Goal: Task Accomplishment & Management: Manage account settings

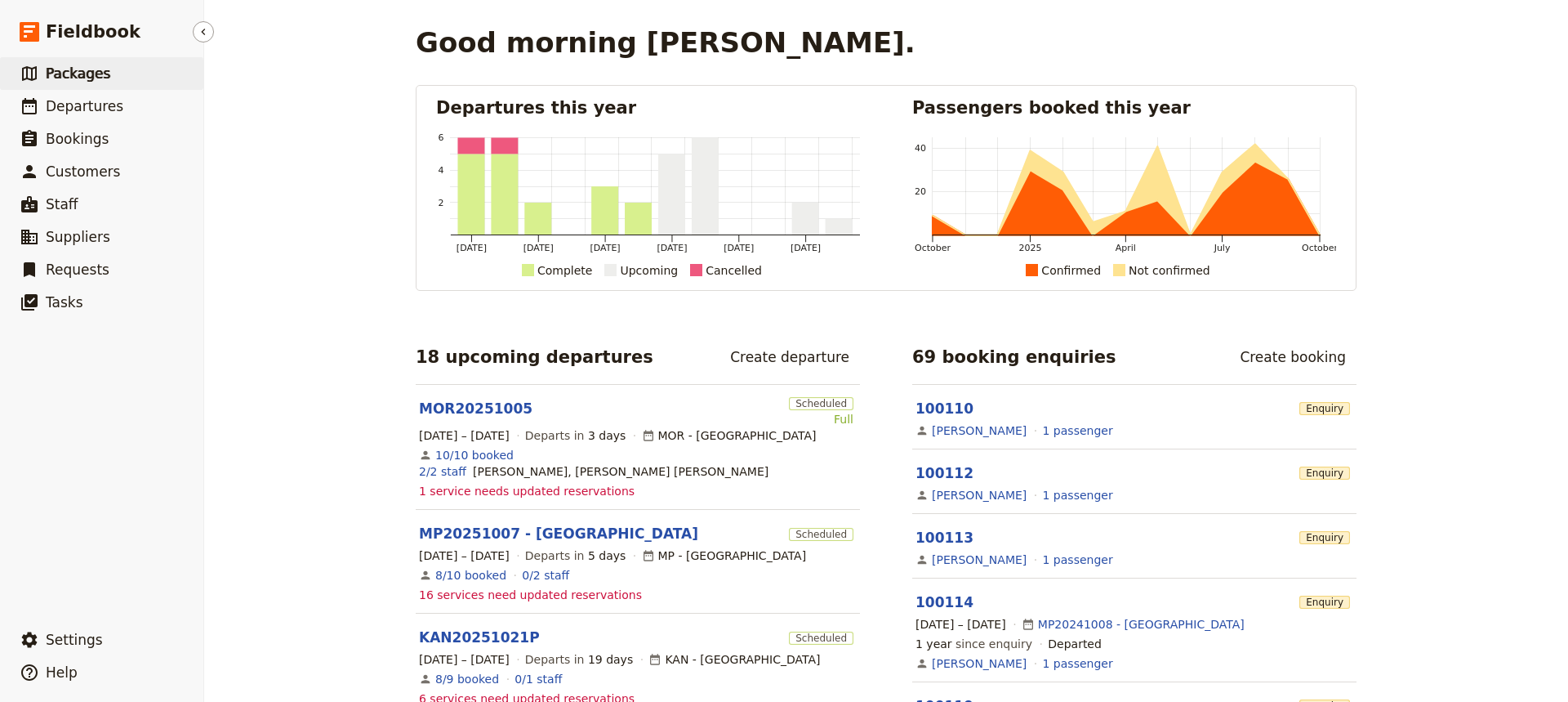
click at [77, 70] on span "Packages" at bounding box center [78, 74] width 65 height 17
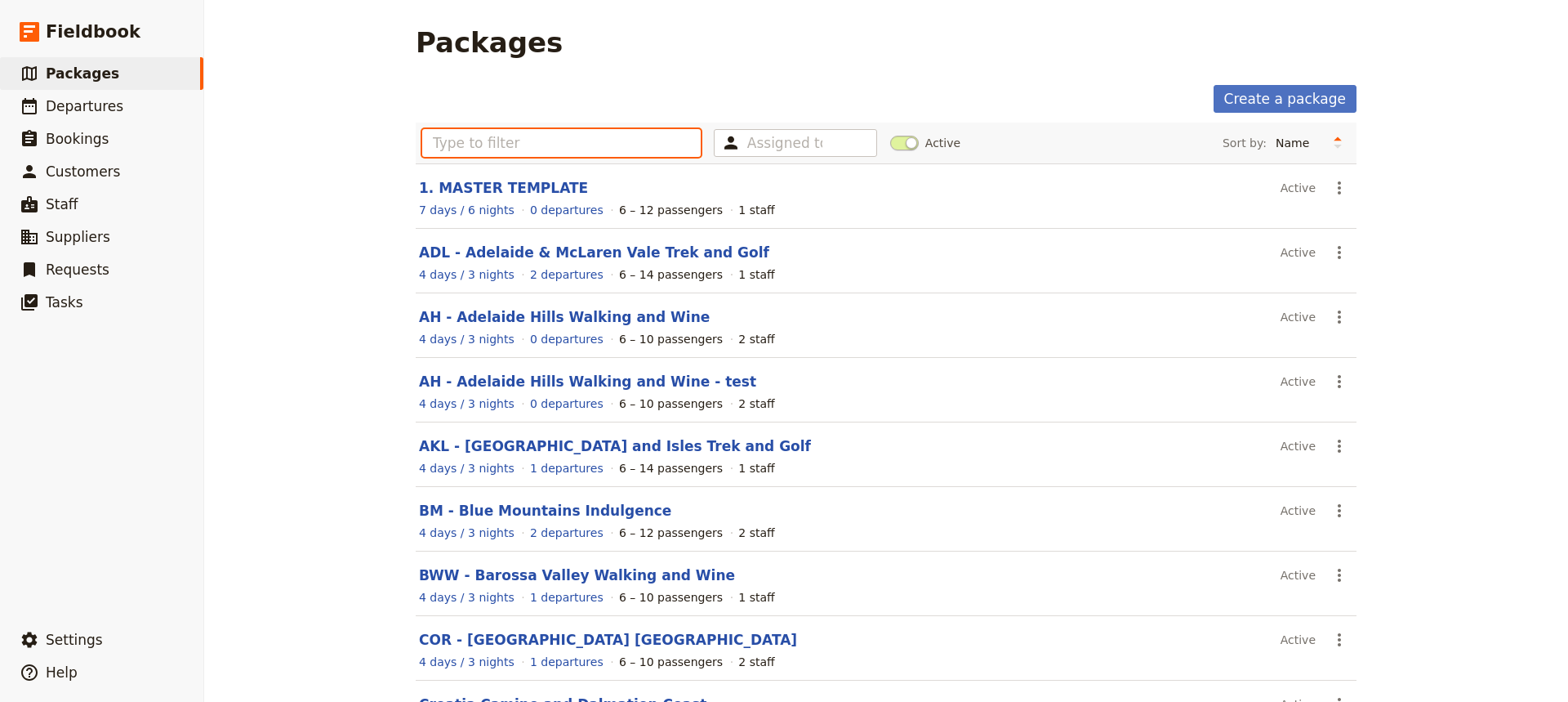
click at [443, 145] on input "text" at bounding box center [562, 143] width 278 height 28
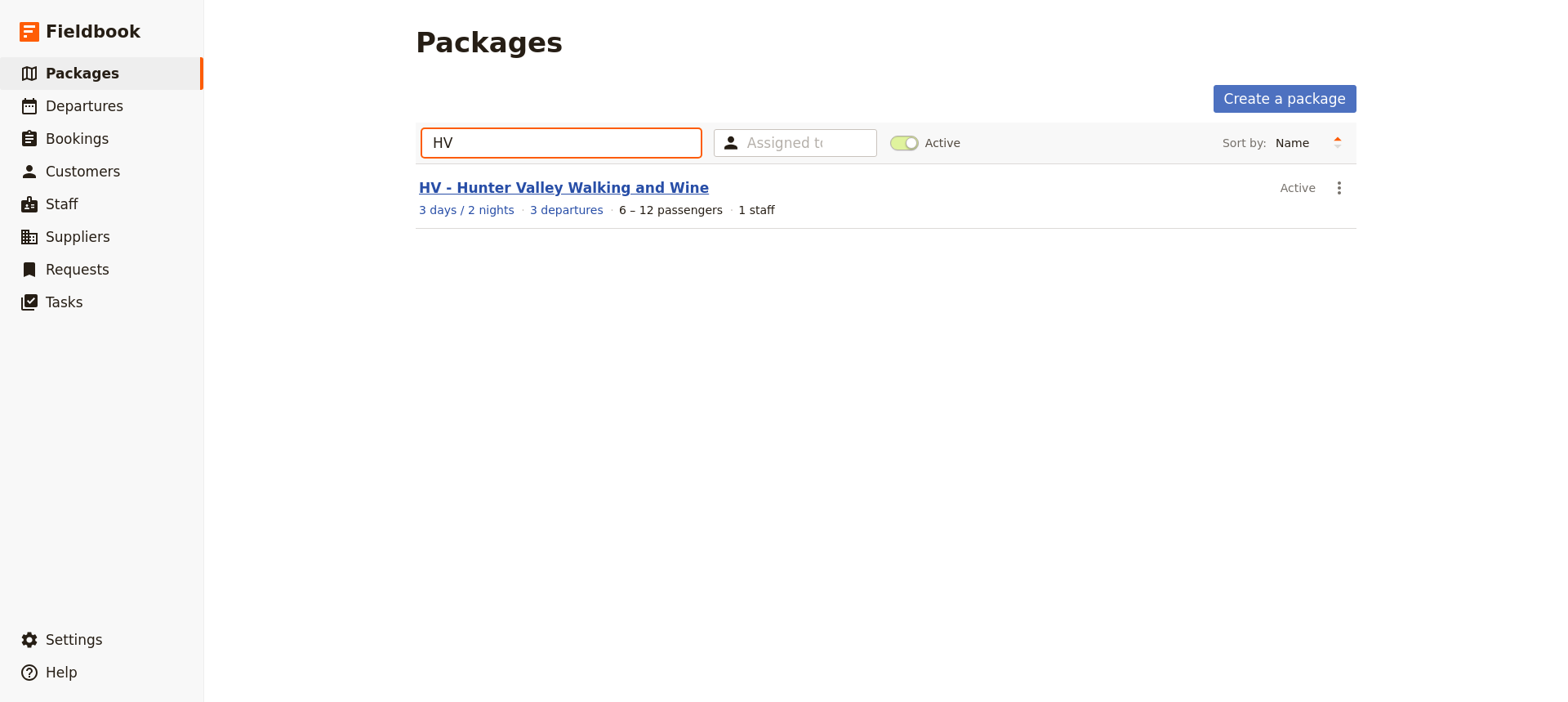
type input "HV"
click at [496, 187] on link "HV - Hunter Valley Walking and Wine" at bounding box center [564, 188] width 290 height 17
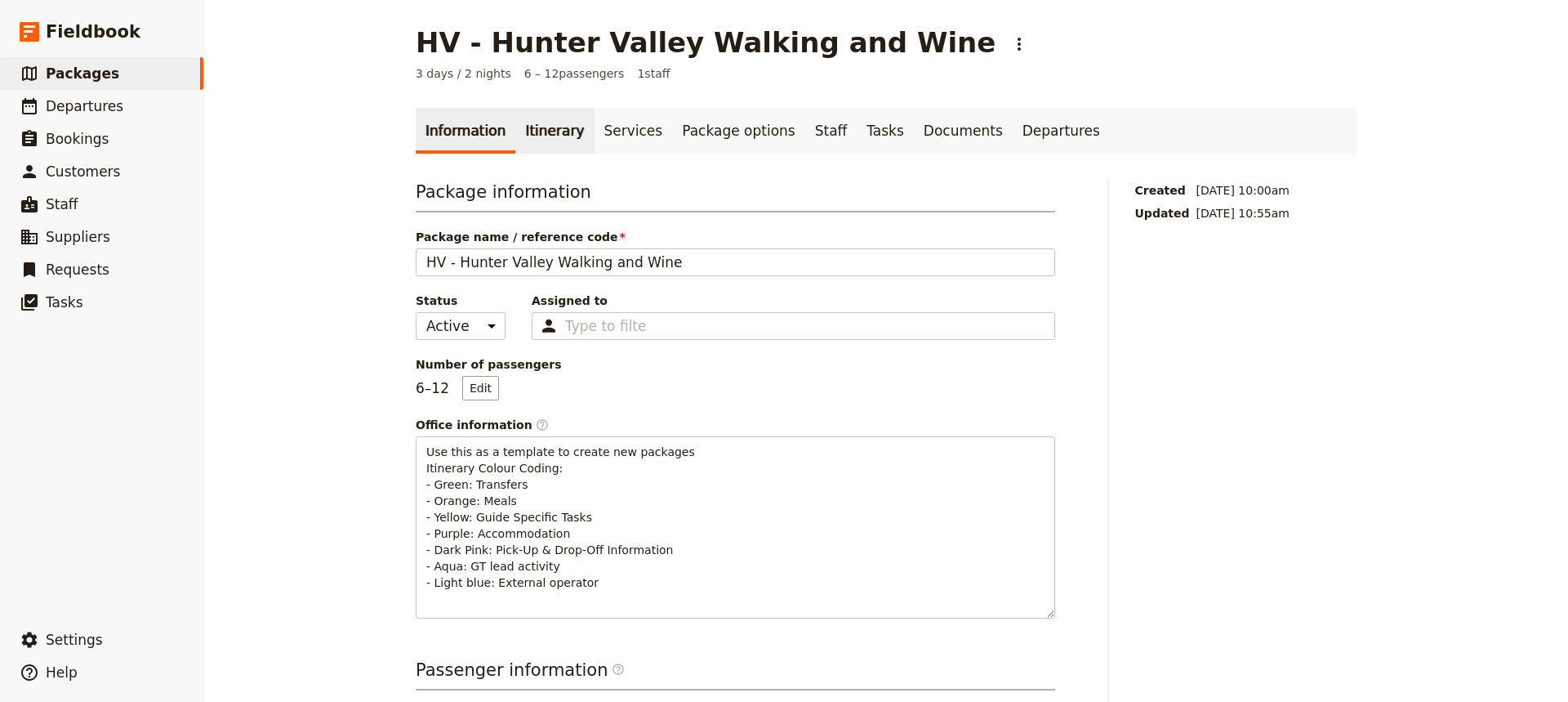
click at [538, 133] on link "Itinerary" at bounding box center [554, 130] width 79 height 46
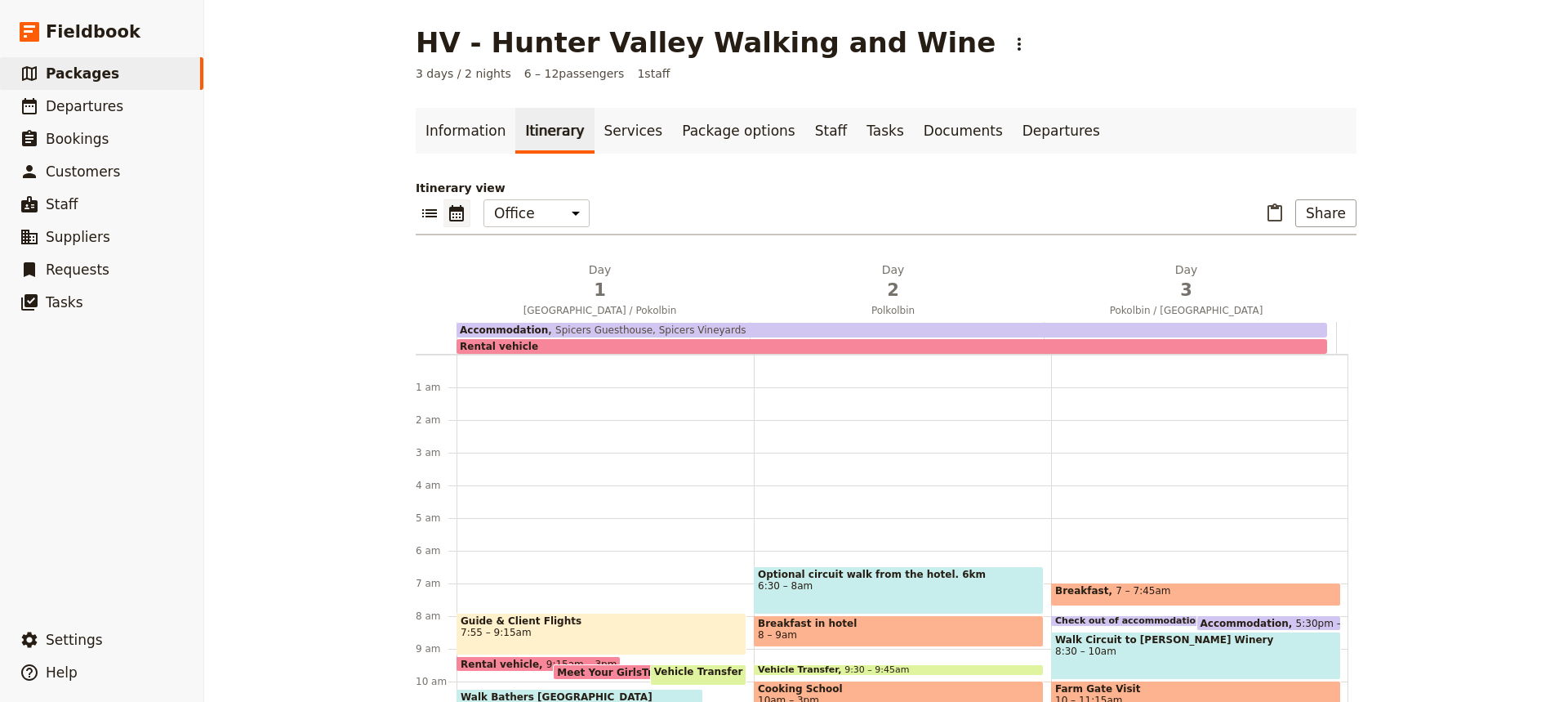
scroll to position [196, 0]
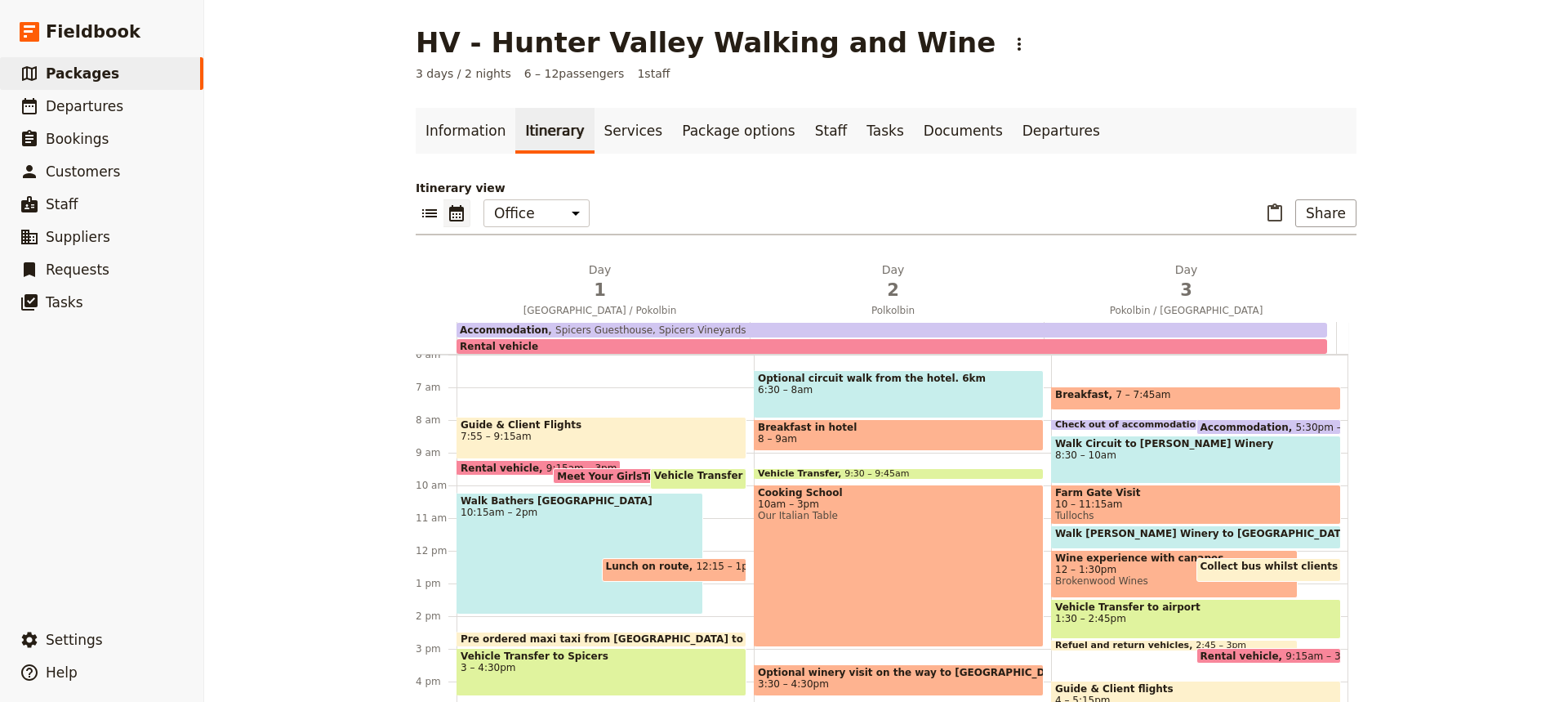
click at [557, 549] on div "Walk [GEOGRAPHIC_DATA] 10:15am – 2pm" at bounding box center [580, 554] width 247 height 122
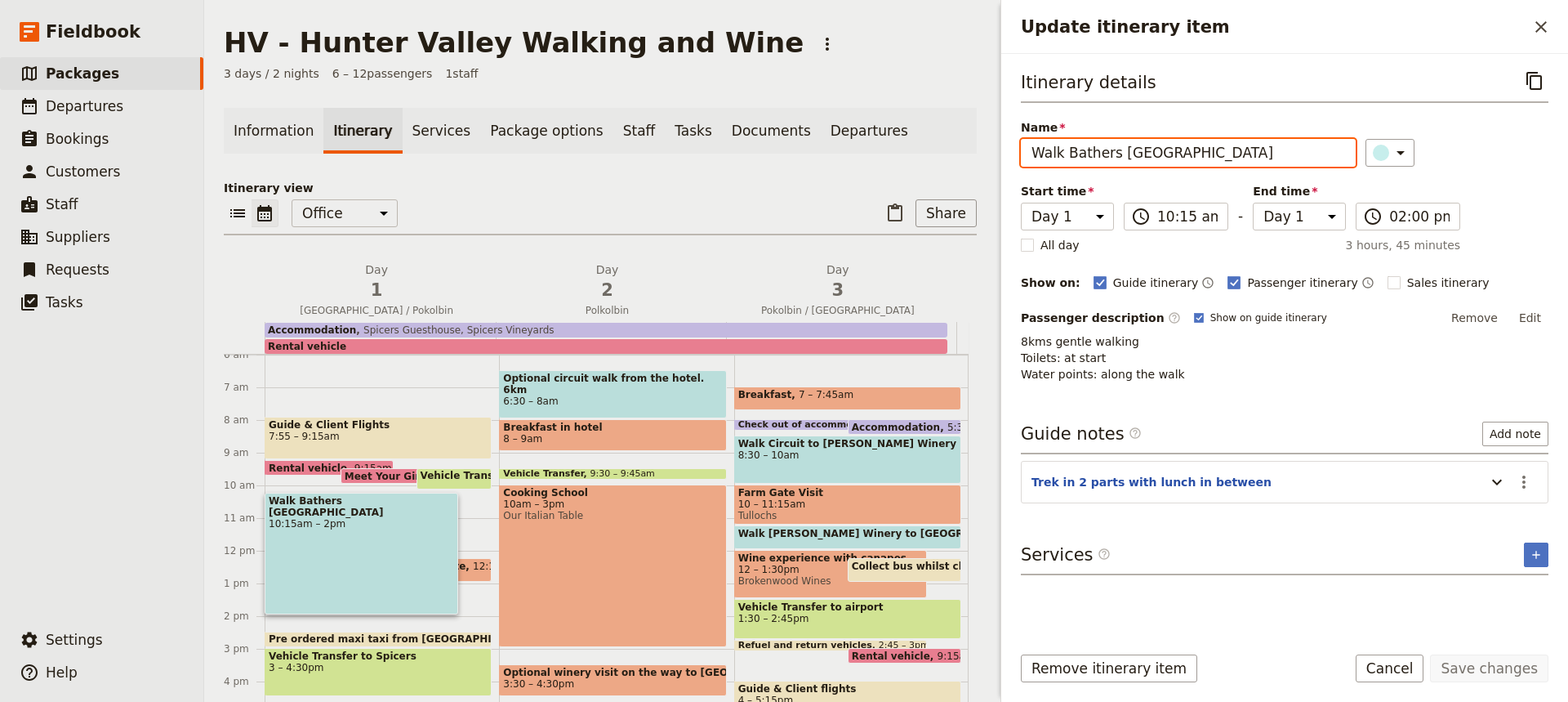
click at [1266, 155] on input "Walk Bathers [GEOGRAPHIC_DATA]" at bounding box center [1188, 153] width 335 height 28
type input "Walk Bathers Way"
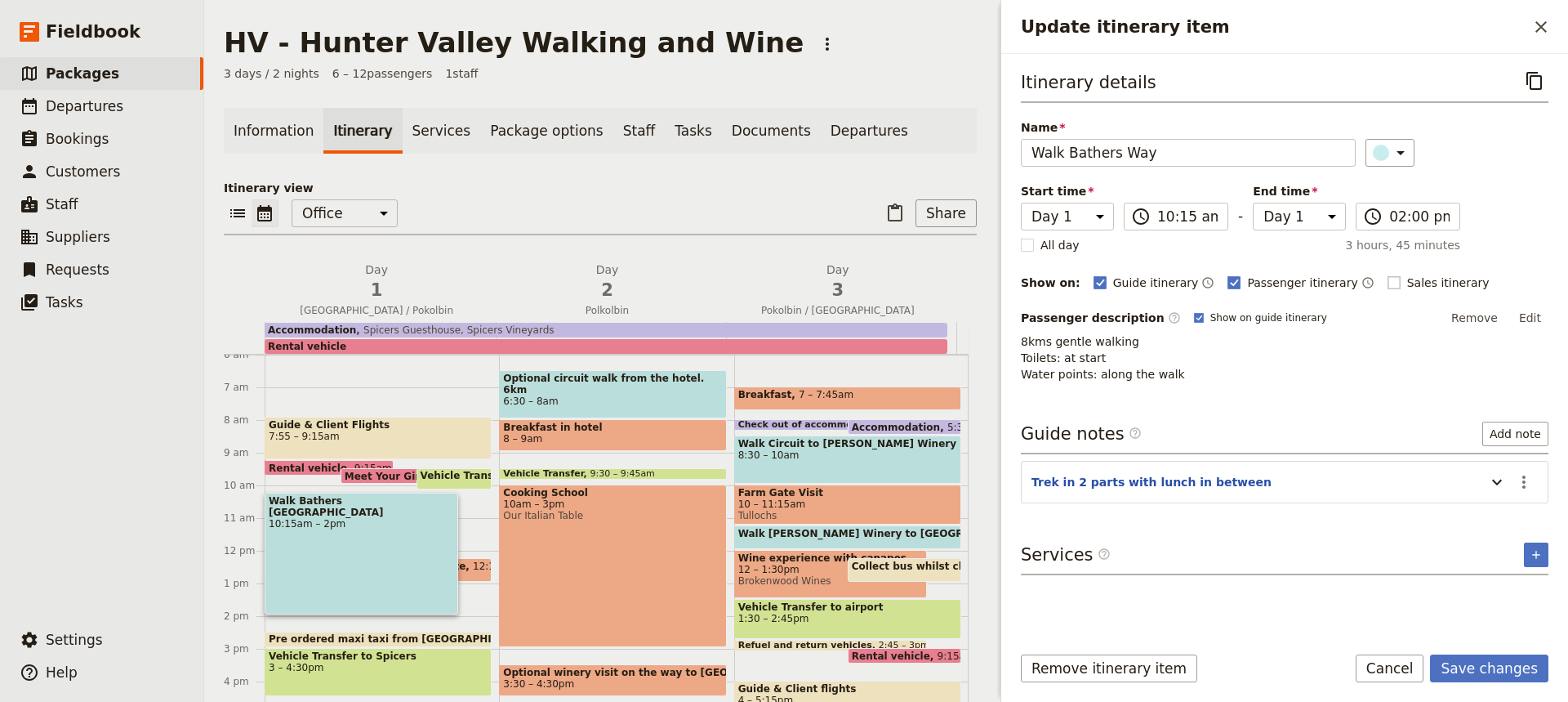
click at [1387, 281] on rect "Update itinerary item" at bounding box center [1393, 282] width 12 height 12
click at [1387, 274] on input "Sales itinerary" at bounding box center [1387, 274] width 1 height 1
checkbox input "true"
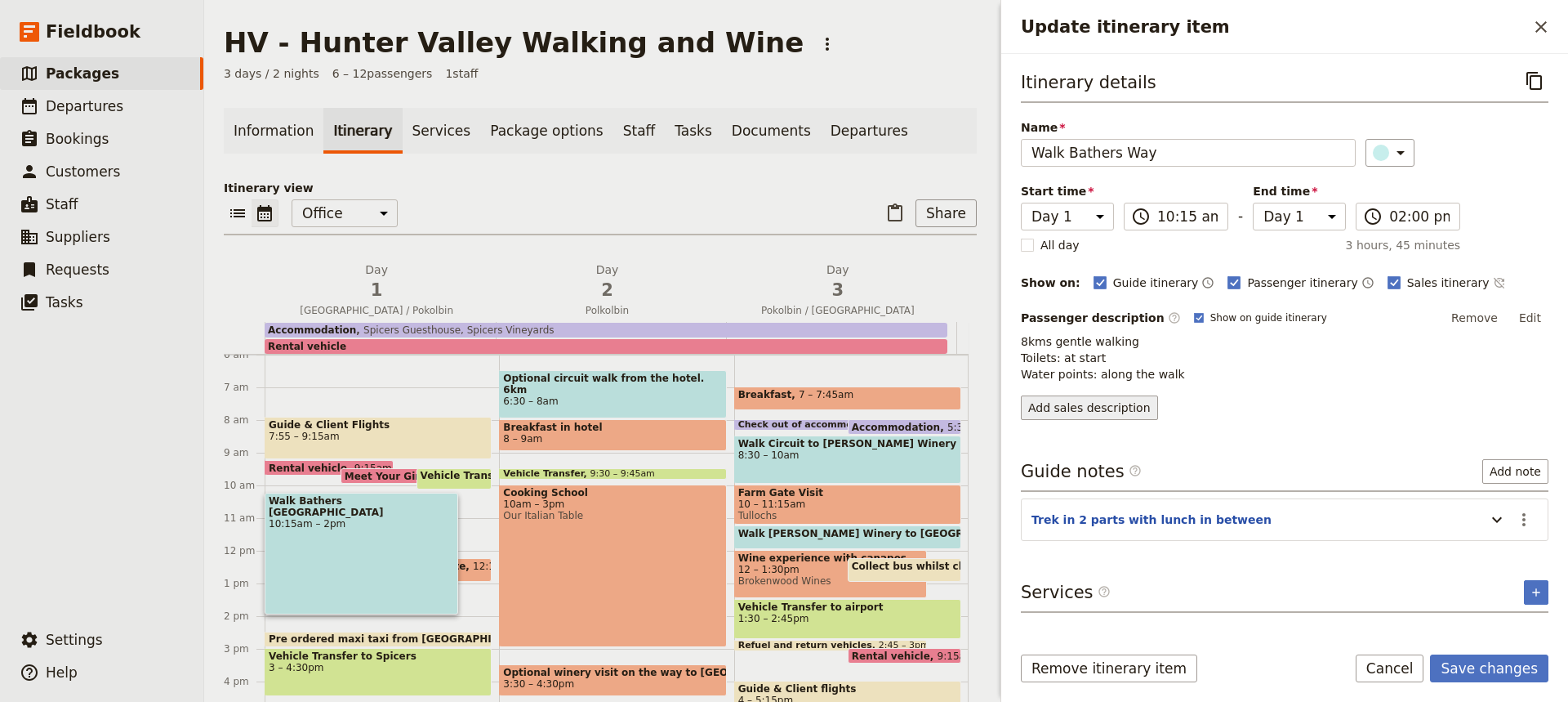
click at [1081, 406] on button "Add sales description" at bounding box center [1089, 408] width 138 height 25
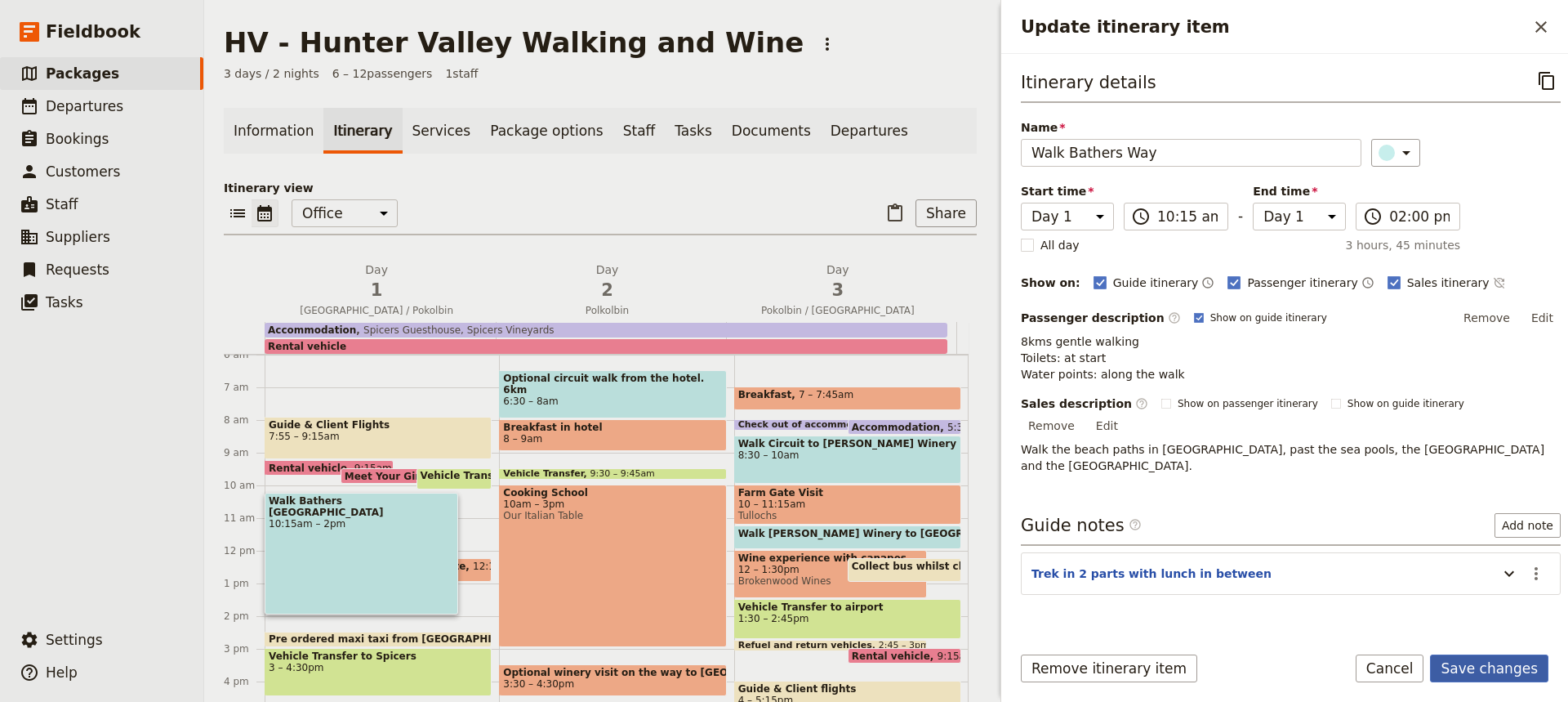
click at [1475, 666] on button "Save changes" at bounding box center [1488, 669] width 118 height 28
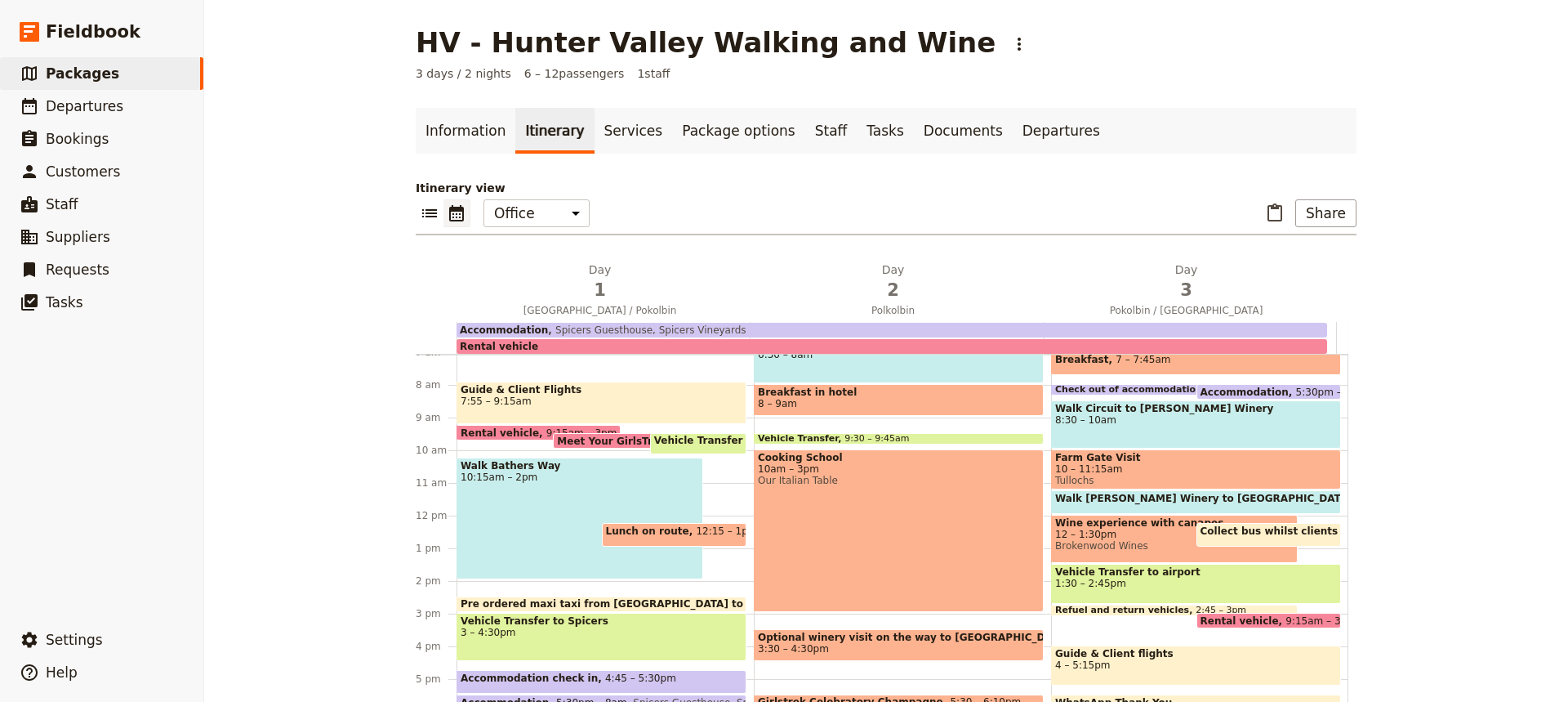
scroll to position [235, 0]
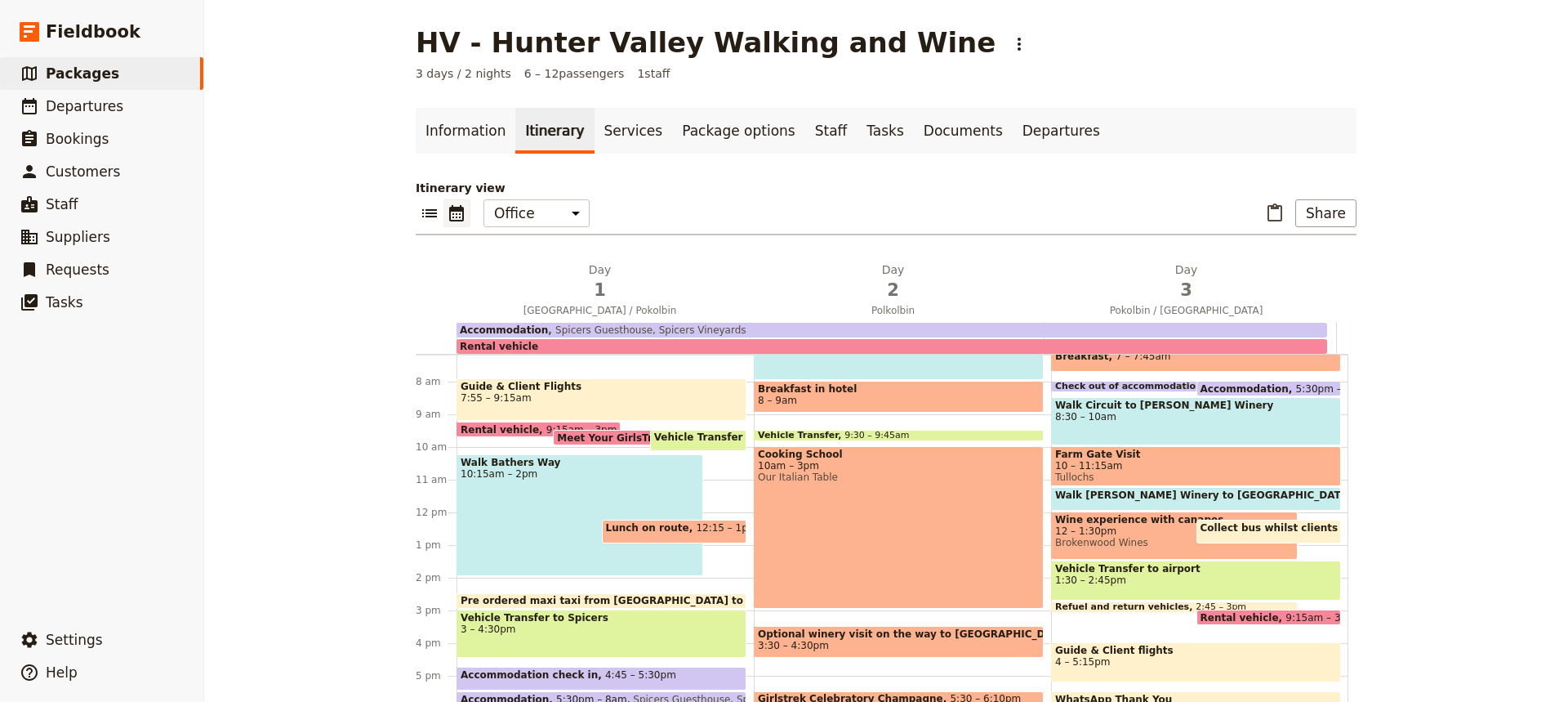
click at [596, 599] on span "Pre ordered maxi taxi from [GEOGRAPHIC_DATA] to Strzlecki lookout" at bounding box center [654, 601] width 386 height 12
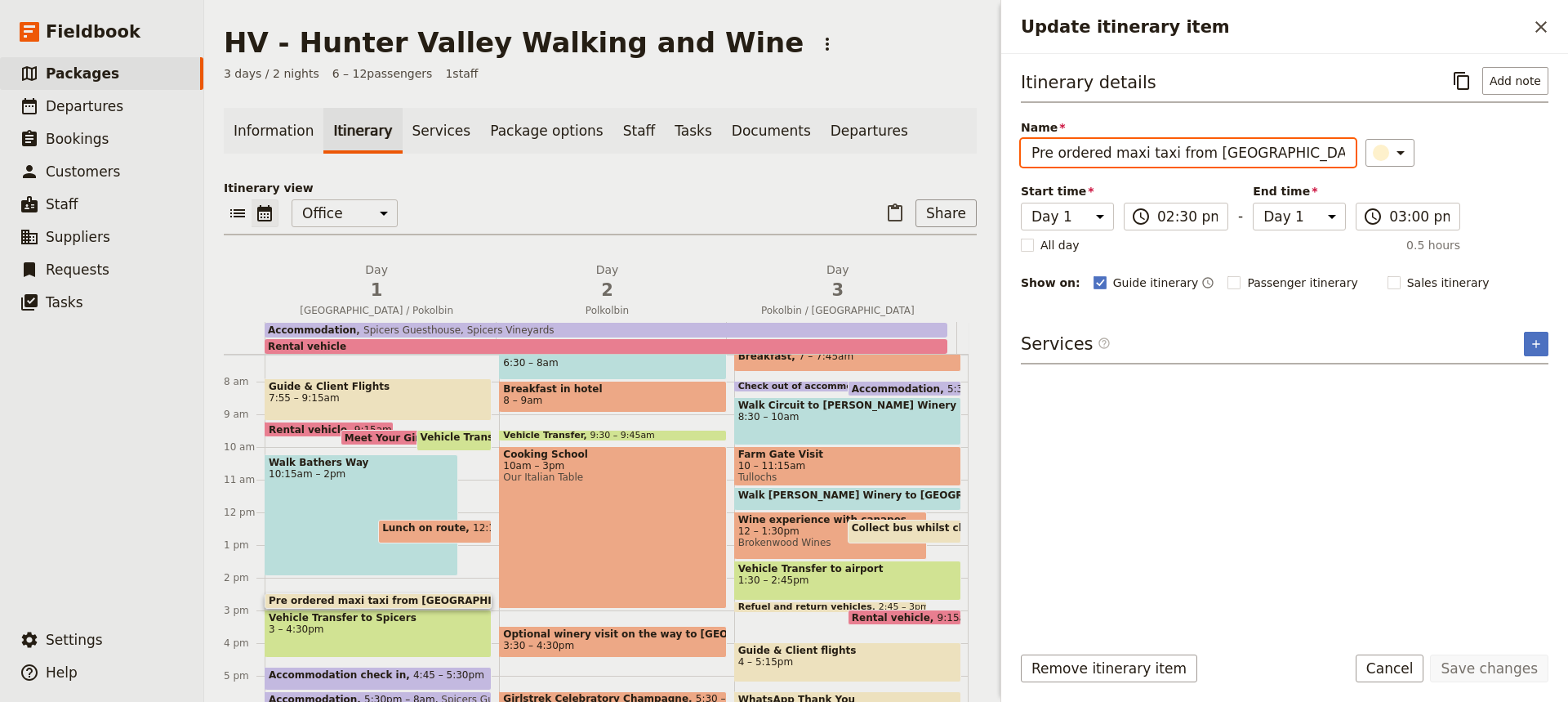
click at [1141, 153] on input "Pre ordered maxi taxi from [GEOGRAPHIC_DATA] to Strzlecki lookout" at bounding box center [1188, 153] width 335 height 28
drag, startPoint x: 1300, startPoint y: 157, endPoint x: 1128, endPoint y: 153, distance: 172.0
click at [1128, 153] on input "Take taxi from [GEOGRAPHIC_DATA] to Strzlecki lookout" at bounding box center [1188, 153] width 335 height 28
type input "Take taxi from cafe back to the car"
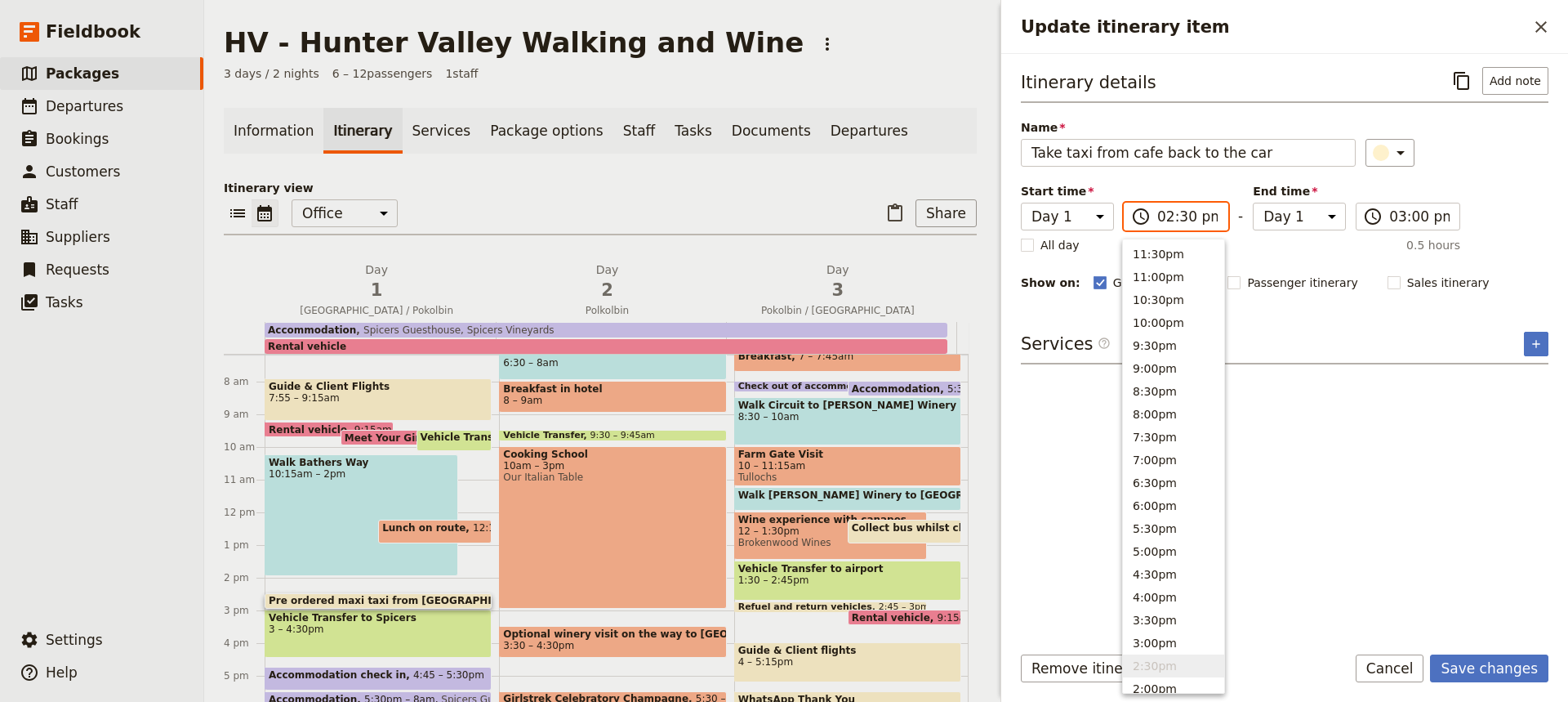
click at [1179, 220] on input "02:30 pm" at bounding box center [1187, 216] width 60 height 20
click at [1186, 223] on input "02:30 pm" at bounding box center [1187, 216] width 60 height 20
click at [1180, 219] on input "02:30 pm" at bounding box center [1187, 216] width 60 height 20
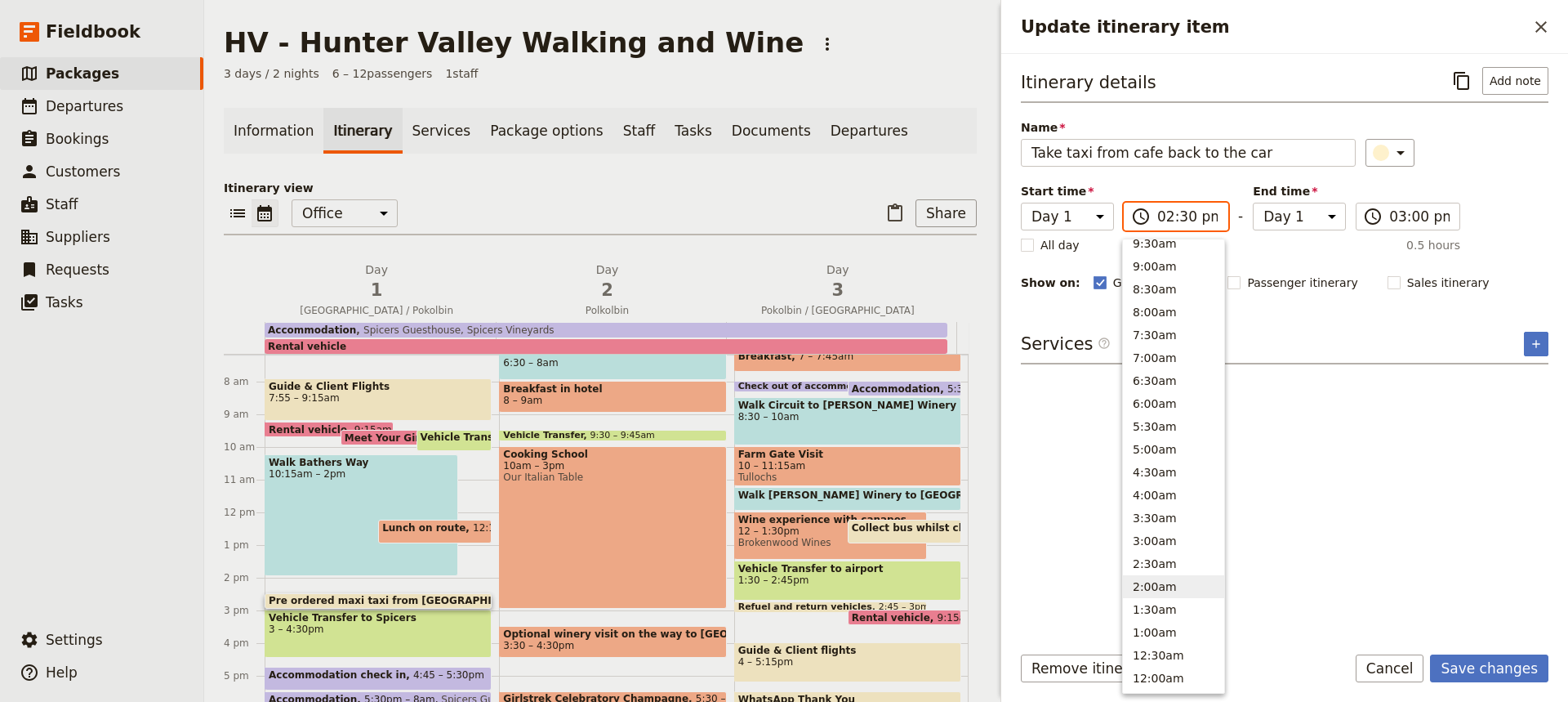
click at [1149, 579] on button "2:00am" at bounding box center [1174, 587] width 101 height 23
type input "02:00 am"
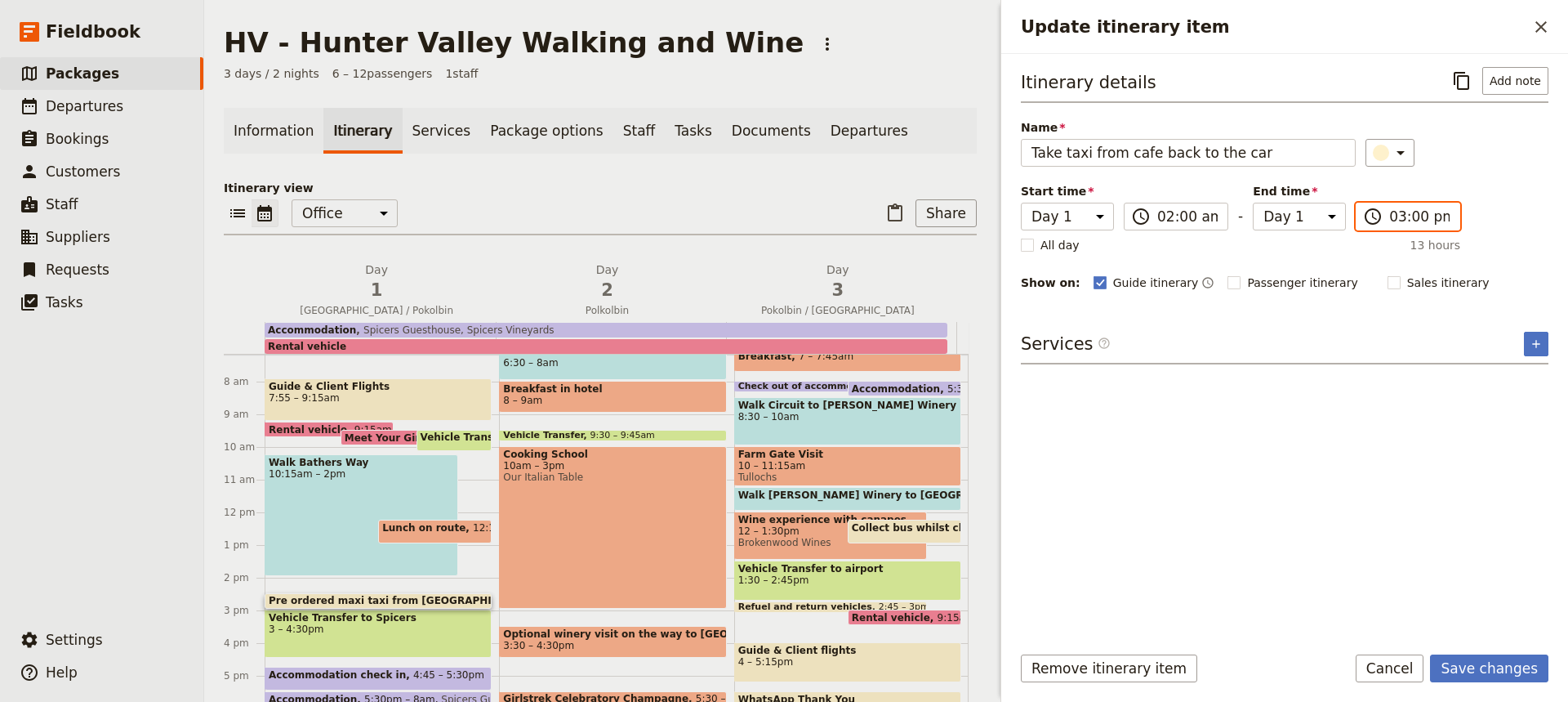
click at [1410, 217] on input "03:00 pm" at bounding box center [1419, 216] width 60 height 20
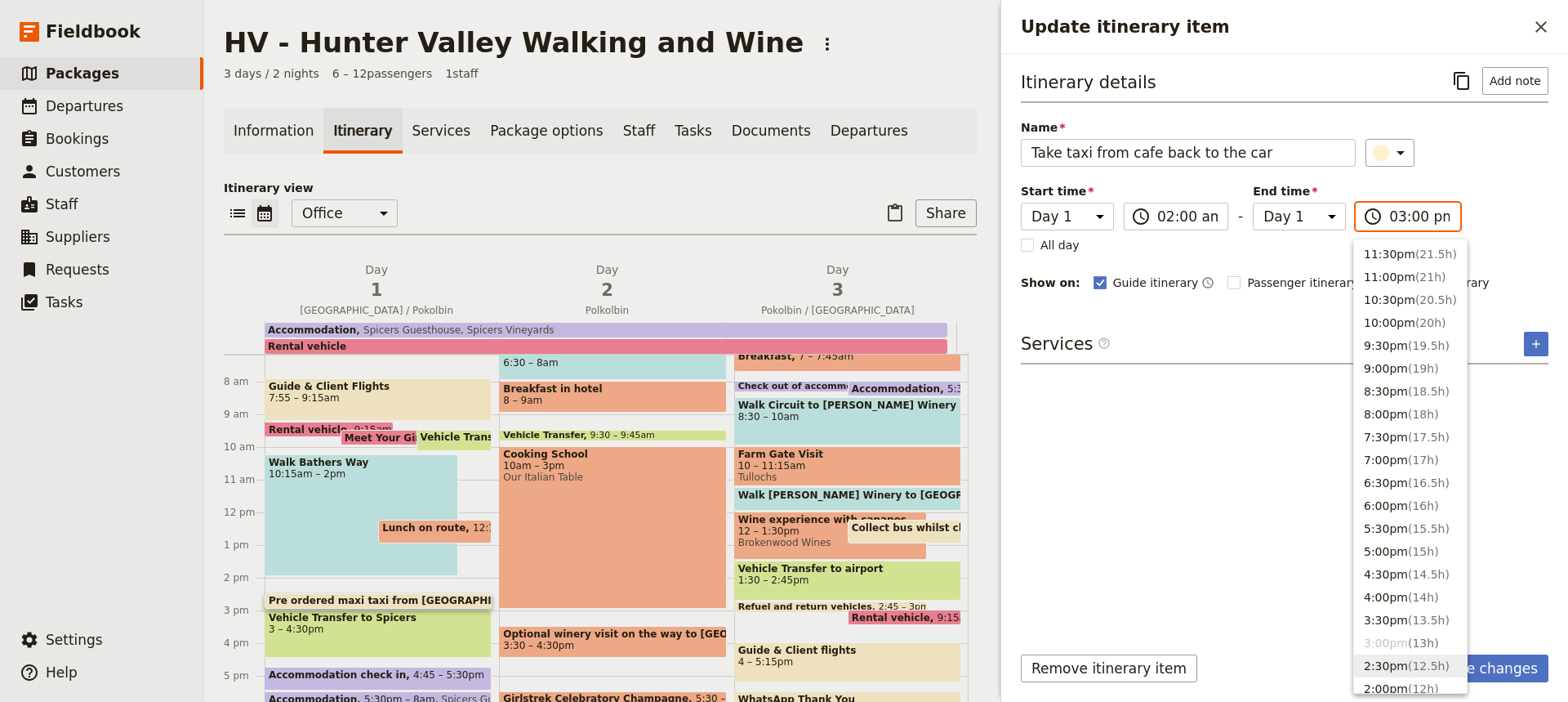
click at [1374, 661] on button "2:30pm ( 12.5h )" at bounding box center [1411, 666] width 113 height 23
type input "02:30 pm"
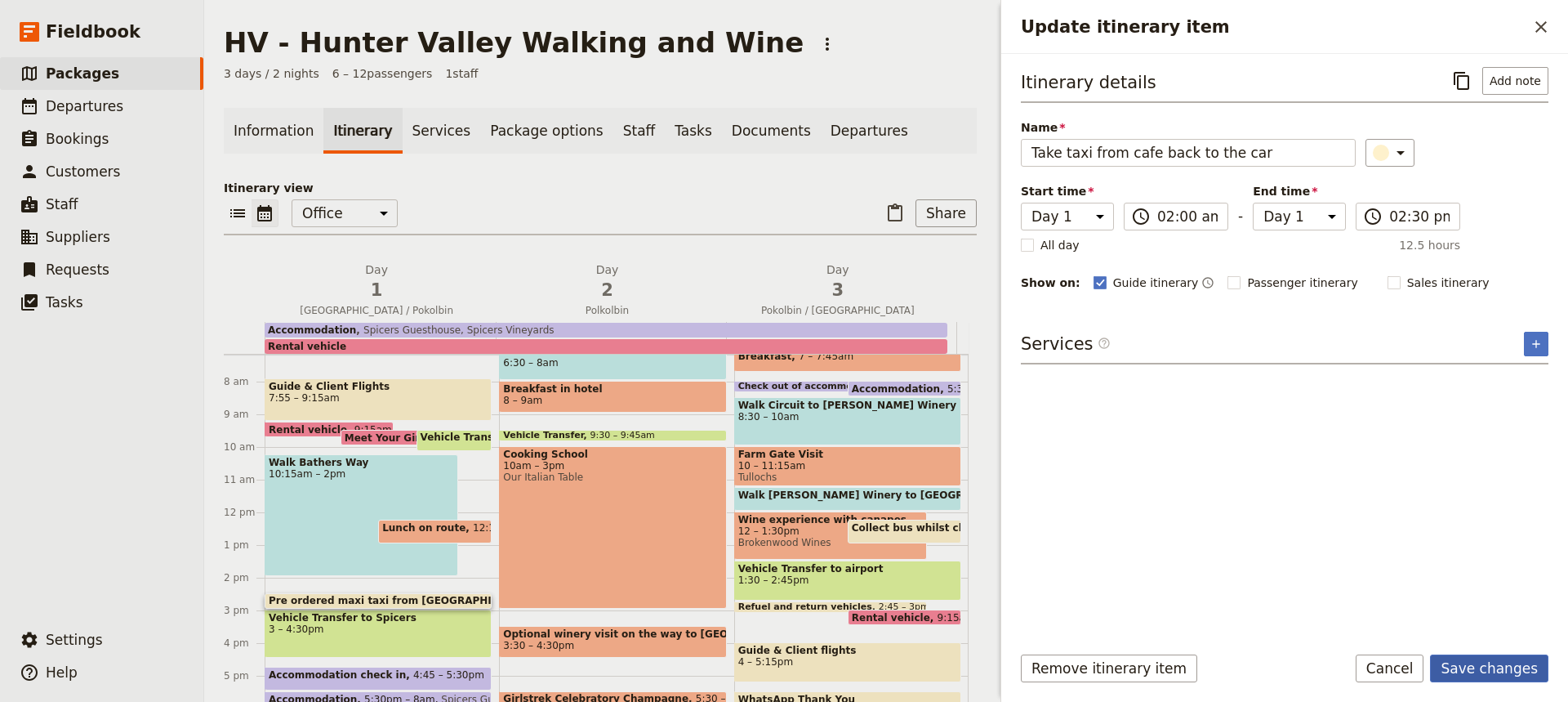
click at [1487, 666] on button "Save changes" at bounding box center [1488, 669] width 118 height 28
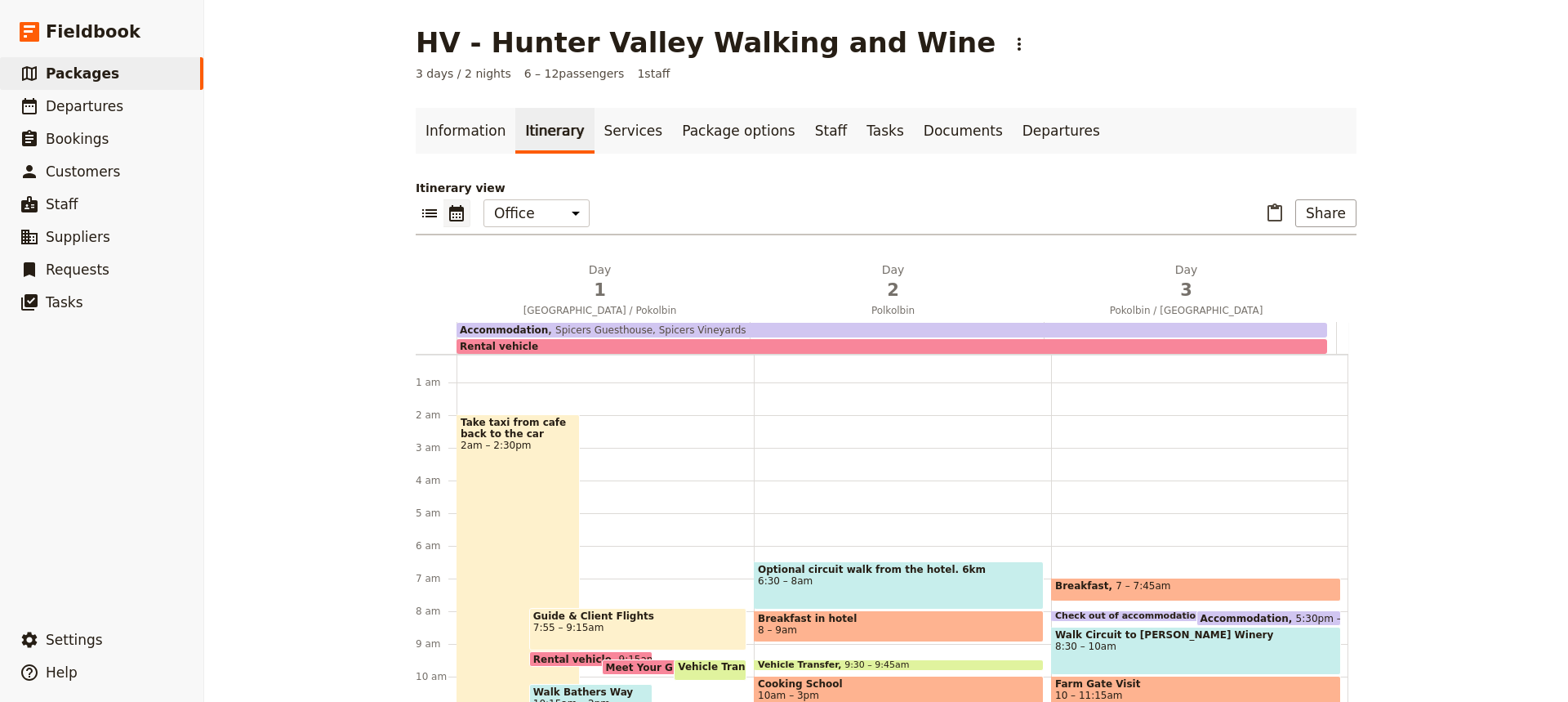
scroll to position [4, 0]
click at [494, 509] on div "Take taxi from cafe back to the car 2am – 2:30pm" at bounding box center [518, 619] width 123 height 408
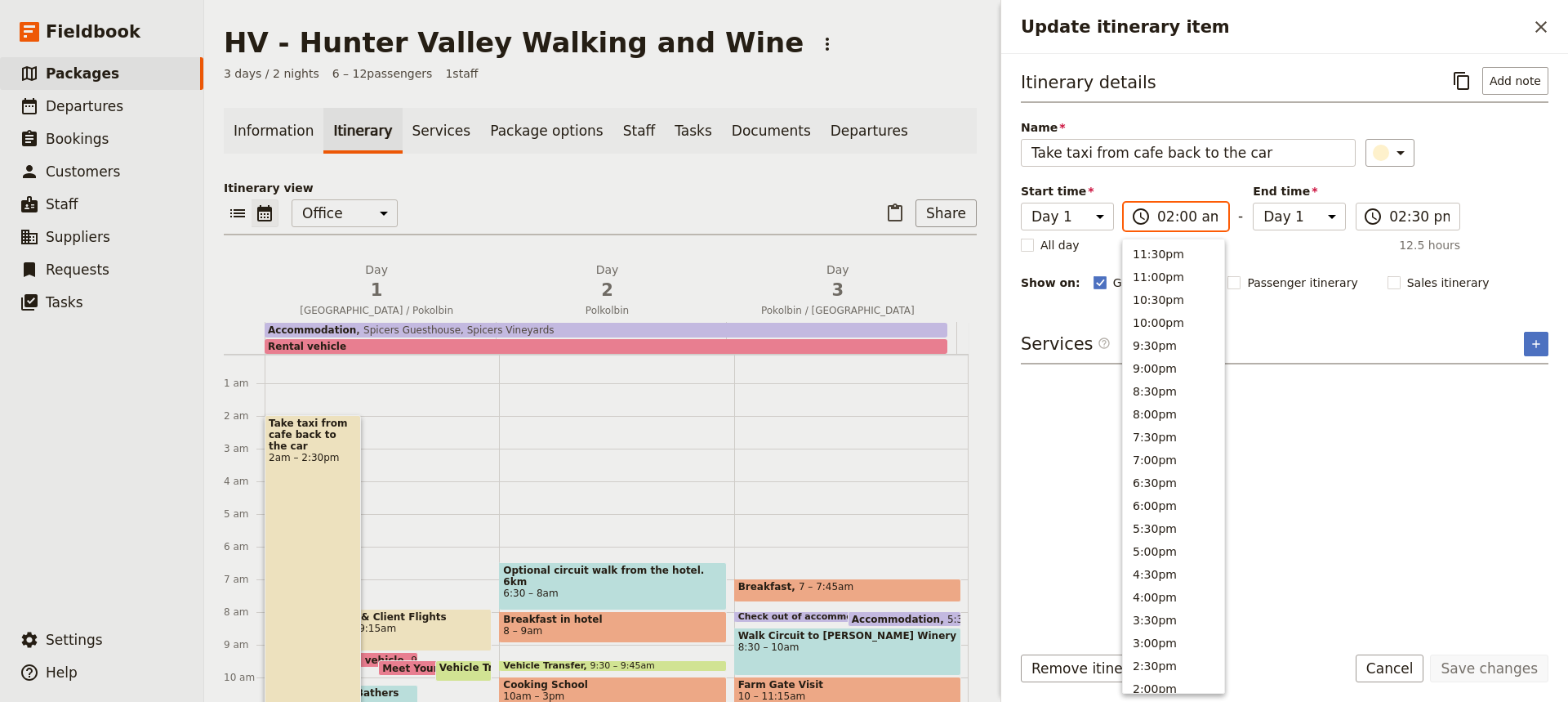
click at [1170, 218] on input "02:00 am" at bounding box center [1187, 216] width 60 height 20
click at [1144, 278] on button "2:00pm" at bounding box center [1174, 288] width 101 height 23
type input "02:00 pm"
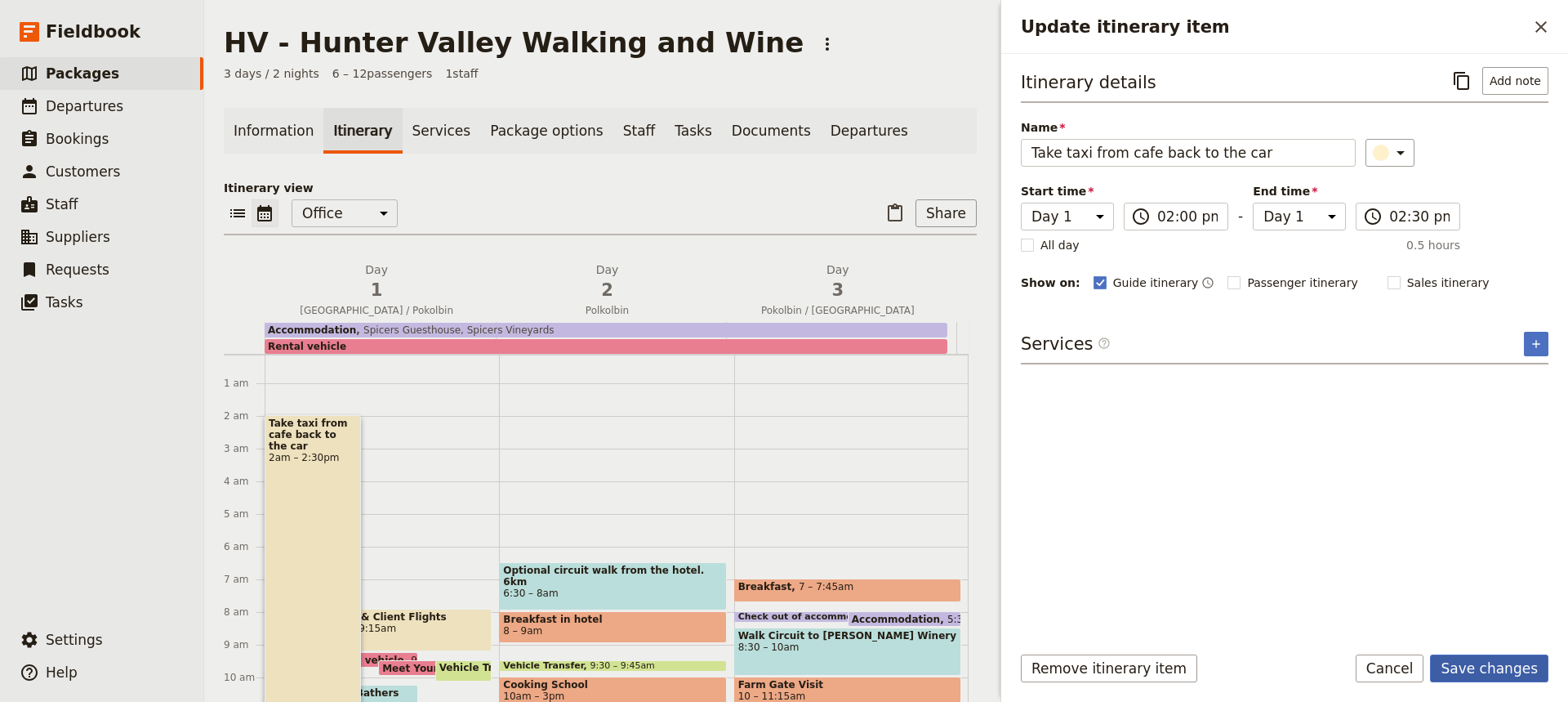
click at [1482, 667] on button "Save changes" at bounding box center [1488, 669] width 118 height 28
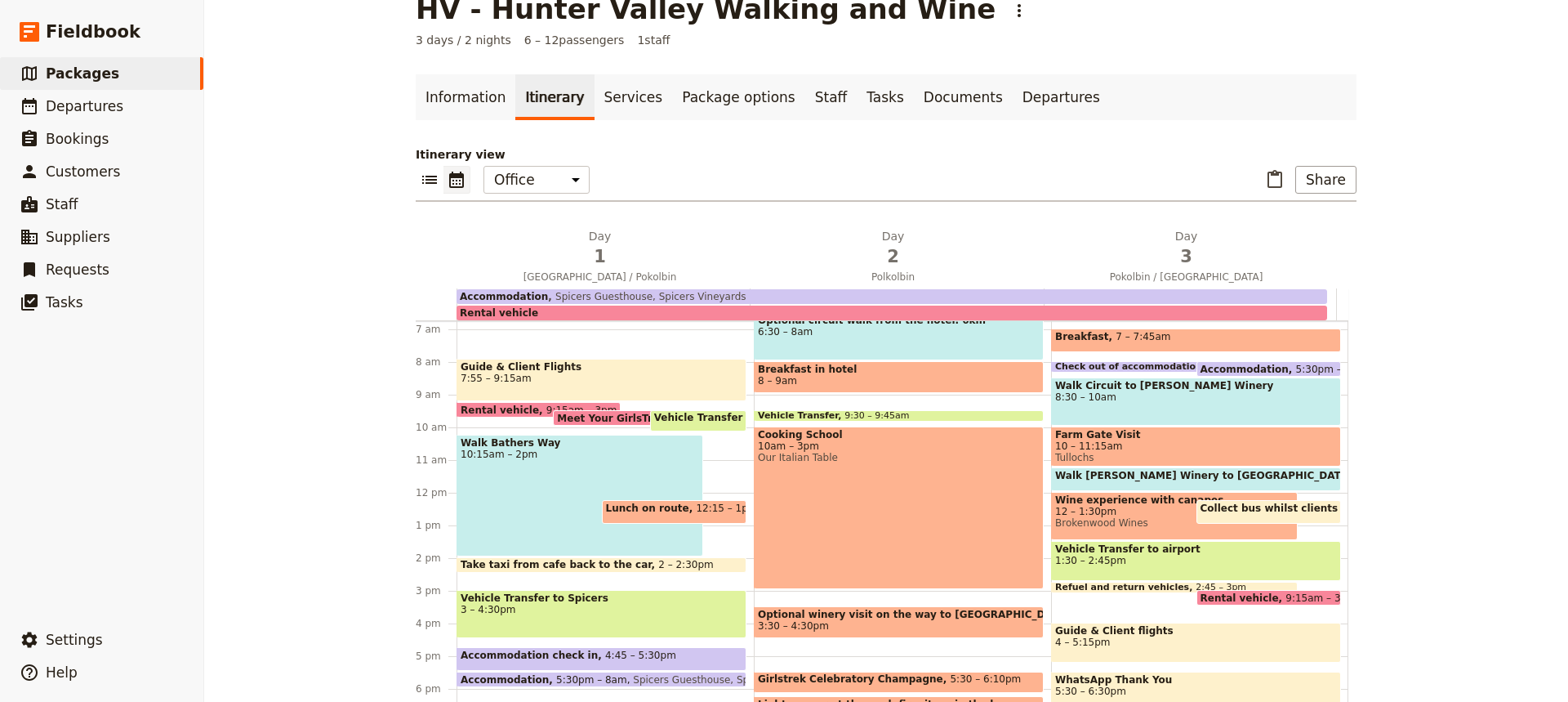
scroll to position [222, 0]
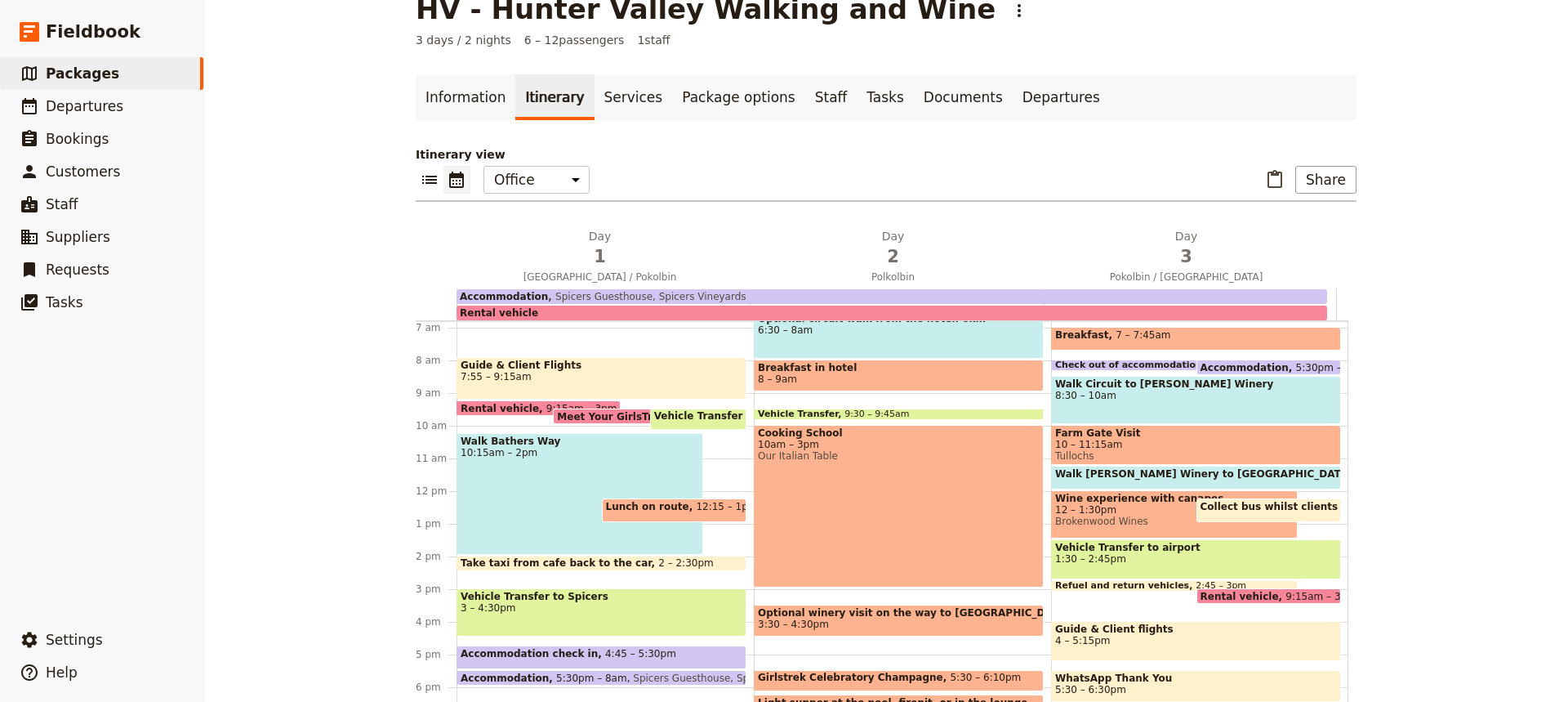
click at [655, 510] on span "Lunch on route" at bounding box center [651, 506] width 90 height 12
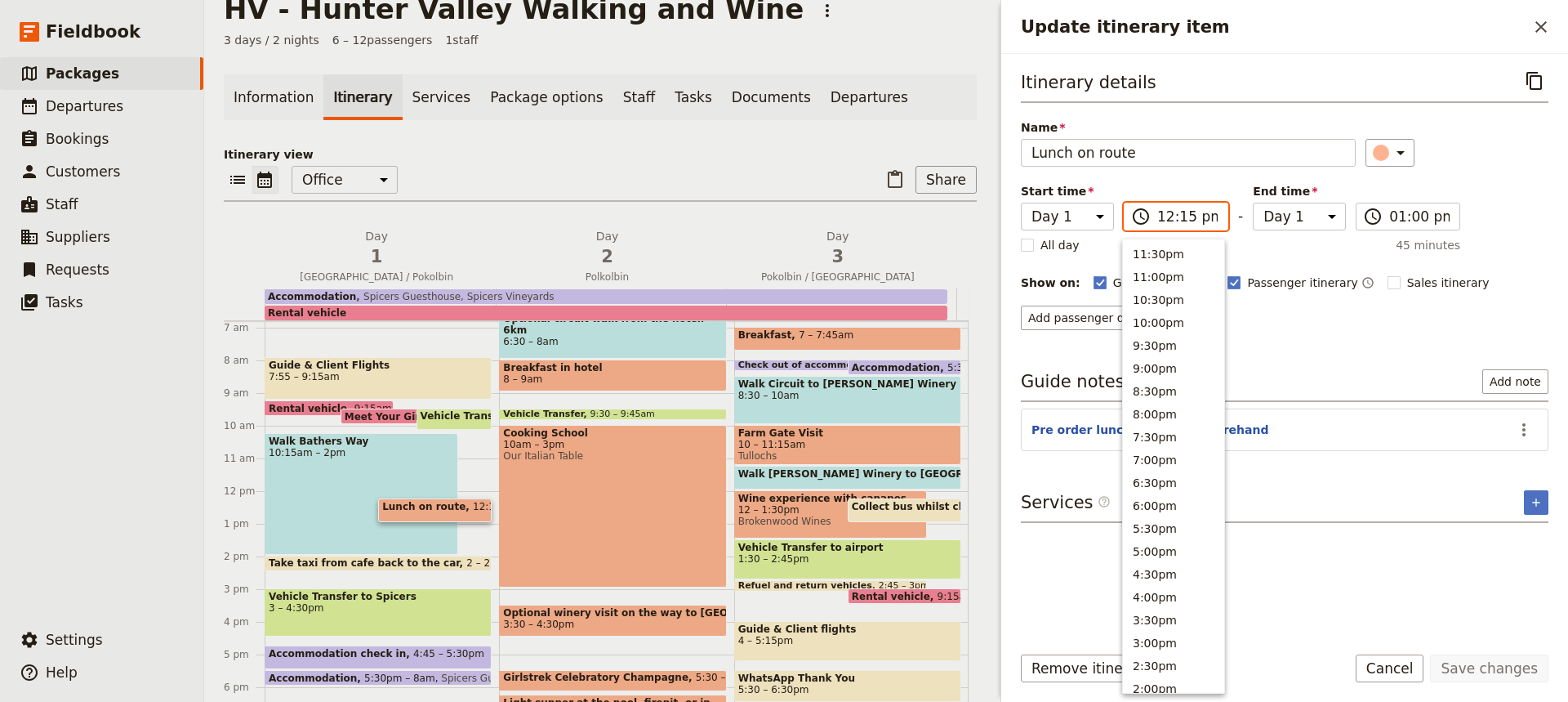
click at [1177, 217] on input "12:15 pm" at bounding box center [1187, 216] width 60 height 20
click at [1144, 617] on button "2:00am" at bounding box center [1174, 621] width 101 height 23
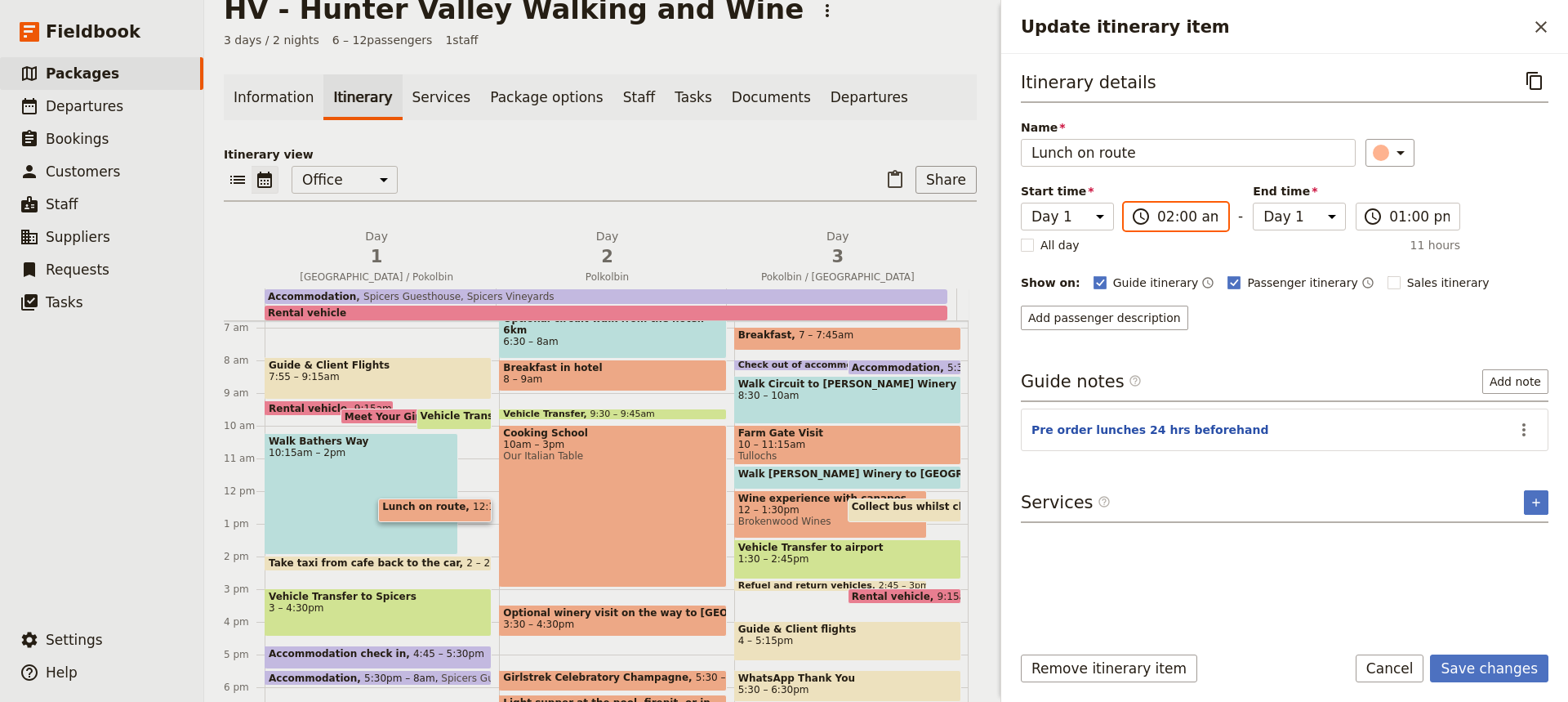
click at [1202, 220] on input "02:00 am" at bounding box center [1187, 216] width 60 height 20
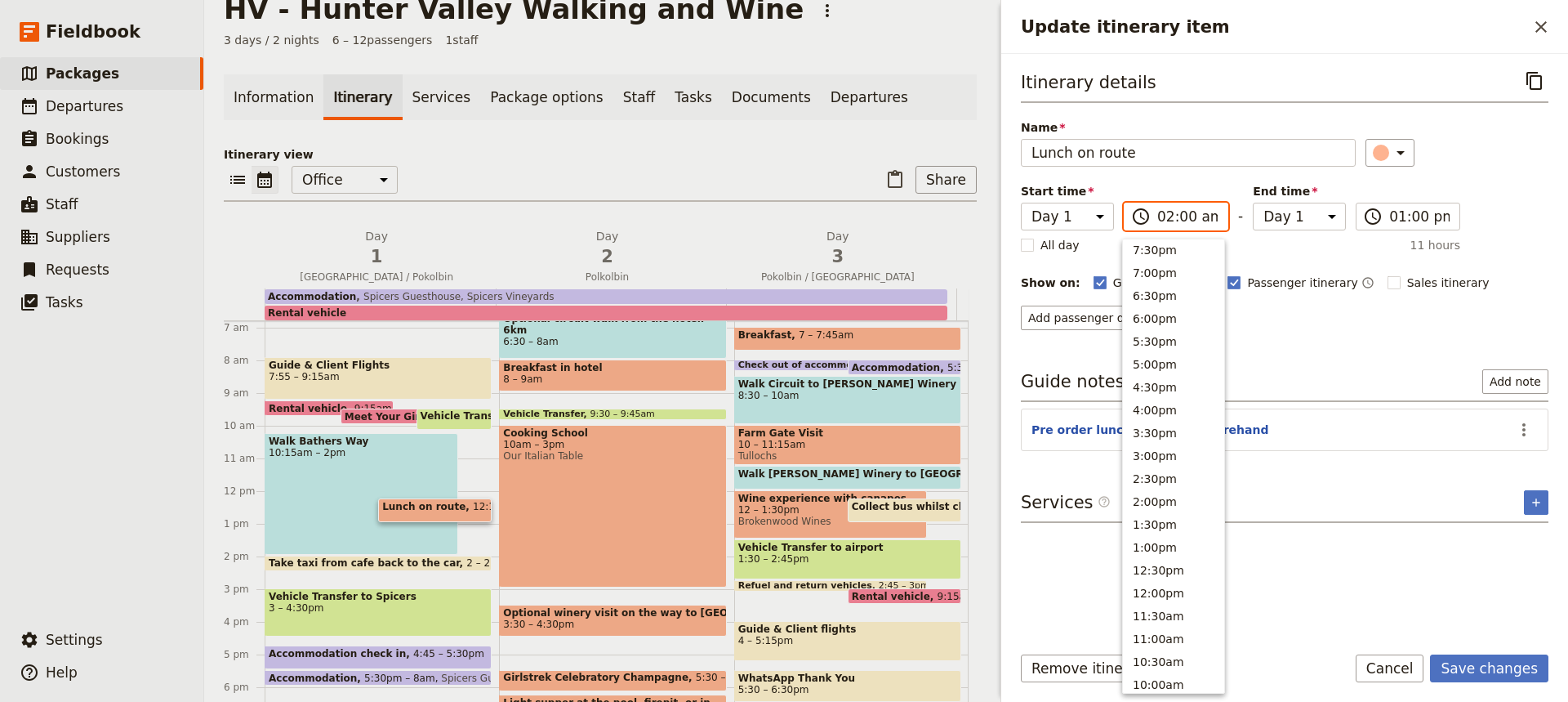
scroll to position [186, 0]
click at [1154, 500] on button "2:00pm" at bounding box center [1174, 503] width 101 height 23
type input "02:00 pm"
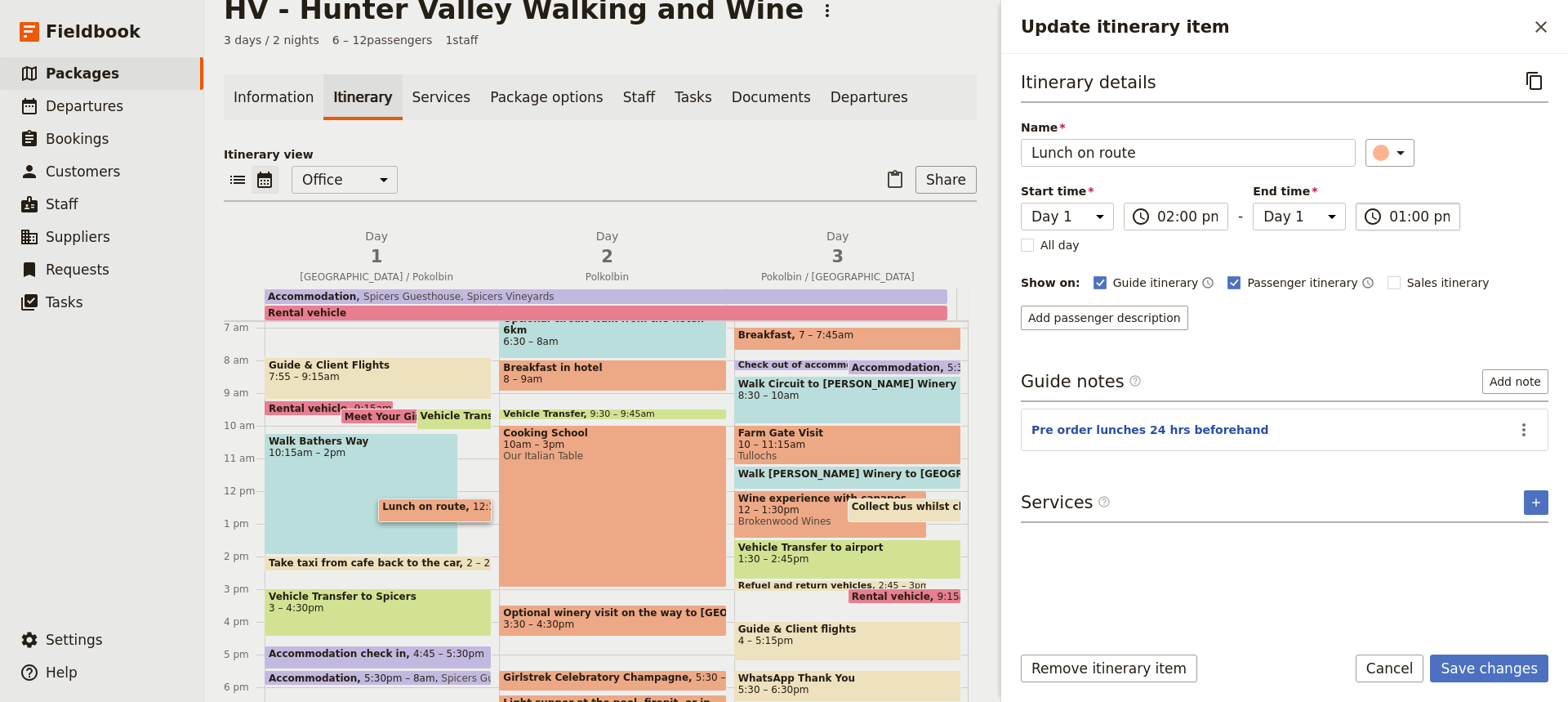
type input "02:00 pm"
click at [1412, 218] on input "02:00 pm" at bounding box center [1419, 216] width 60 height 20
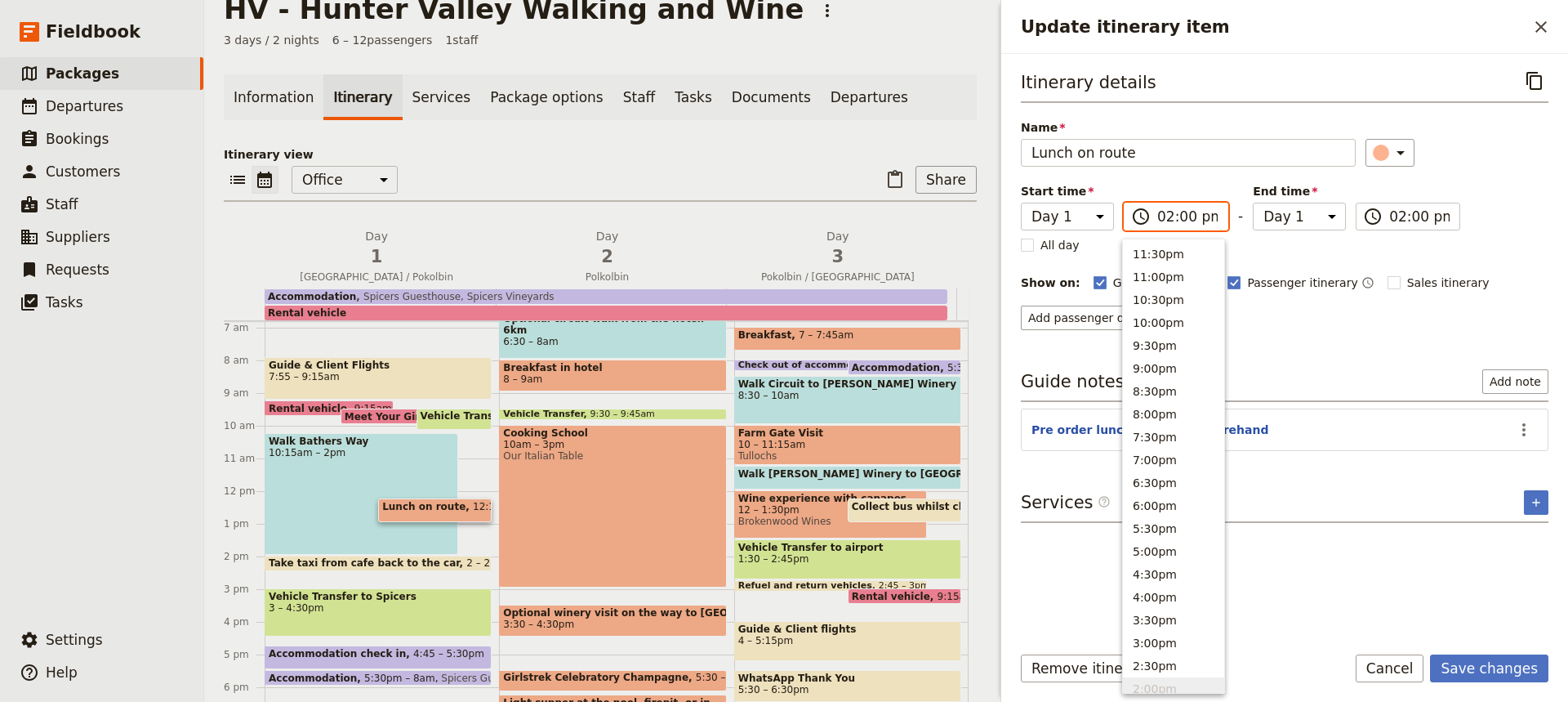
scroll to position [438, 0]
click at [1163, 218] on input "02:00 pm" at bounding box center [1187, 216] width 60 height 20
click at [1160, 217] on input "12:00 pm" at bounding box center [1187, 216] width 60 height 20
click at [1144, 293] on button "1:00pm" at bounding box center [1174, 297] width 101 height 23
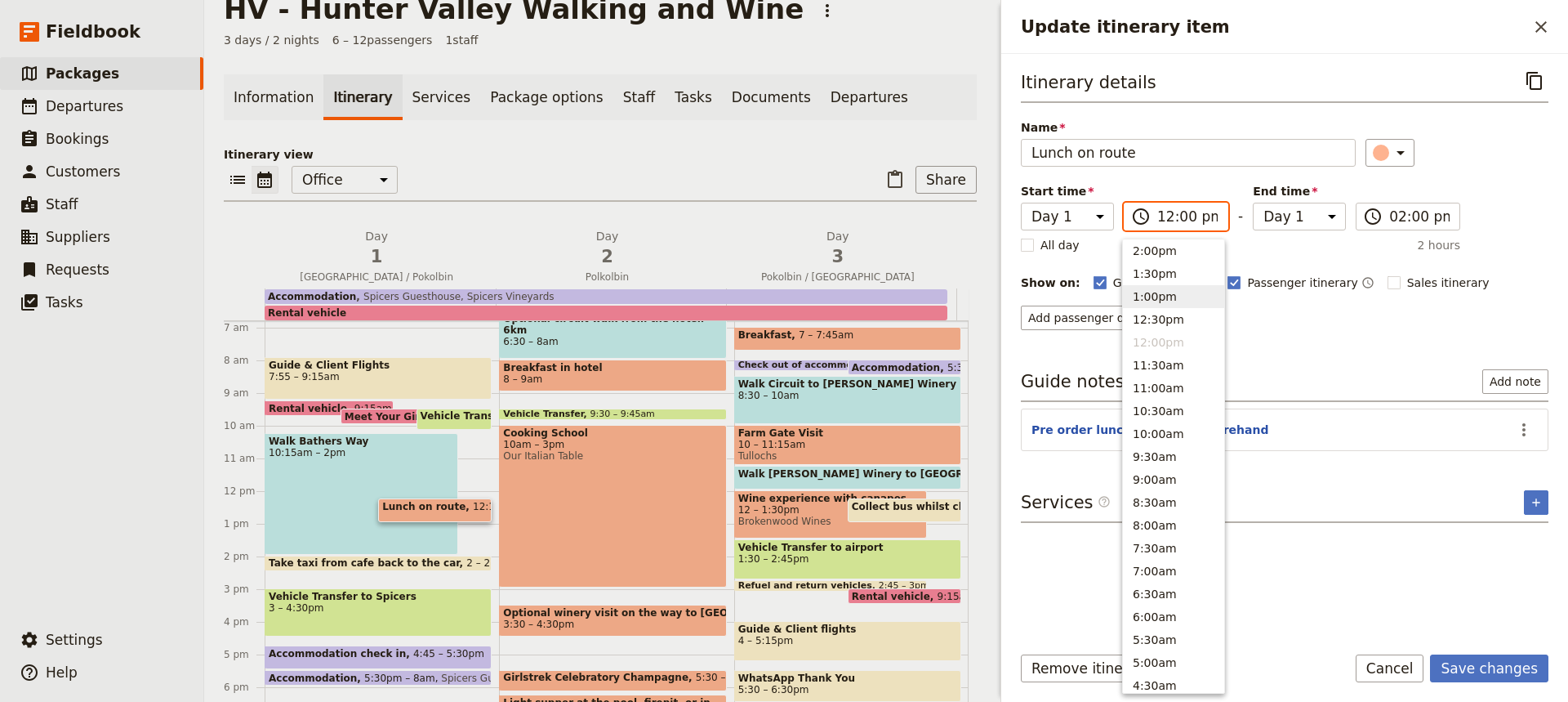
type input "01:00 pm"
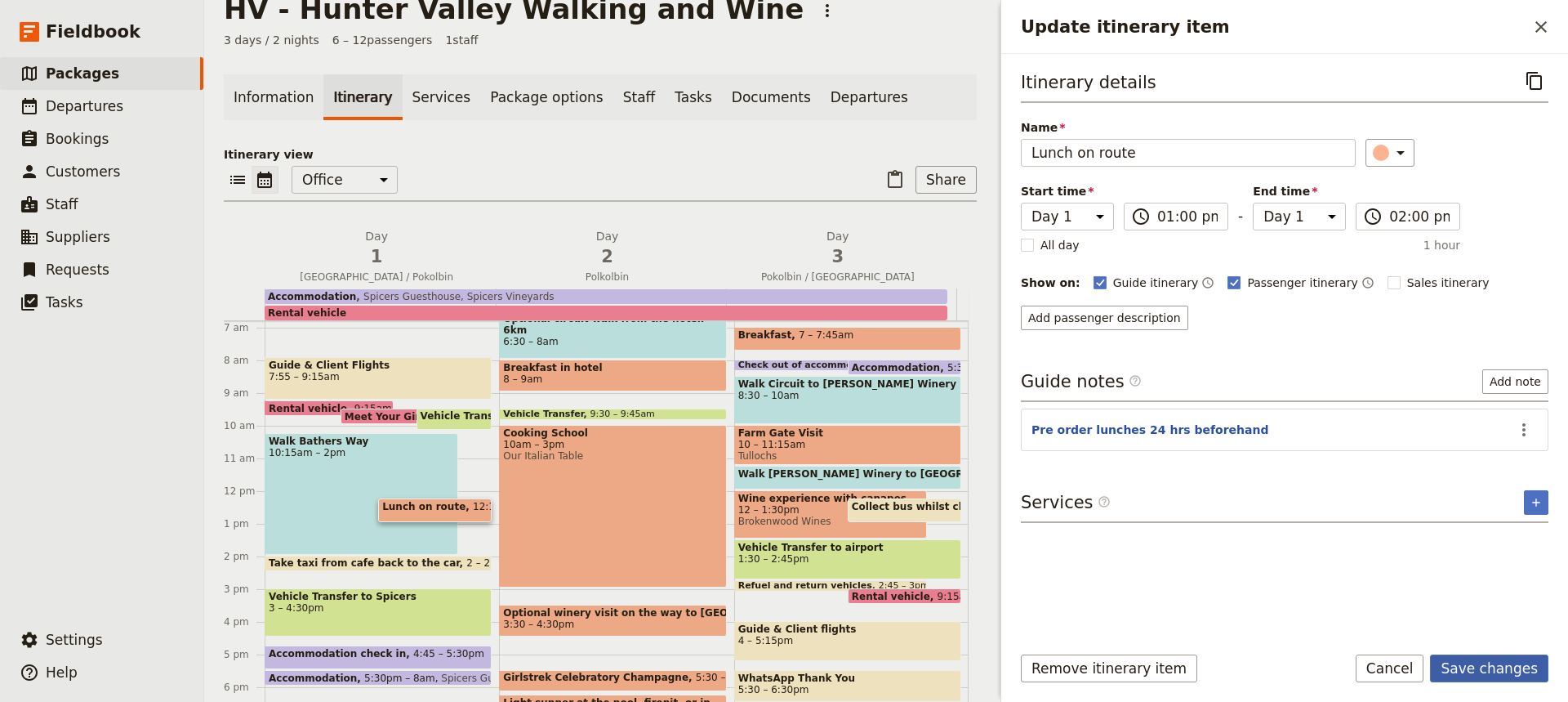
click at [1469, 673] on button "Save changes" at bounding box center [1488, 669] width 118 height 28
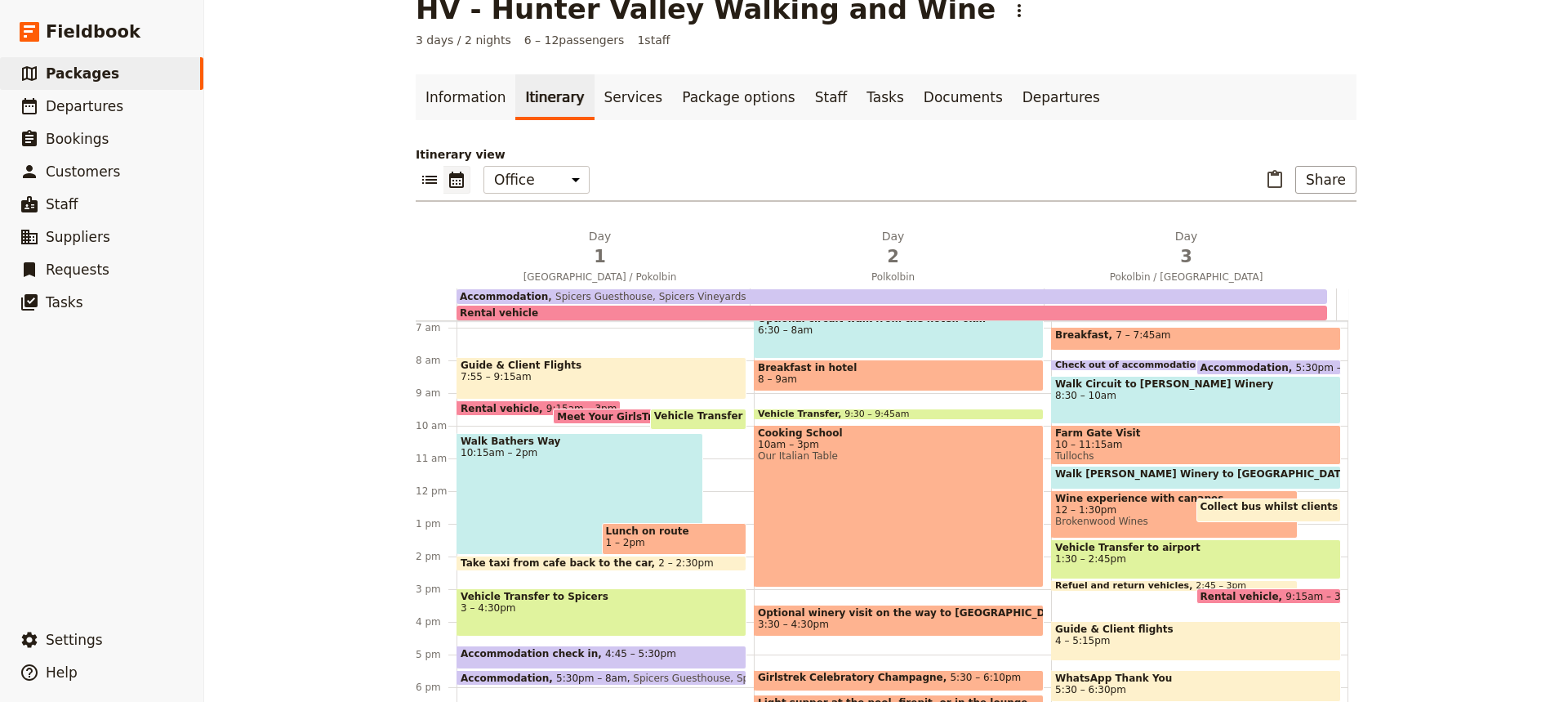
click at [536, 516] on div "Walk Bathers Way 10:15am – 2pm" at bounding box center [580, 494] width 247 height 122
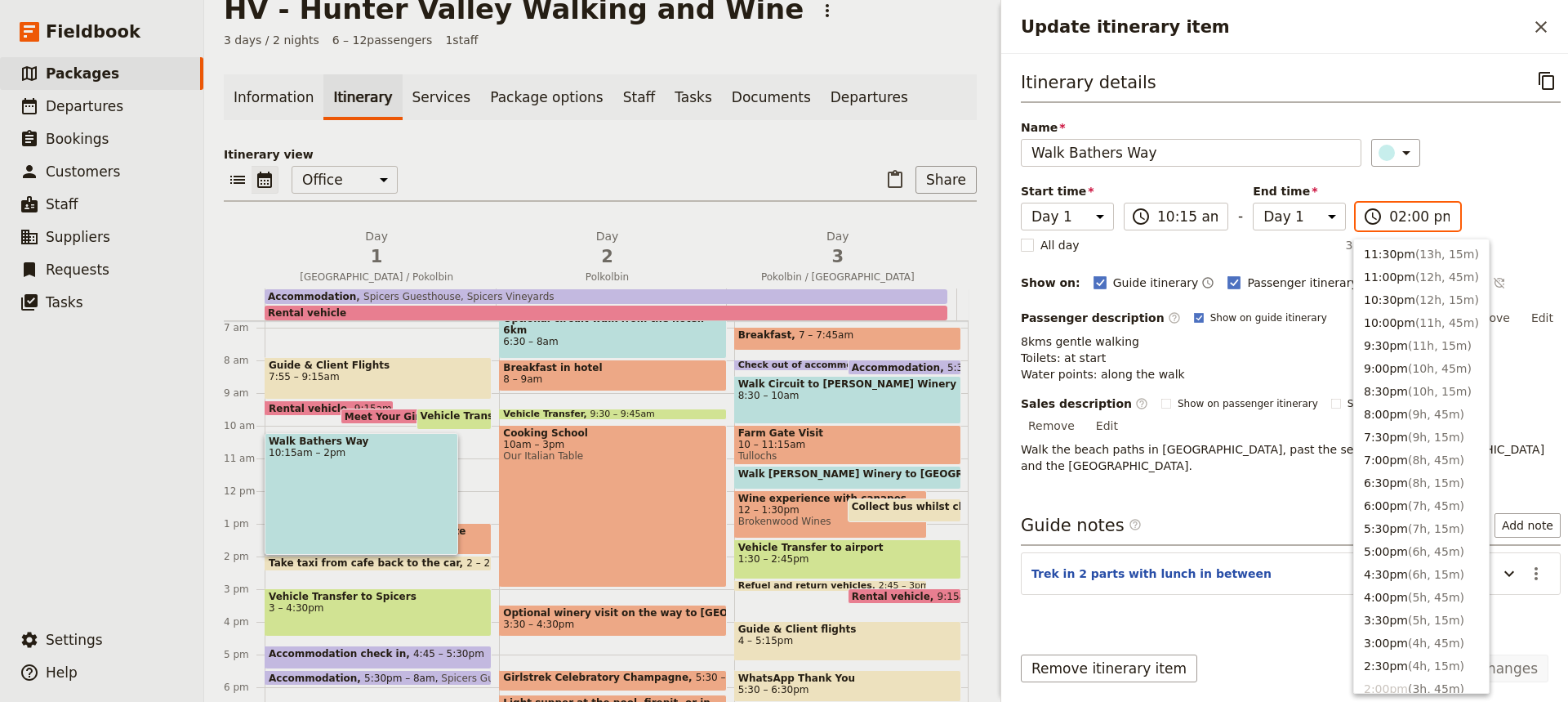
click at [1407, 223] on input "02:00 pm" at bounding box center [1419, 216] width 60 height 20
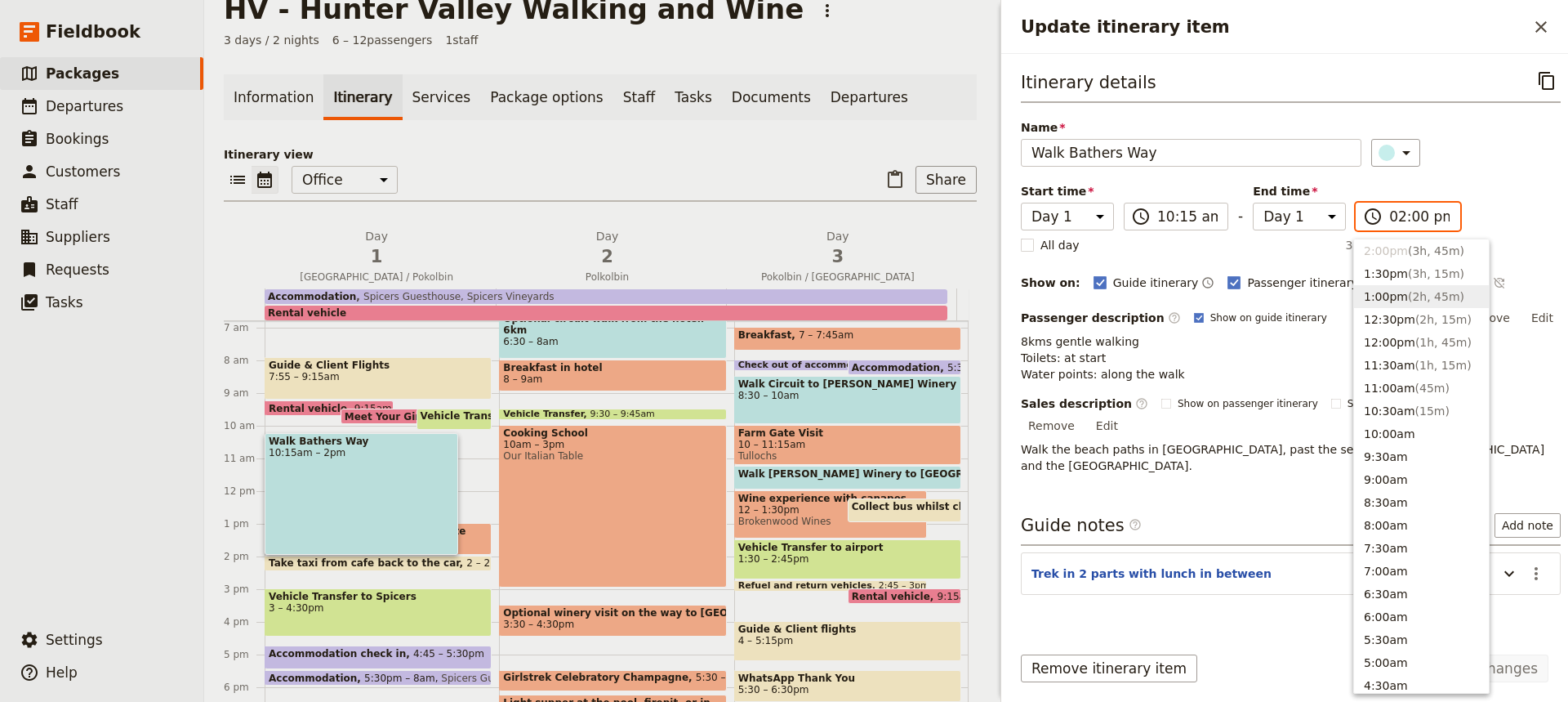
click at [1382, 293] on button "1:00pm ( 2h, 45m )" at bounding box center [1421, 297] width 135 height 23
type input "01:00 pm"
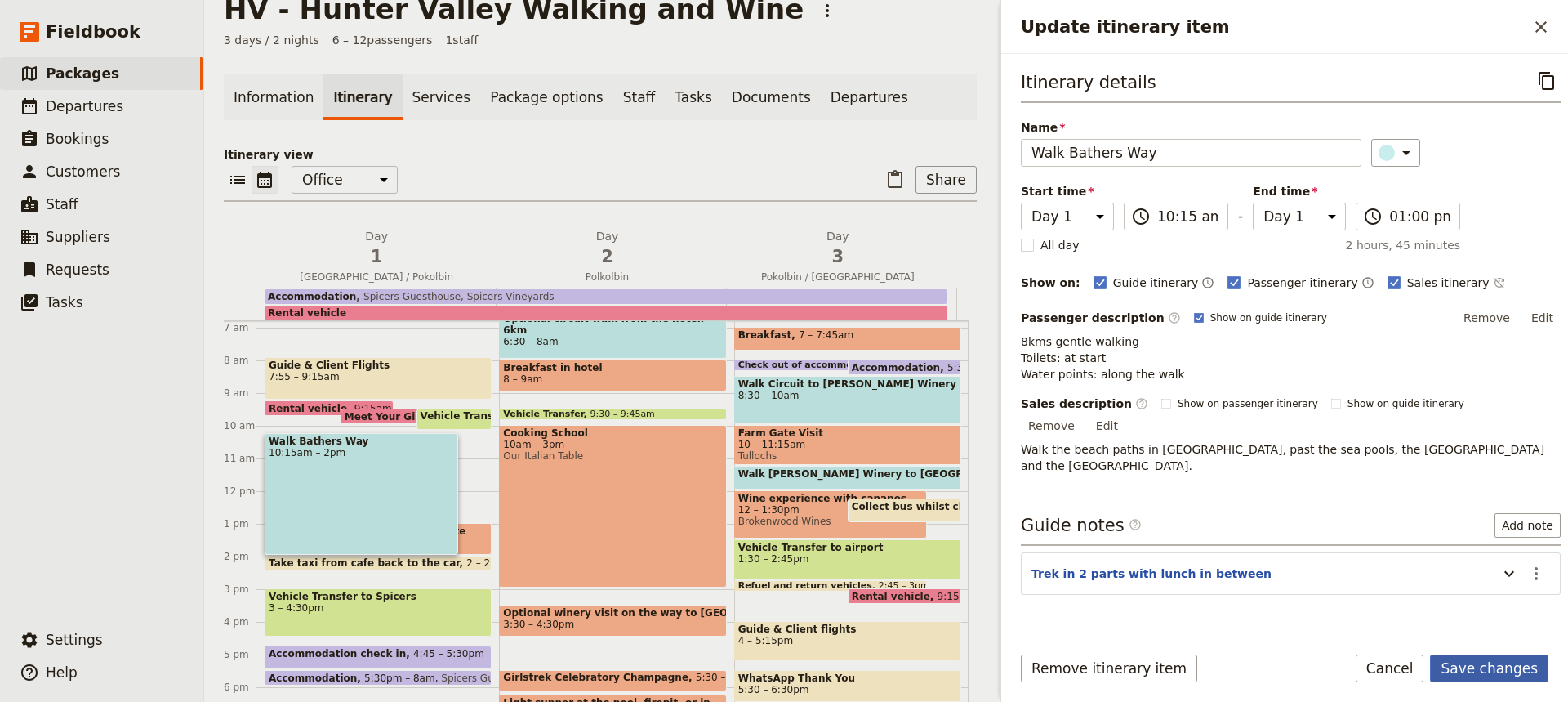
click at [1474, 669] on button "Save changes" at bounding box center [1488, 669] width 118 height 28
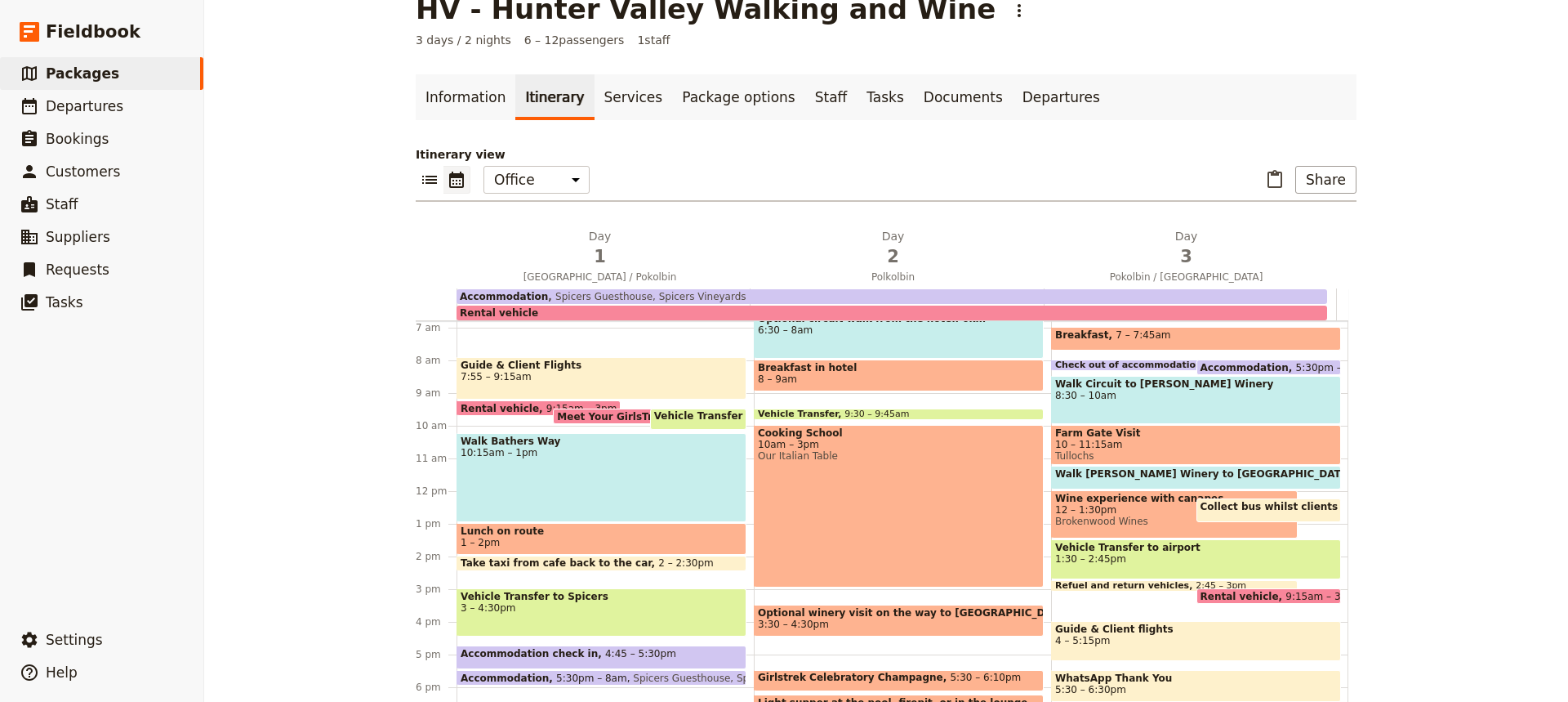
click at [538, 530] on span "Lunch on route" at bounding box center [601, 531] width 282 height 12
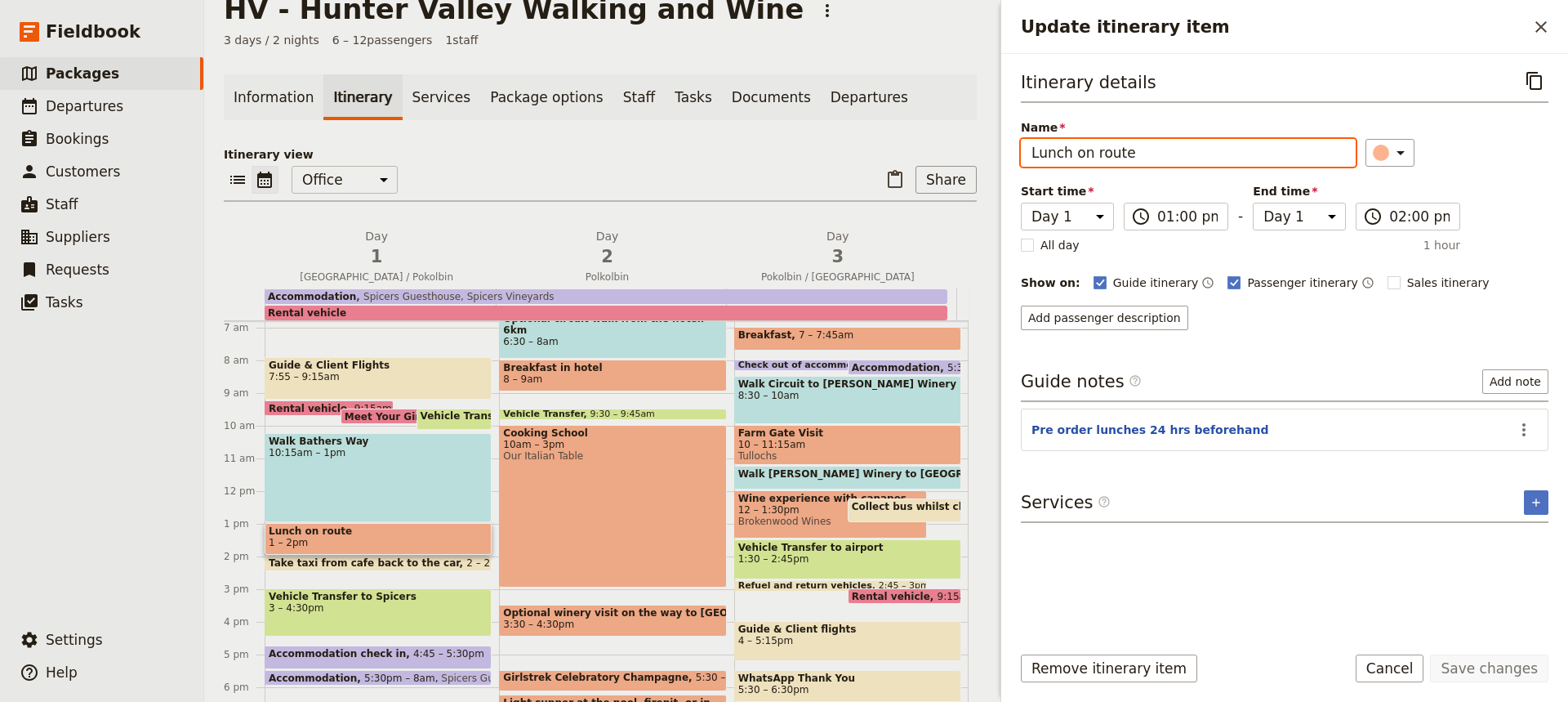
click at [1130, 162] on input "Lunch on route" at bounding box center [1188, 153] width 335 height 28
click at [1040, 158] on input "Lunch" at bounding box center [1188, 153] width 335 height 28
type input "Cafe lunch"
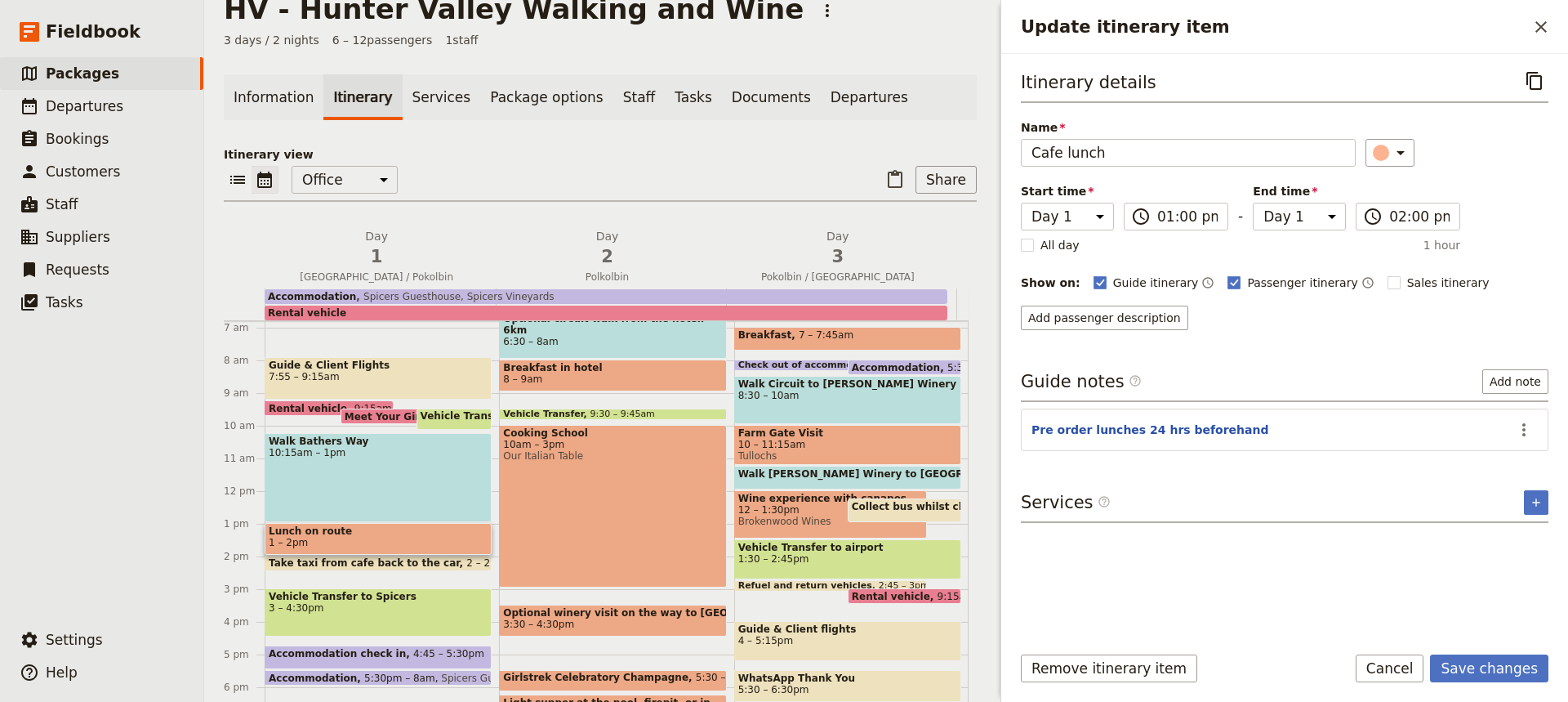
click at [1057, 513] on h3 "Services ​" at bounding box center [1065, 503] width 89 height 25
click at [1547, 498] on button "​" at bounding box center [1537, 503] width 25 height 25
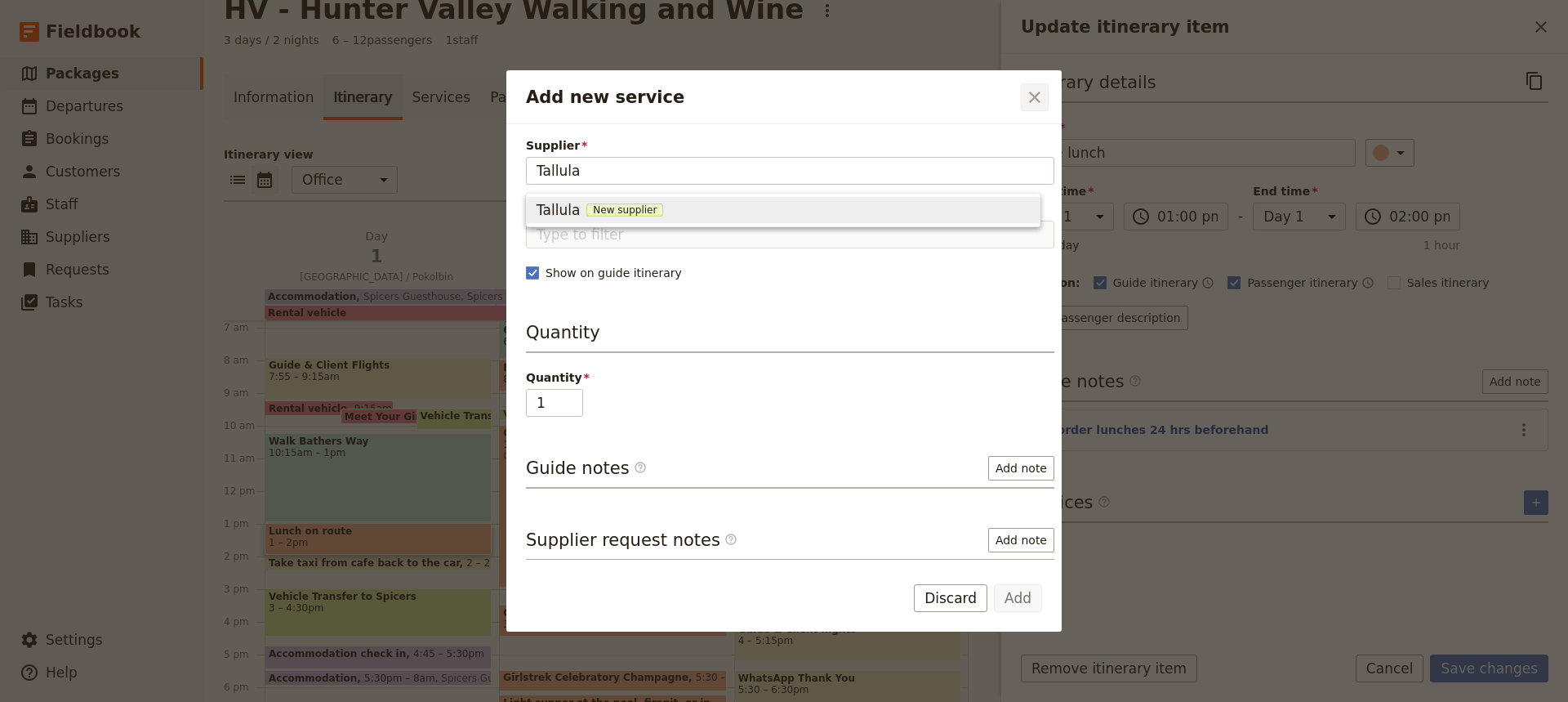
type input "Tallula"
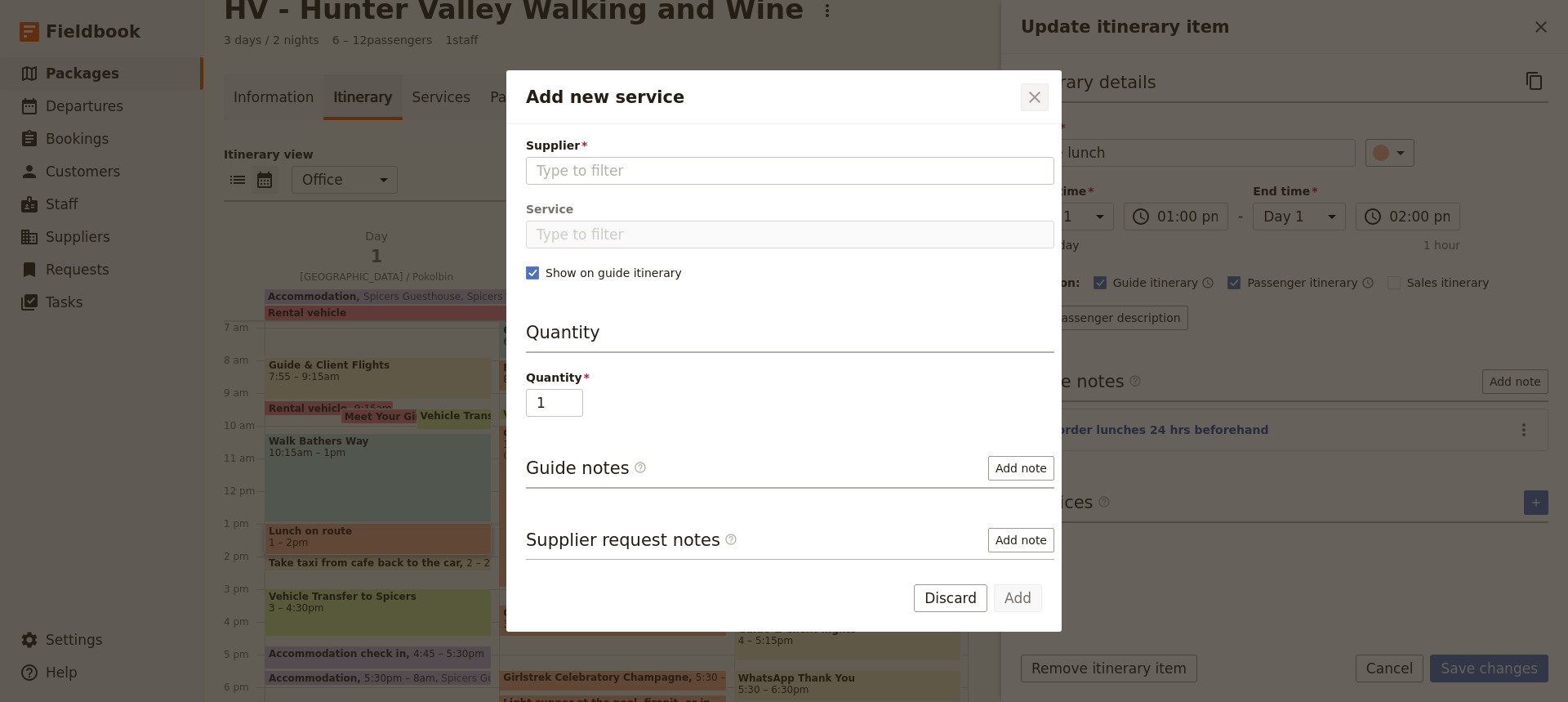
click at [1037, 94] on icon "Close dialog" at bounding box center [1035, 97] width 12 height 12
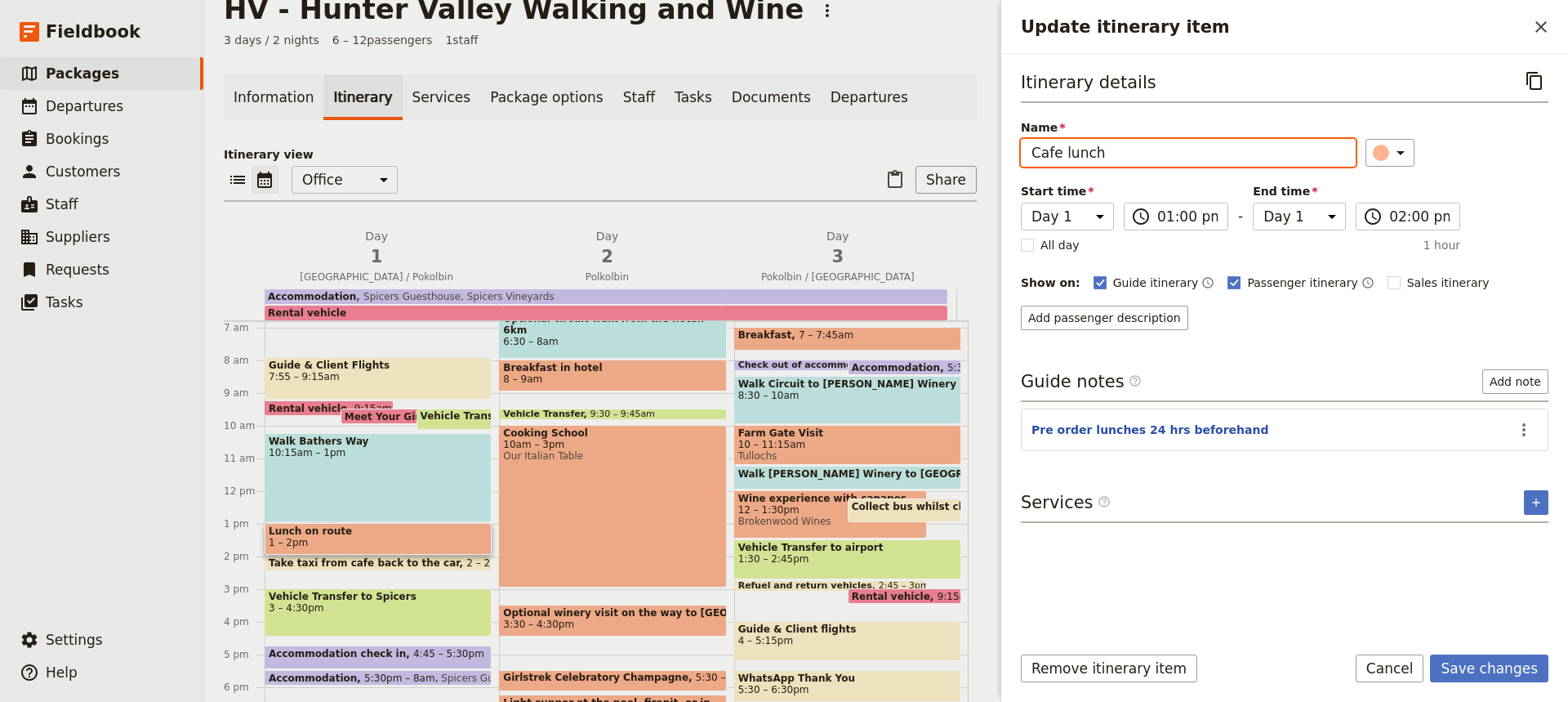
click at [1031, 152] on input "Cafe lunch" at bounding box center [1188, 153] width 335 height 28
type input "Talluha Cafe lunch"
click at [1387, 279] on rect "Update itinerary item" at bounding box center [1393, 282] width 12 height 12
click at [1387, 274] on input "Sales itinerary" at bounding box center [1387, 274] width 1 height 1
checkbox input "true"
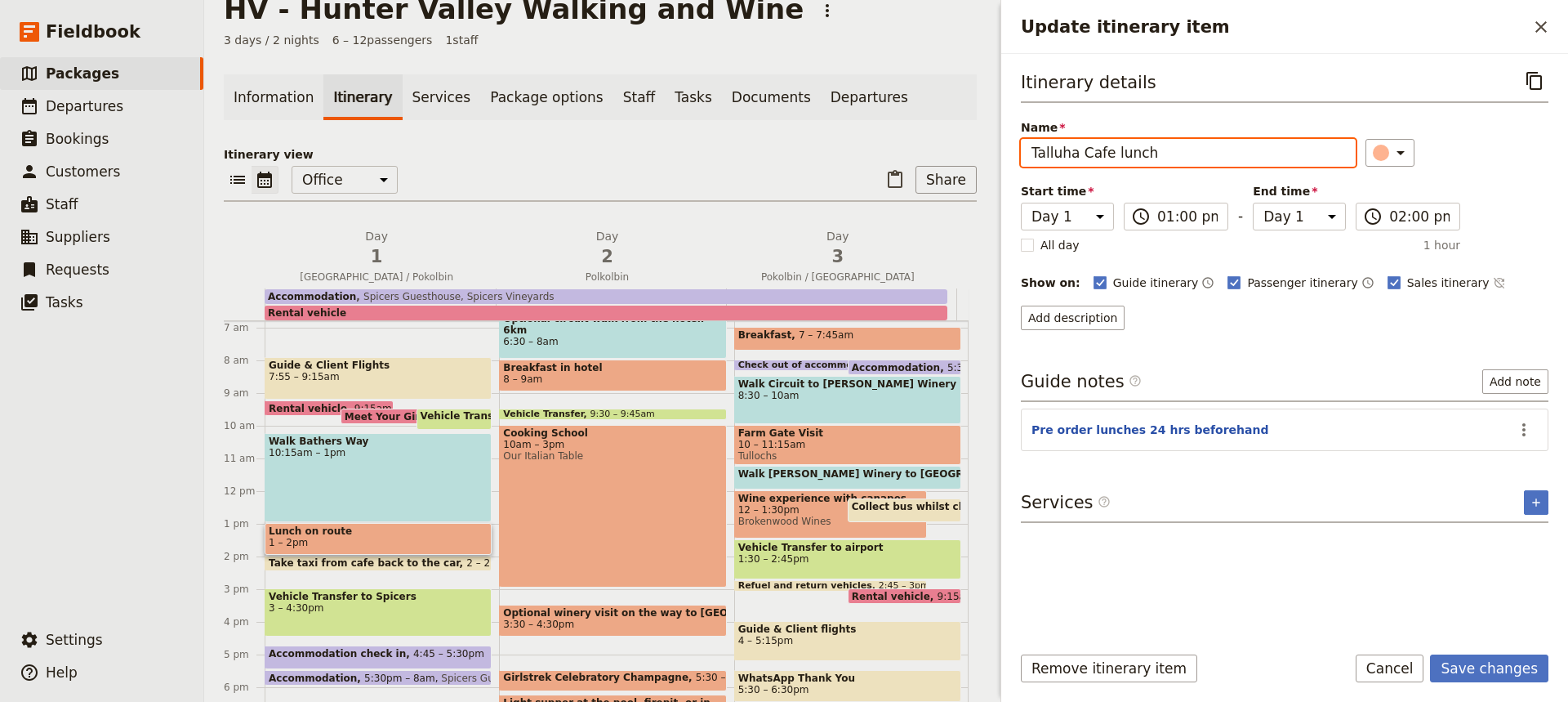
click at [1078, 151] on input "Talluha Cafe lunch" at bounding box center [1188, 153] width 335 height 28
type input "Cafe lunch"
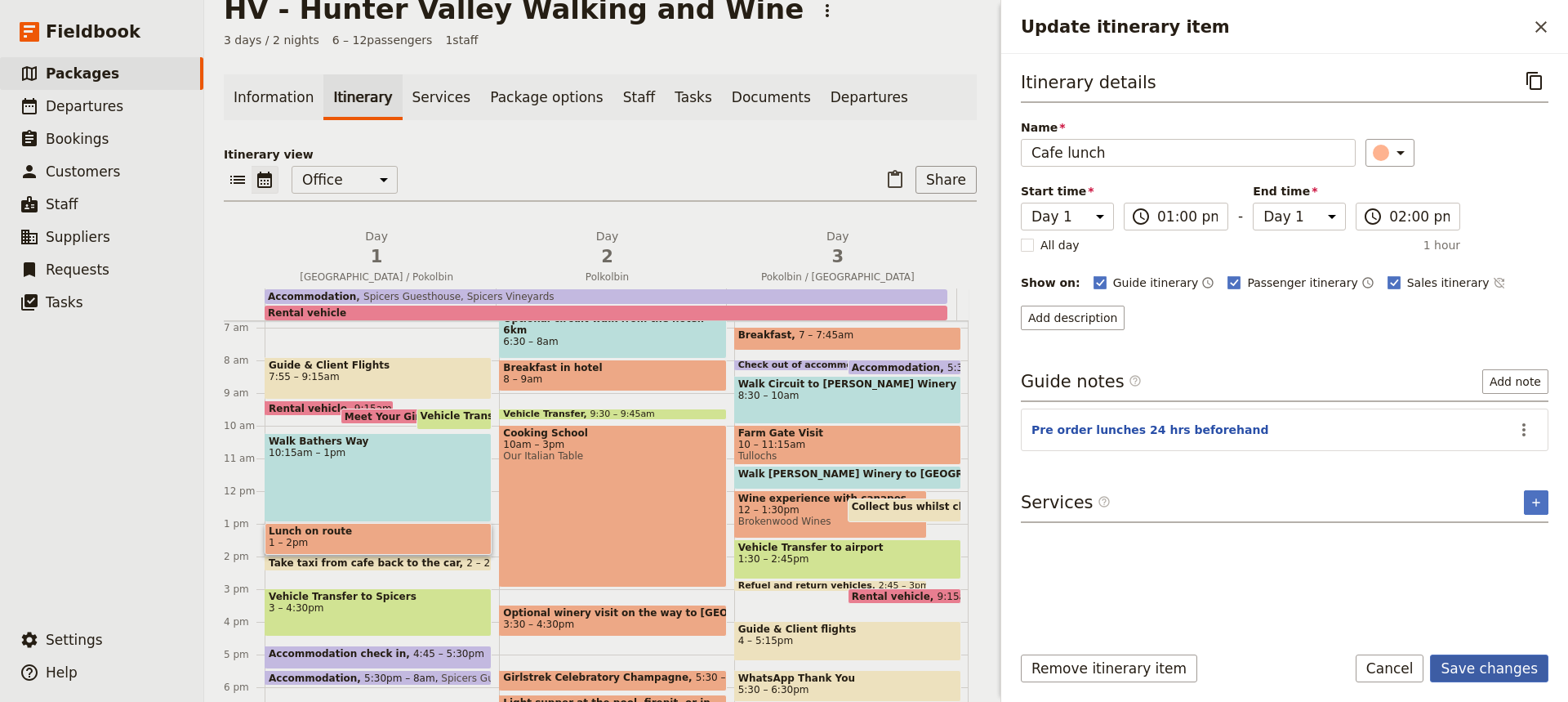
click at [1474, 669] on button "Save changes" at bounding box center [1488, 669] width 118 height 28
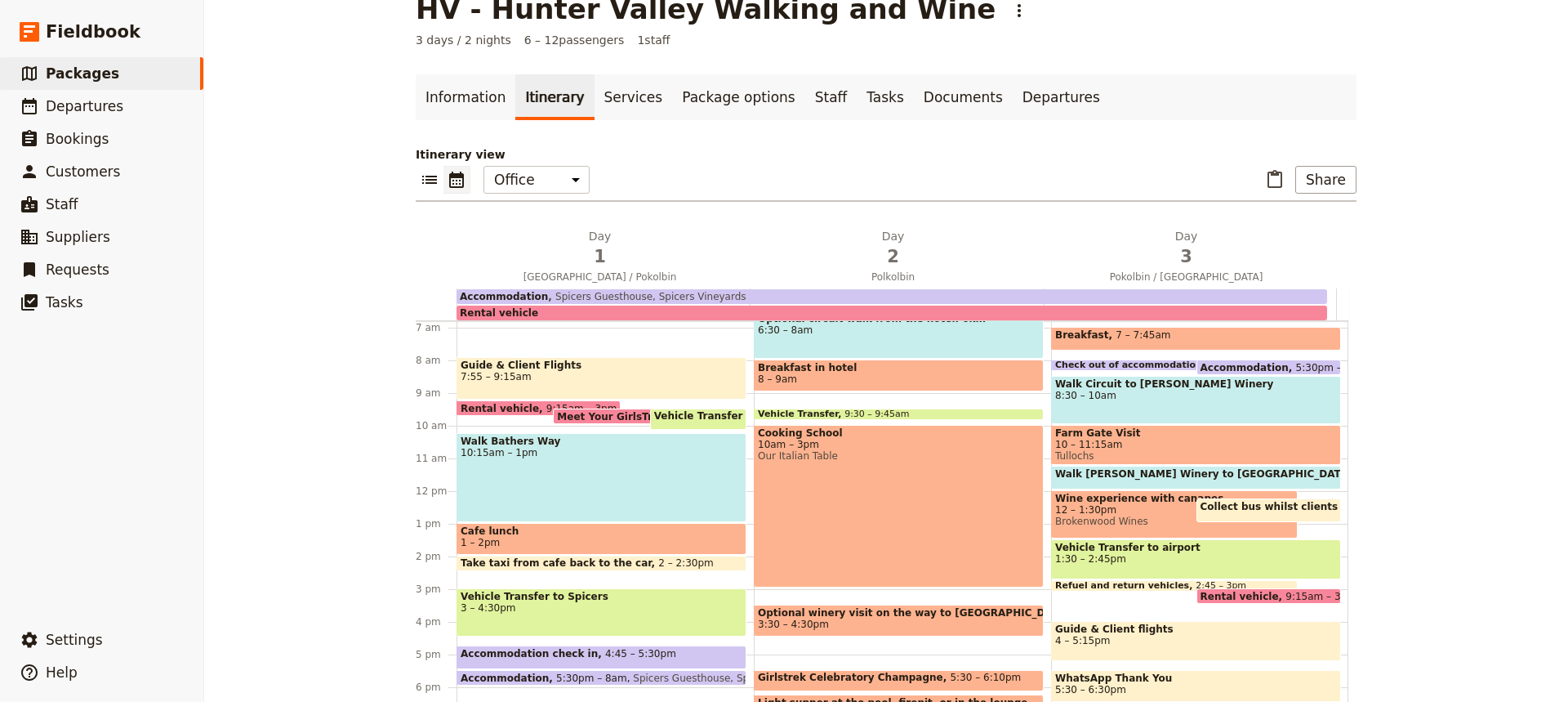
click at [659, 562] on span "2 – 2:30pm" at bounding box center [686, 563] width 55 height 12
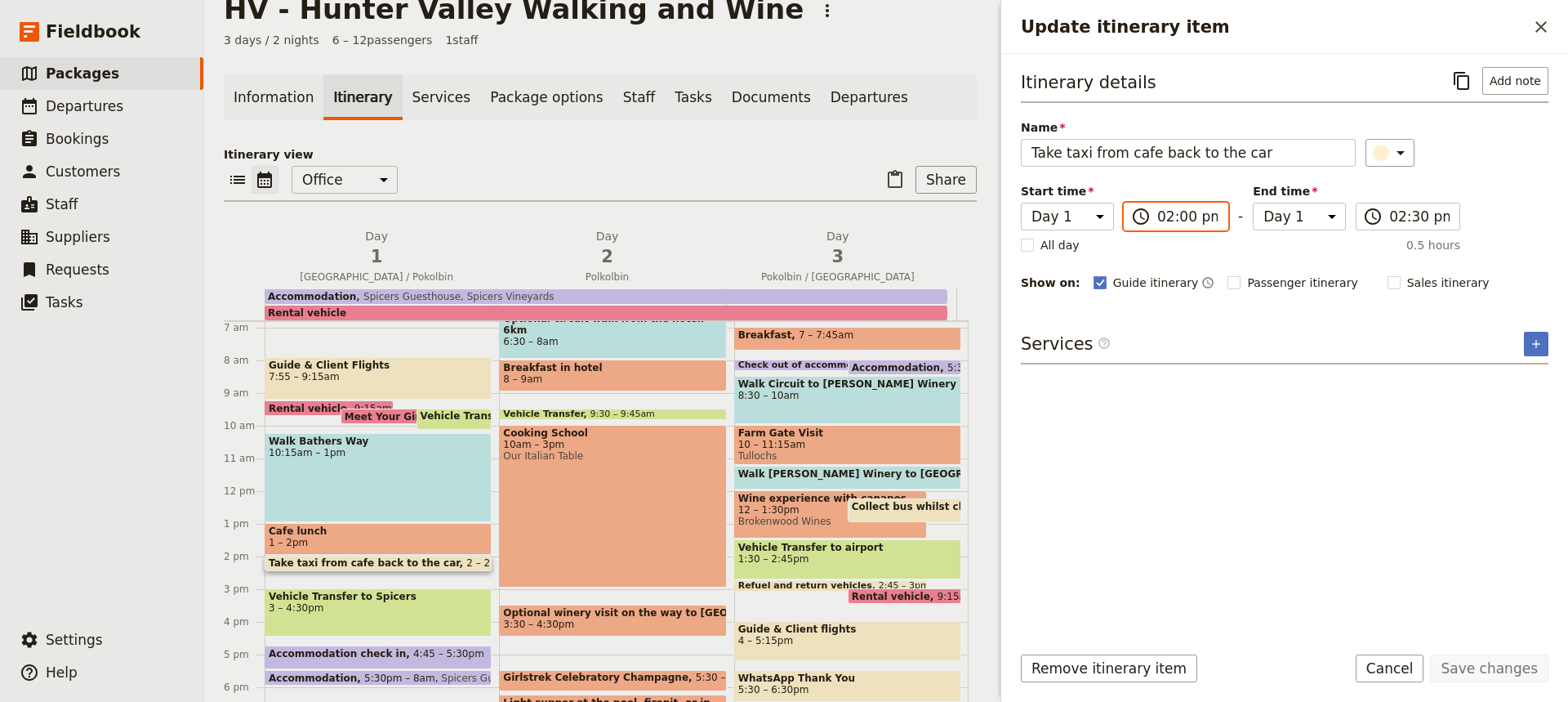
click at [1178, 216] on input "02:00 pm" at bounding box center [1187, 216] width 60 height 20
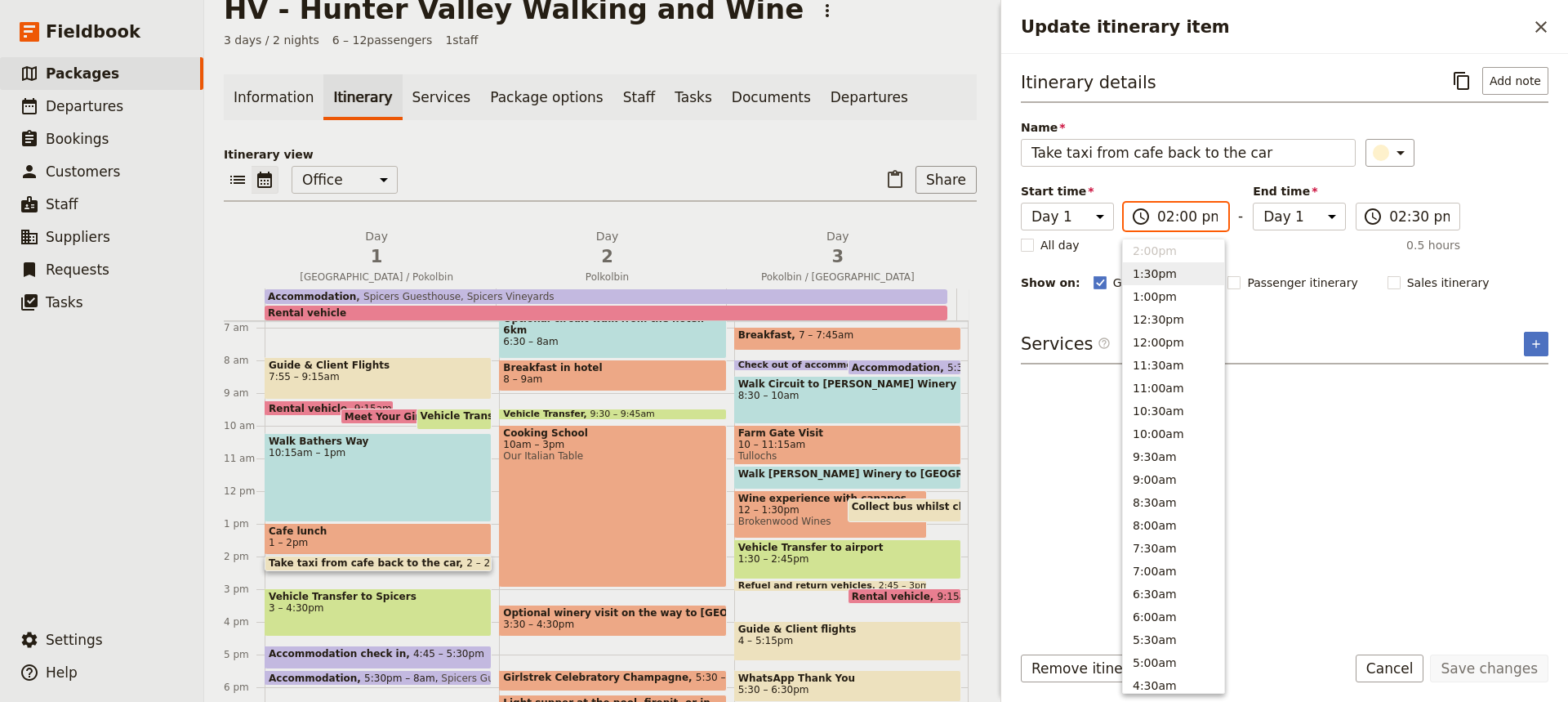
click at [1143, 274] on button "1:30pm" at bounding box center [1174, 274] width 101 height 23
type input "01:30 pm"
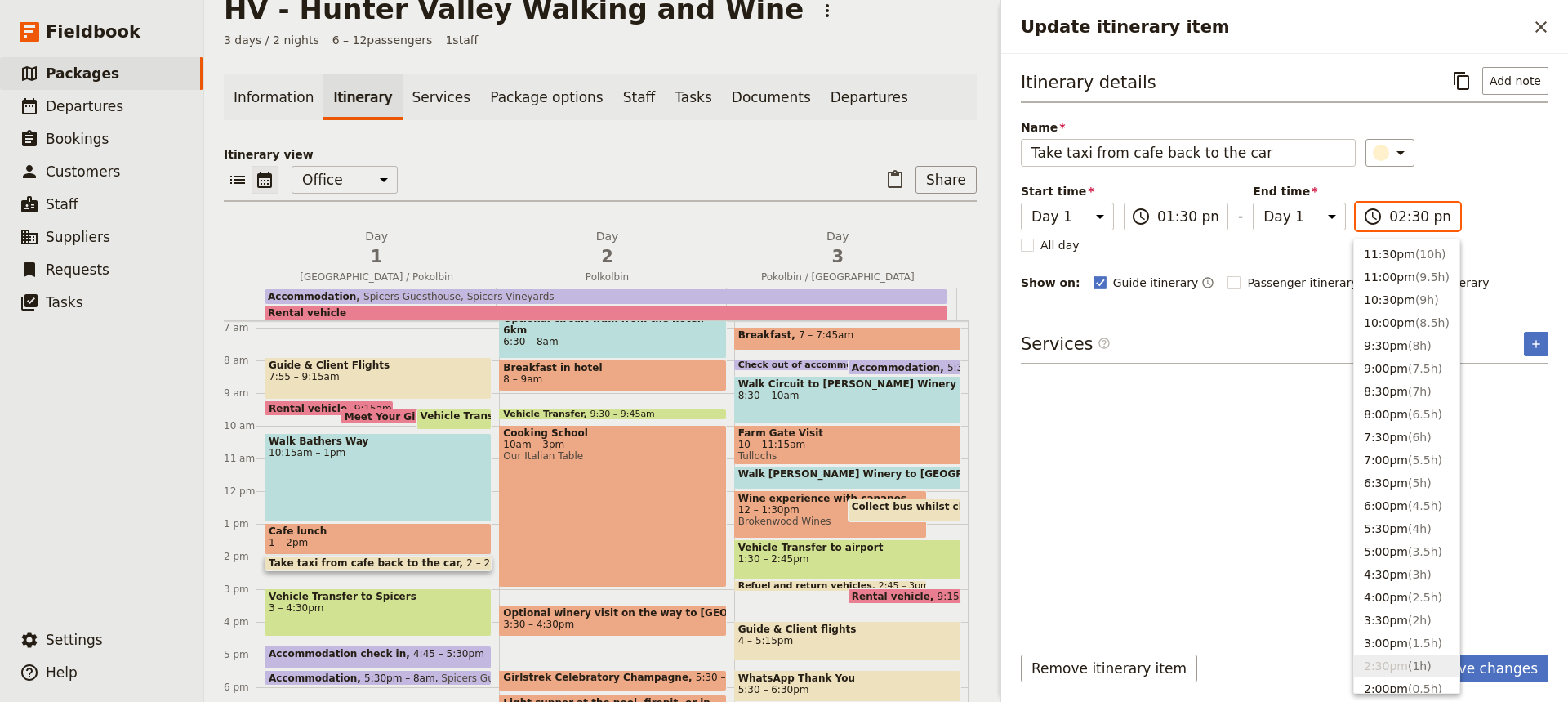
click at [1409, 220] on input "02:30 pm" at bounding box center [1419, 216] width 60 height 20
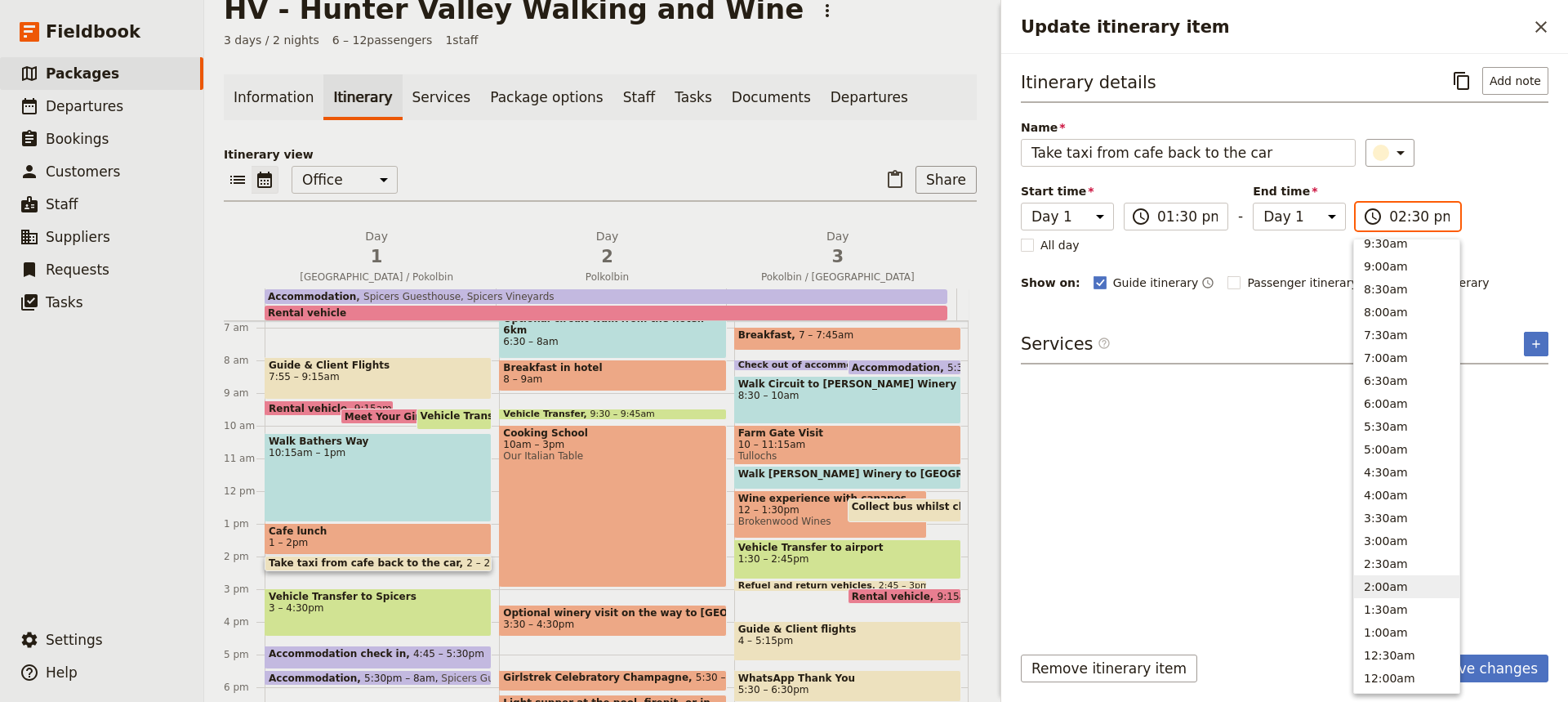
click at [1374, 588] on button "2:00am" at bounding box center [1406, 587] width 105 height 23
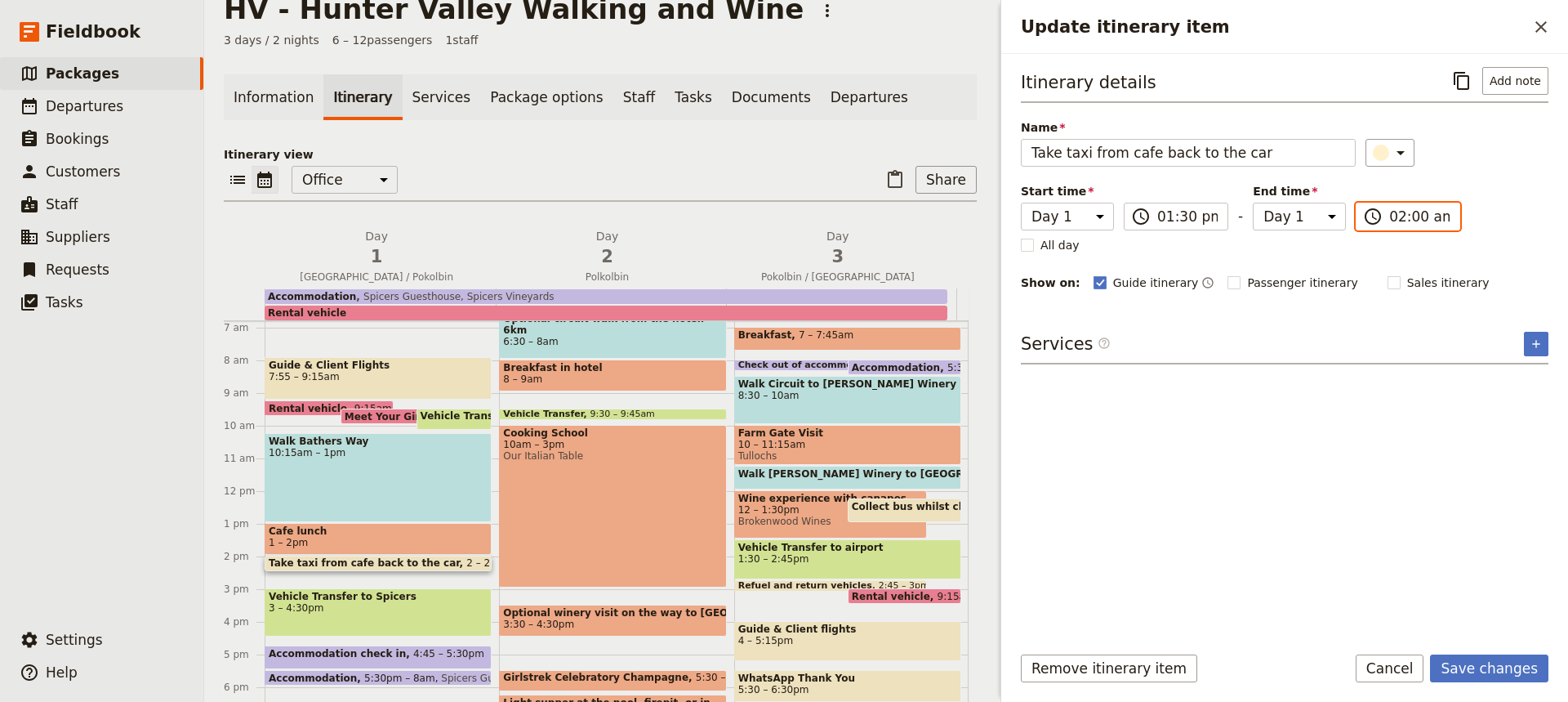
click at [1404, 217] on input "02:00 am" at bounding box center [1419, 216] width 60 height 20
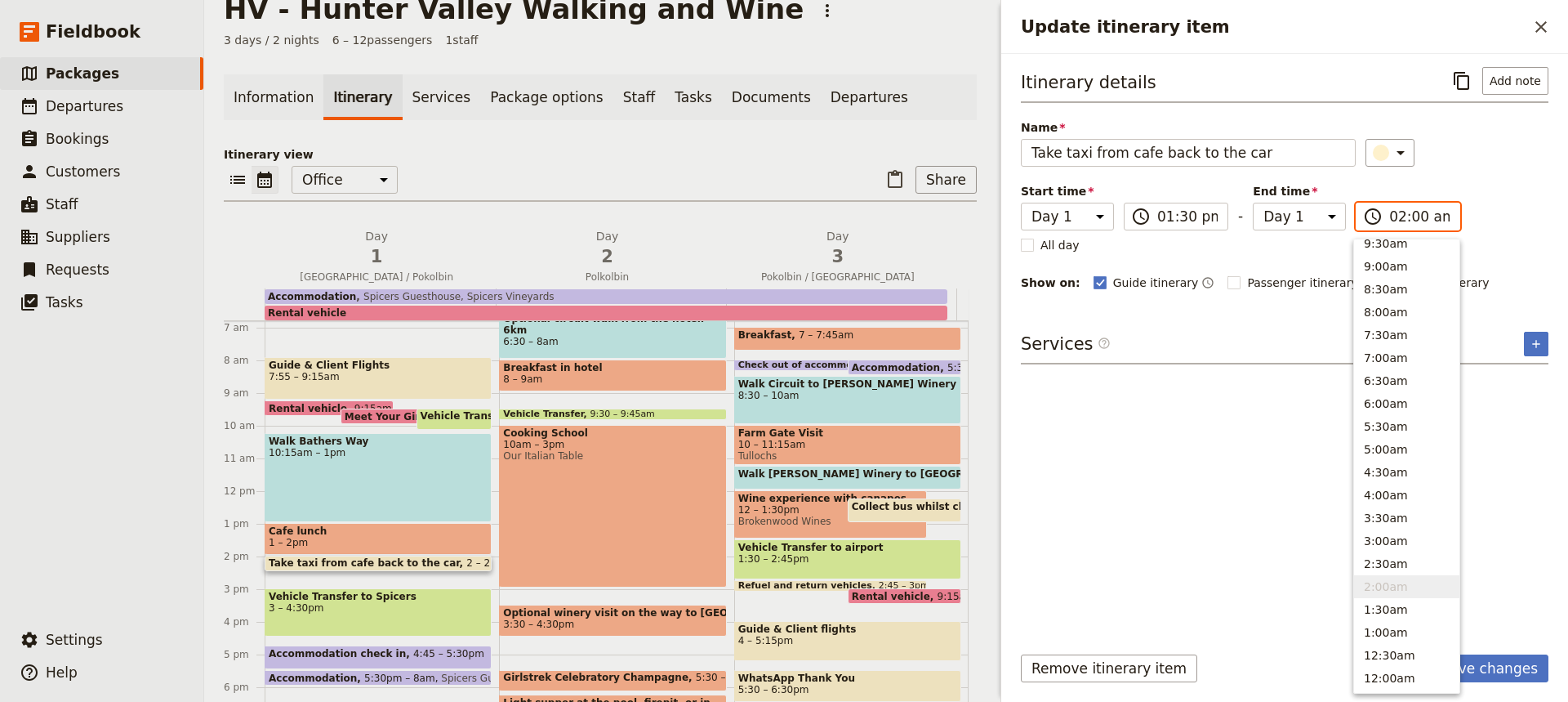
click at [1401, 217] on input "02:00 am" at bounding box center [1419, 216] width 60 height 20
click at [1430, 220] on input "02:00 am" at bounding box center [1419, 216] width 60 height 20
type input "02:00 pm"
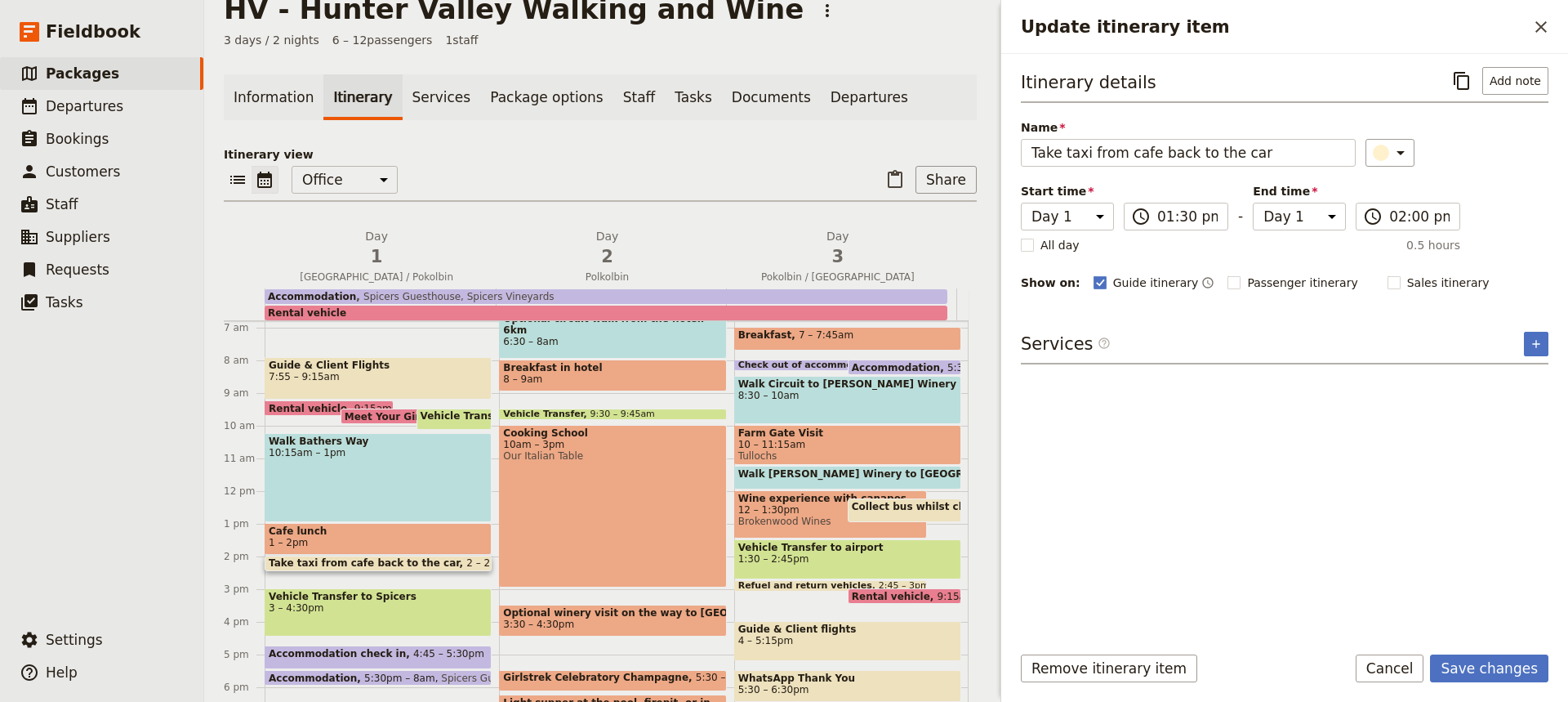
click at [1215, 545] on div "Itinerary details ​ Add note Name Take taxi from cafe back to the car ​ Start t…" at bounding box center [1284, 347] width 528 height 561
click at [1474, 669] on button "Save changes" at bounding box center [1488, 669] width 118 height 28
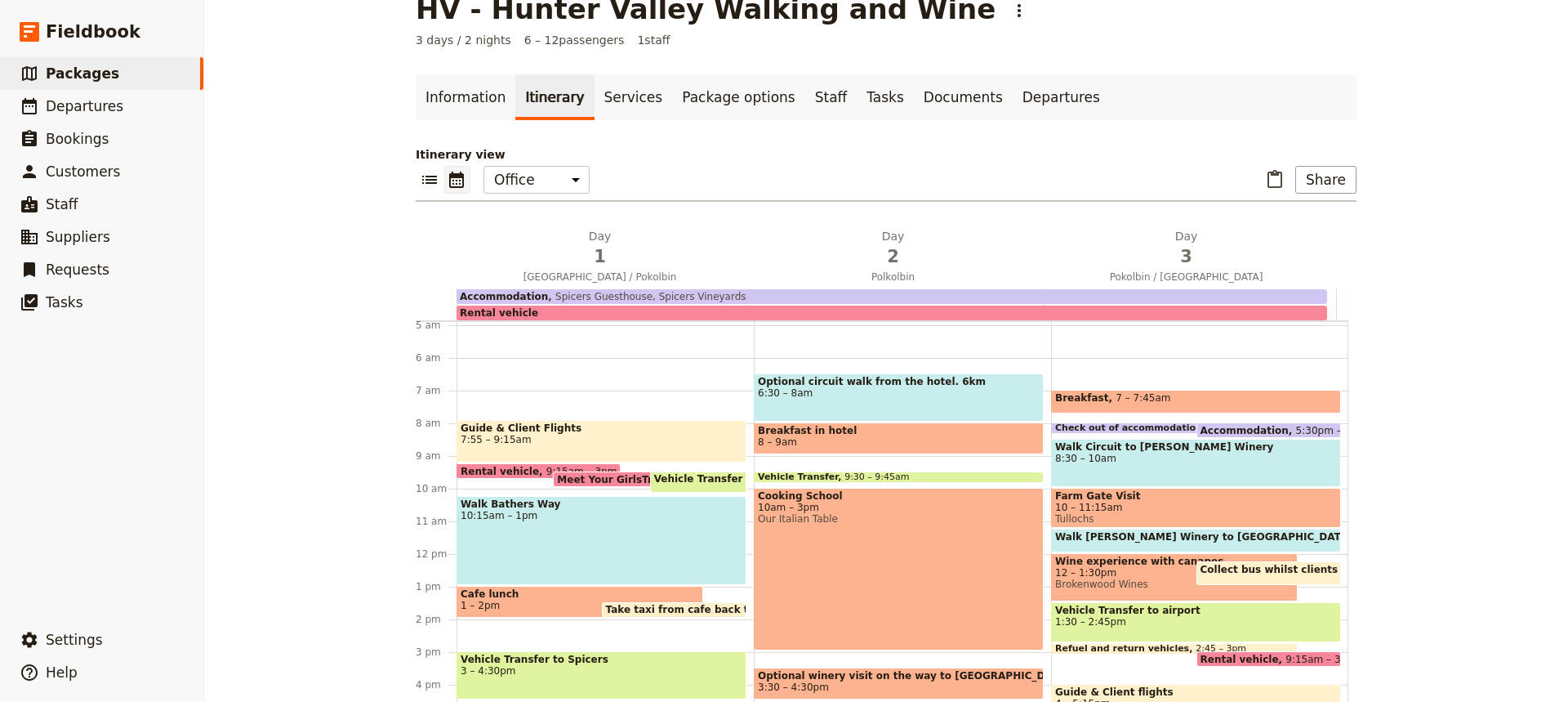
scroll to position [157, 0]
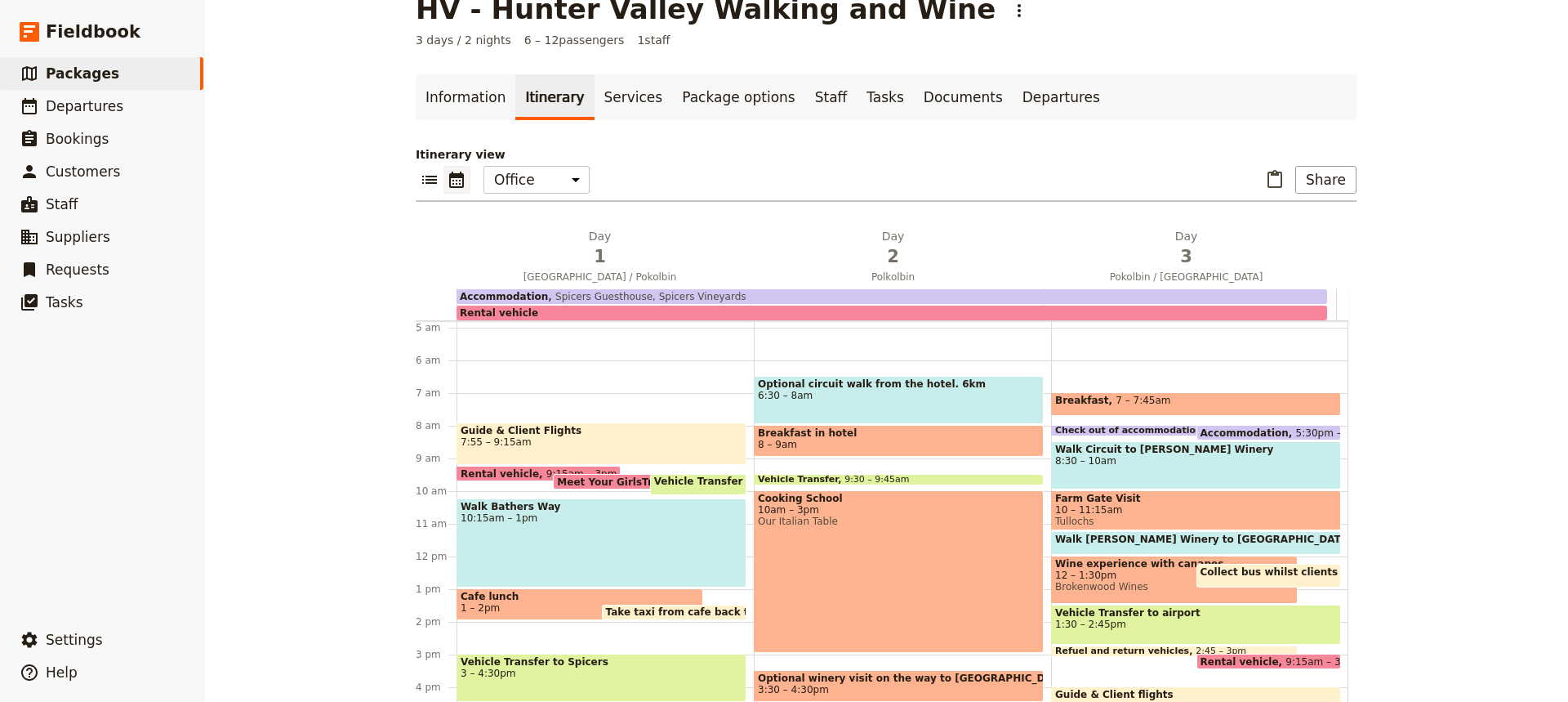
click at [1119, 456] on span "8:30 – 10am" at bounding box center [1196, 461] width 282 height 12
select select "3"
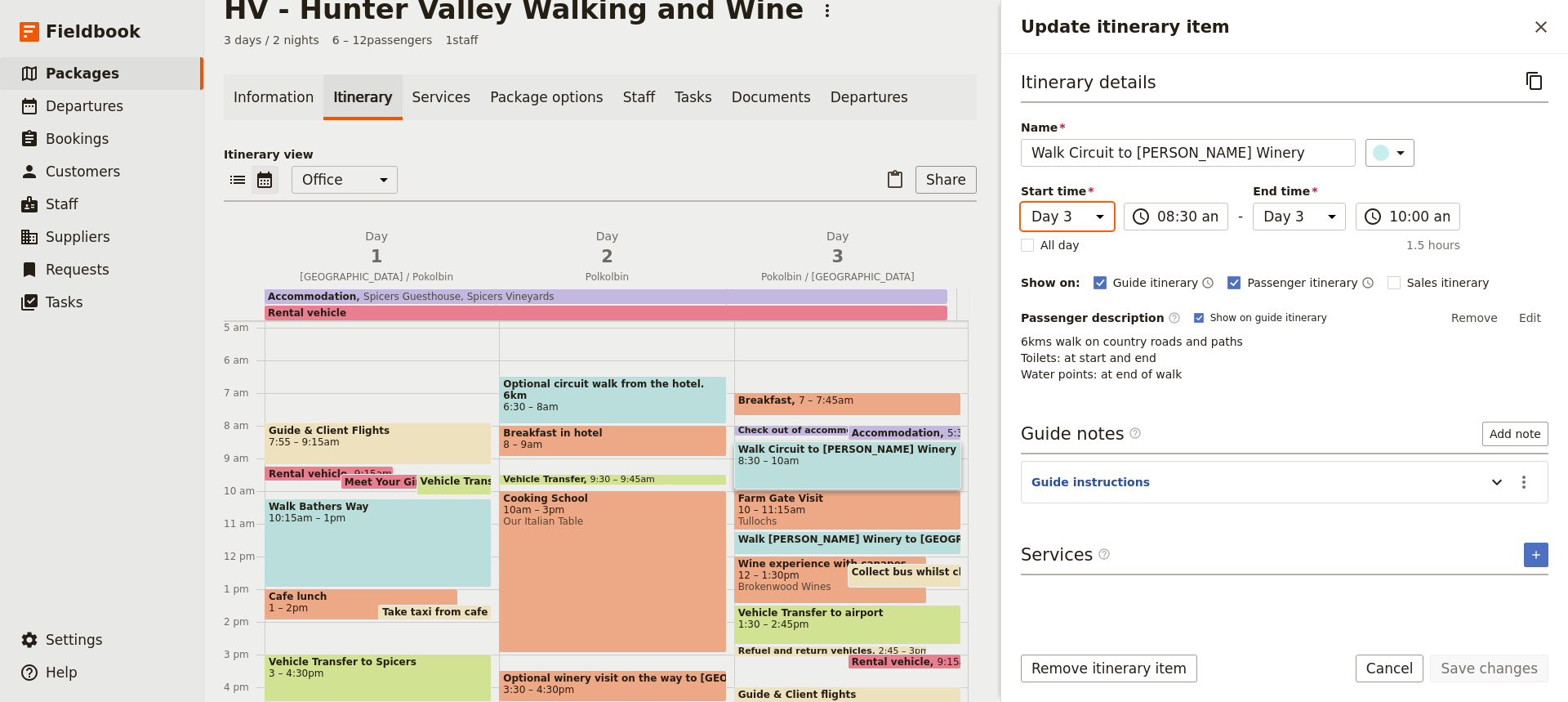
click at [1097, 215] on select "Day 1 Day 2 Day 3" at bounding box center [1067, 217] width 93 height 28
select select "1"
click at [1020, 203] on select "Day 1 Day 2 Day 3" at bounding box center [1067, 217] width 93 height 28
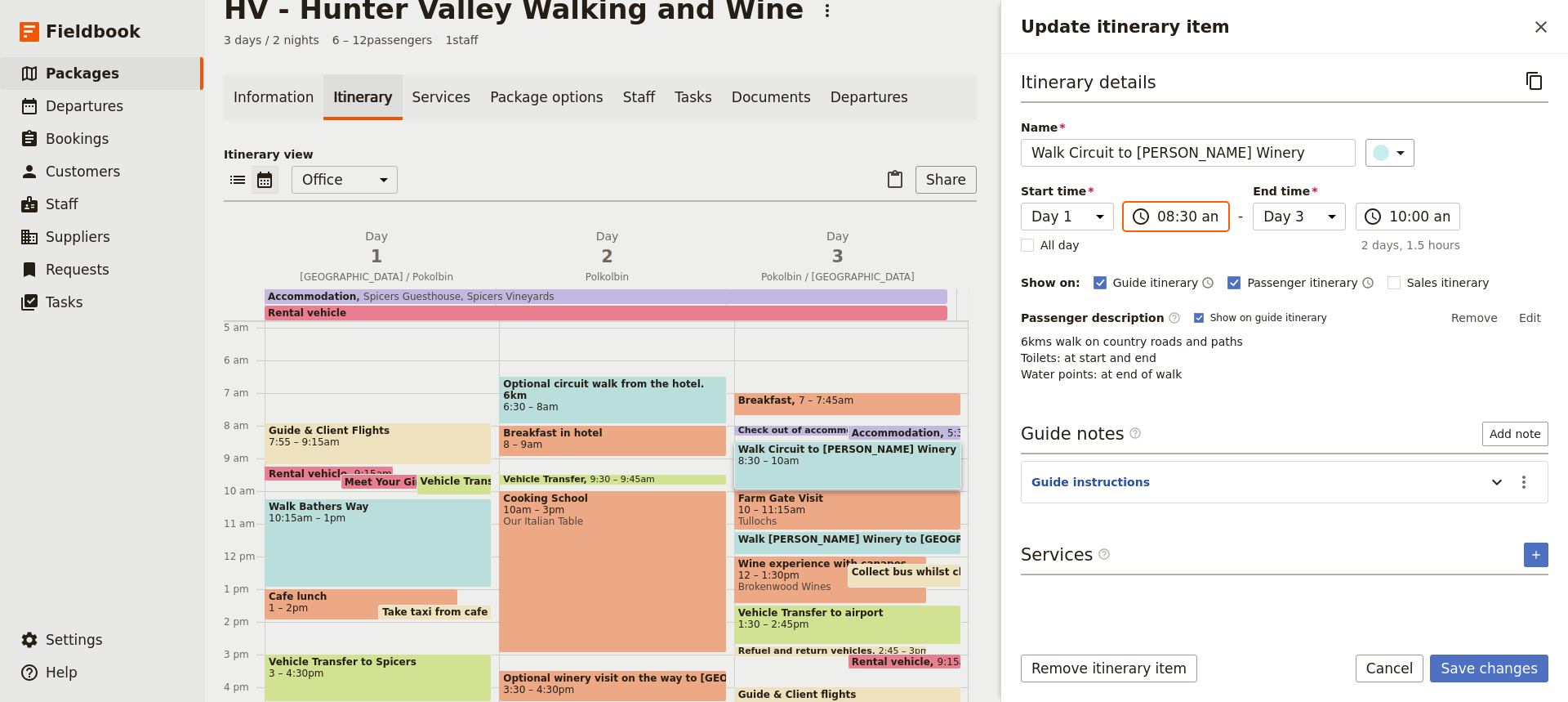
scroll to position [651, 0]
click at [1180, 215] on input "08:30 am" at bounding box center [1187, 216] width 60 height 20
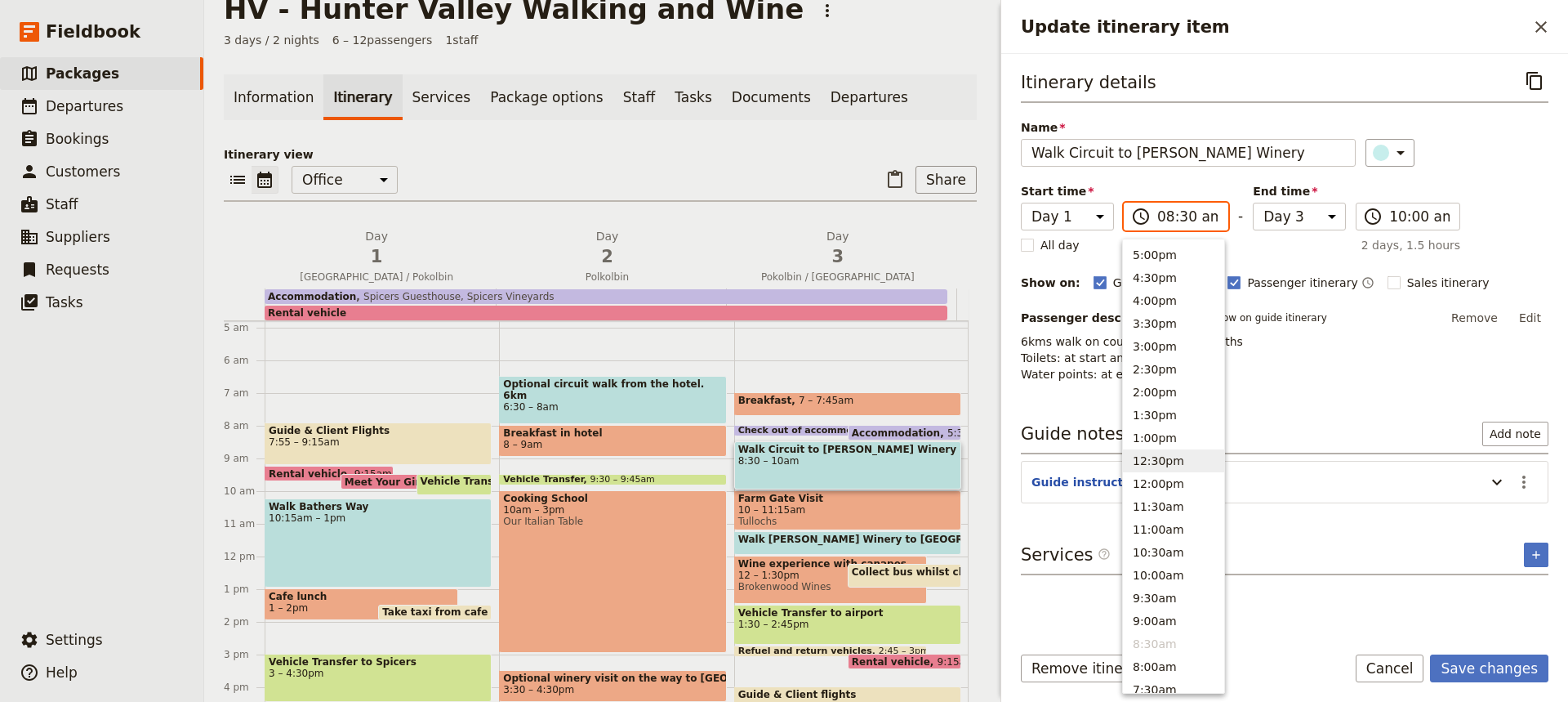
scroll to position [293, 0]
click at [1148, 301] on button "4:00pm" at bounding box center [1174, 304] width 101 height 23
type input "04:00 pm"
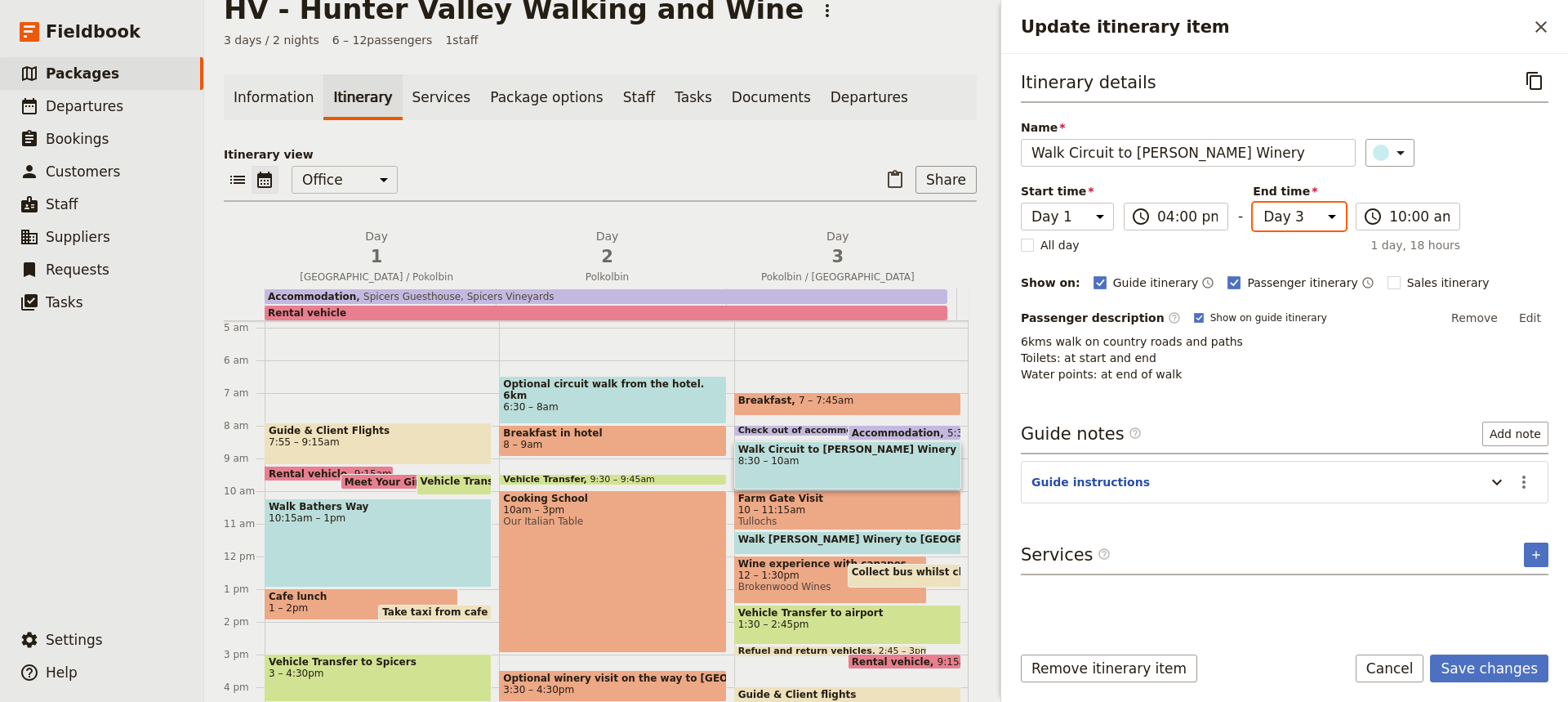
click at [1329, 216] on select "Day 1 Day 2 Day 3" at bounding box center [1299, 217] width 93 height 28
select select "1"
click at [1252, 203] on select "Day 1 Day 2 Day 3" at bounding box center [1299, 217] width 93 height 28
click at [1406, 215] on input "10:00 am" at bounding box center [1419, 216] width 60 height 20
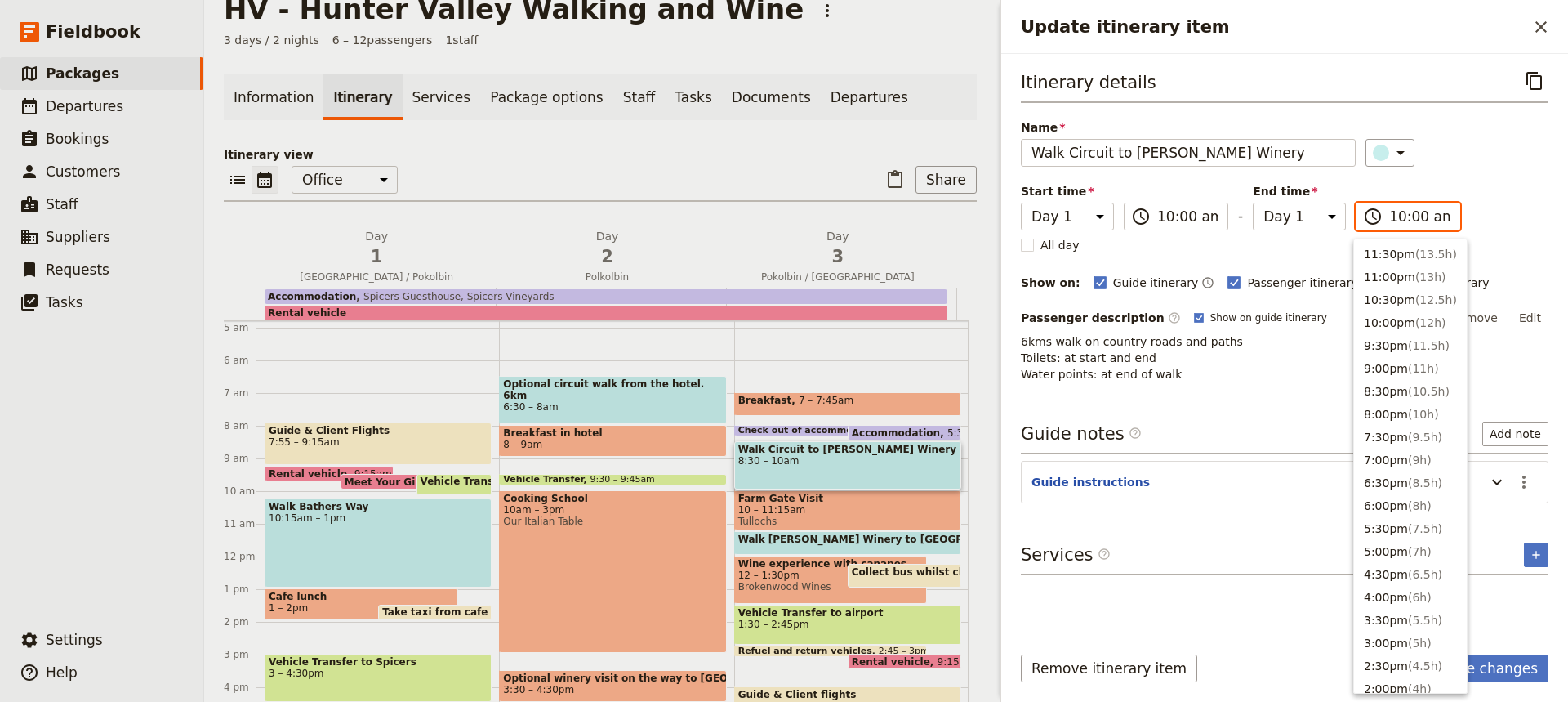
scroll to position [621, 0]
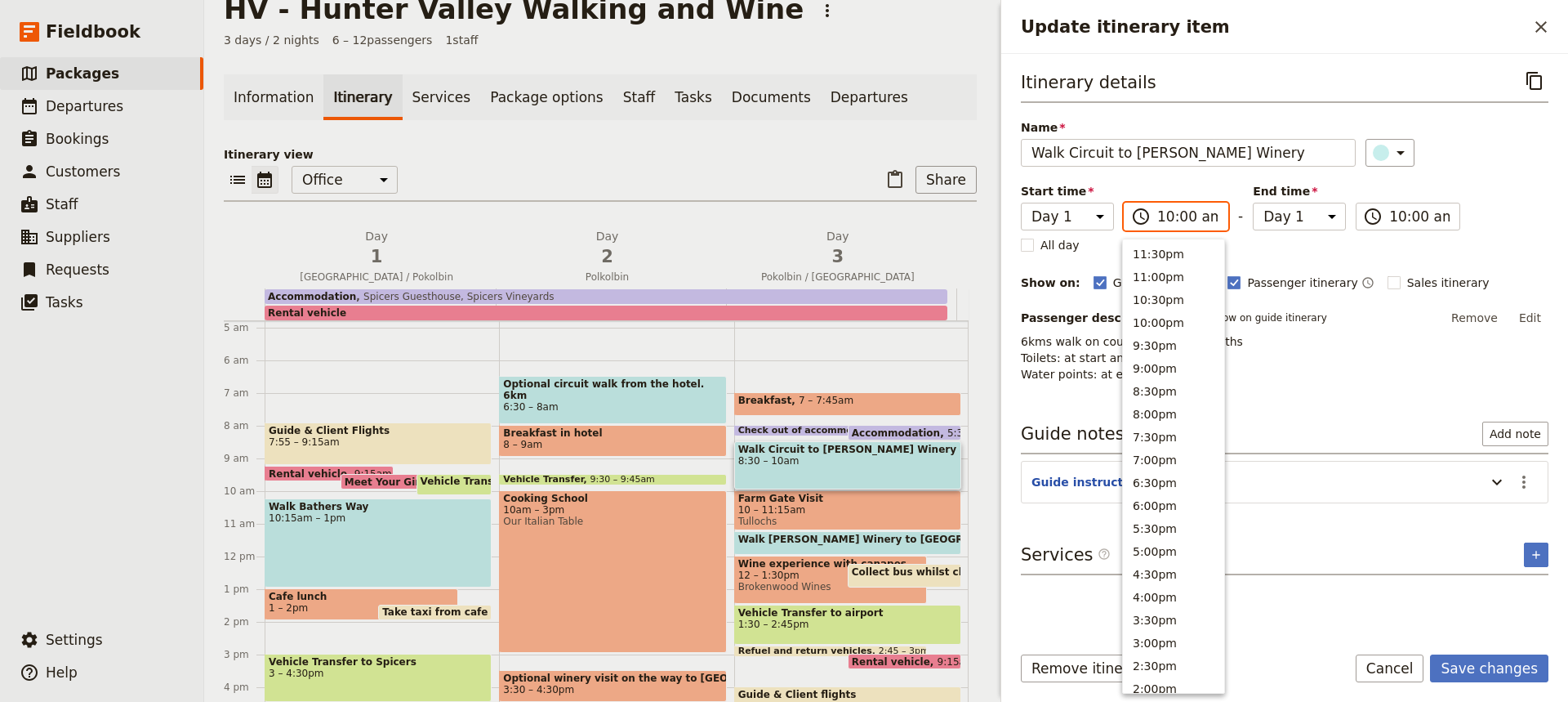
click at [1180, 217] on input "10:00 am" at bounding box center [1187, 216] width 60 height 20
click at [1146, 345] on button "4:00pm" at bounding box center [1174, 351] width 101 height 23
type input "04:00 pm"
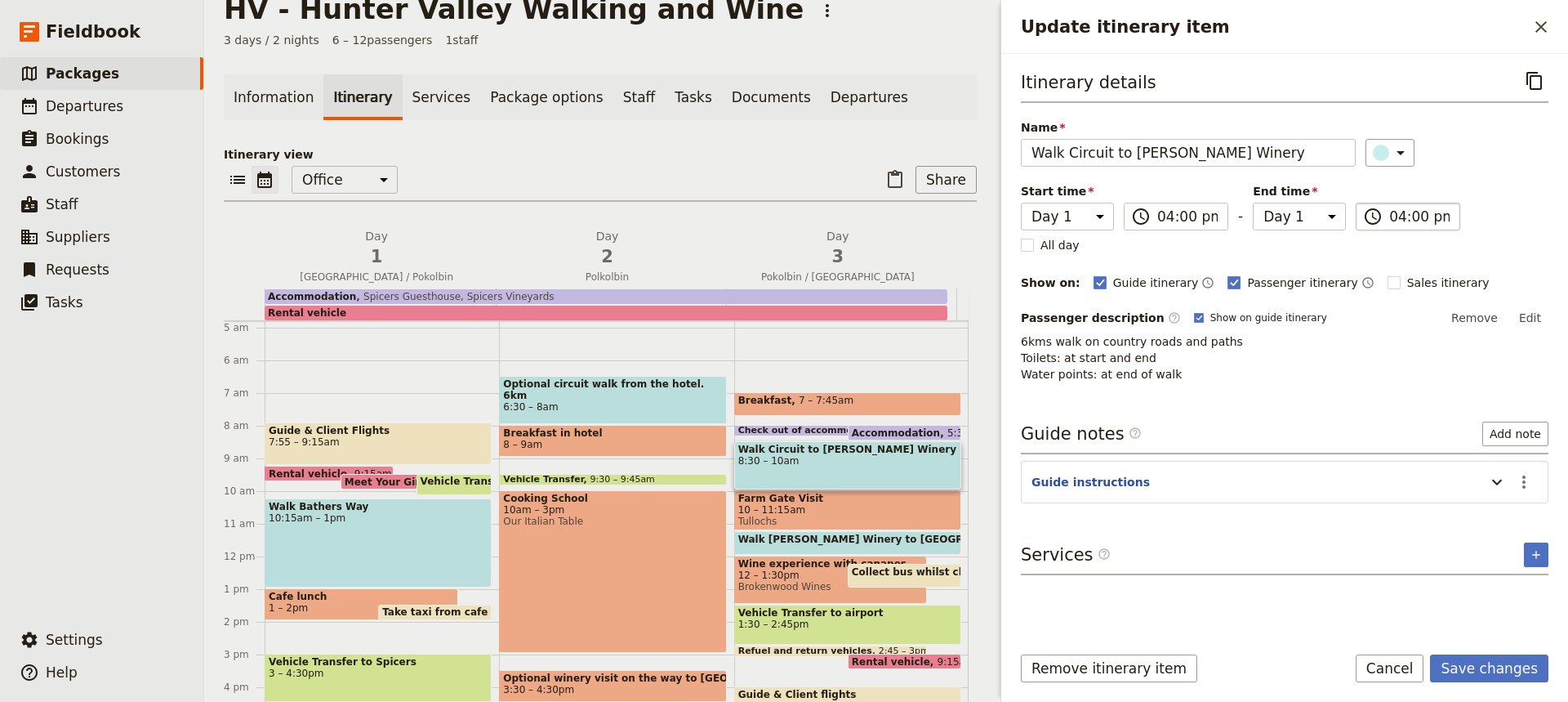
click at [1399, 211] on input "04:00 pm" at bounding box center [1419, 216] width 60 height 20
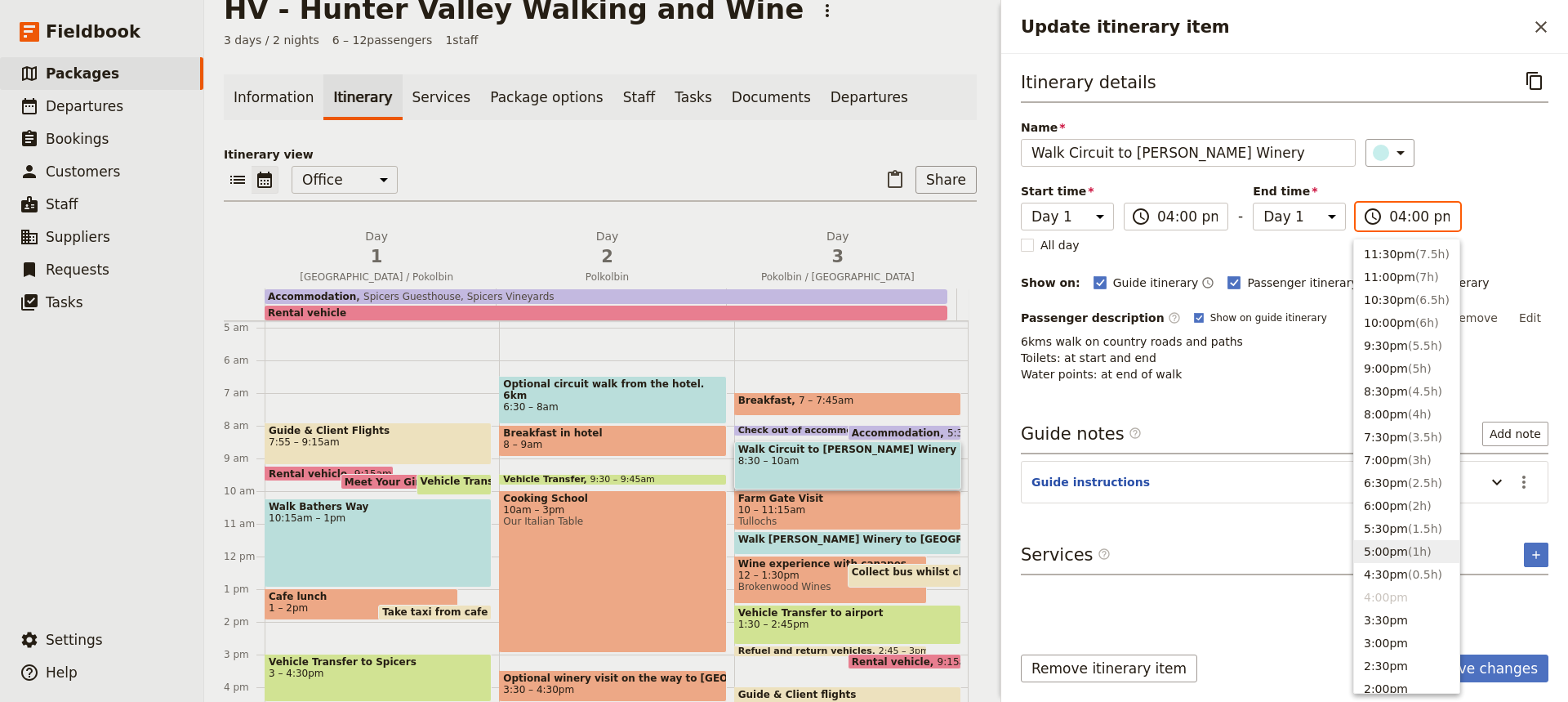
click at [1377, 553] on button "5:00pm ( 1h )" at bounding box center [1406, 552] width 105 height 23
type input "05:00 pm"
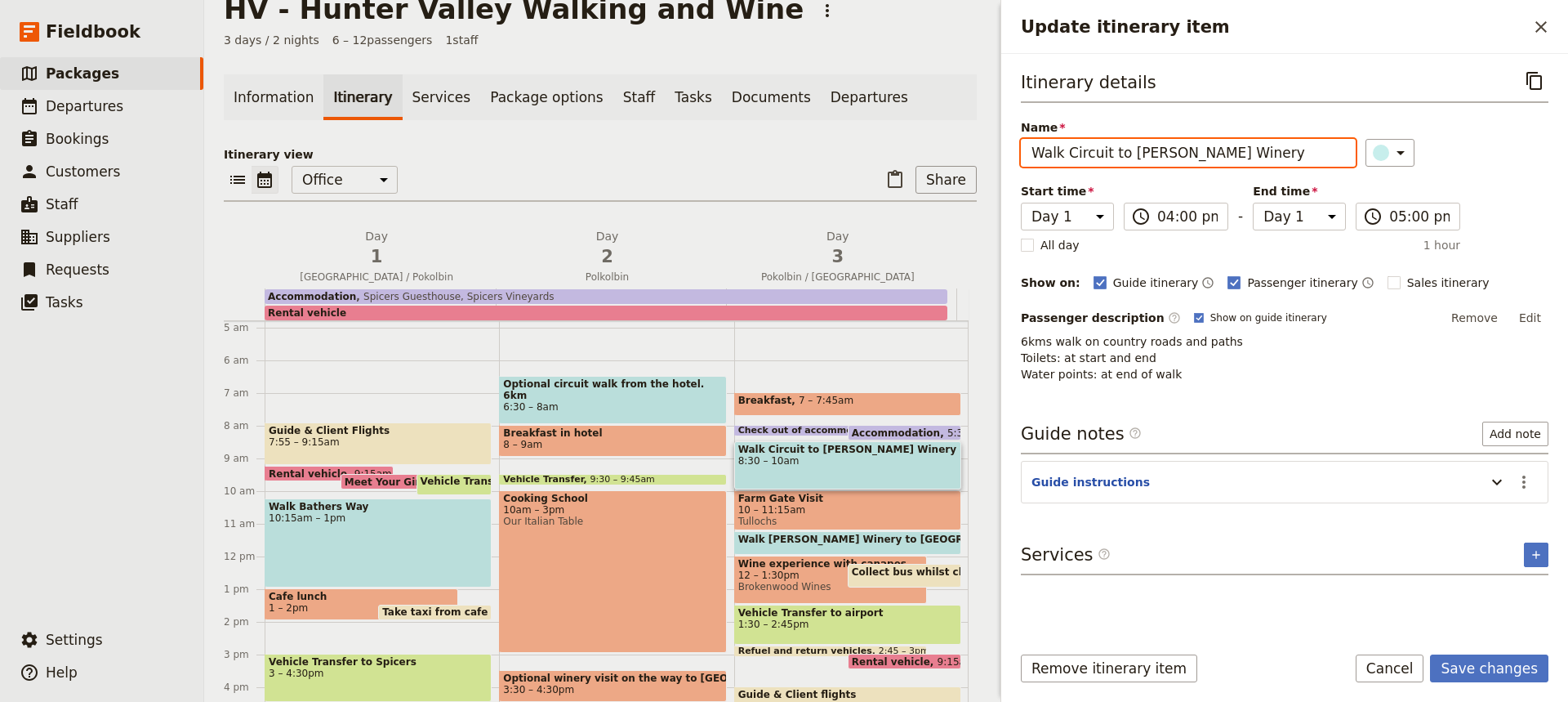
click at [1125, 153] on input "Walk Circuit to [PERSON_NAME] Winery" at bounding box center [1188, 153] width 335 height 28
type input "Wine tasting at [PERSON_NAME] Winery"
click at [1535, 316] on button "Edit" at bounding box center [1530, 318] width 36 height 25
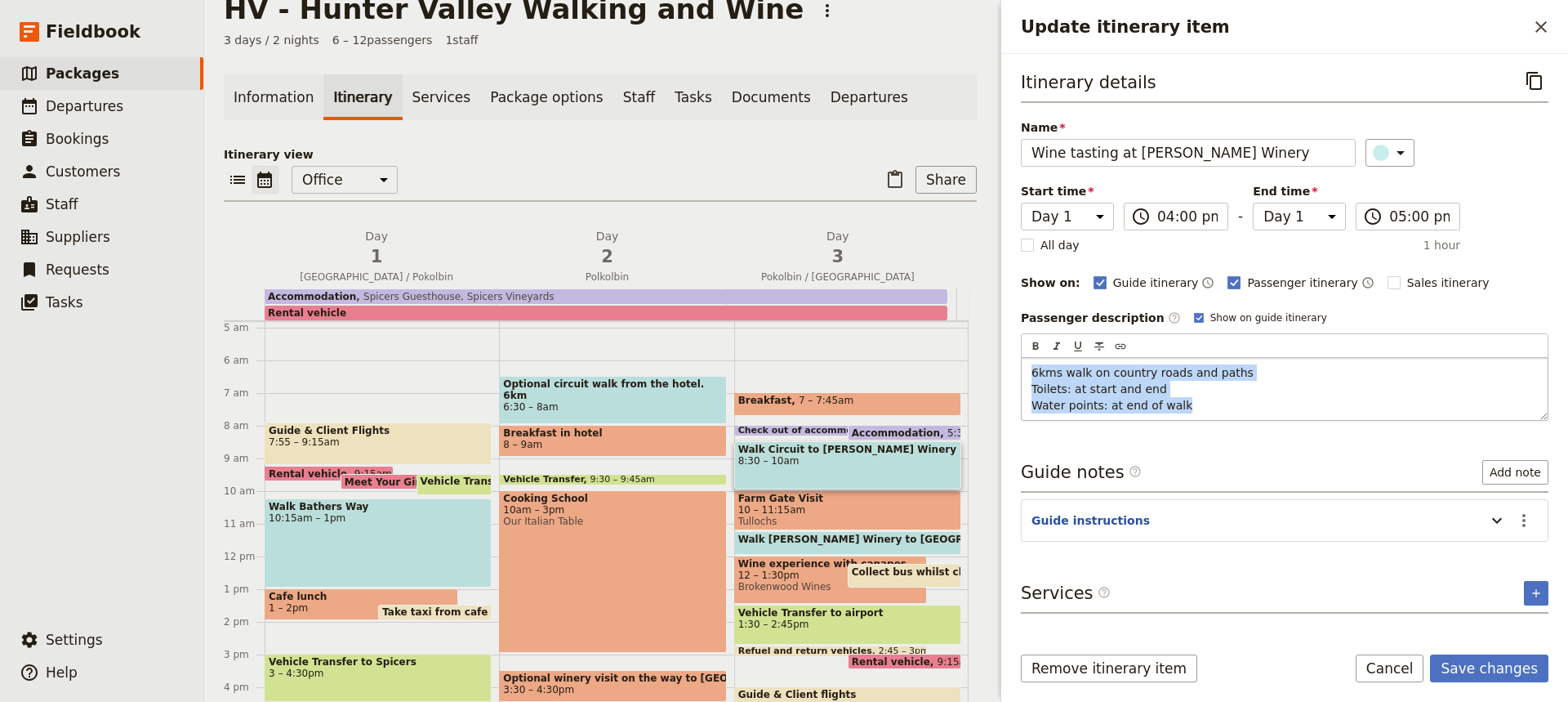
drag, startPoint x: 1179, startPoint y: 405, endPoint x: 1032, endPoint y: 369, distance: 151.3
click at [1032, 369] on p "6kms walk on country roads and paths Toilets: at start and end Water points: at…" at bounding box center [1284, 389] width 506 height 49
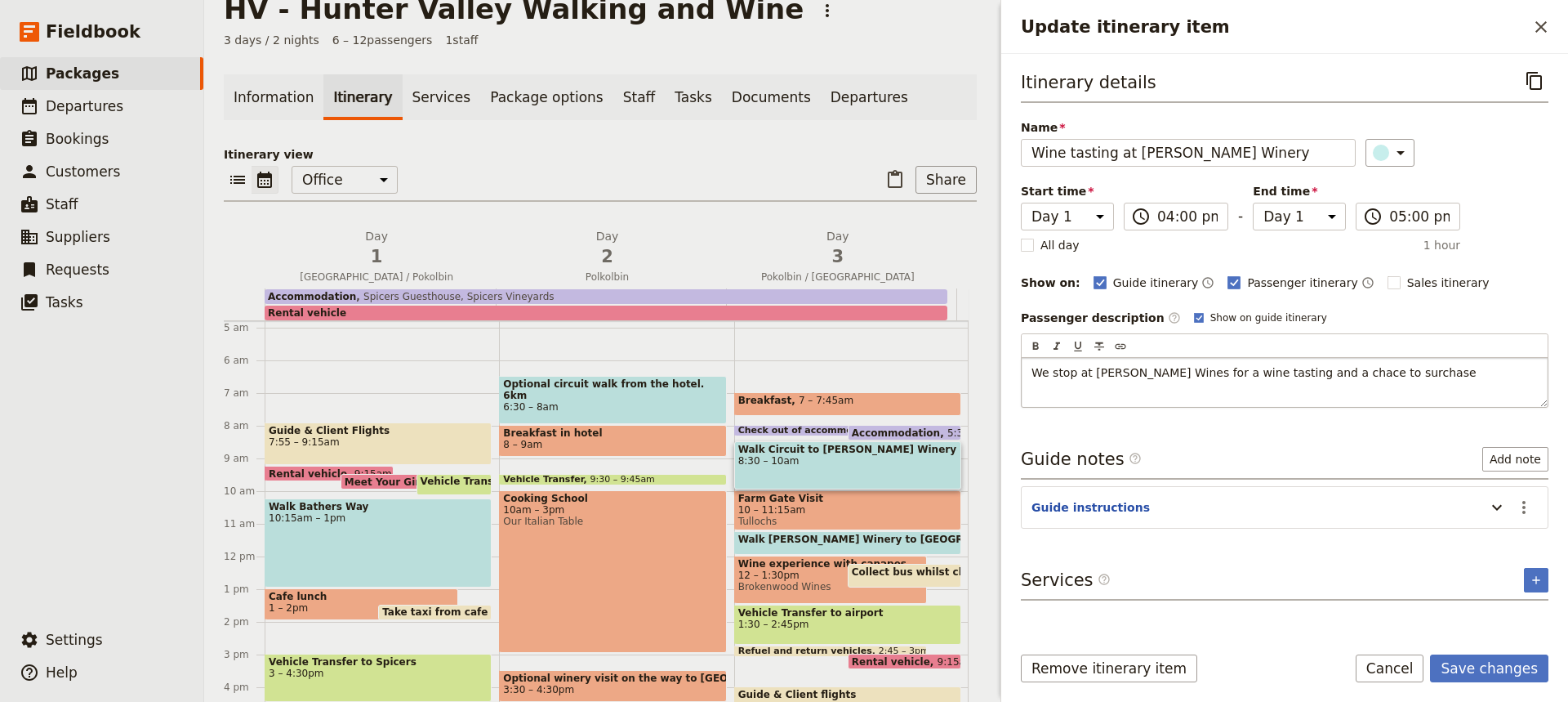
click at [1336, 375] on span "We stop at [PERSON_NAME] Wines for a wine tasting and a chace to surchase" at bounding box center [1253, 373] width 445 height 13
click at [1393, 371] on p "We stop at [PERSON_NAME] Wines for a wine tasting and a chace to purchase" at bounding box center [1284, 373] width 506 height 17
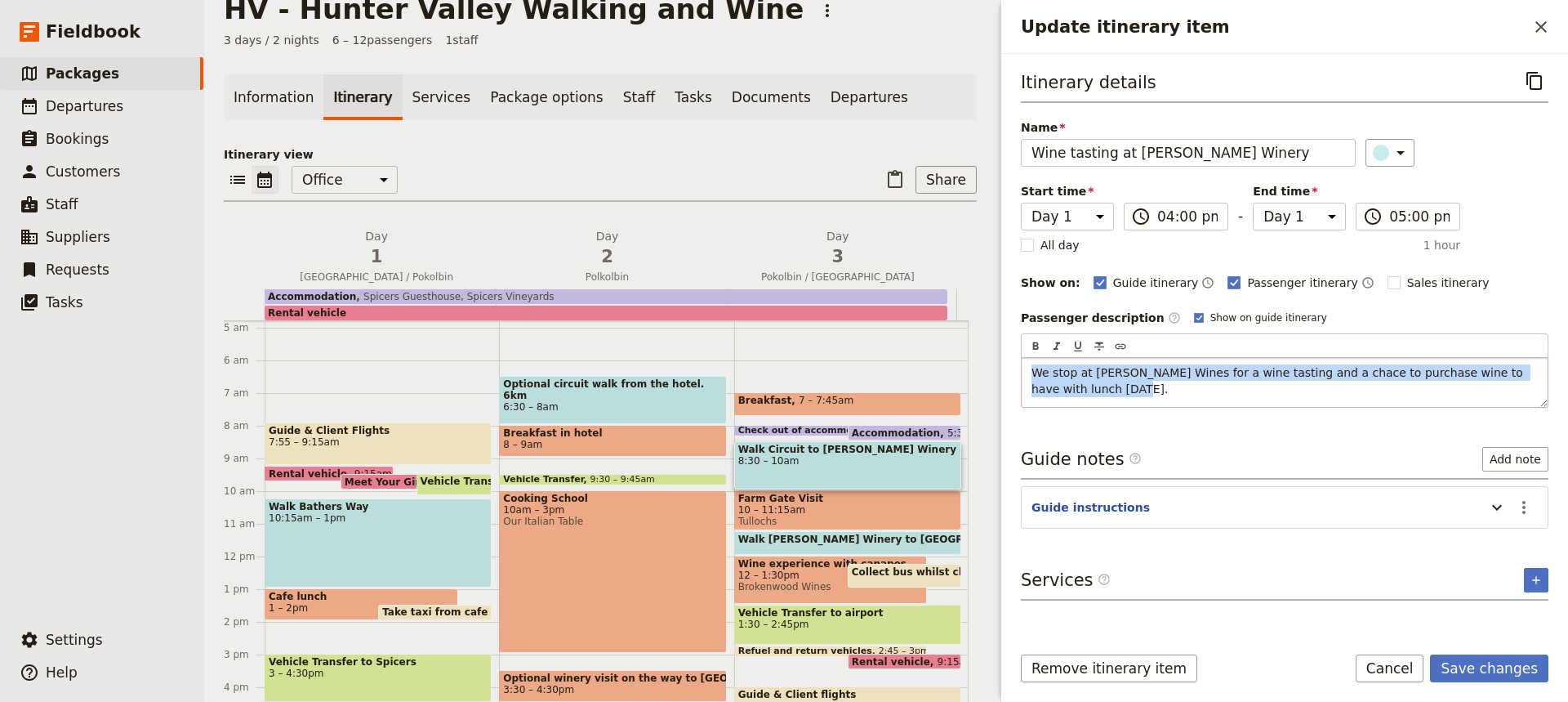
drag, startPoint x: 1099, startPoint y: 388, endPoint x: 1035, endPoint y: 372, distance: 66.0
click at [1035, 372] on p "We stop at [PERSON_NAME] Wines for a wine tasting and a chace to purchase wine …" at bounding box center [1284, 380] width 506 height 32
copy span "We stop at [PERSON_NAME] Wines for a wine tasting and a chace to purchase wine …"
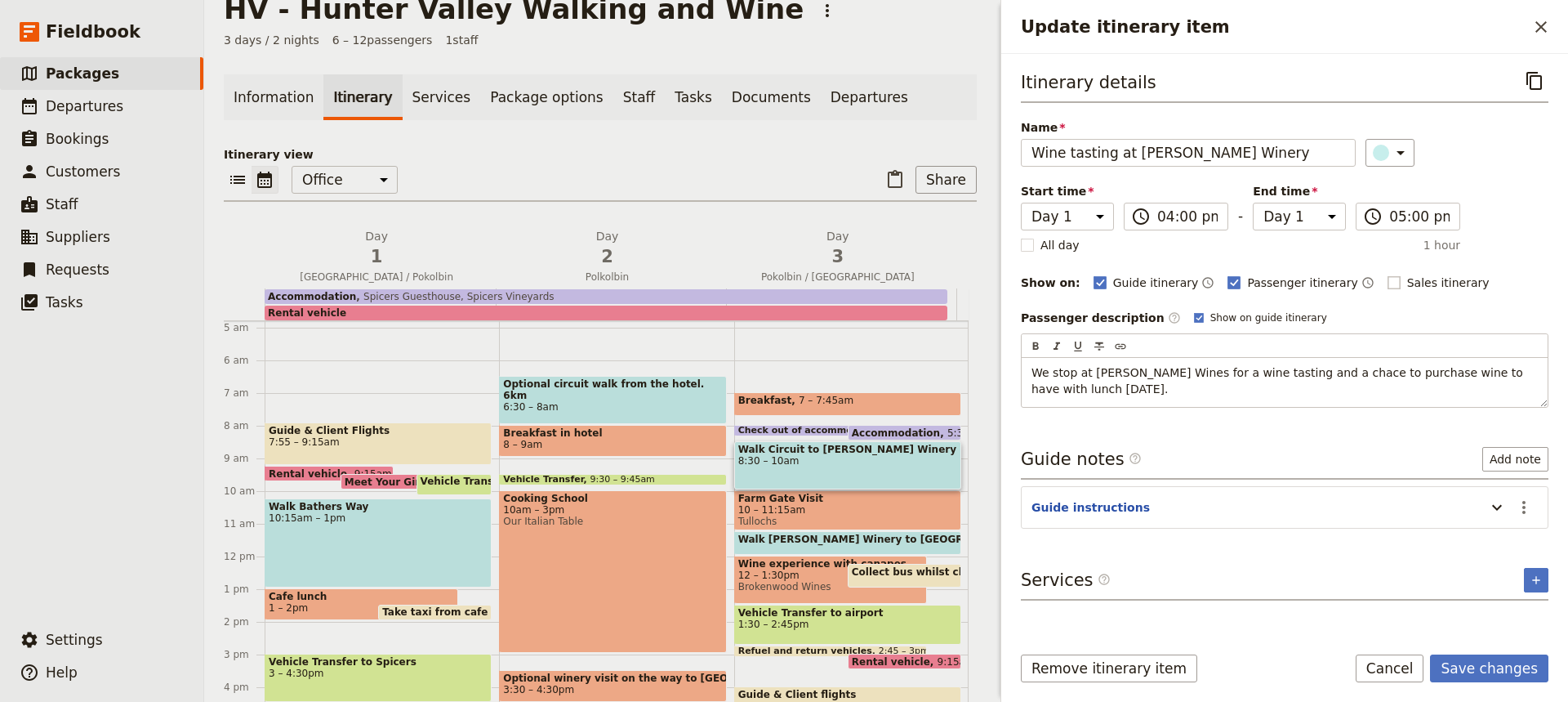
click at [1387, 282] on rect "Update itinerary item" at bounding box center [1393, 282] width 12 height 12
click at [1387, 274] on input "Sales itinerary" at bounding box center [1387, 274] width 1 height 1
checkbox input "true"
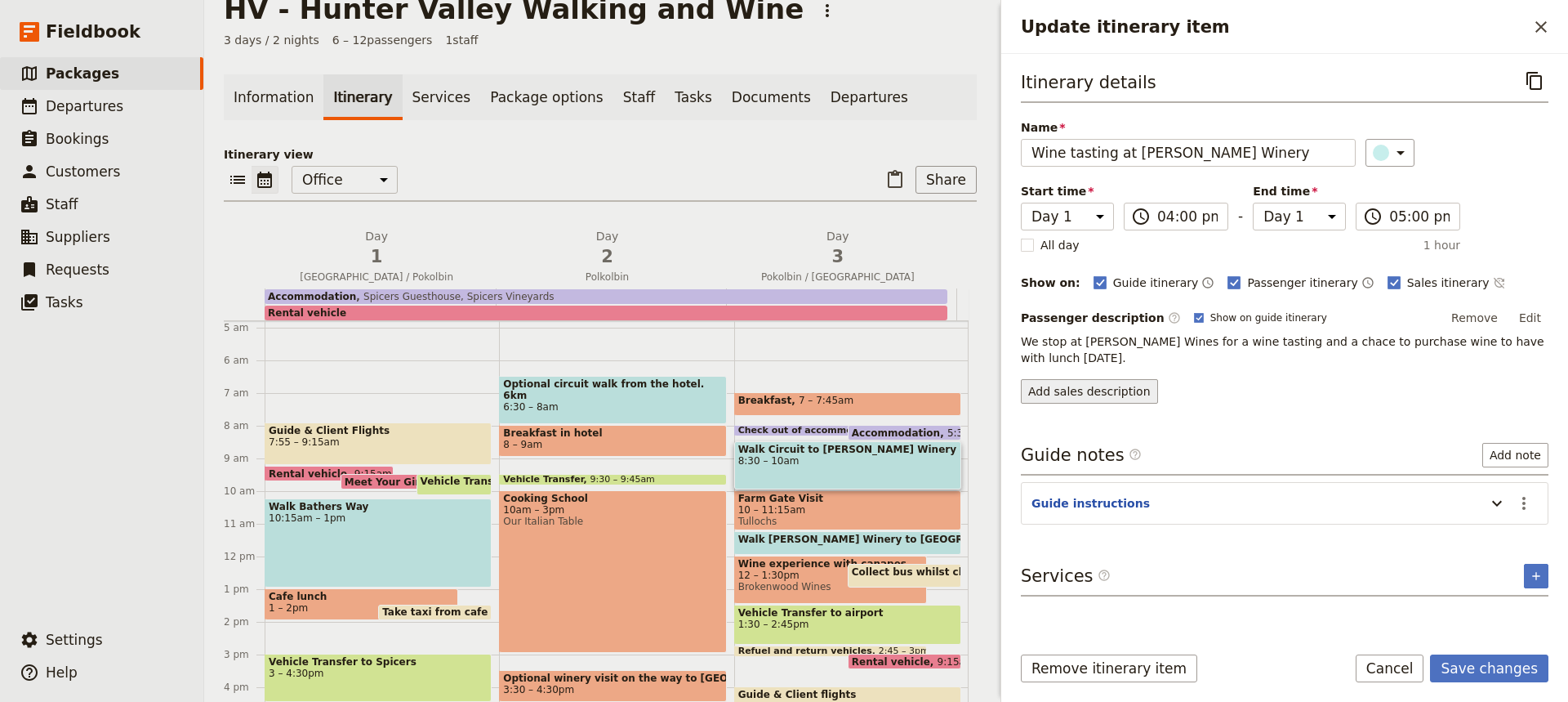
click at [1045, 379] on button "Add sales description" at bounding box center [1089, 391] width 138 height 25
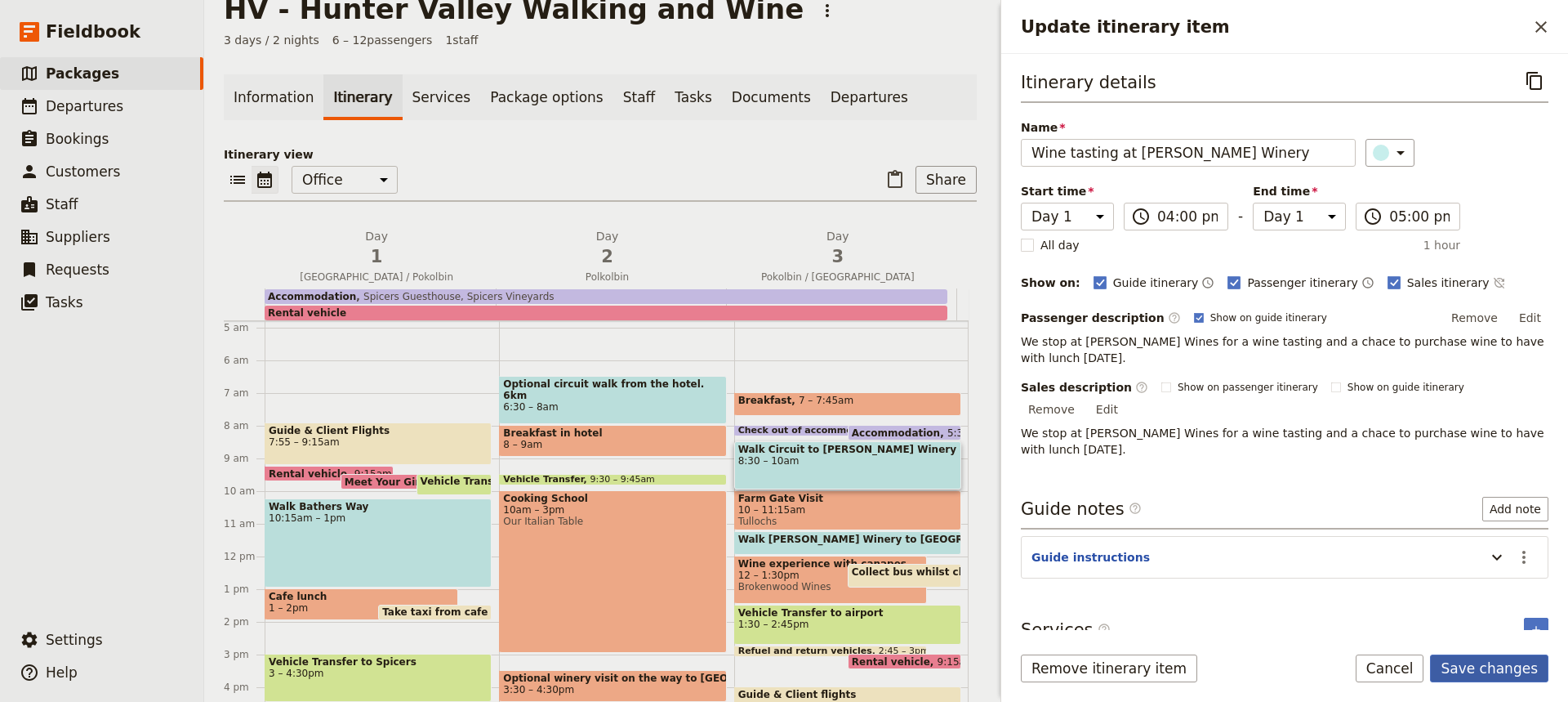
click at [1474, 664] on button "Save changes" at bounding box center [1488, 669] width 118 height 28
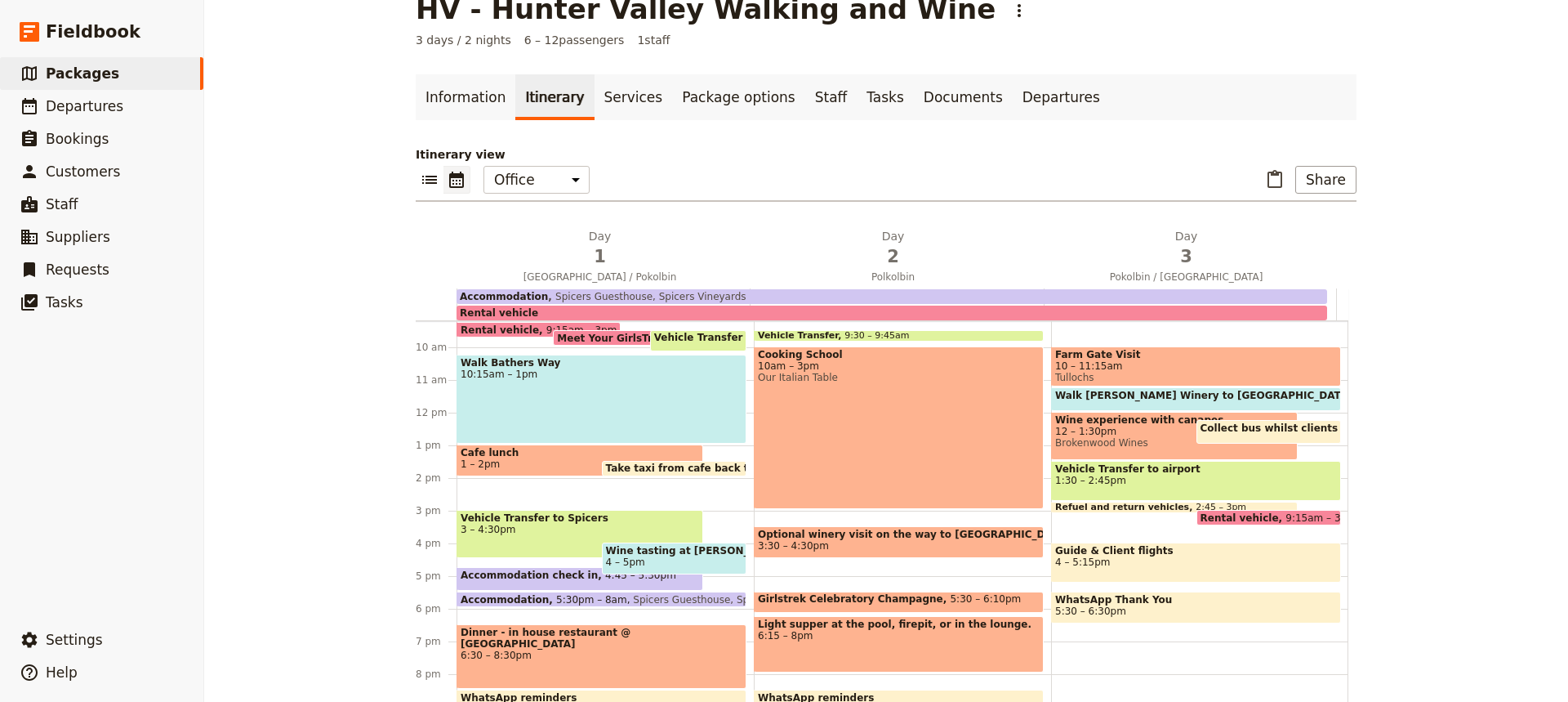
scroll to position [302, 0]
click at [518, 520] on span "Vehicle Transfer to Spicers" at bounding box center [580, 517] width 239 height 12
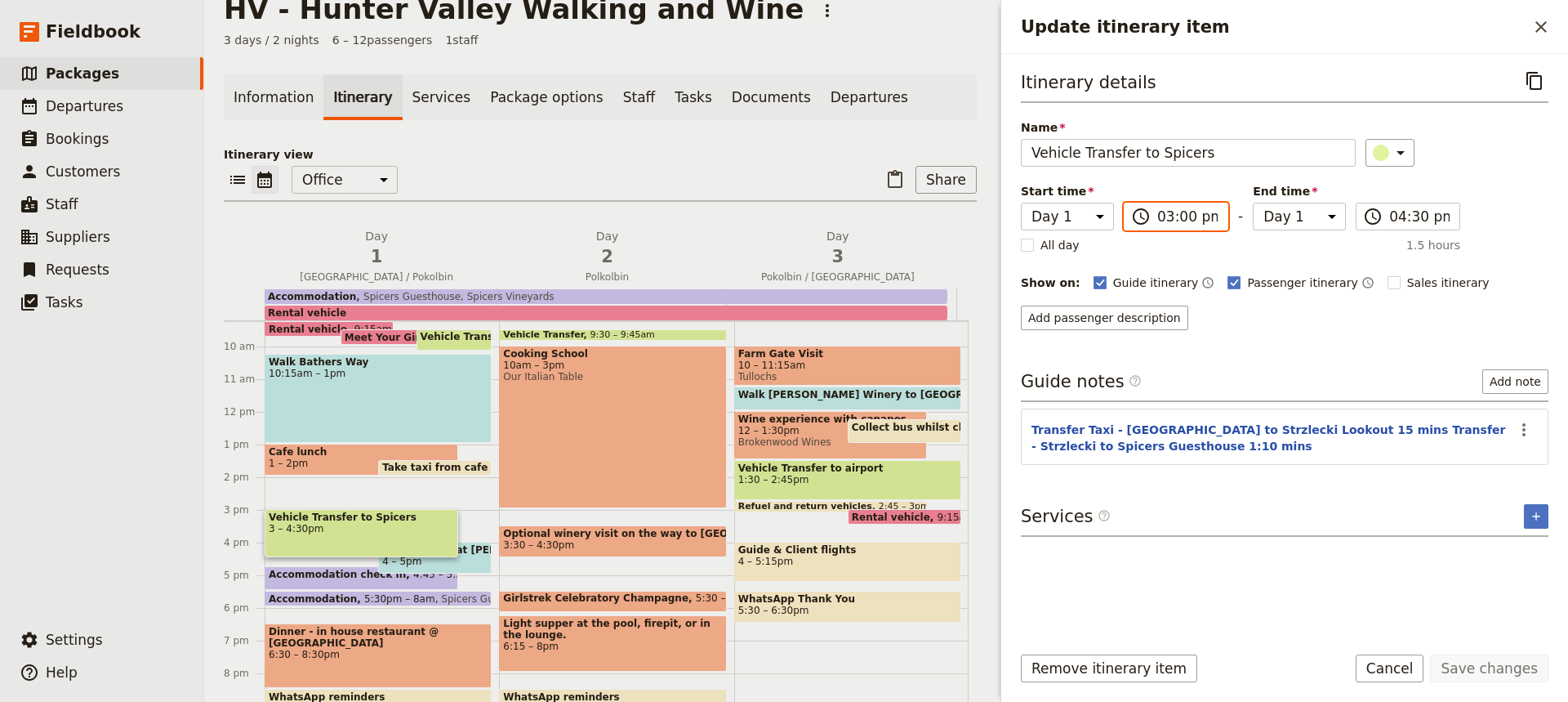
click at [1168, 215] on input "03:00 pm" at bounding box center [1187, 216] width 60 height 20
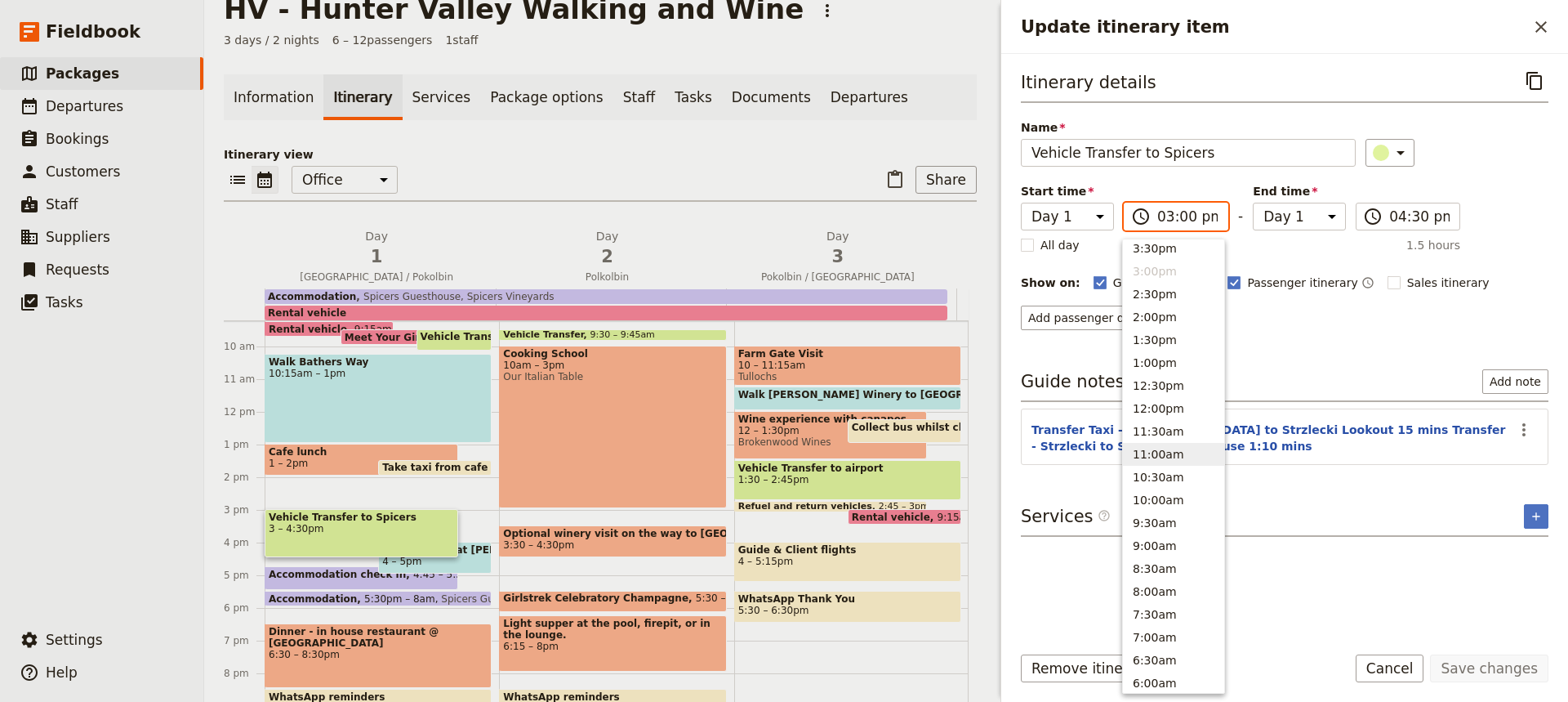
scroll to position [369, 0]
click at [1142, 317] on button "2:00pm" at bounding box center [1174, 321] width 101 height 23
type input "02:00 pm"
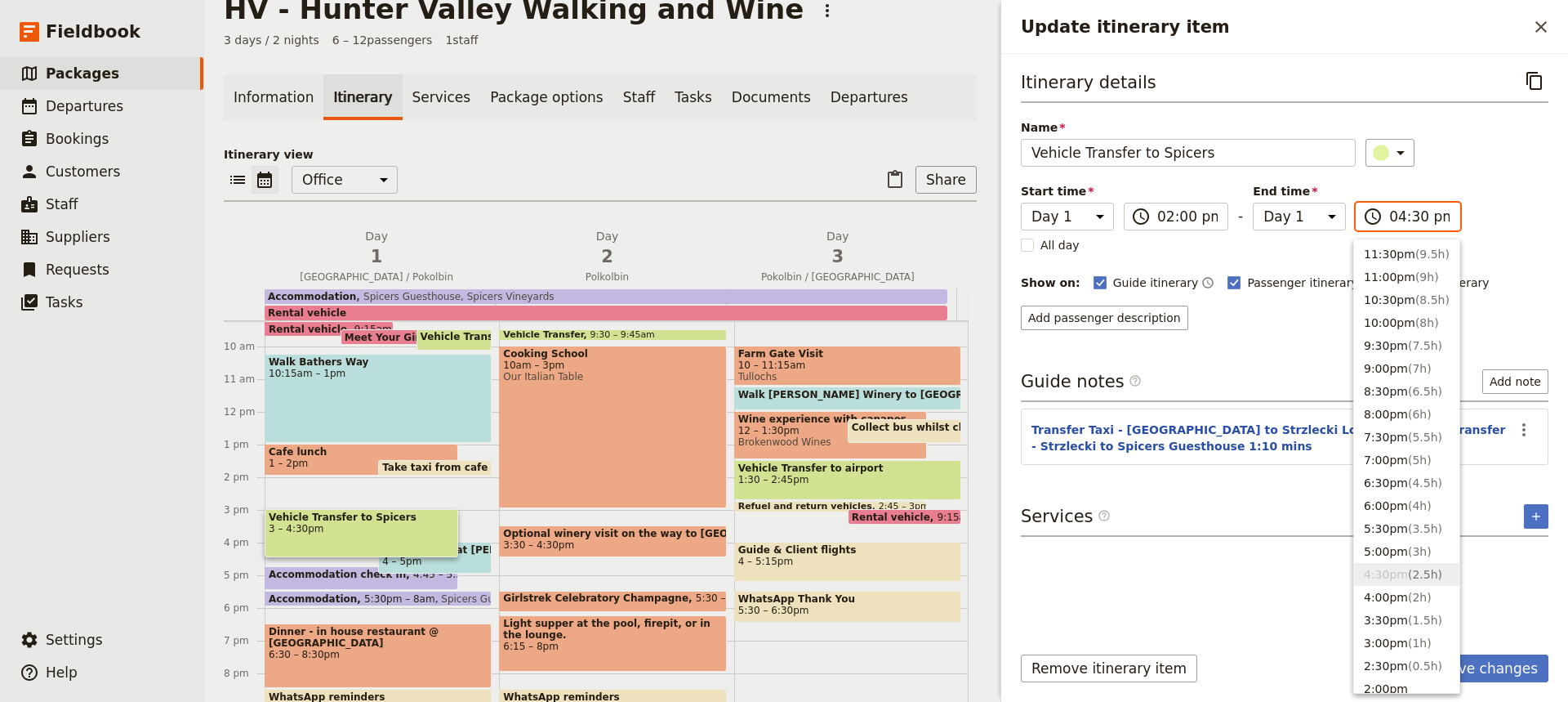
click at [1398, 220] on input "04:30 pm" at bounding box center [1419, 216] width 60 height 20
click at [1377, 621] on button "3:30pm ( 1.5h )" at bounding box center [1406, 621] width 105 height 23
type input "03:30 pm"
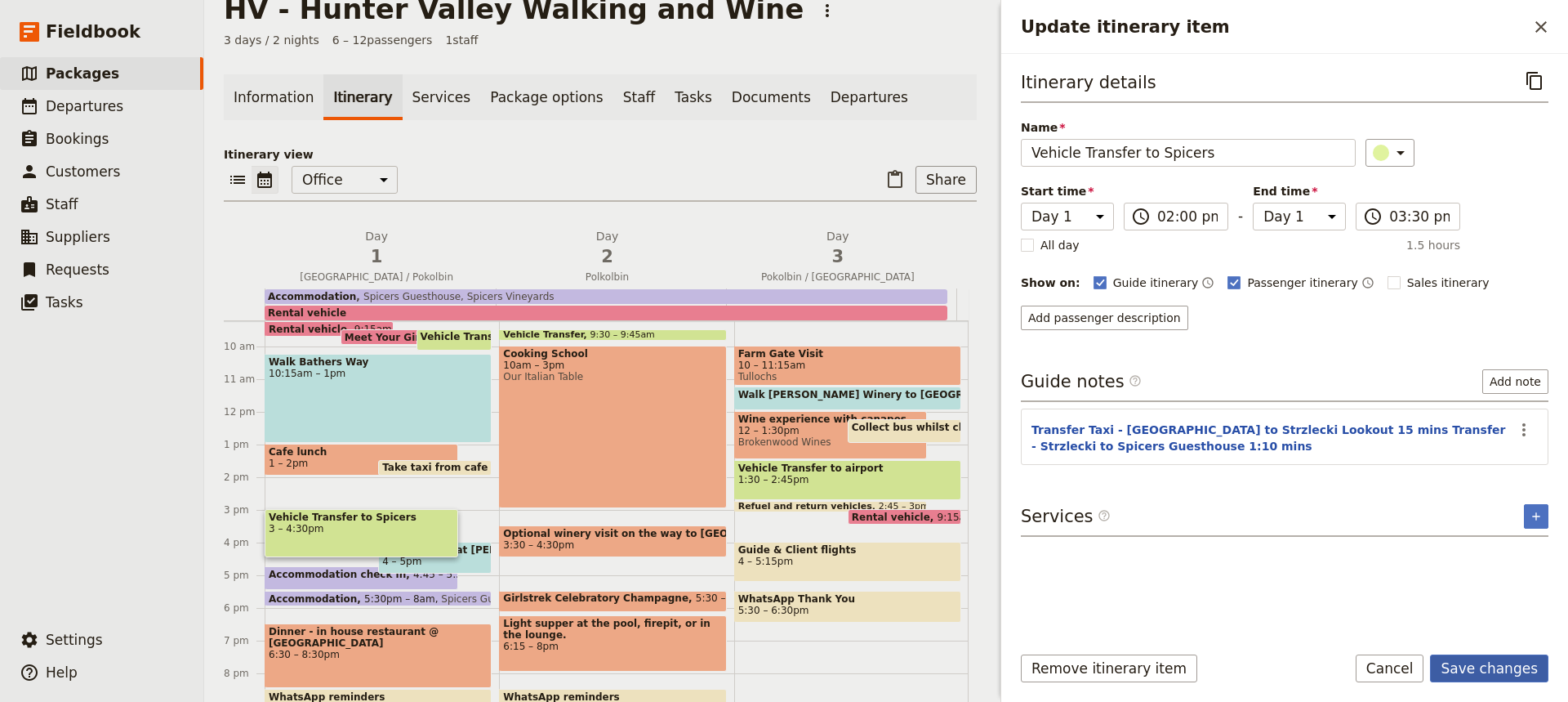
click at [1468, 671] on button "Save changes" at bounding box center [1488, 669] width 118 height 28
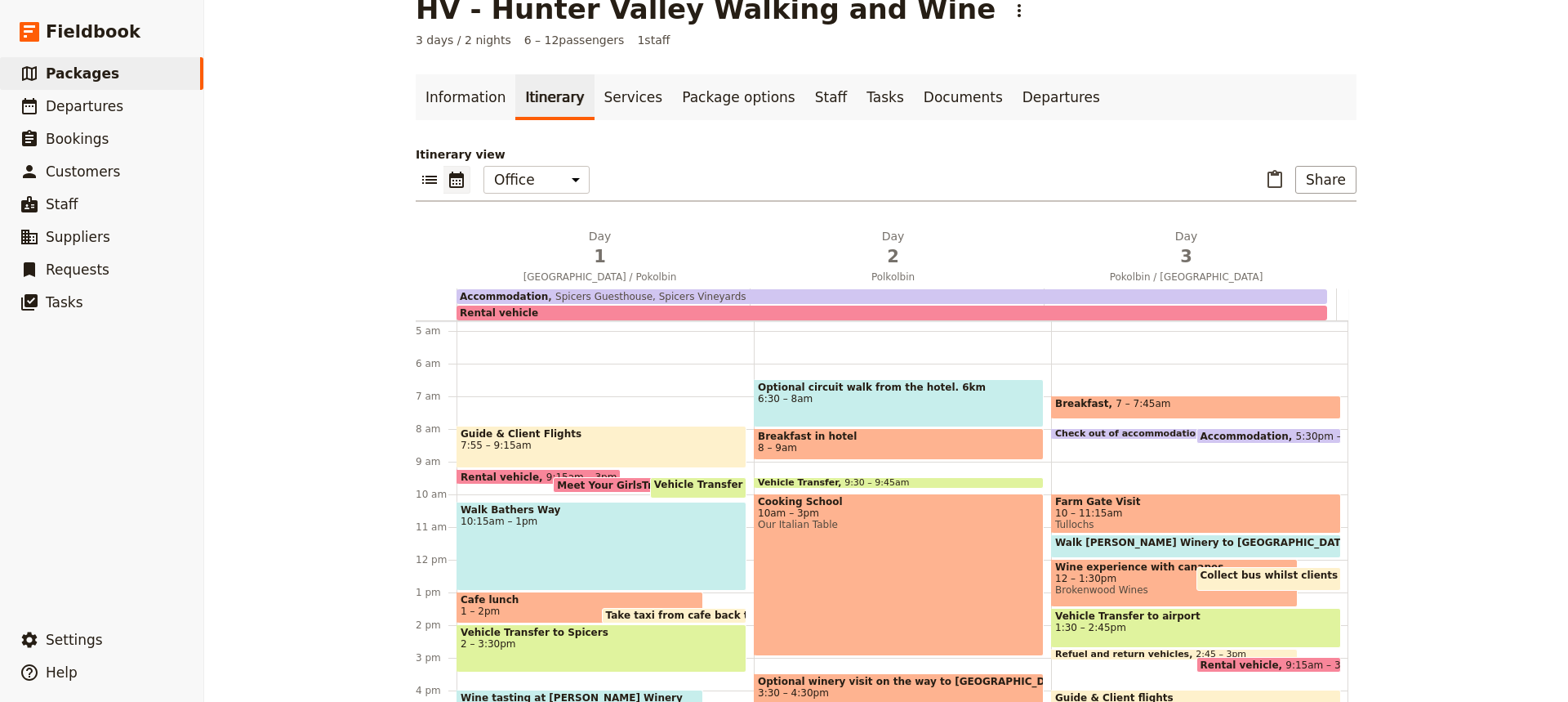
scroll to position [180, 0]
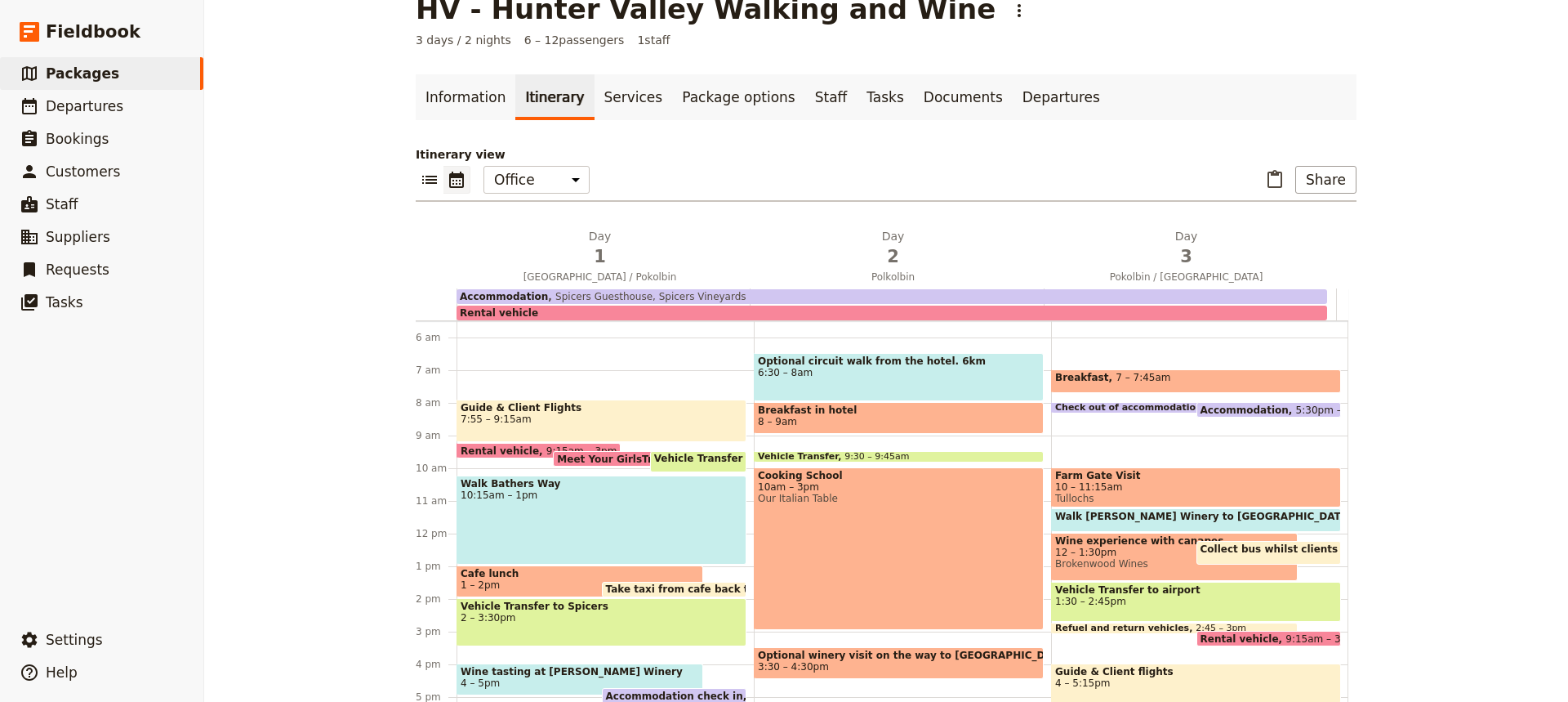
click at [1151, 477] on span "Farm Gate Visit" at bounding box center [1196, 476] width 282 height 12
select select "3"
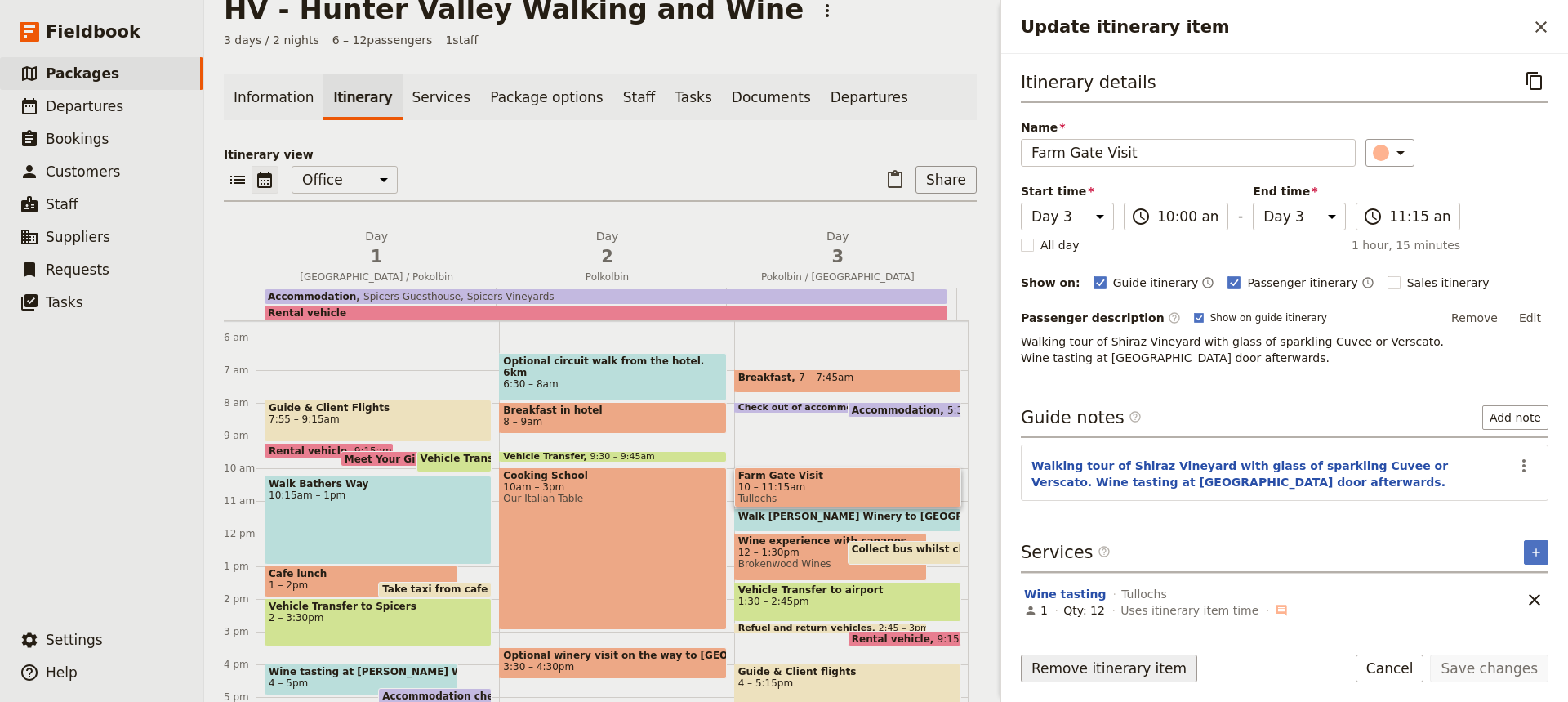
click at [1128, 669] on button "Remove itinerary item" at bounding box center [1108, 669] width 176 height 28
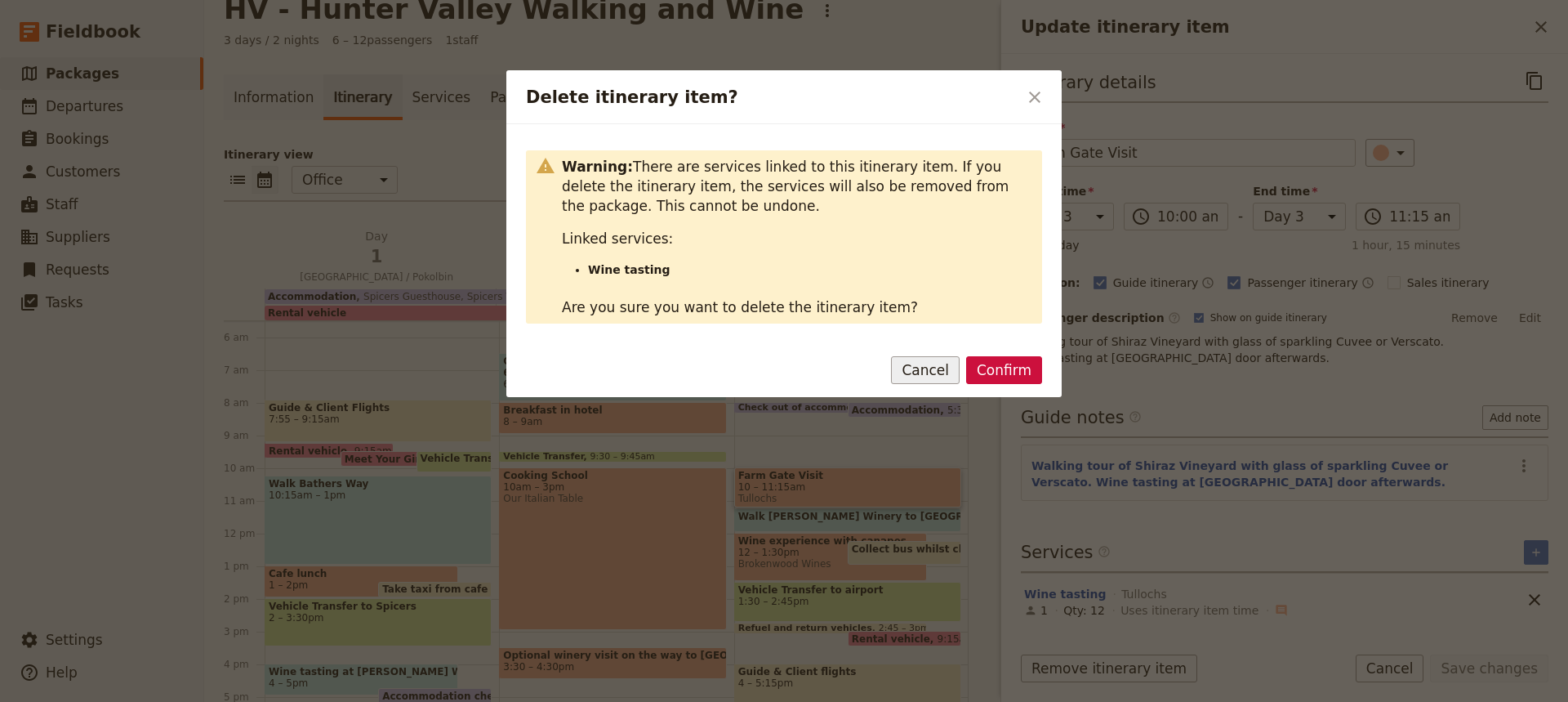
click at [922, 361] on button "Cancel" at bounding box center [925, 370] width 69 height 28
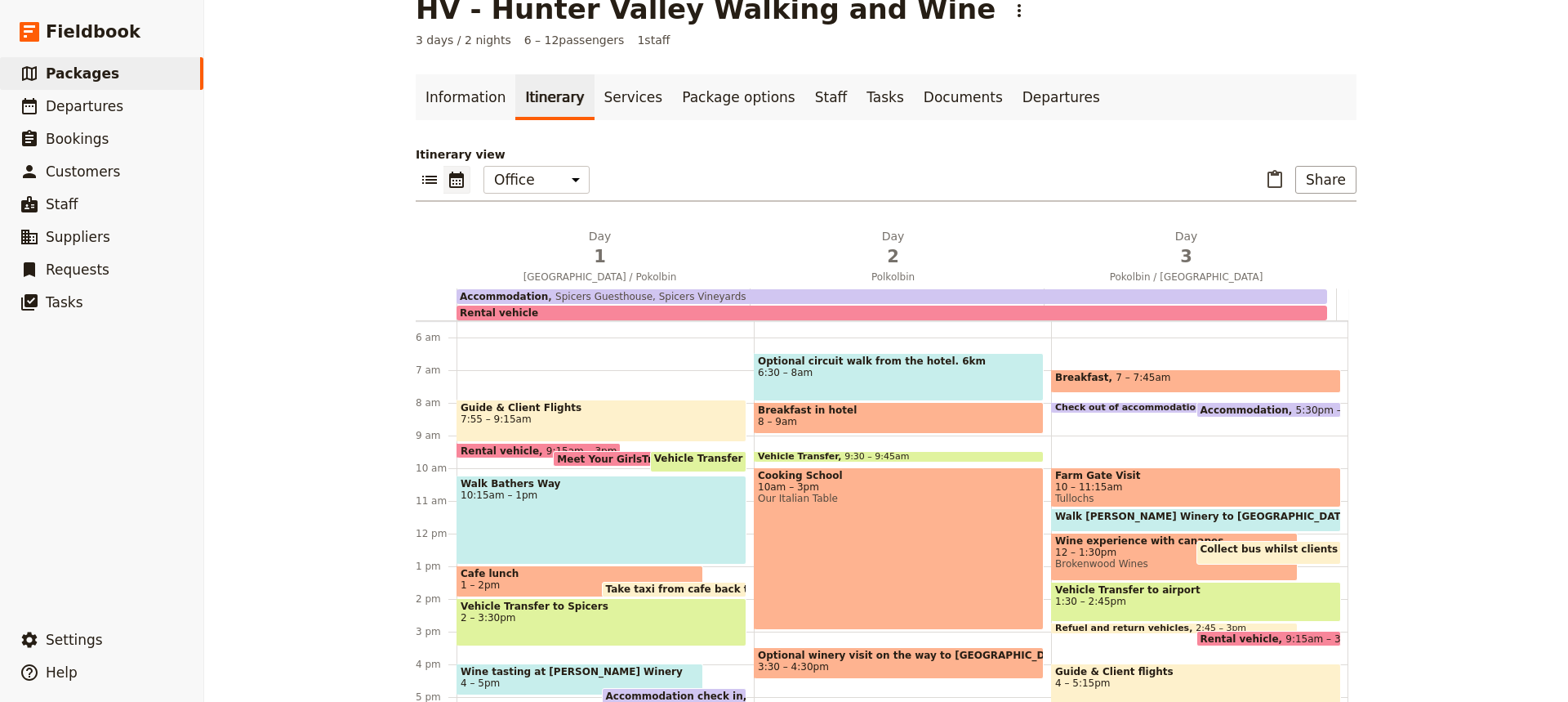
click at [558, 684] on span "4 – 5pm" at bounding box center [580, 683] width 239 height 12
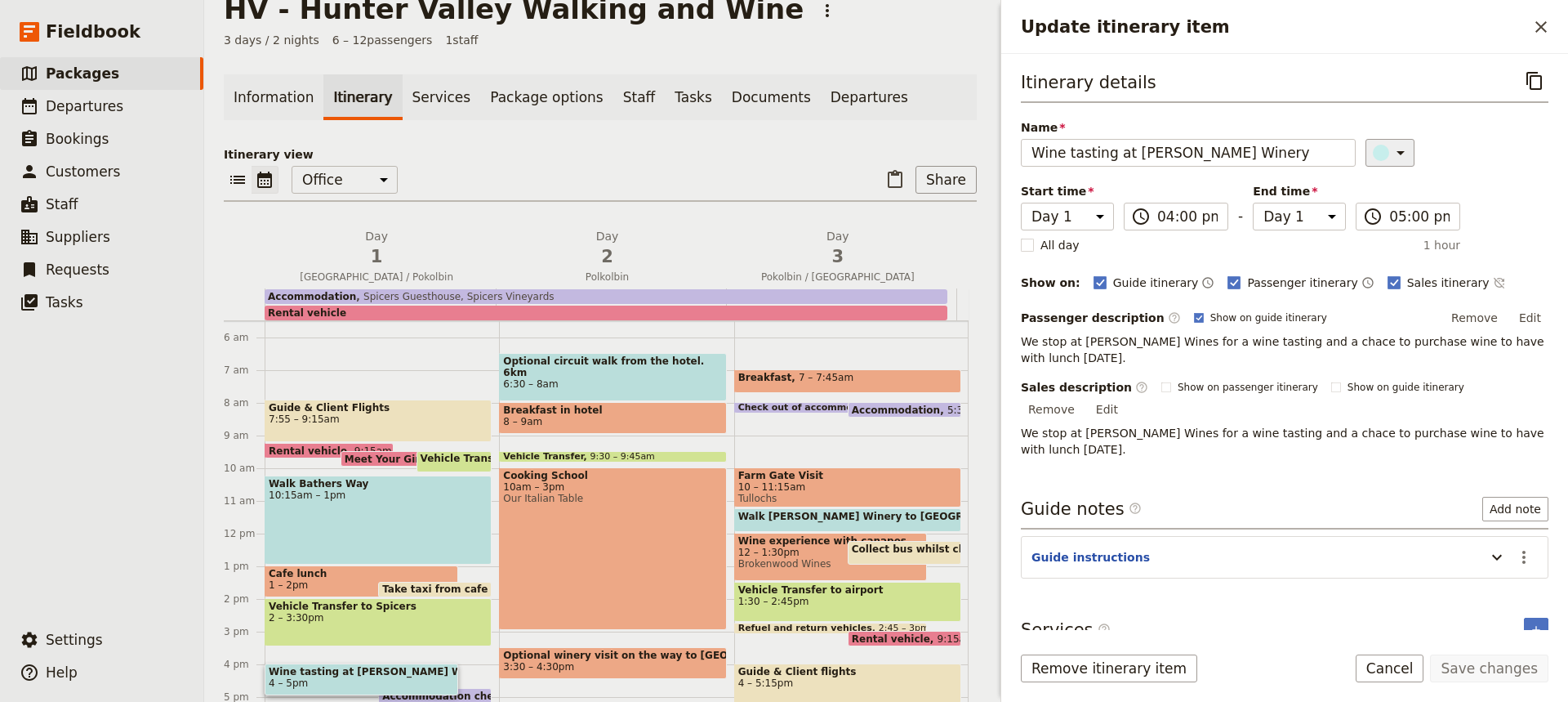
click at [1391, 150] on icon "Update itinerary item" at bounding box center [1401, 153] width 20 height 20
click at [1371, 183] on div "button" at bounding box center [1371, 187] width 17 height 17
click at [1466, 657] on button "Save changes" at bounding box center [1488, 669] width 118 height 28
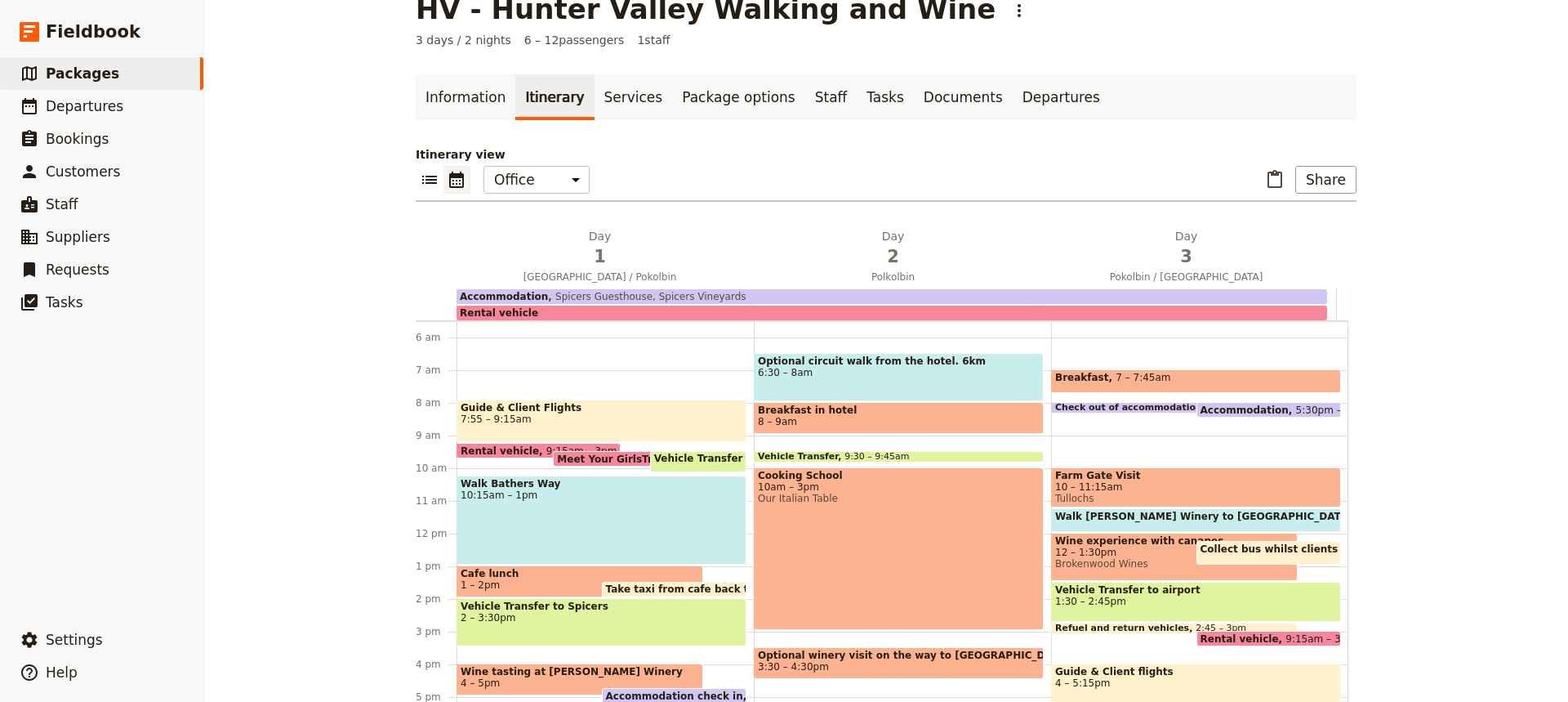
click at [1169, 474] on span "Farm Gate Visit" at bounding box center [1196, 476] width 282 height 12
select select "3"
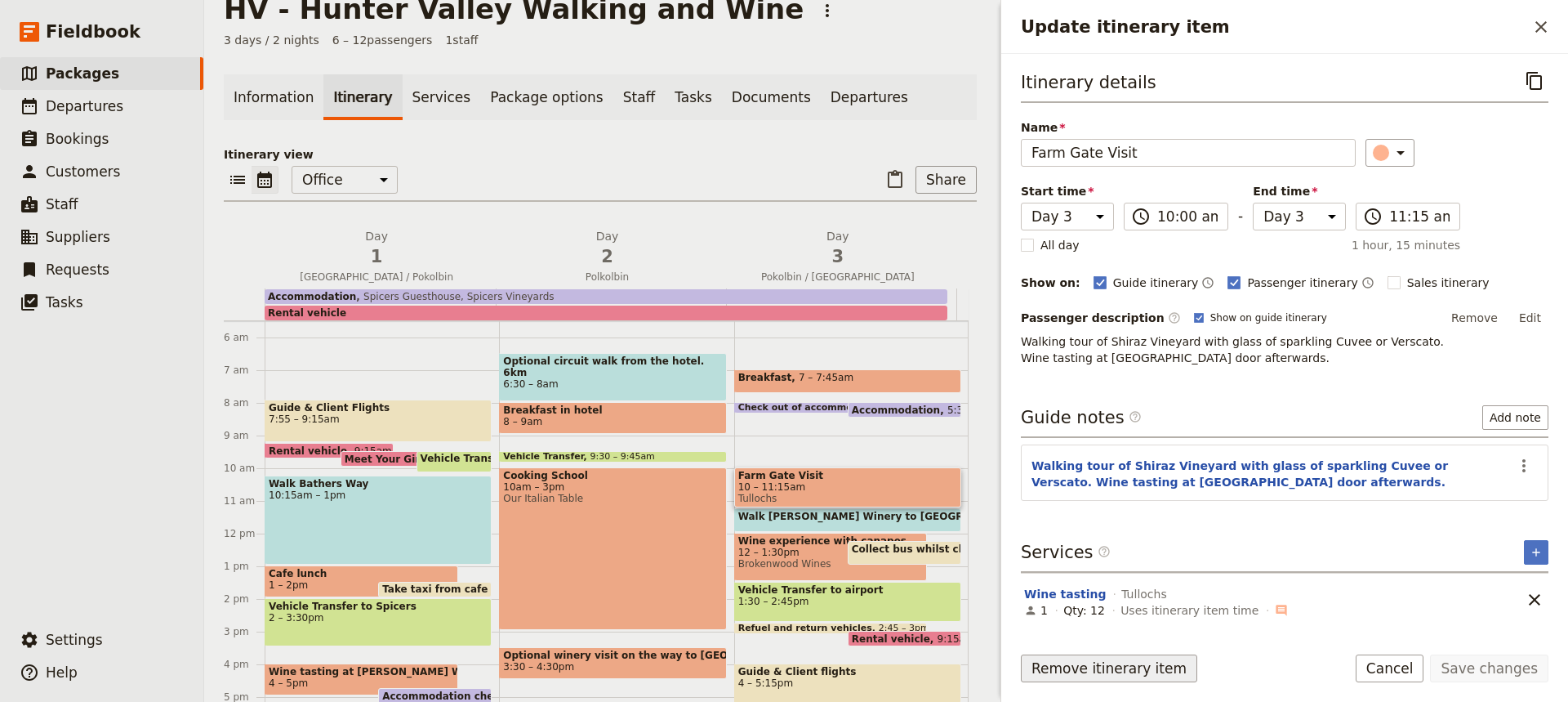
click at [1110, 668] on button "Remove itinerary item" at bounding box center [1108, 669] width 176 height 28
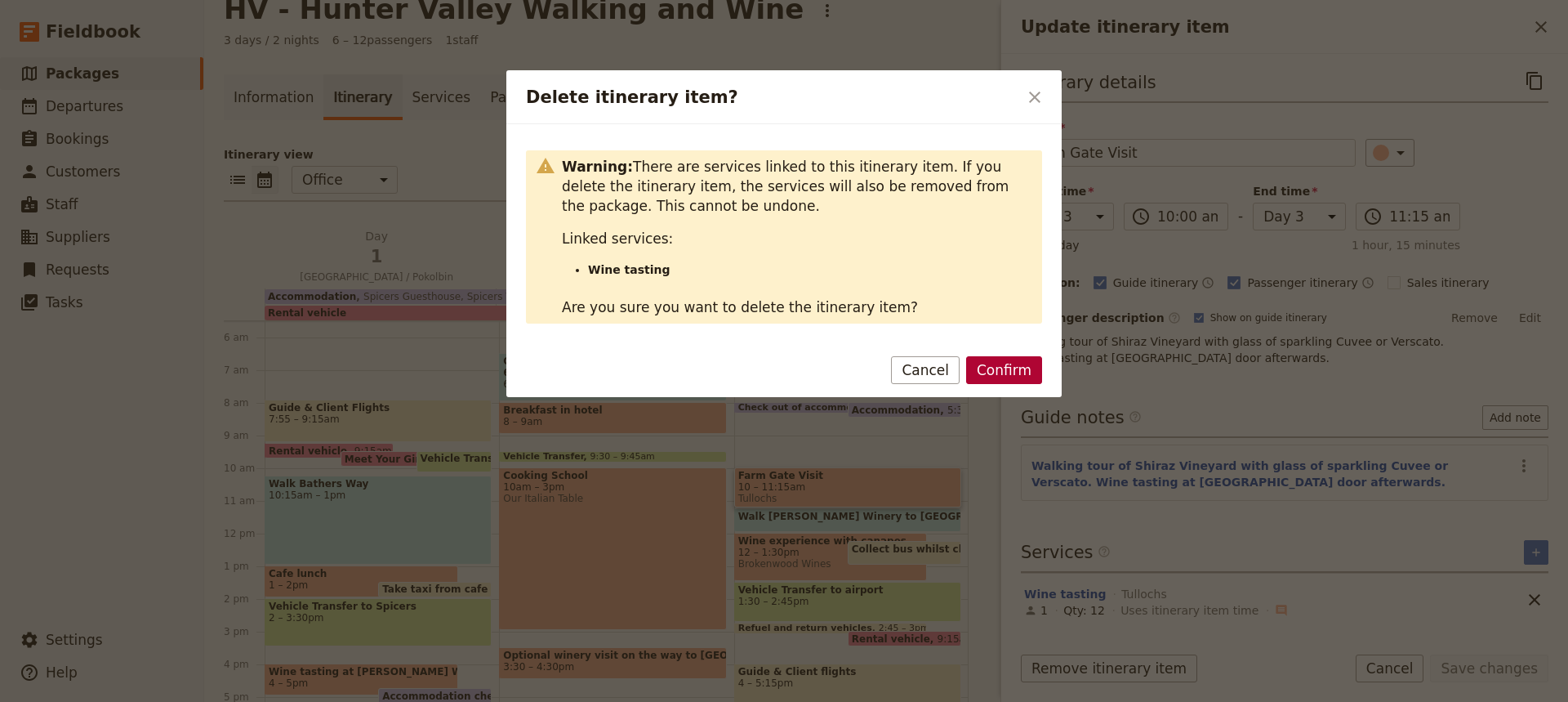
click at [1011, 362] on button "Confirm" at bounding box center [1004, 370] width 76 height 28
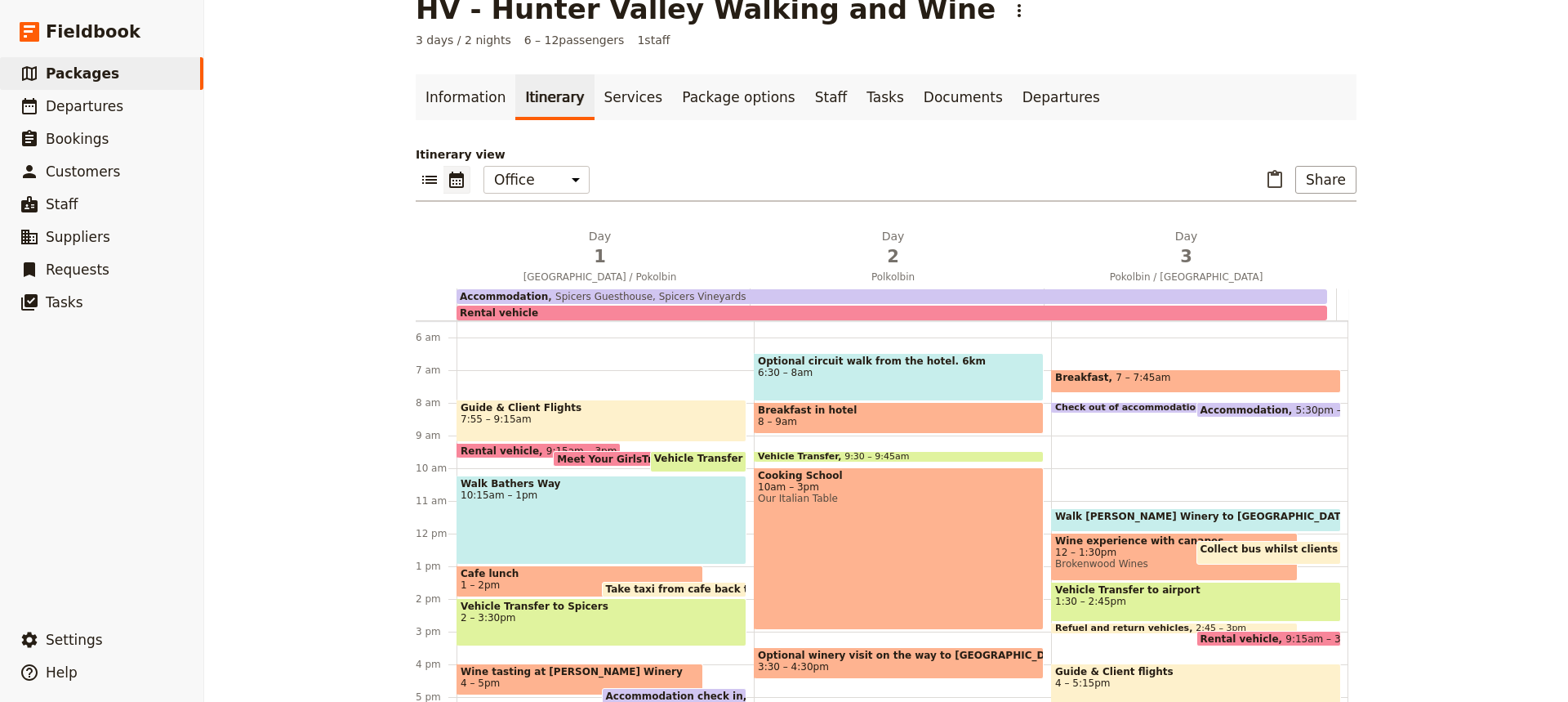
click at [1116, 375] on span "7 – 7:45am" at bounding box center [1143, 381] width 55 height 19
select select "3"
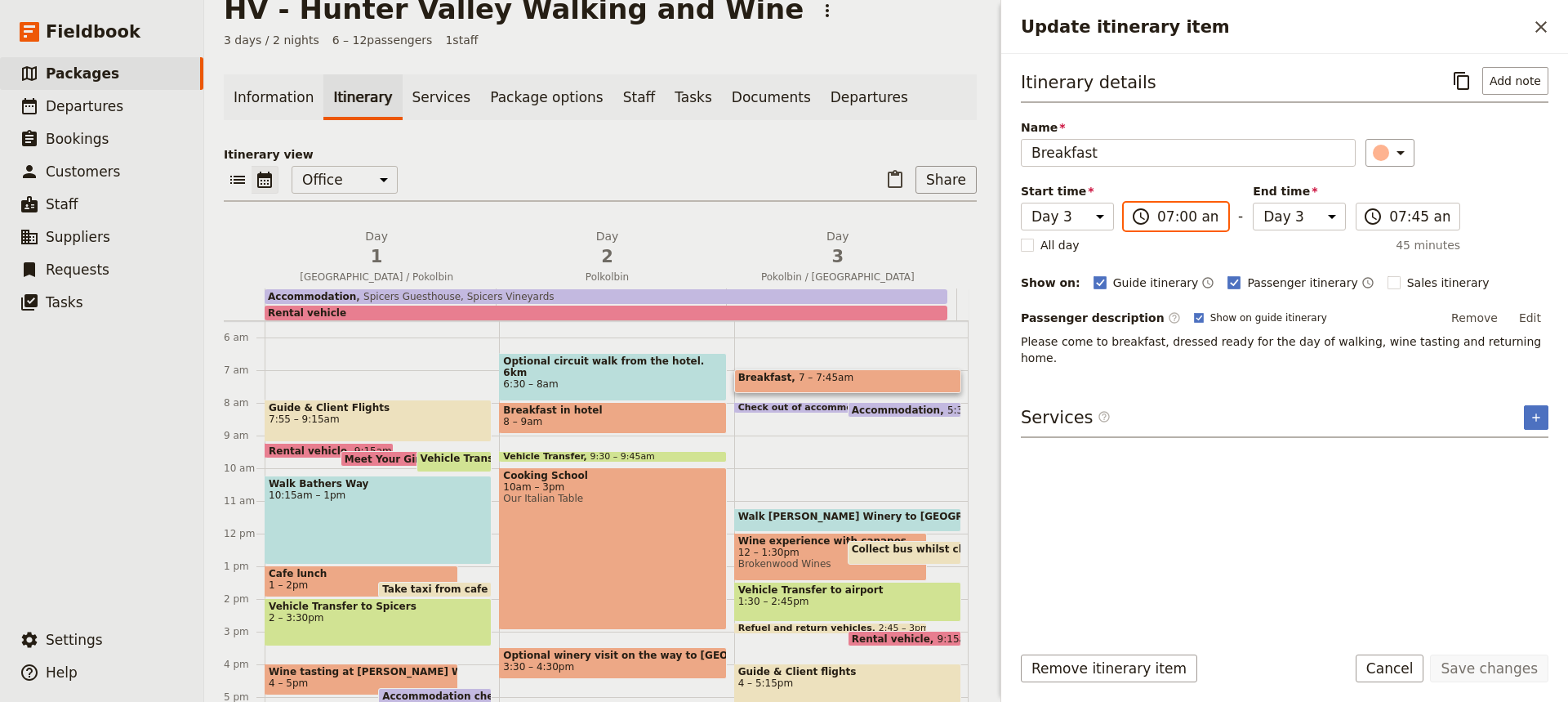
click at [1178, 212] on input "07:00 am" at bounding box center [1187, 216] width 60 height 20
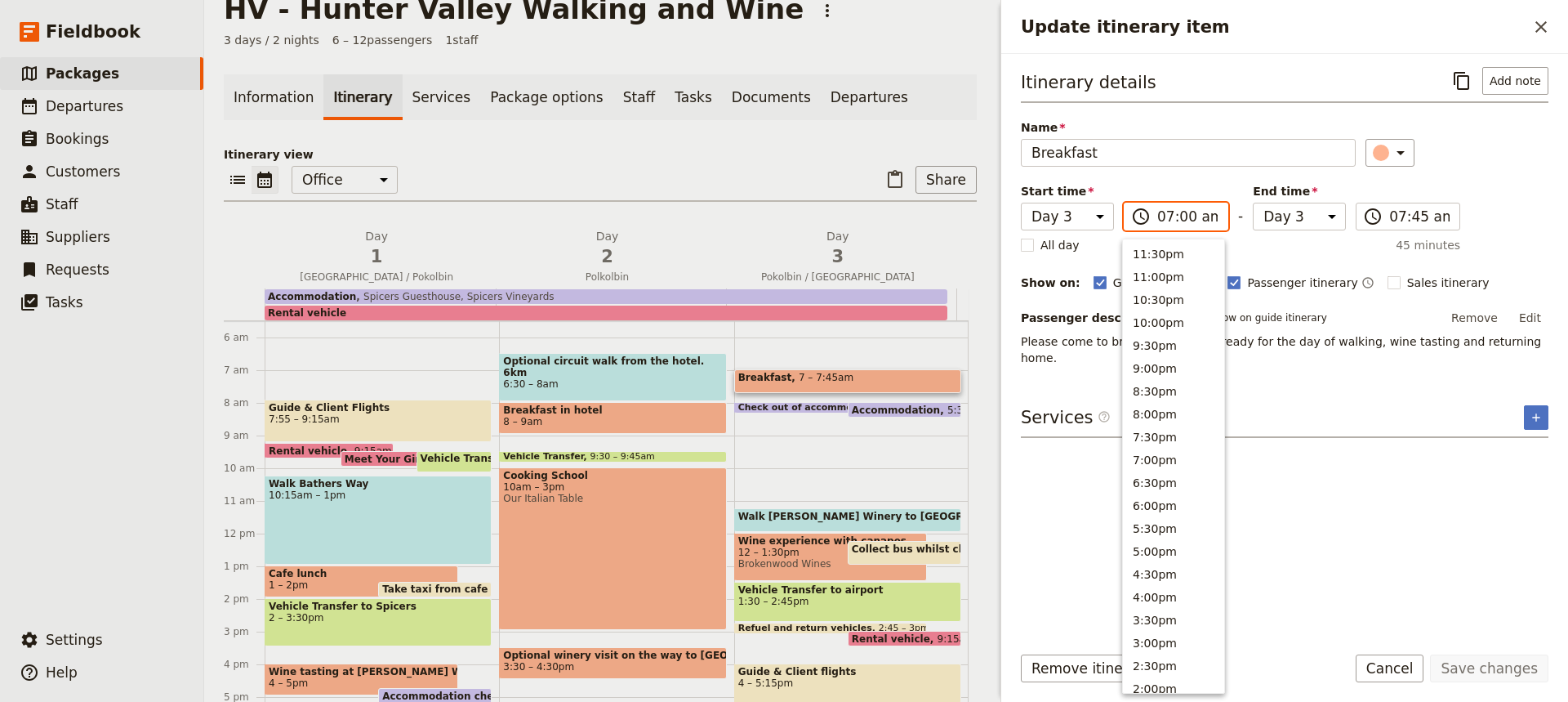
scroll to position [651, 0]
click at [1145, 336] on button "7:30am" at bounding box center [1174, 335] width 101 height 23
type input "07:30 am"
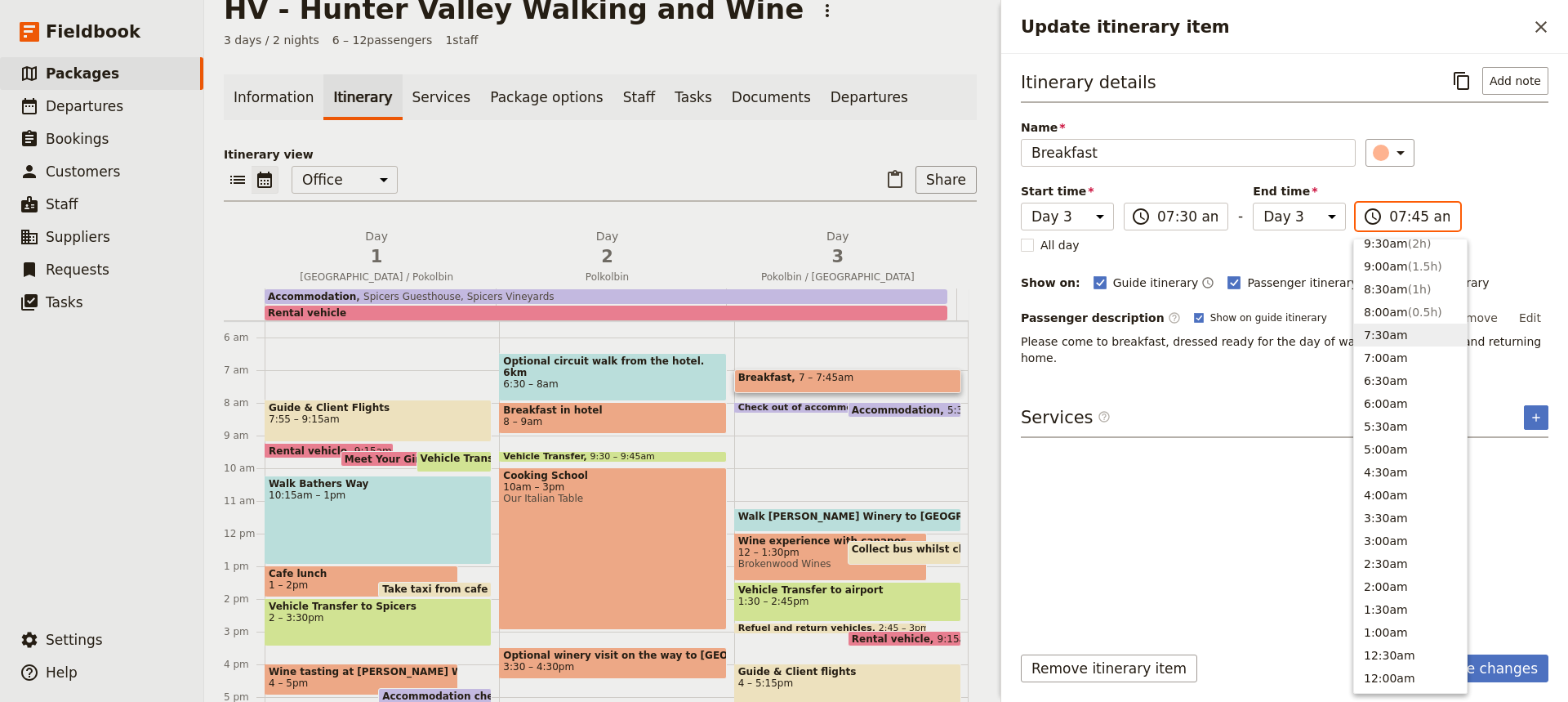
click at [1409, 215] on input "07:45 am" at bounding box center [1419, 216] width 60 height 20
click at [1372, 294] on button "8:30am ( 1h )" at bounding box center [1411, 296] width 113 height 23
type input "08:30 am"
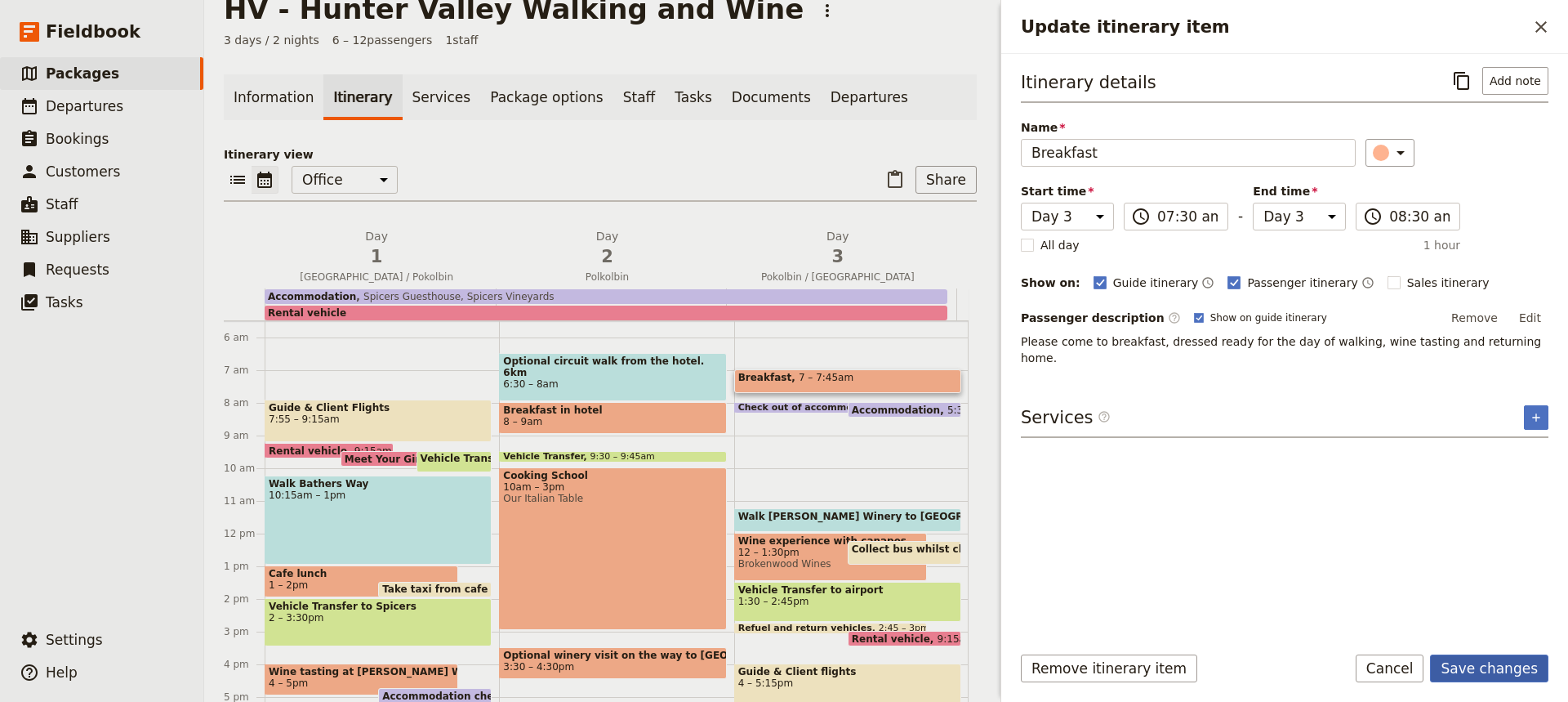
click at [1487, 672] on button "Save changes" at bounding box center [1488, 669] width 118 height 28
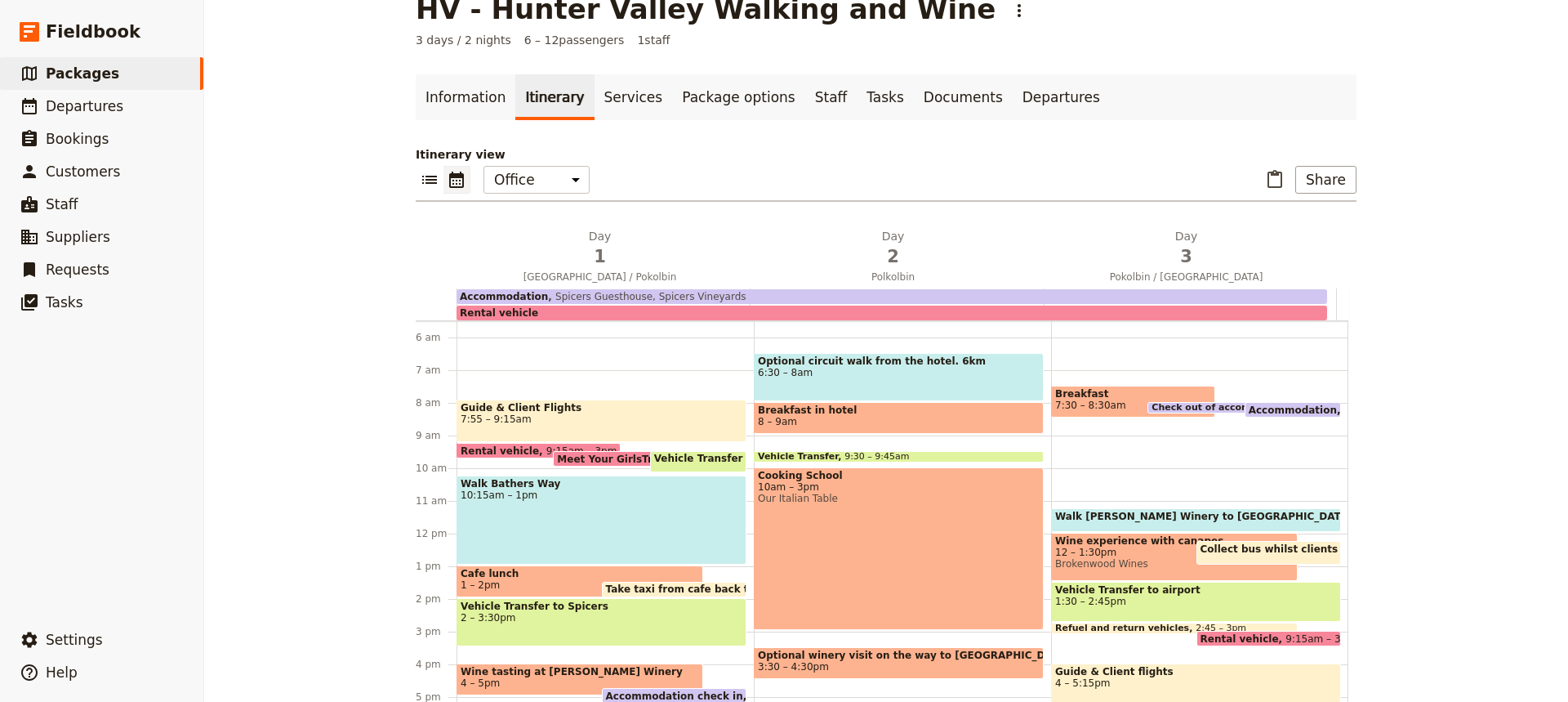
click at [1191, 412] on span at bounding box center [1229, 409] width 162 height 7
select select "3"
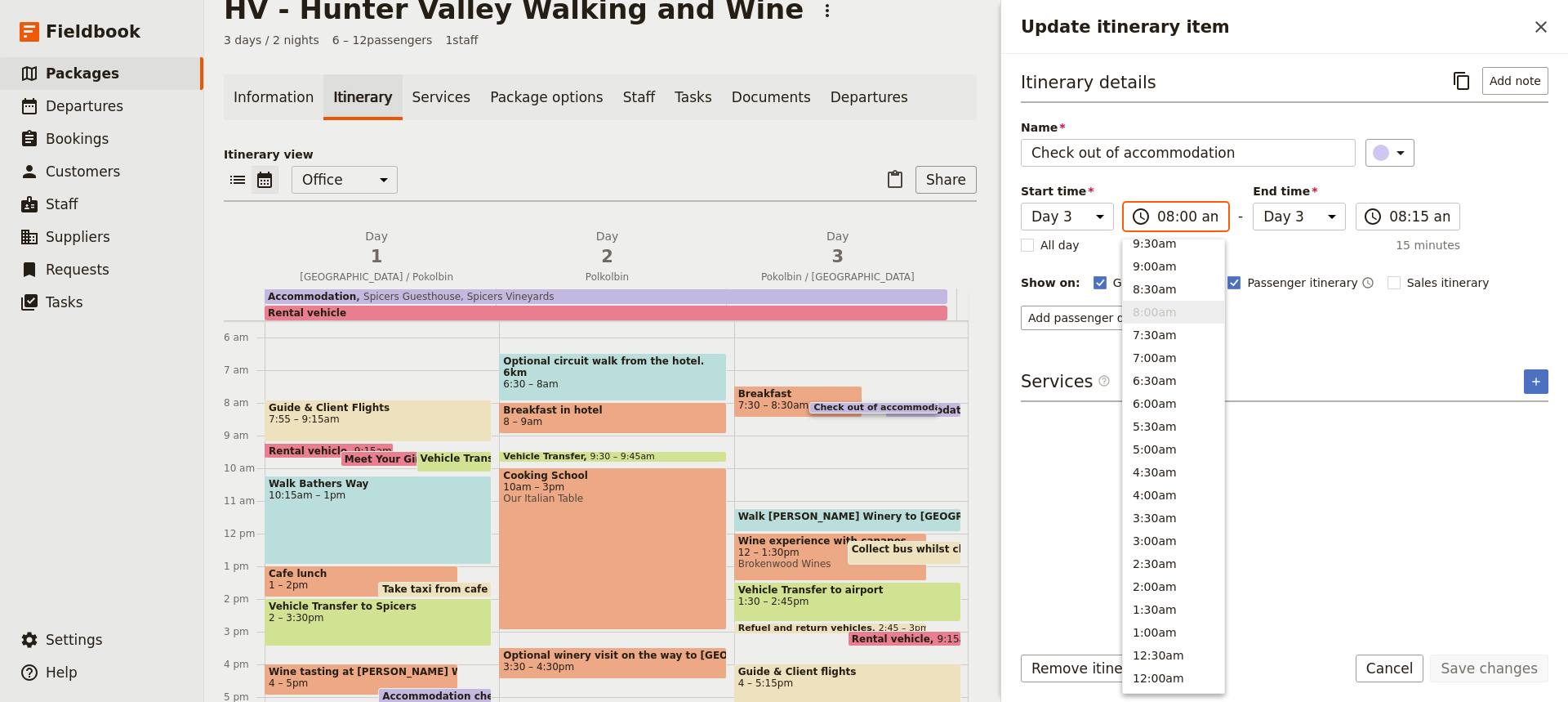
click at [1179, 215] on input "08:00 am" at bounding box center [1187, 216] width 60 height 20
click at [1145, 342] on button "10:00am" at bounding box center [1174, 349] width 101 height 23
type input "10:00 am"
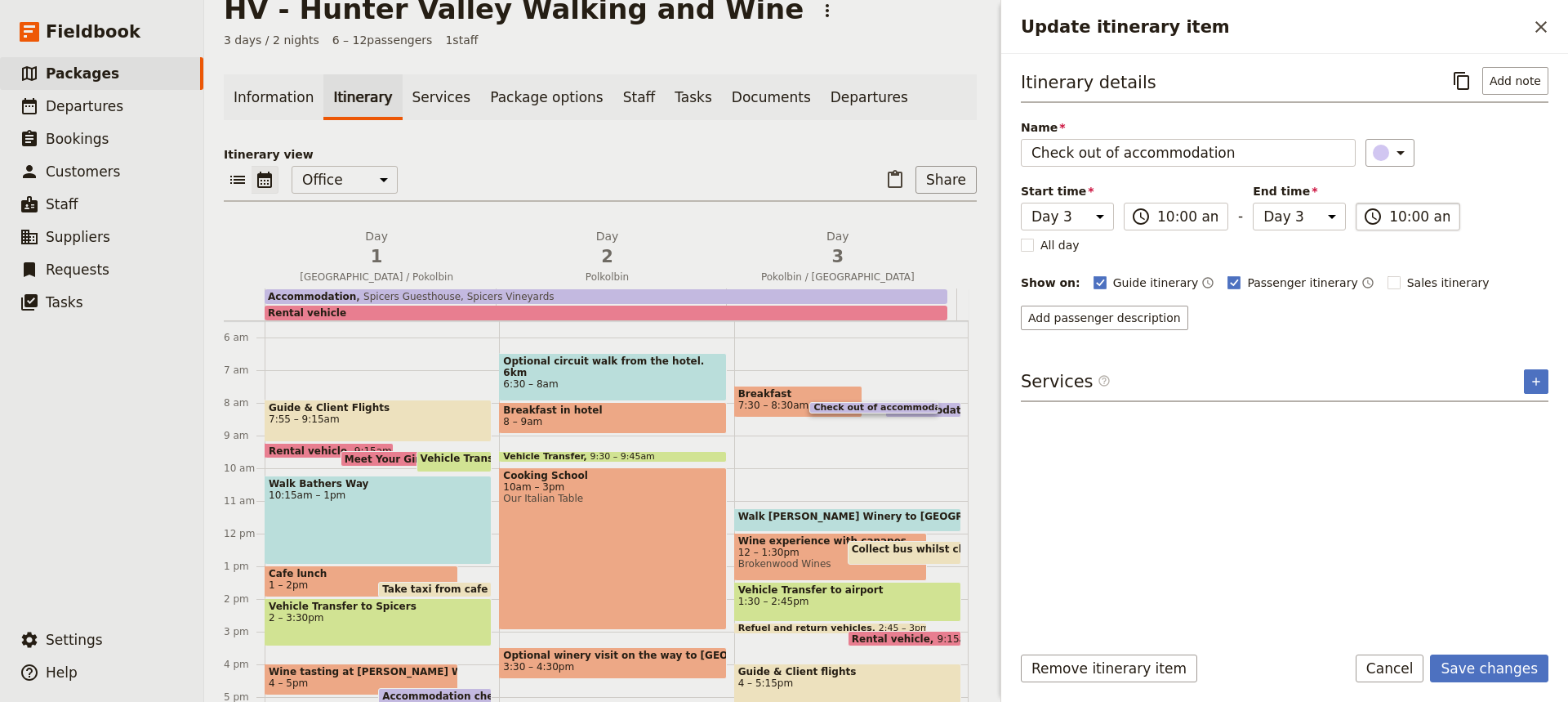
click at [1398, 216] on input "10:00 am" at bounding box center [1419, 216] width 60 height 20
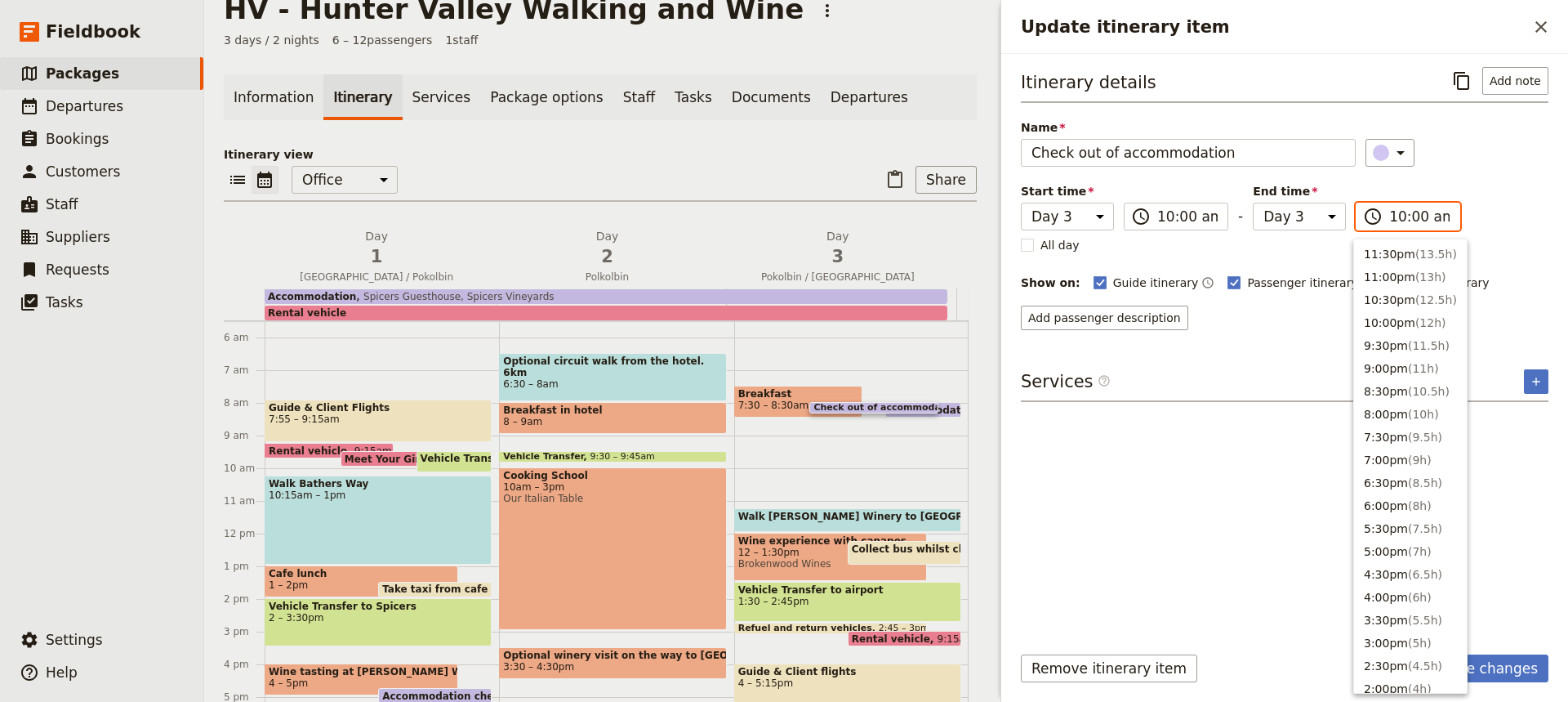
scroll to position [621, 0]
click at [1411, 217] on input "10:00 am" at bounding box center [1419, 216] width 60 height 20
type input "10:15 am"
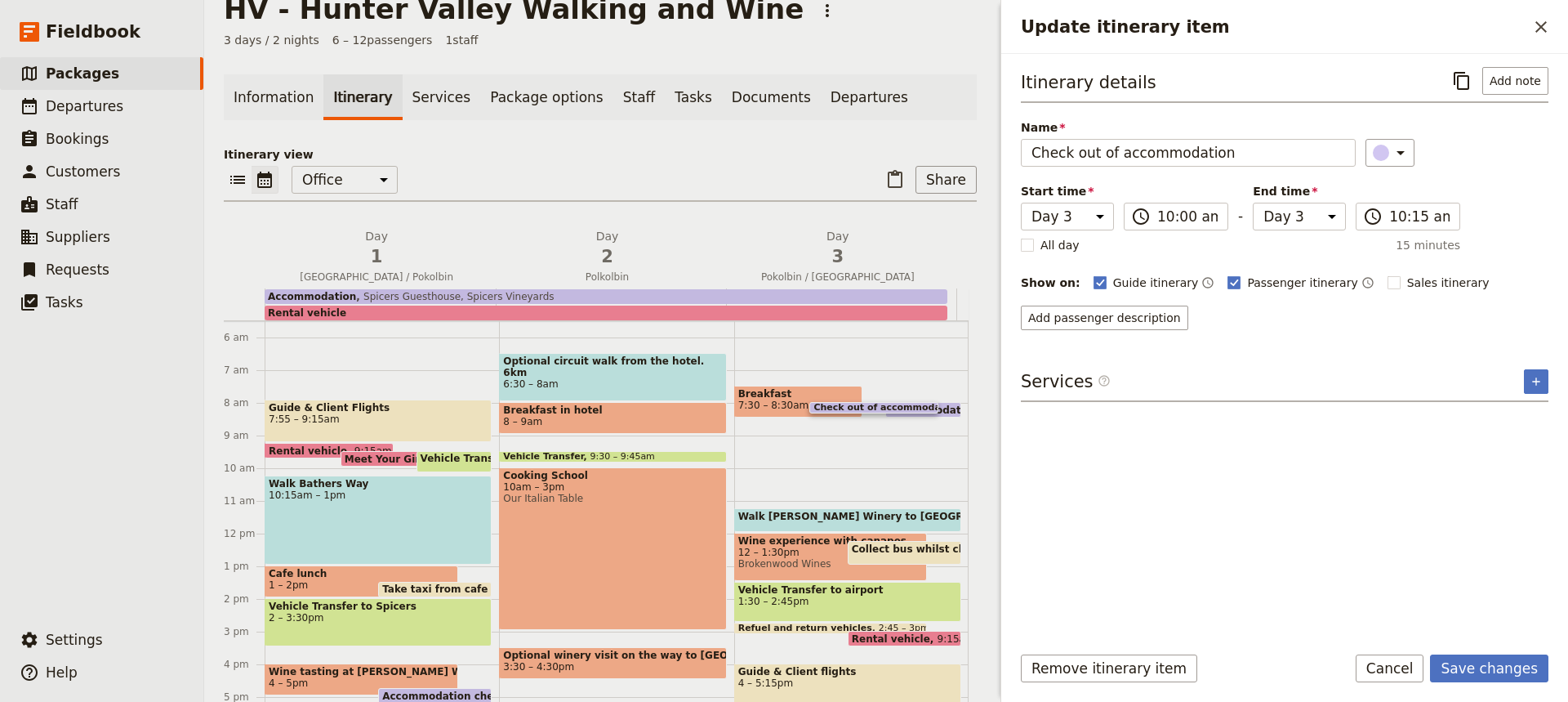
click at [1191, 545] on div "Itinerary details ​ Add note Name Check out of accommodation ​ Start time Day 1…" at bounding box center [1284, 347] width 528 height 561
click at [1493, 669] on button "Save changes" at bounding box center [1488, 669] width 118 height 28
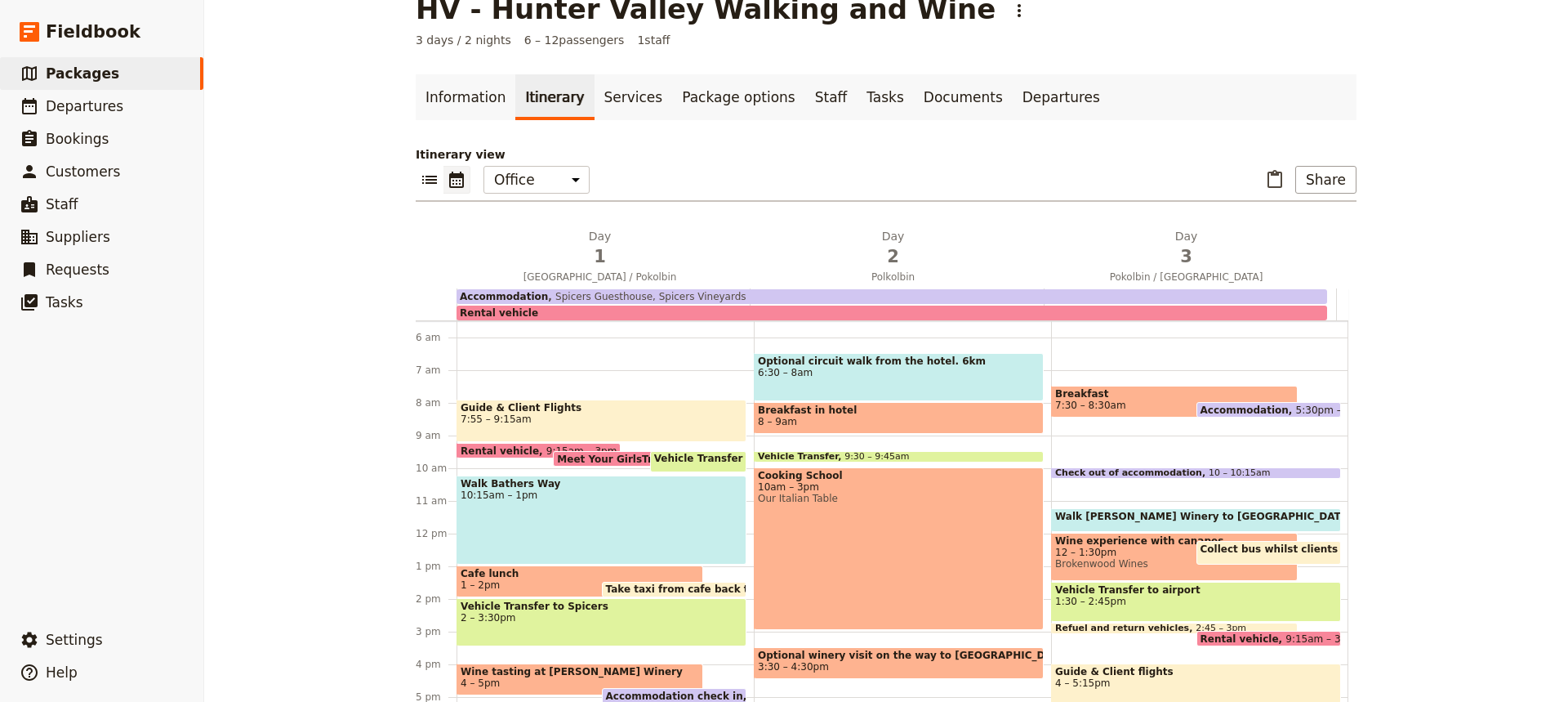
click at [1239, 408] on span "Accommodation" at bounding box center [1247, 409] width 95 height 11
select select "3"
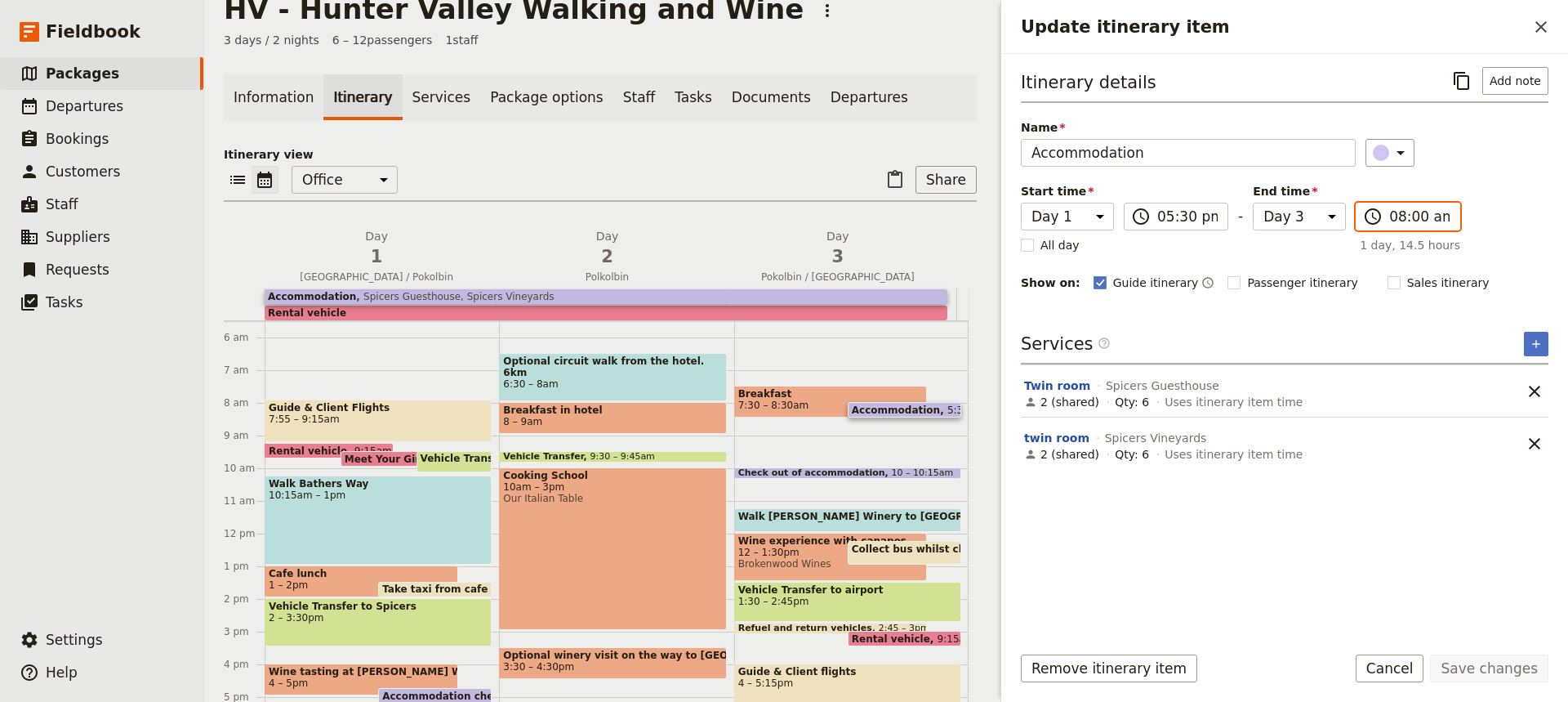
click at [1404, 212] on input "08:00 am" at bounding box center [1419, 216] width 60 height 20
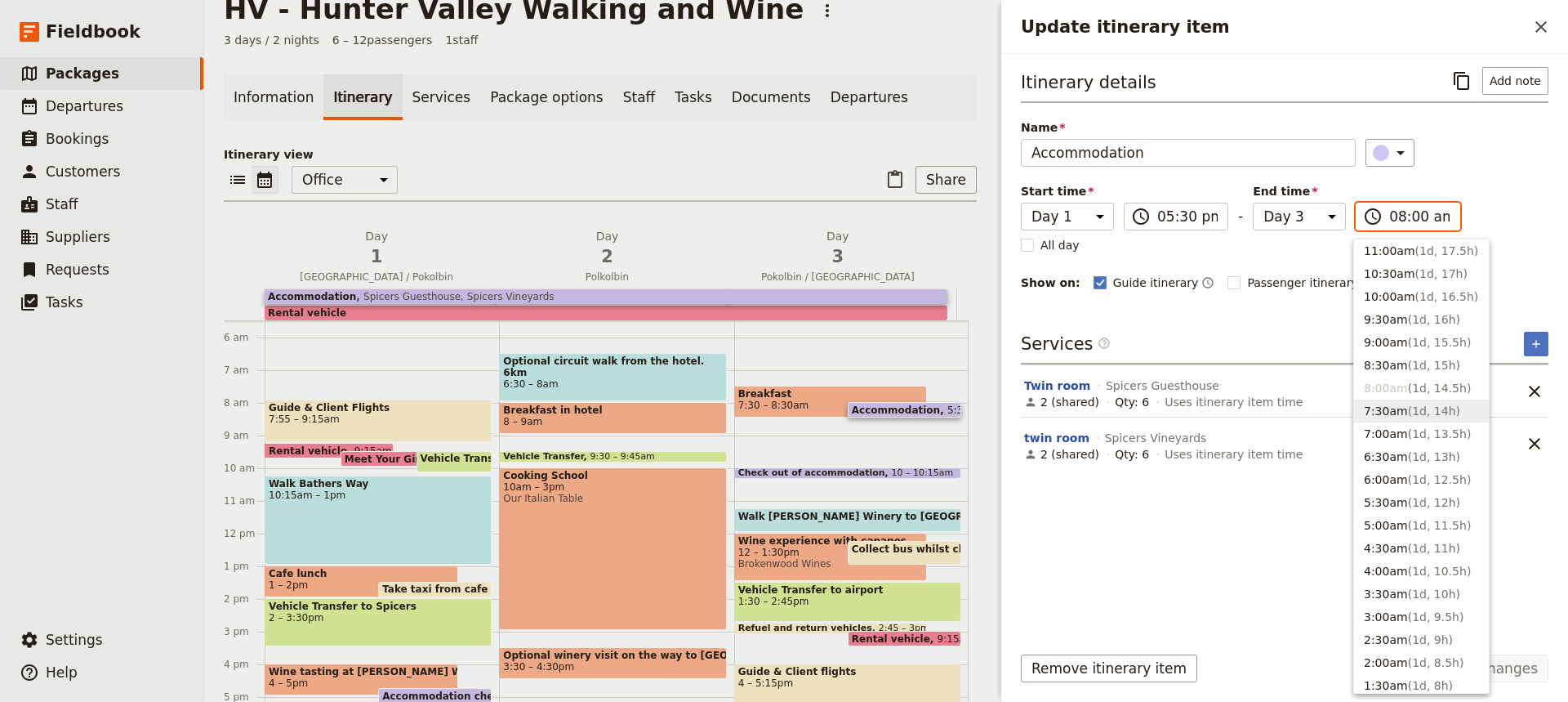
scroll to position [581, 0]
click at [1381, 285] on button "10:00am ( 1d, 16.5h )" at bounding box center [1421, 291] width 135 height 23
type input "10:00 am"
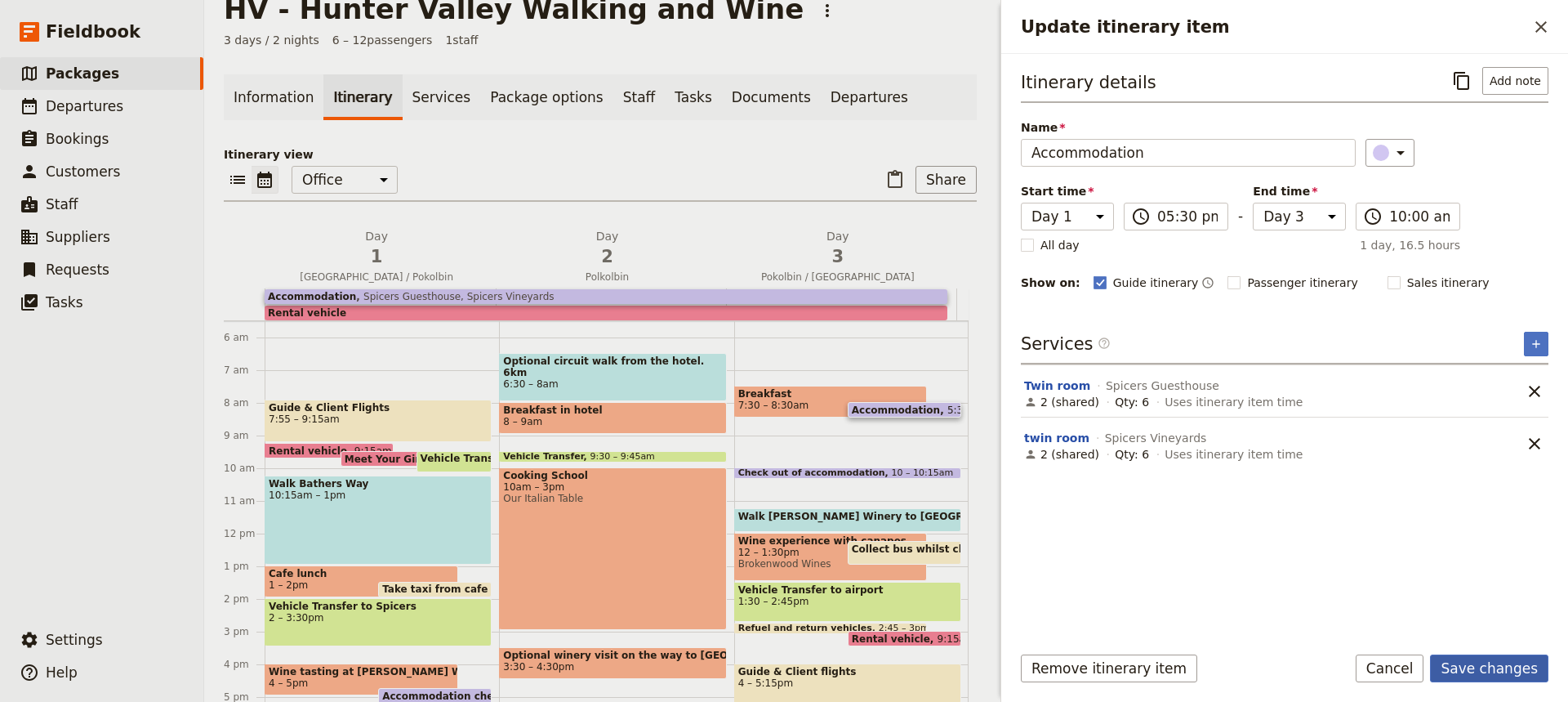
click at [1488, 668] on button "Save changes" at bounding box center [1488, 669] width 118 height 28
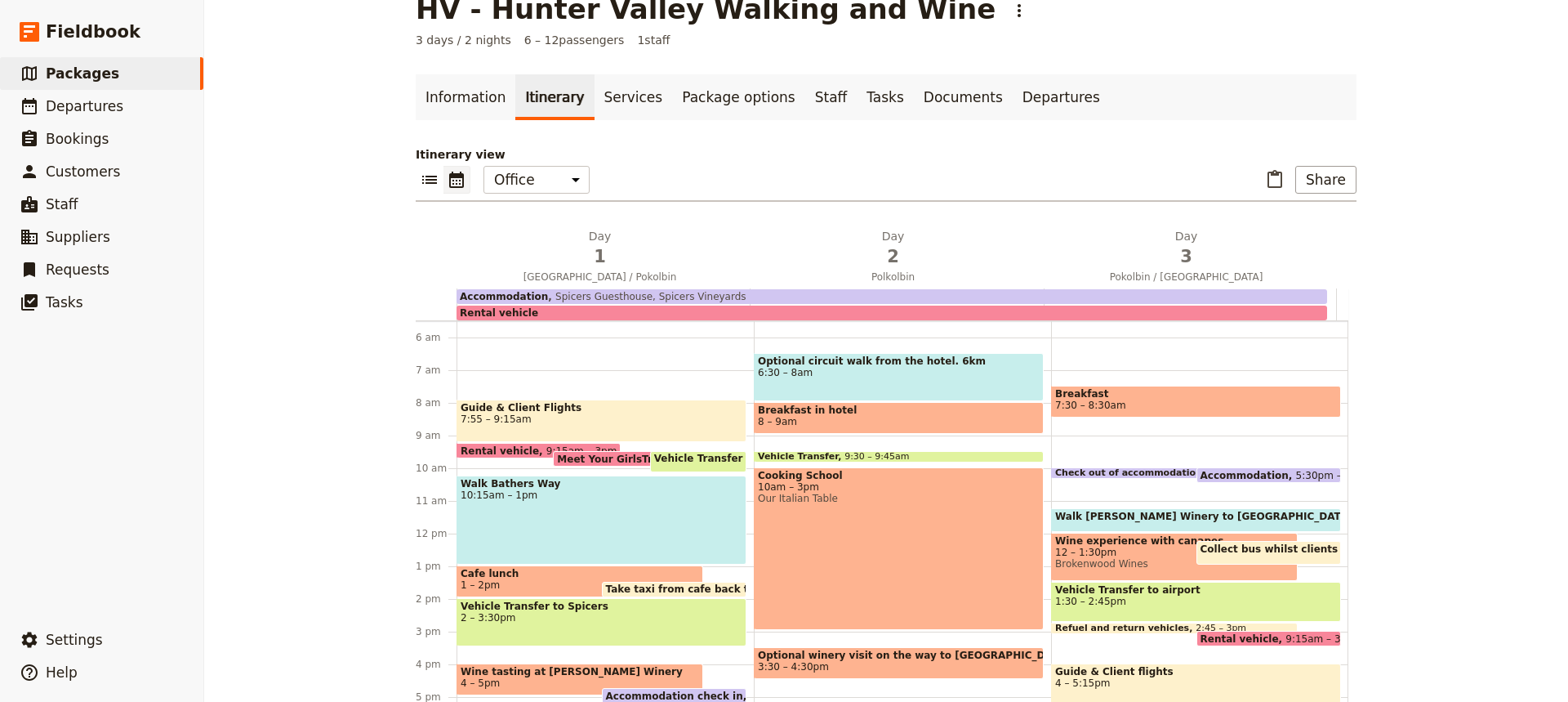
click at [1132, 518] on span "Walk [PERSON_NAME] Winery to [GEOGRAPHIC_DATA]" at bounding box center [1207, 516] width 304 height 12
select select "3"
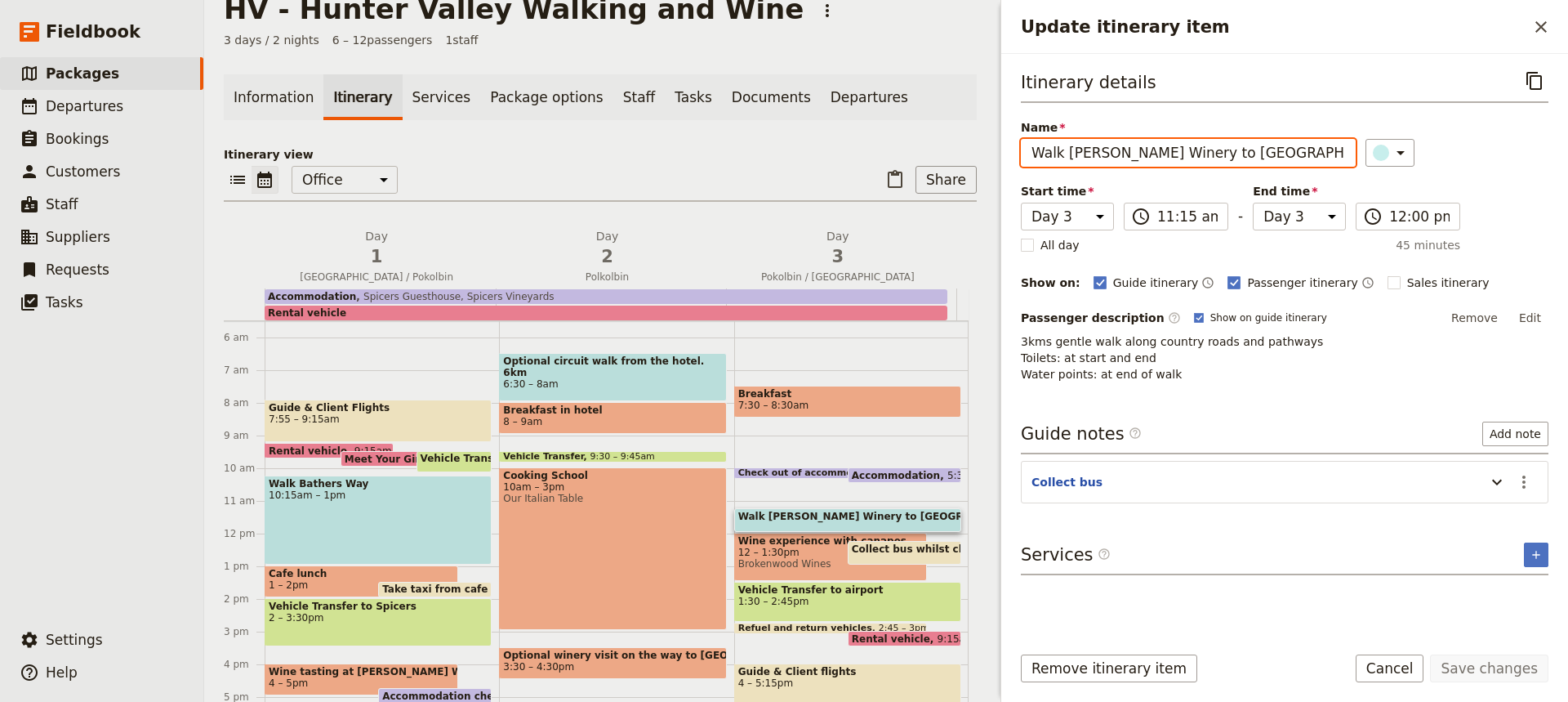
click at [1157, 156] on input "Walk [PERSON_NAME] Winery to [GEOGRAPHIC_DATA]" at bounding box center [1188, 153] width 335 height 28
type input "Walk Spicers to [GEOGRAPHIC_DATA]"
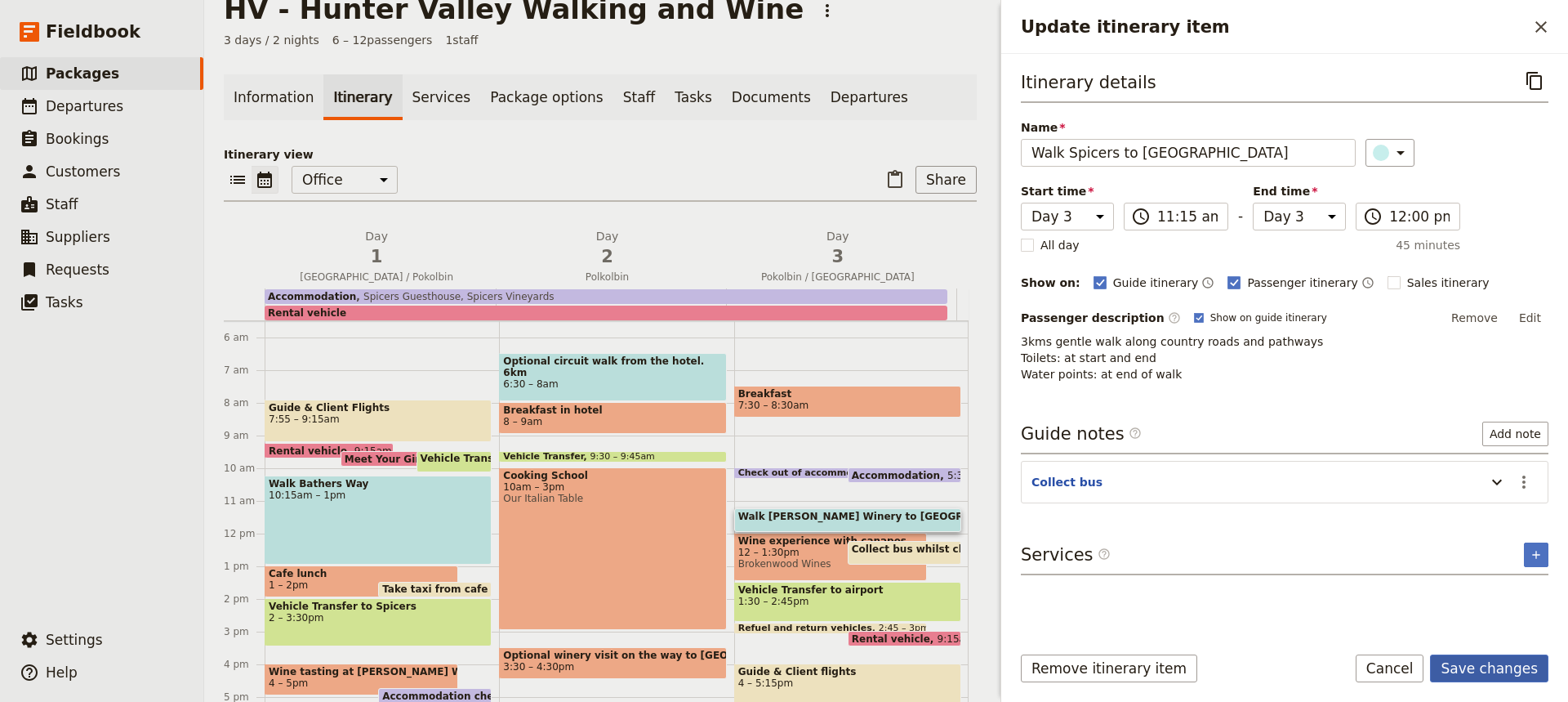
click at [1482, 667] on button "Save changes" at bounding box center [1488, 669] width 118 height 28
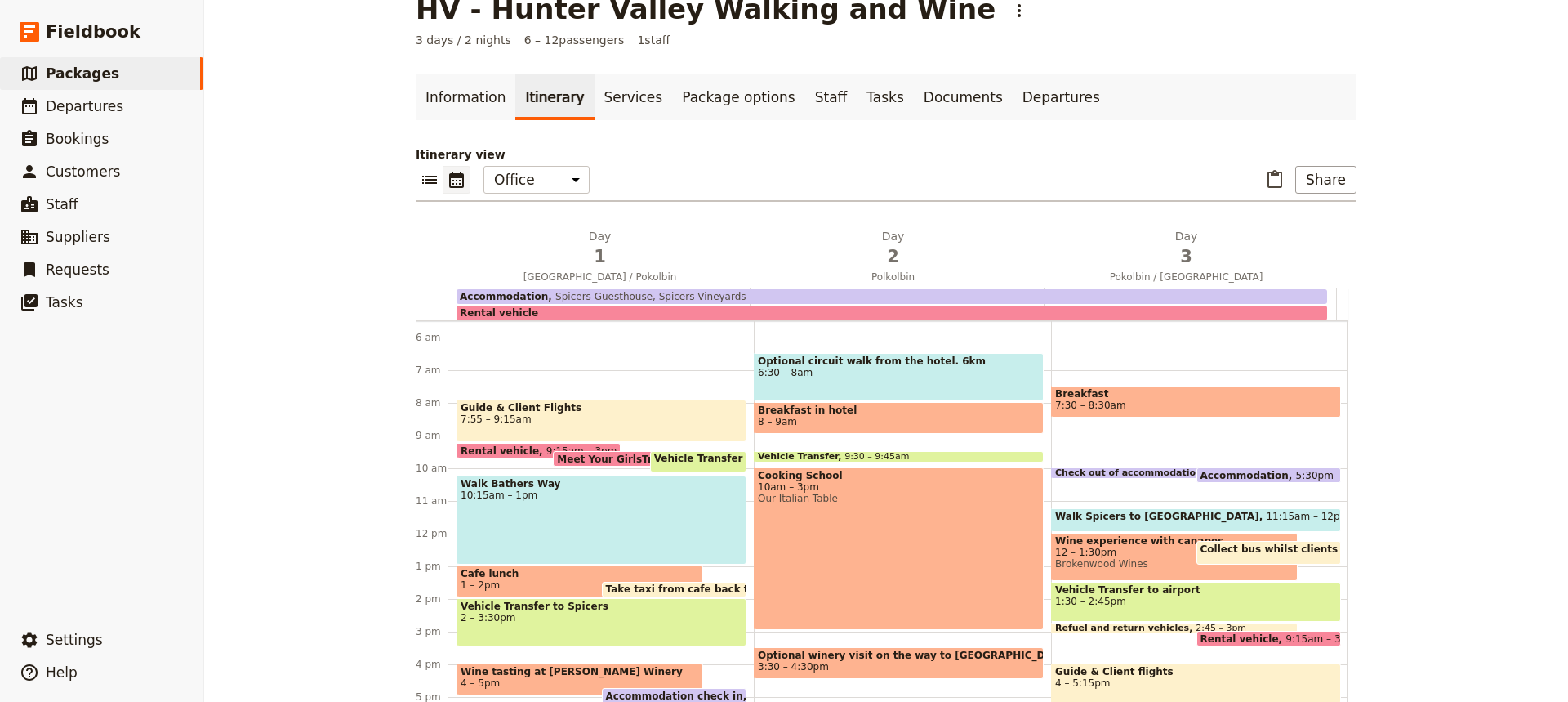
click at [1147, 518] on span "Walk Spicers to [GEOGRAPHIC_DATA]" at bounding box center [1160, 516] width 210 height 12
select select "3"
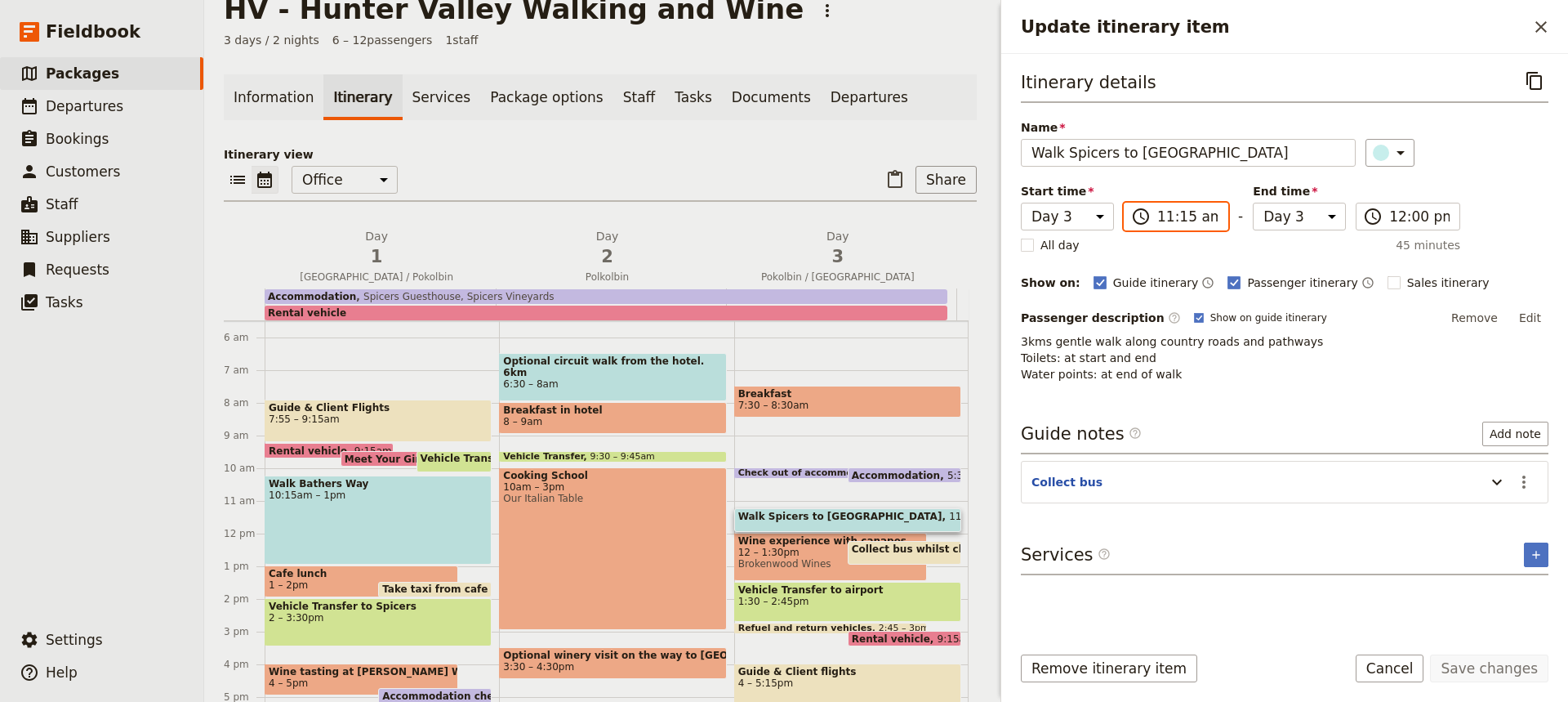
click at [1161, 220] on input "11:15 am" at bounding box center [1187, 216] width 60 height 20
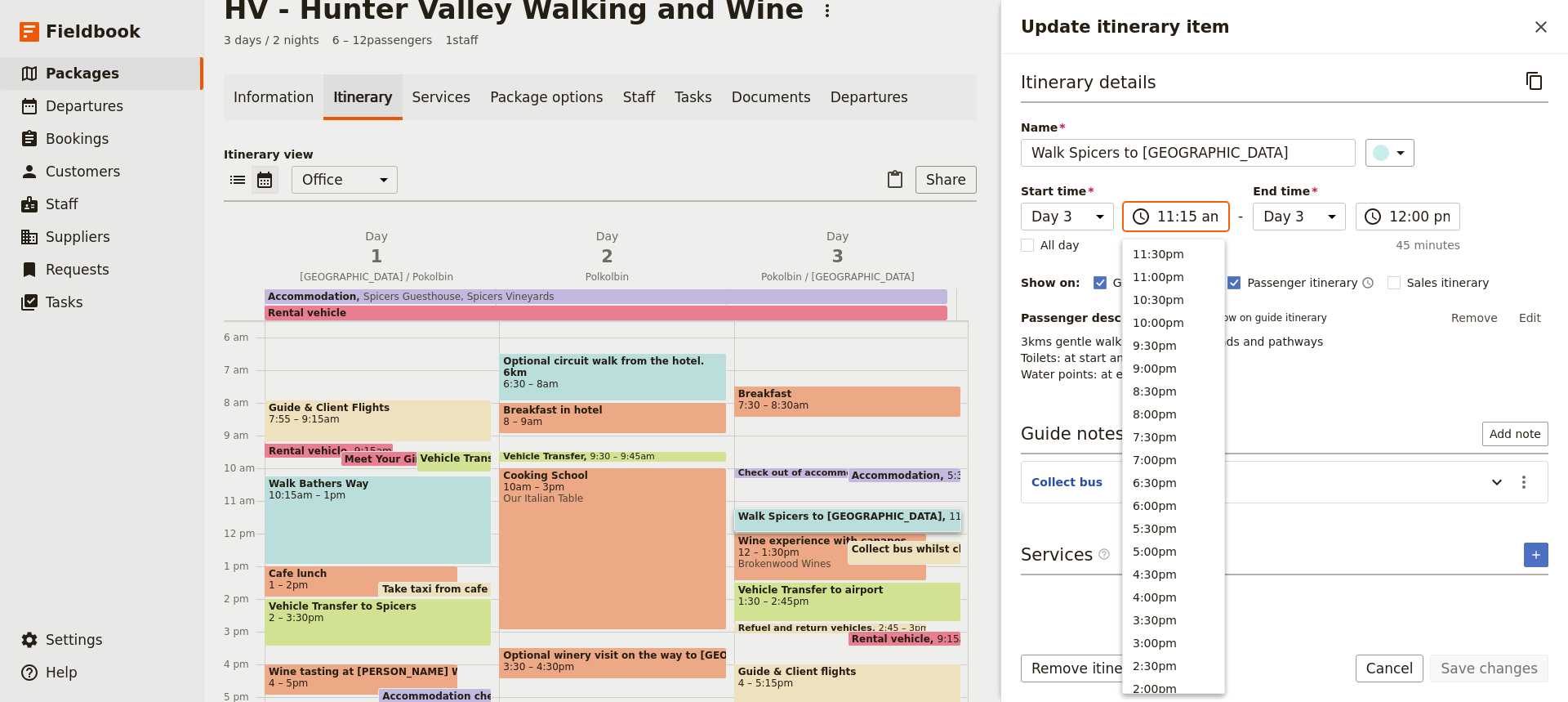
scroll to position [575, 0]
click at [1147, 276] on button "10:30am" at bounding box center [1174, 274] width 101 height 23
type input "10:30 am"
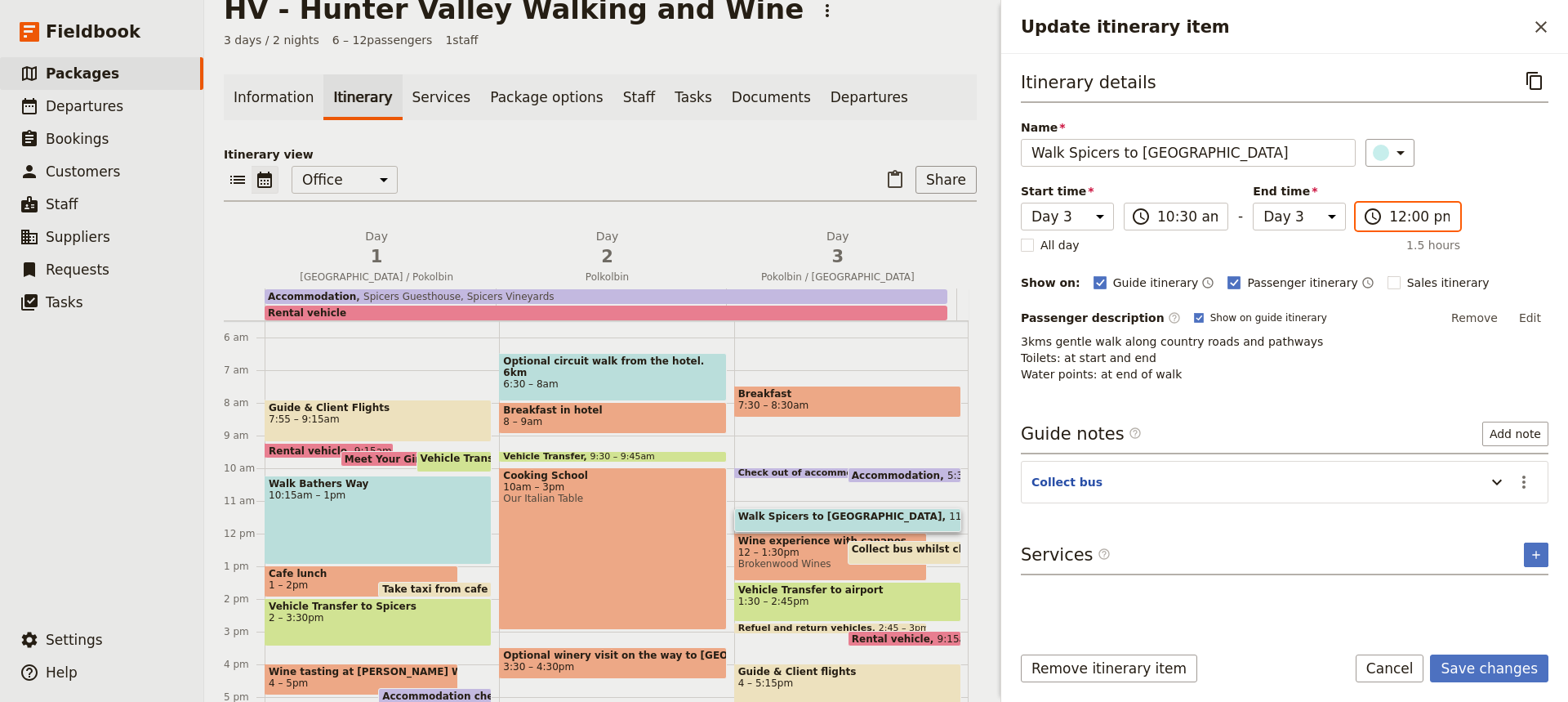
click at [1403, 213] on input "12:00 pm" at bounding box center [1419, 216] width 60 height 20
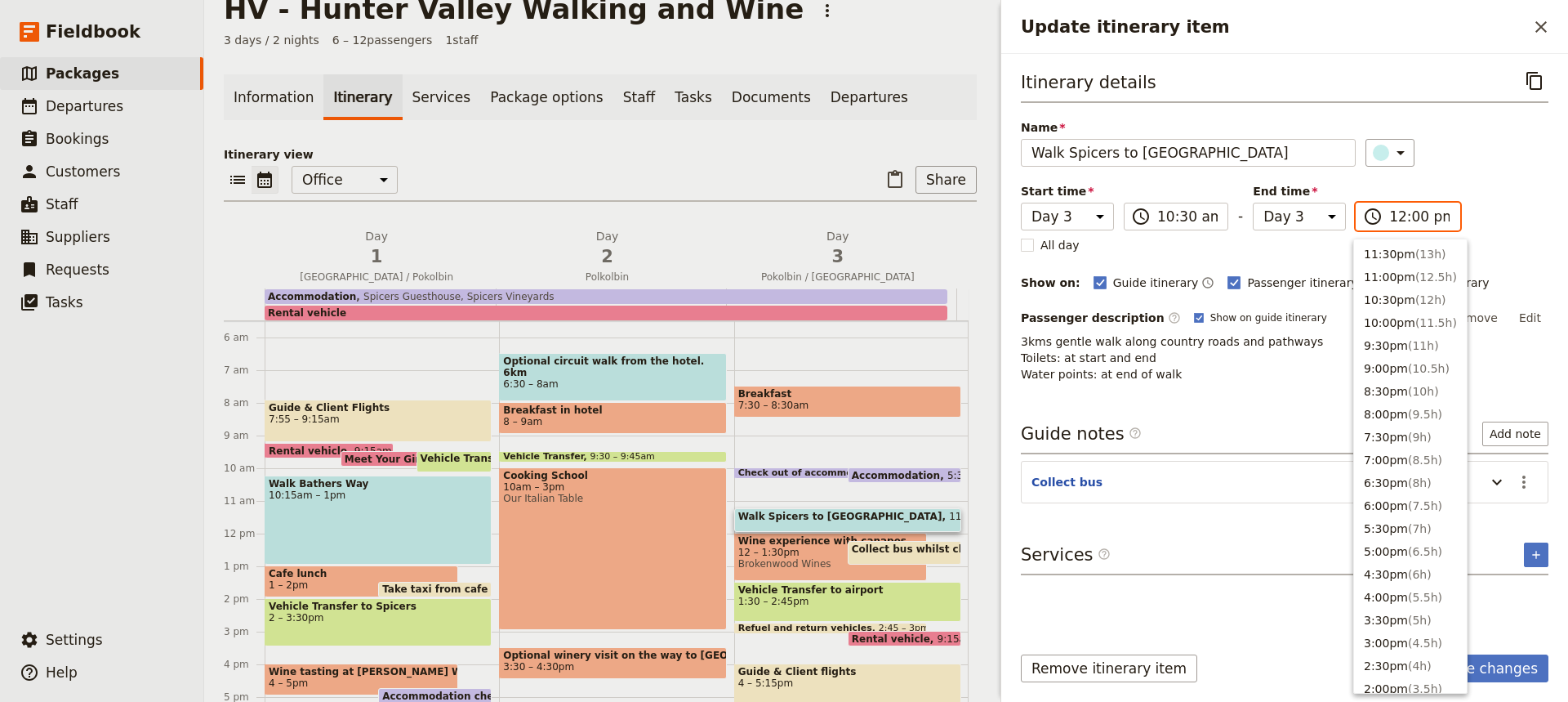
scroll to position [530, 0]
click at [1383, 268] on button "11:30am ( 1h )" at bounding box center [1411, 274] width 113 height 23
type input "11:30 am"
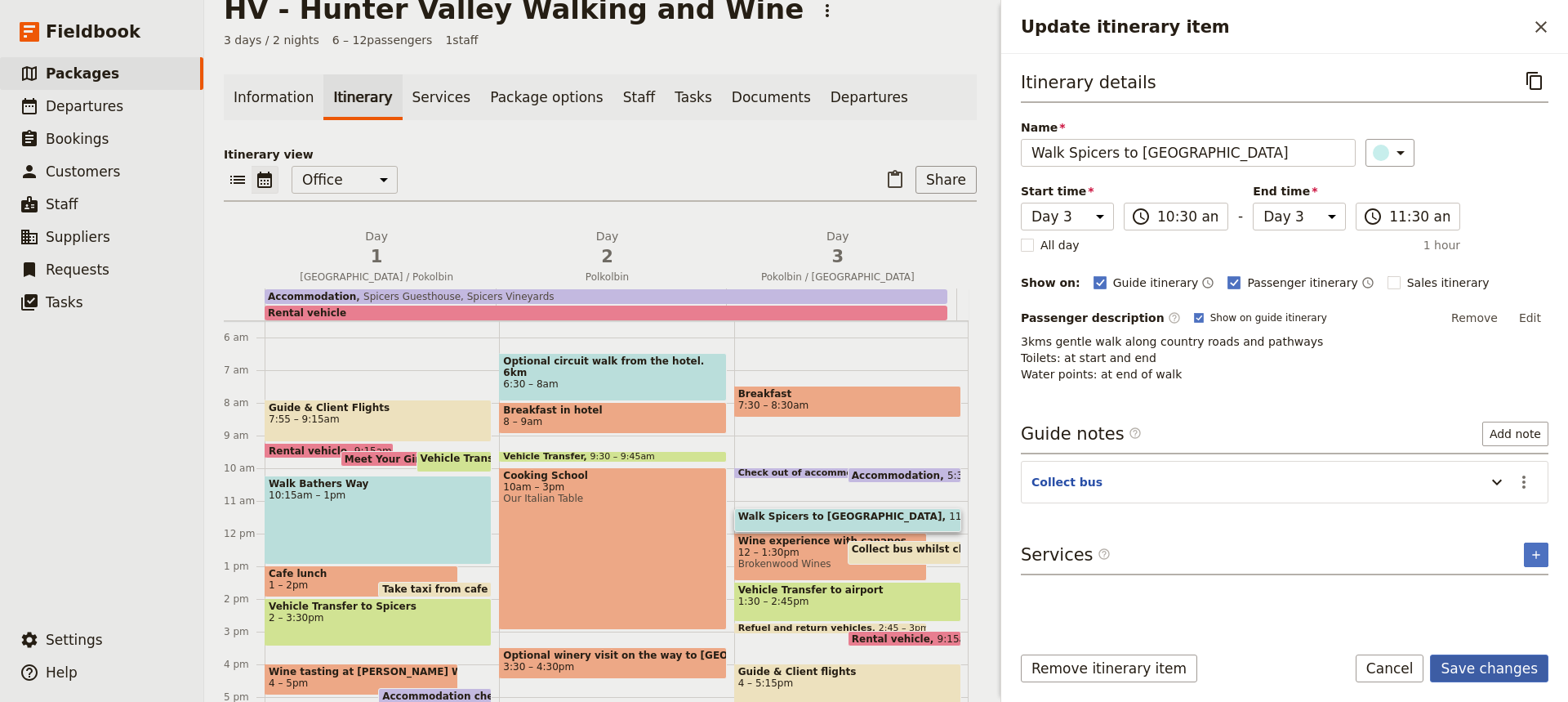
click at [1470, 670] on button "Save changes" at bounding box center [1488, 669] width 118 height 28
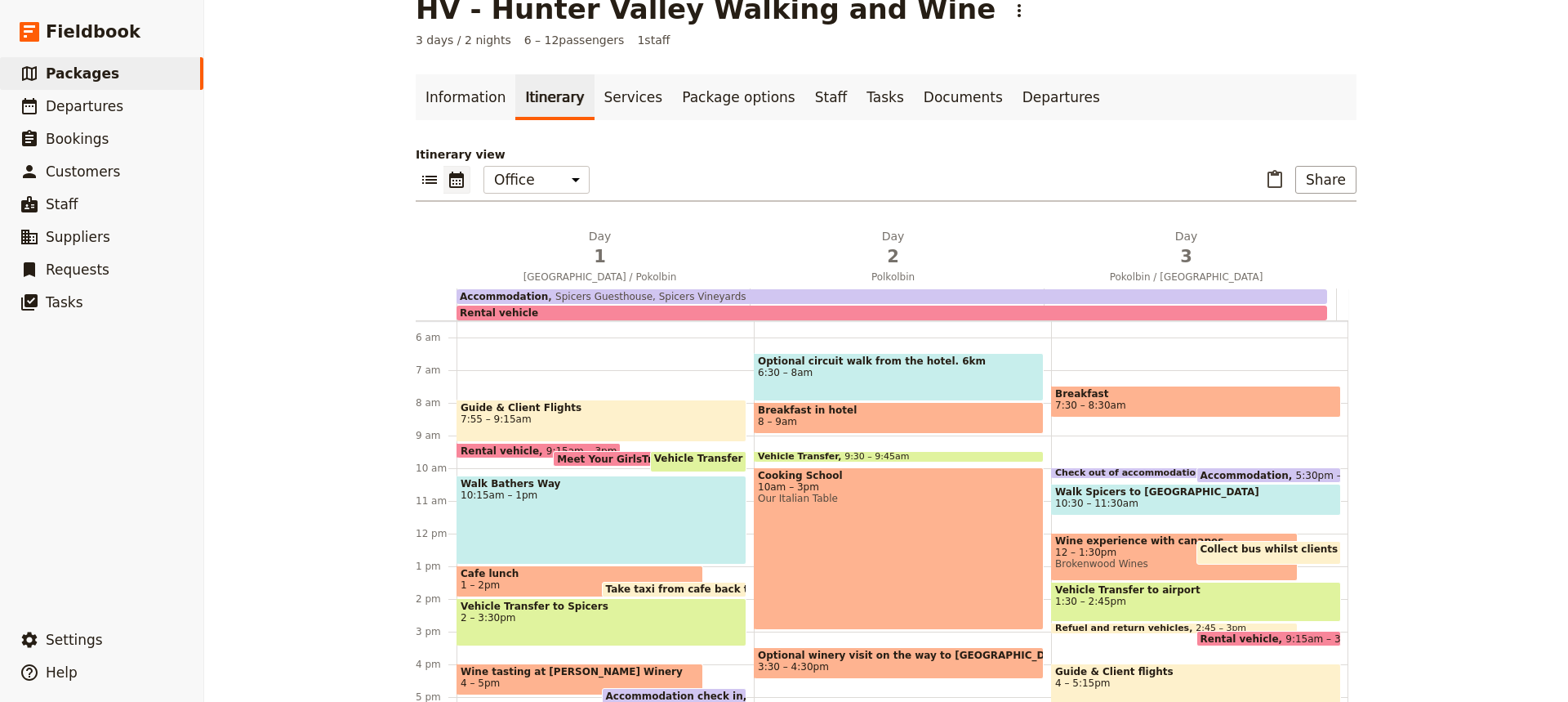
click at [1122, 550] on span "12 – 1:30pm" at bounding box center [1175, 553] width 239 height 12
select select "3"
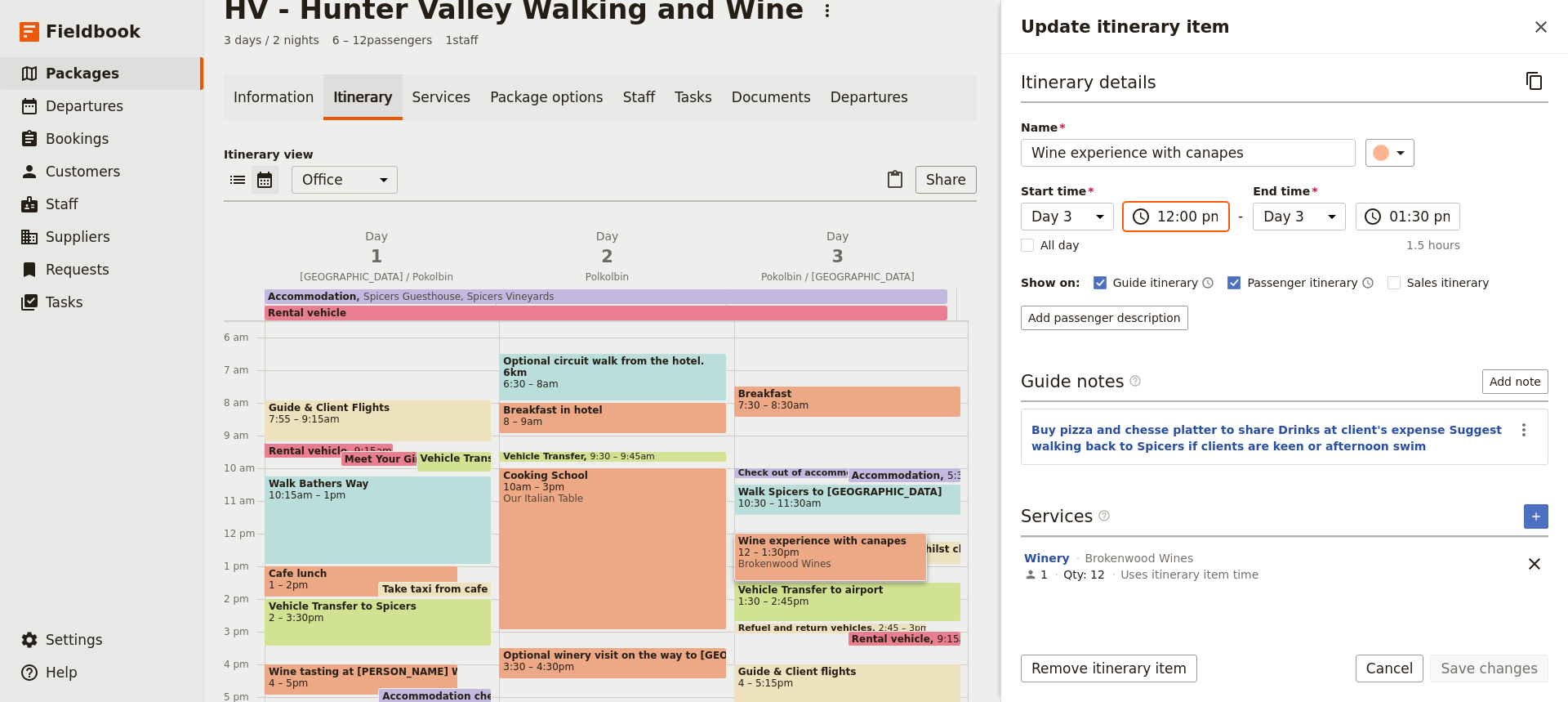
click at [1168, 217] on input "12:00 pm" at bounding box center [1187, 216] width 60 height 20
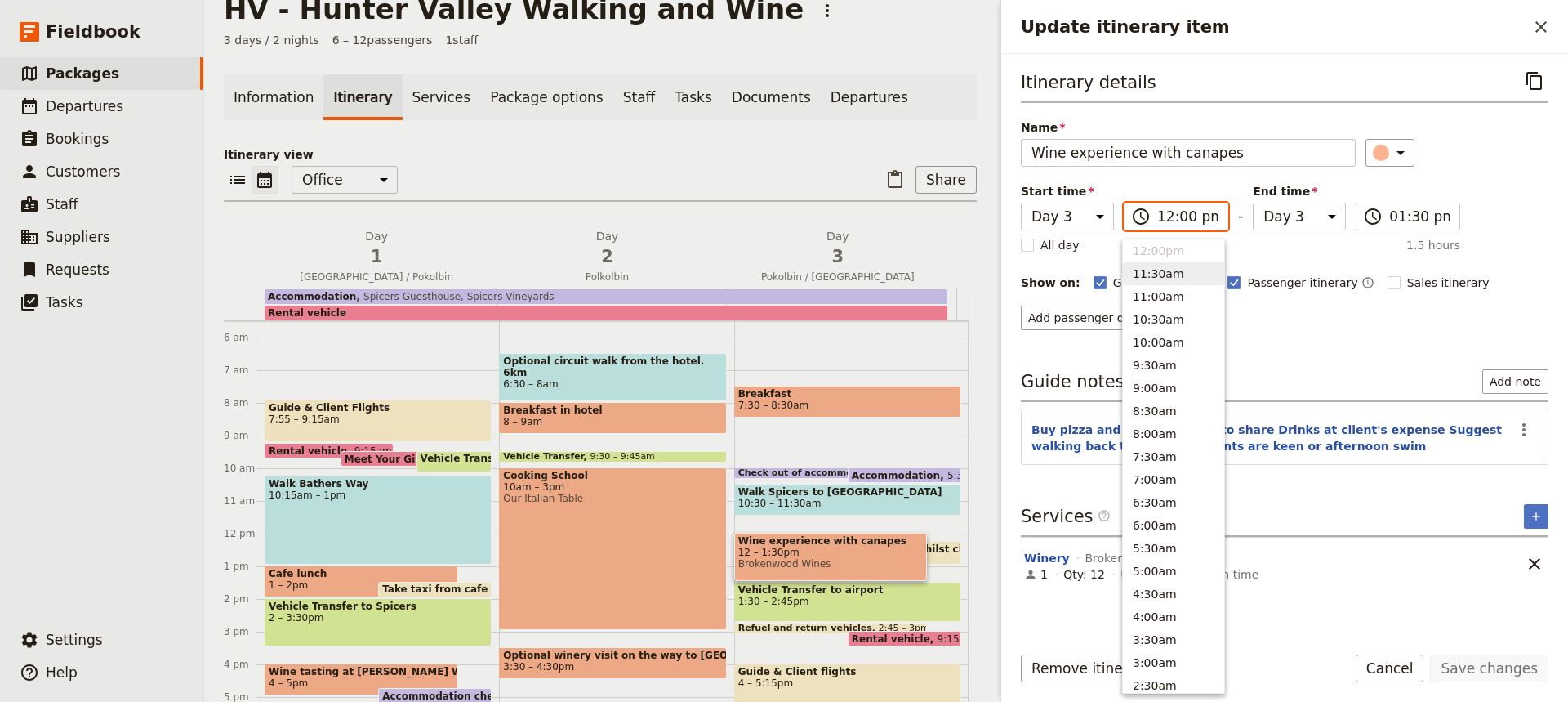
click at [1151, 267] on button "11:30am" at bounding box center [1174, 274] width 101 height 23
type input "11:30 am"
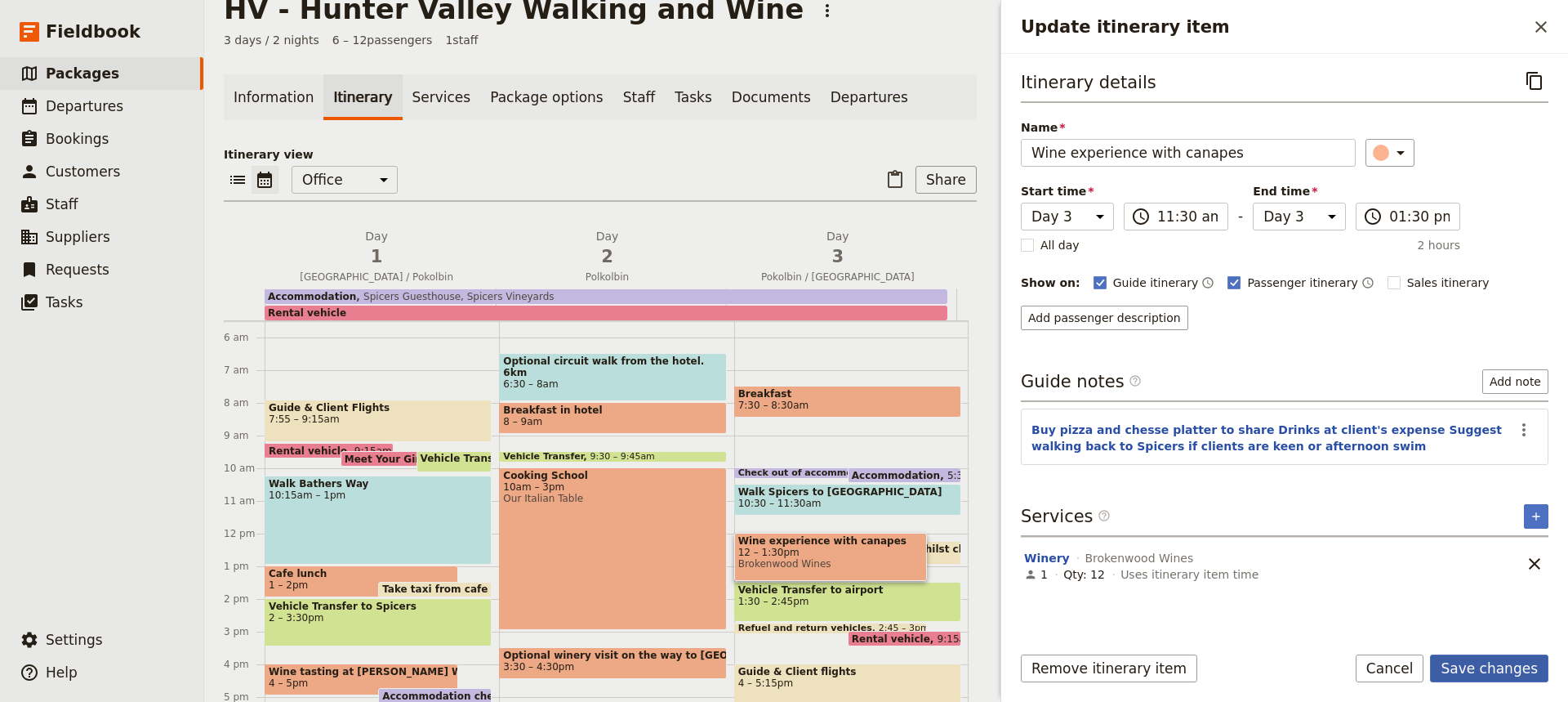
click at [1476, 667] on button "Save changes" at bounding box center [1488, 669] width 118 height 28
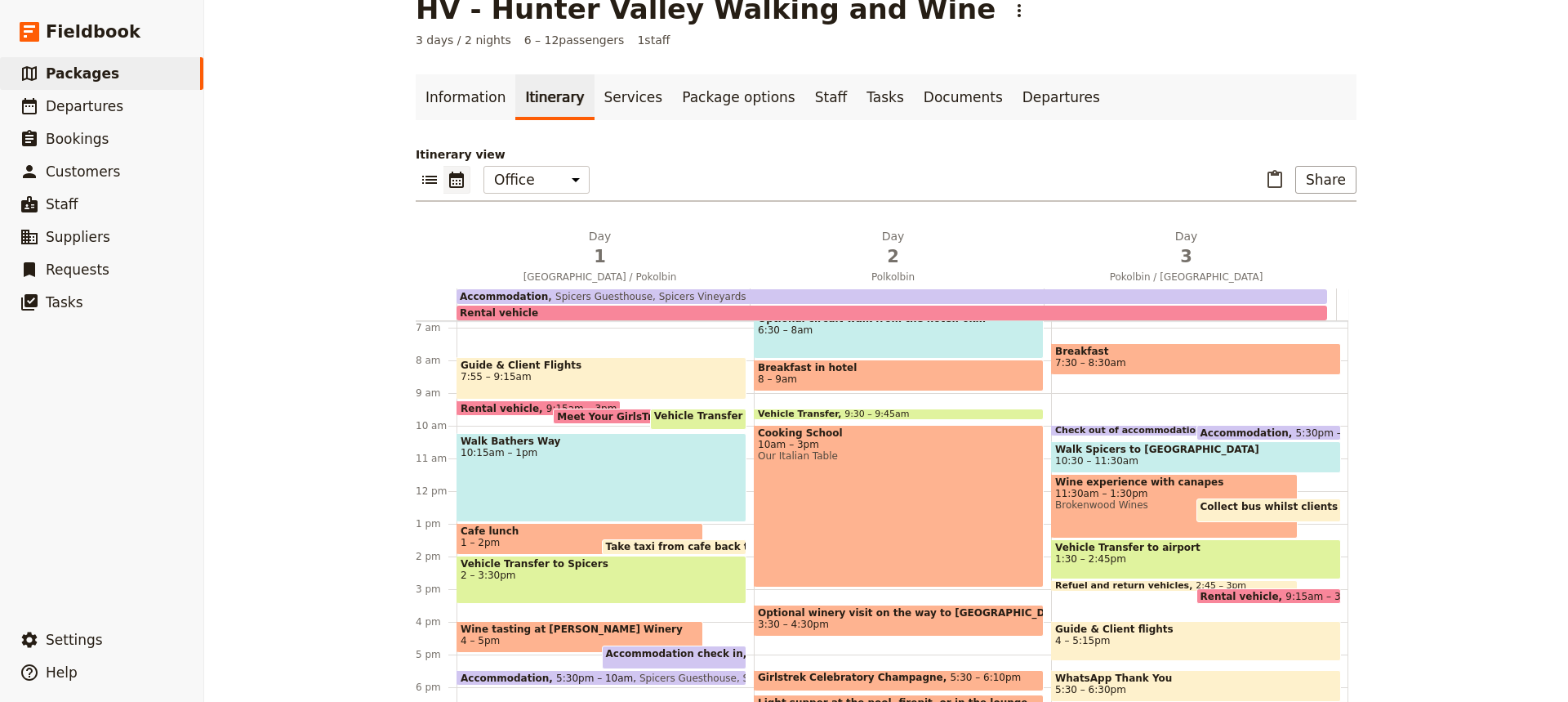
scroll to position [220, 0]
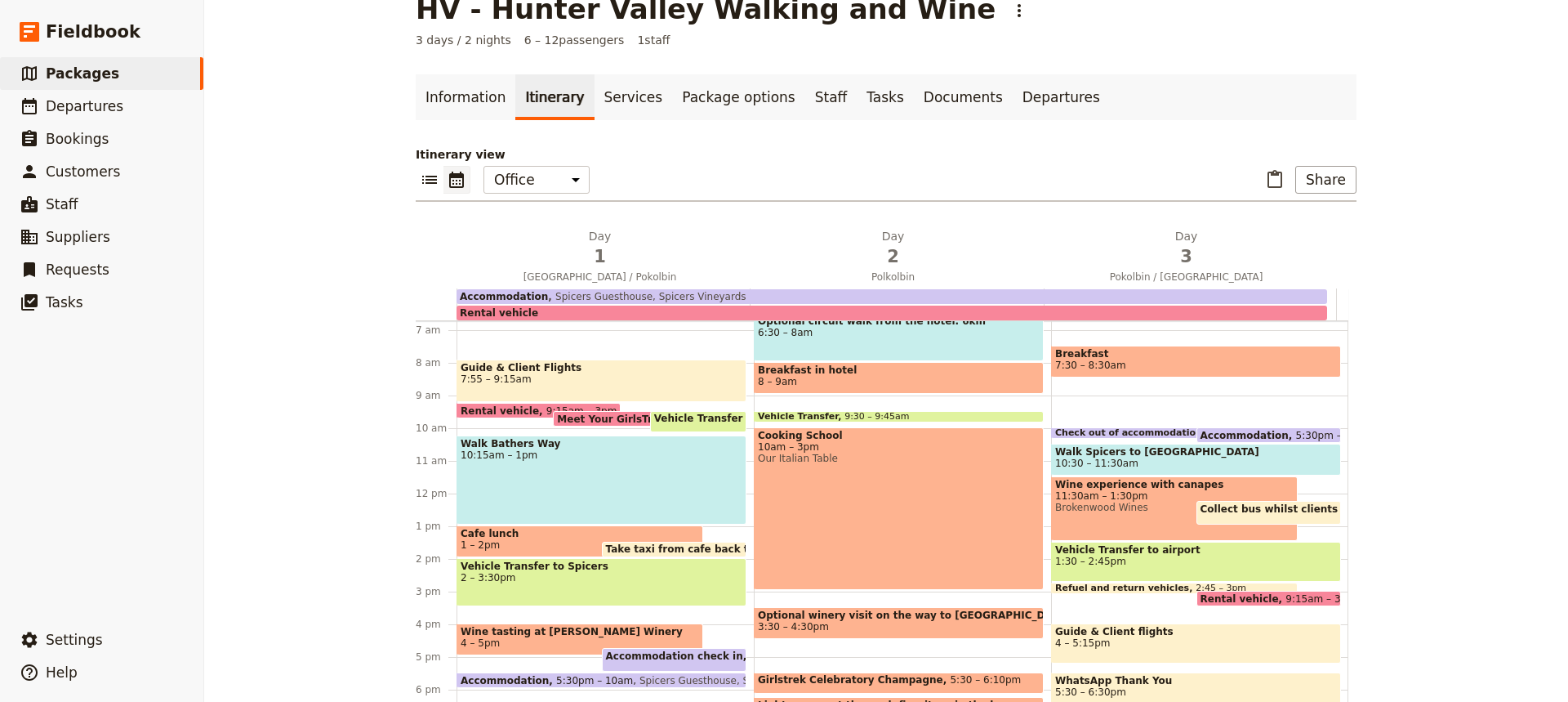
click at [1158, 429] on span "Check out of accommodation" at bounding box center [1131, 433] width 153 height 10
select select "3"
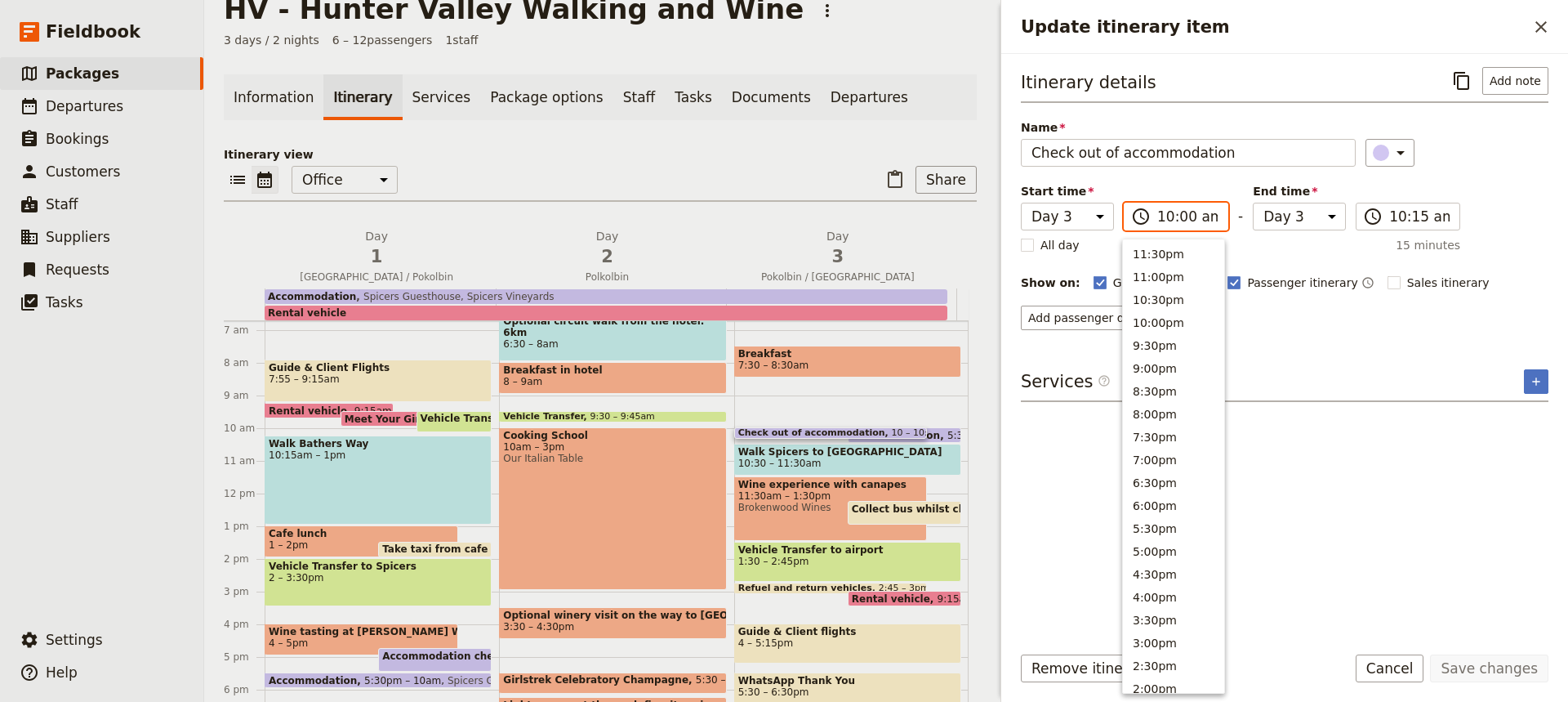
click at [1173, 217] on input "10:00 am" at bounding box center [1187, 216] width 60 height 20
click at [1148, 274] on button "9:30am" at bounding box center [1174, 274] width 101 height 23
type input "09:30 am"
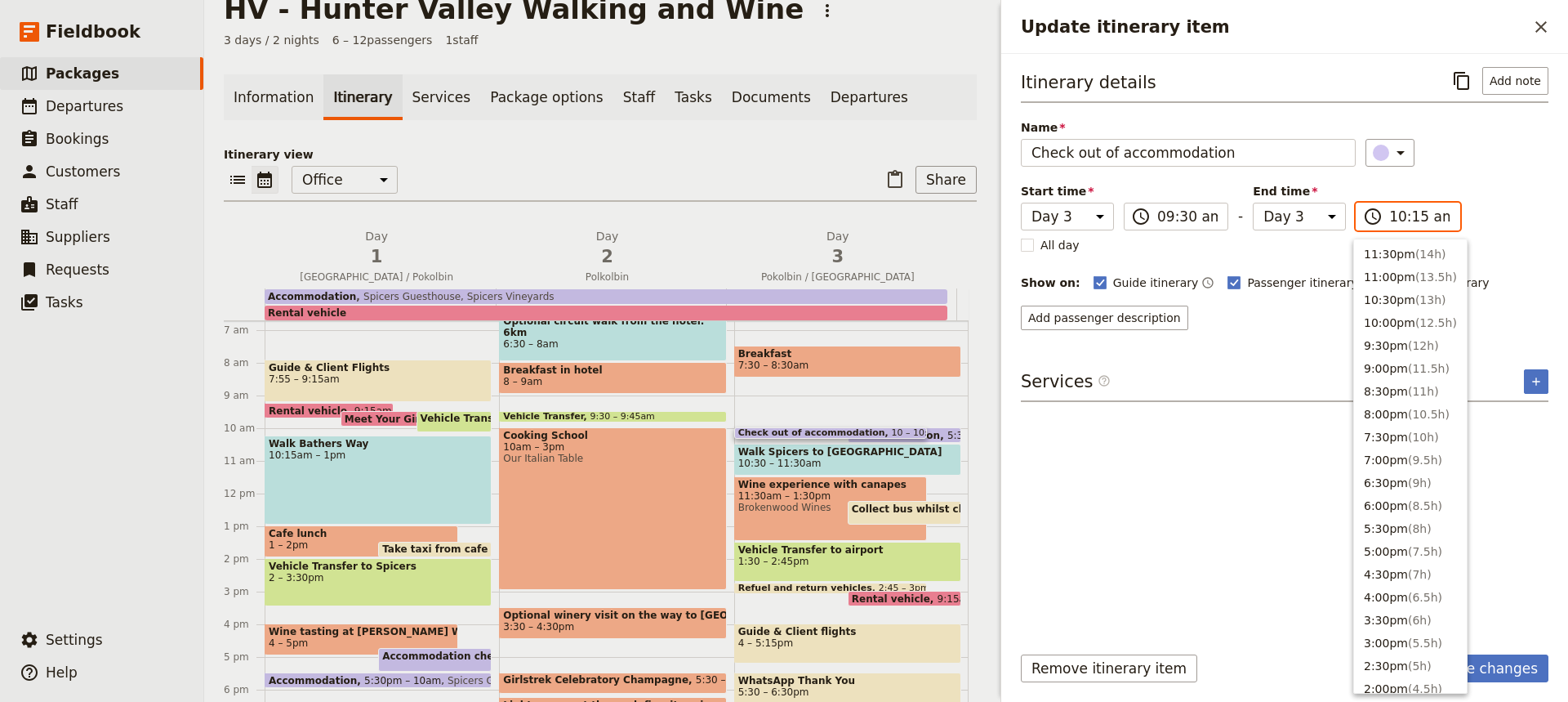
click at [1395, 219] on input "10:15 am" at bounding box center [1419, 216] width 60 height 20
click at [1375, 270] on button "9:30am" at bounding box center [1411, 274] width 113 height 23
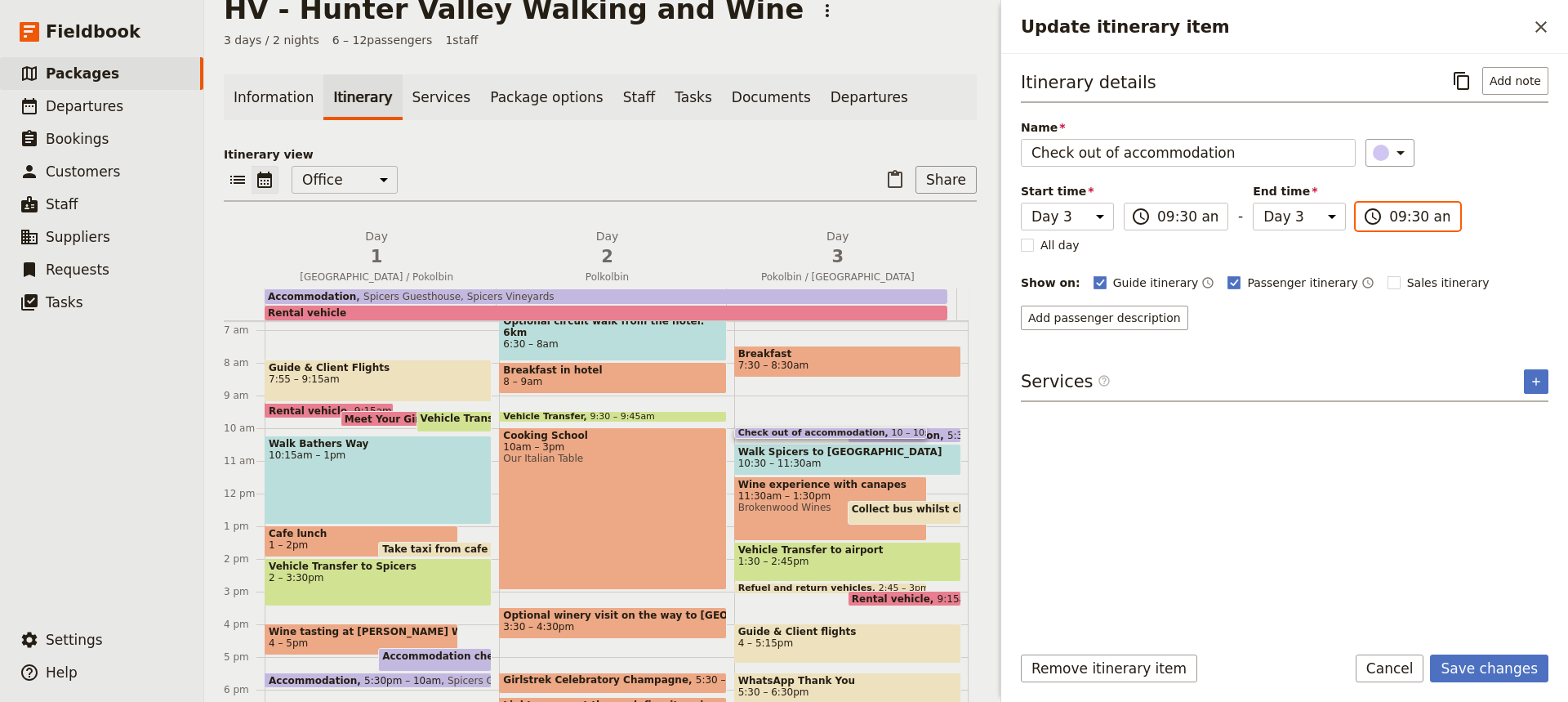
click at [1409, 217] on input "09:30 am" at bounding box center [1419, 216] width 60 height 20
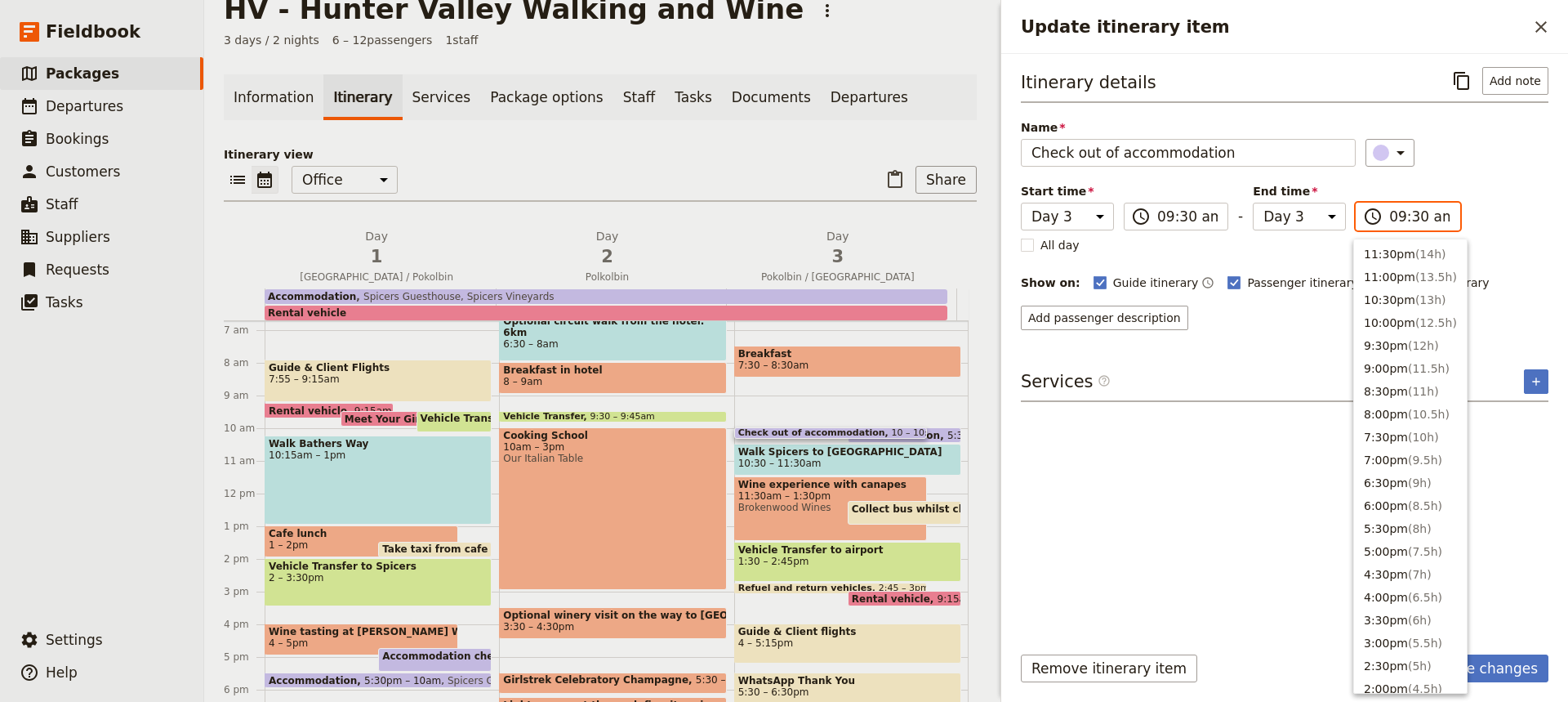
scroll to position [644, 0]
type input "09:45 am"
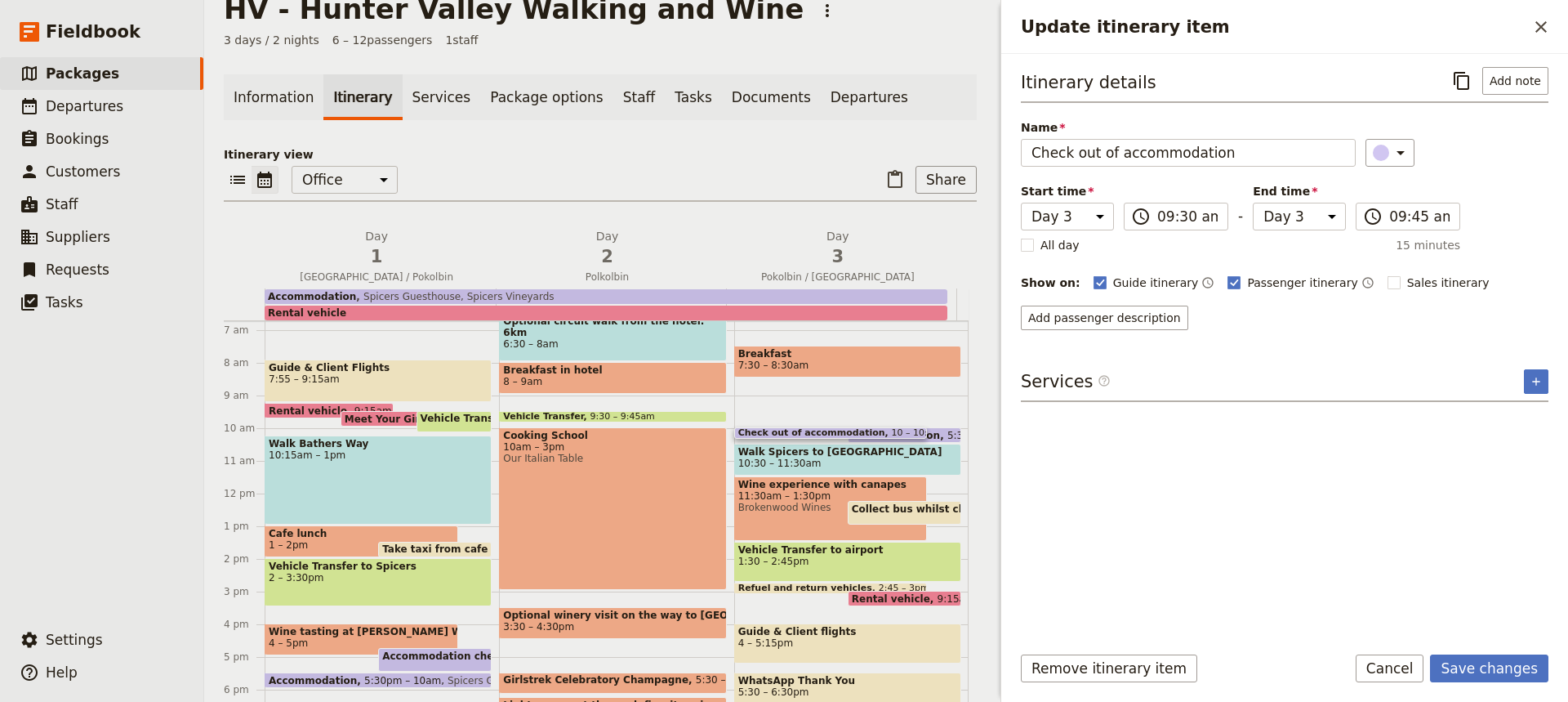
click at [1515, 255] on div "Itinerary details ​ Add note Name Check out of accommodation ​ Start time Day 1…" at bounding box center [1284, 198] width 528 height 263
click at [1473, 669] on button "Save changes" at bounding box center [1488, 669] width 118 height 28
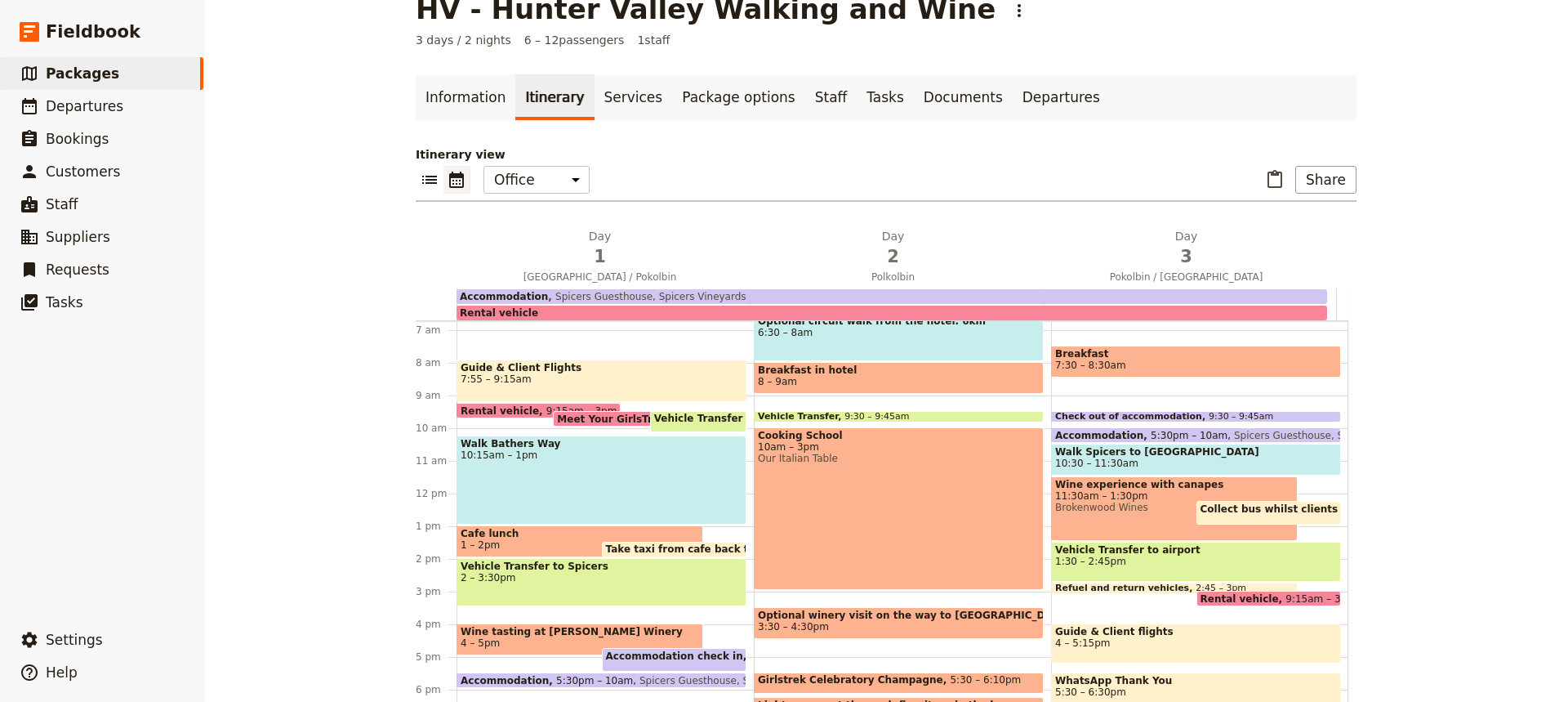
click at [1182, 432] on span "5:30pm – 10am" at bounding box center [1189, 435] width 77 height 11
select select "3"
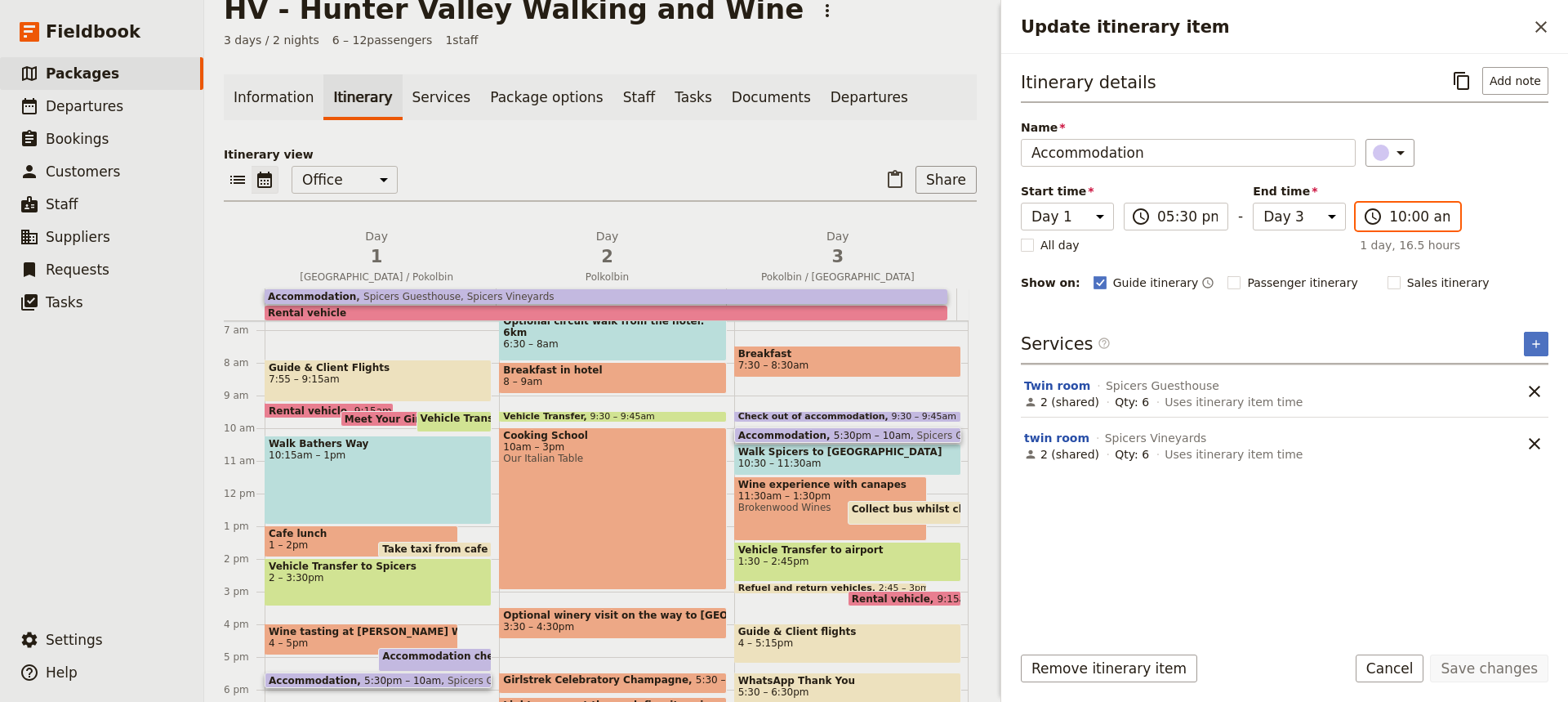
click at [1402, 216] on input "10:00 am" at bounding box center [1419, 216] width 60 height 20
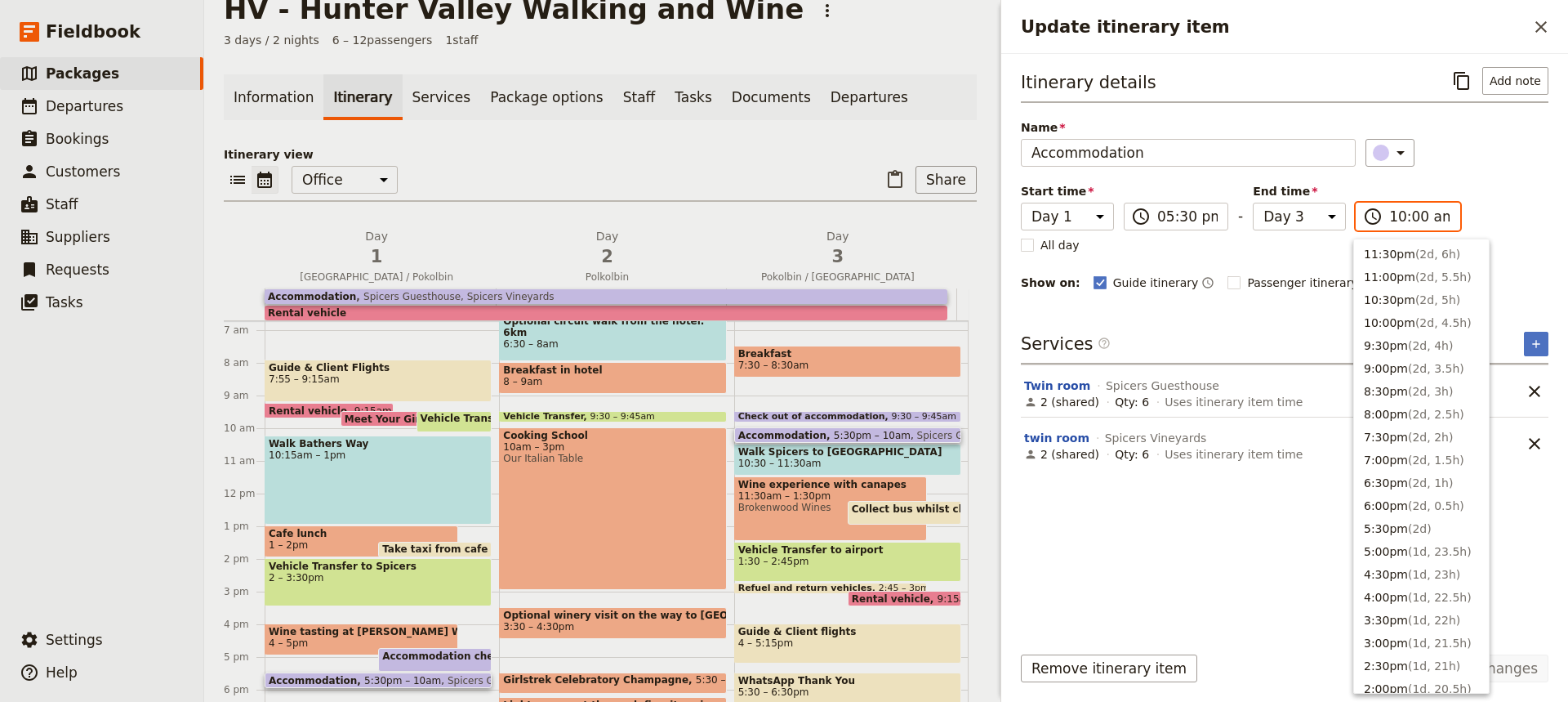
scroll to position [621, 0]
click at [1377, 269] on button "9:30am ( 1d, 16h )" at bounding box center [1421, 274] width 135 height 23
type input "09:30 am"
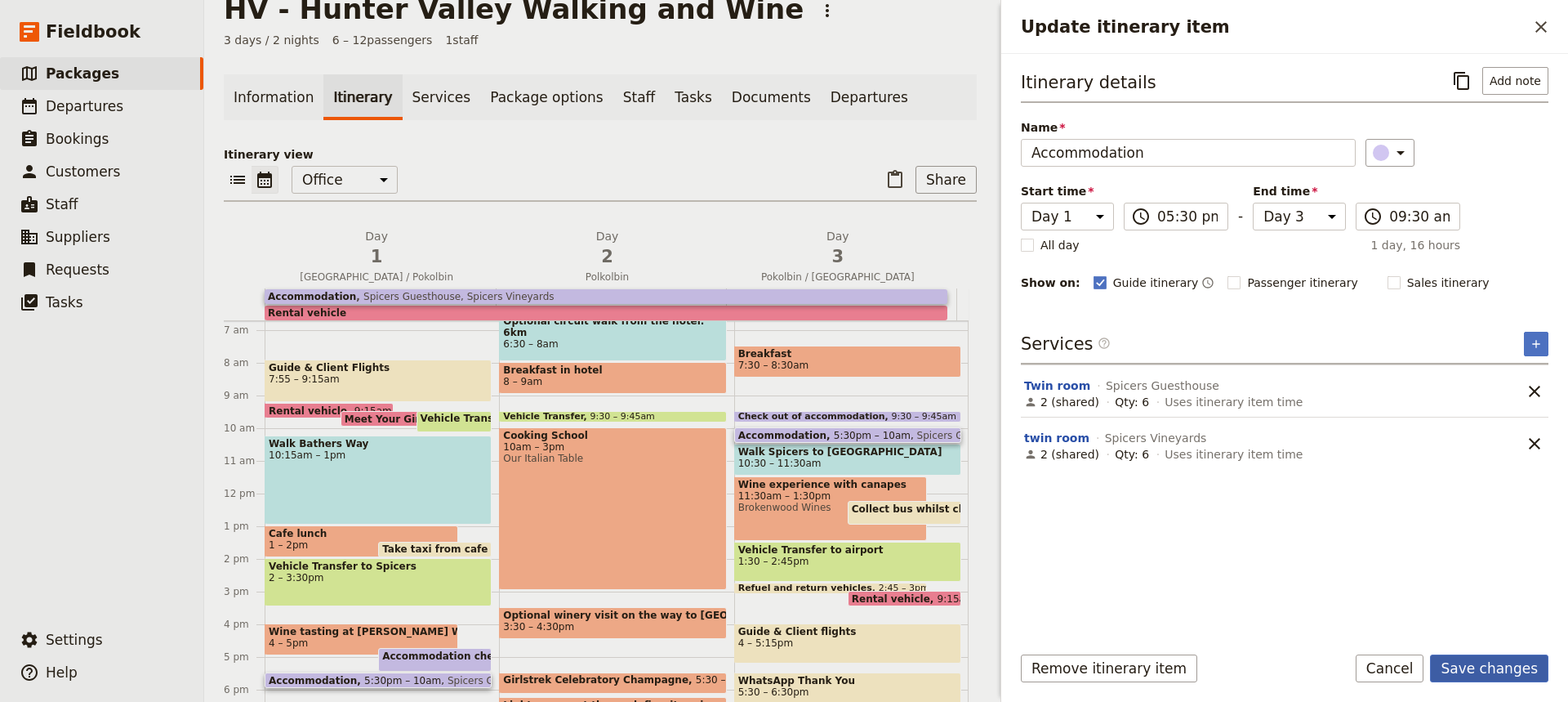
click at [1488, 667] on button "Save changes" at bounding box center [1488, 669] width 118 height 28
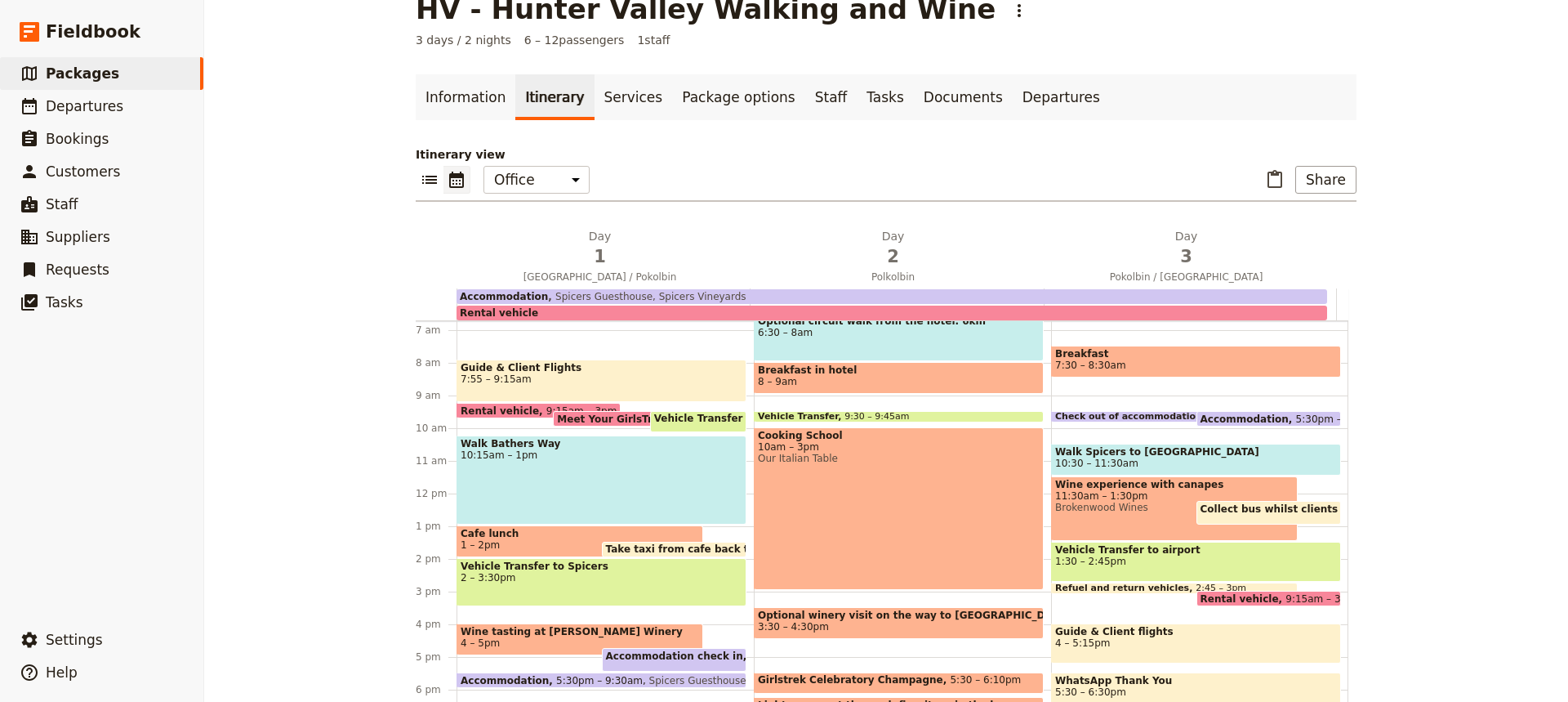
click at [1122, 450] on span "Walk Spicers to [GEOGRAPHIC_DATA]" at bounding box center [1196, 452] width 282 height 12
select select "3"
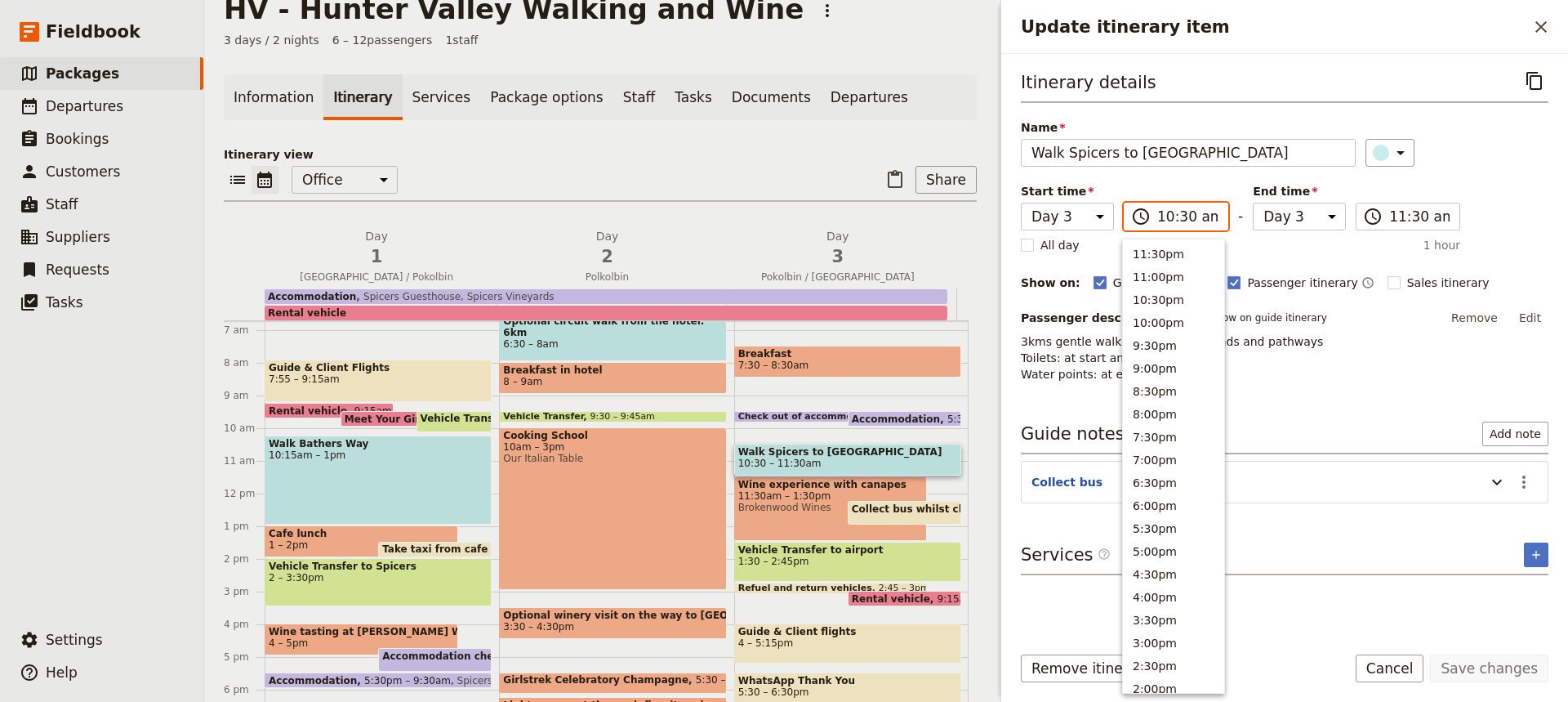
scroll to position [598, 0]
click at [1178, 215] on input "10:30 am" at bounding box center [1187, 216] width 60 height 20
click at [1148, 272] on button "10:00am" at bounding box center [1174, 274] width 101 height 23
type input "10:00 am"
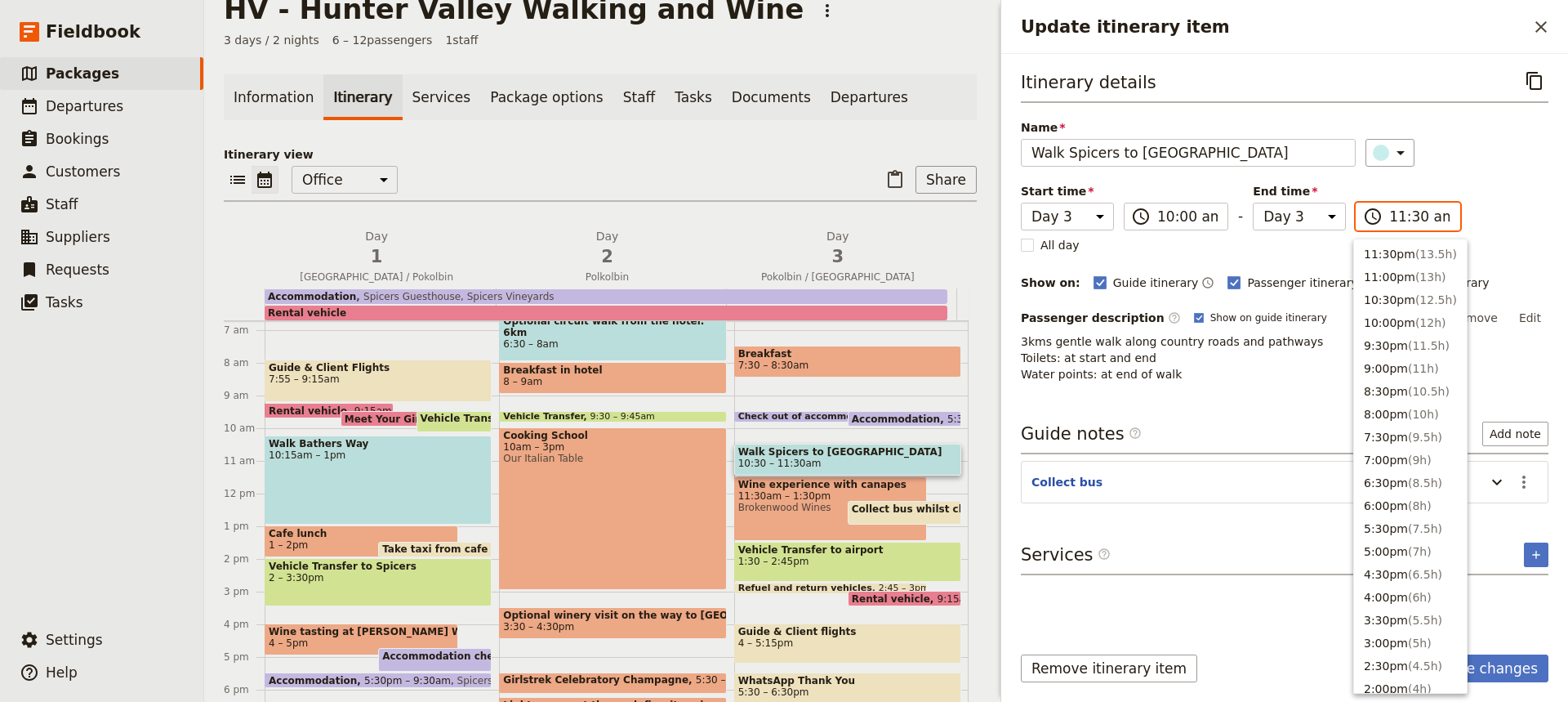
scroll to position [553, 0]
click at [1409, 216] on input "11:30 am" at bounding box center [1419, 216] width 60 height 20
click at [1382, 270] on button "11:00am ( 1h )" at bounding box center [1411, 274] width 113 height 23
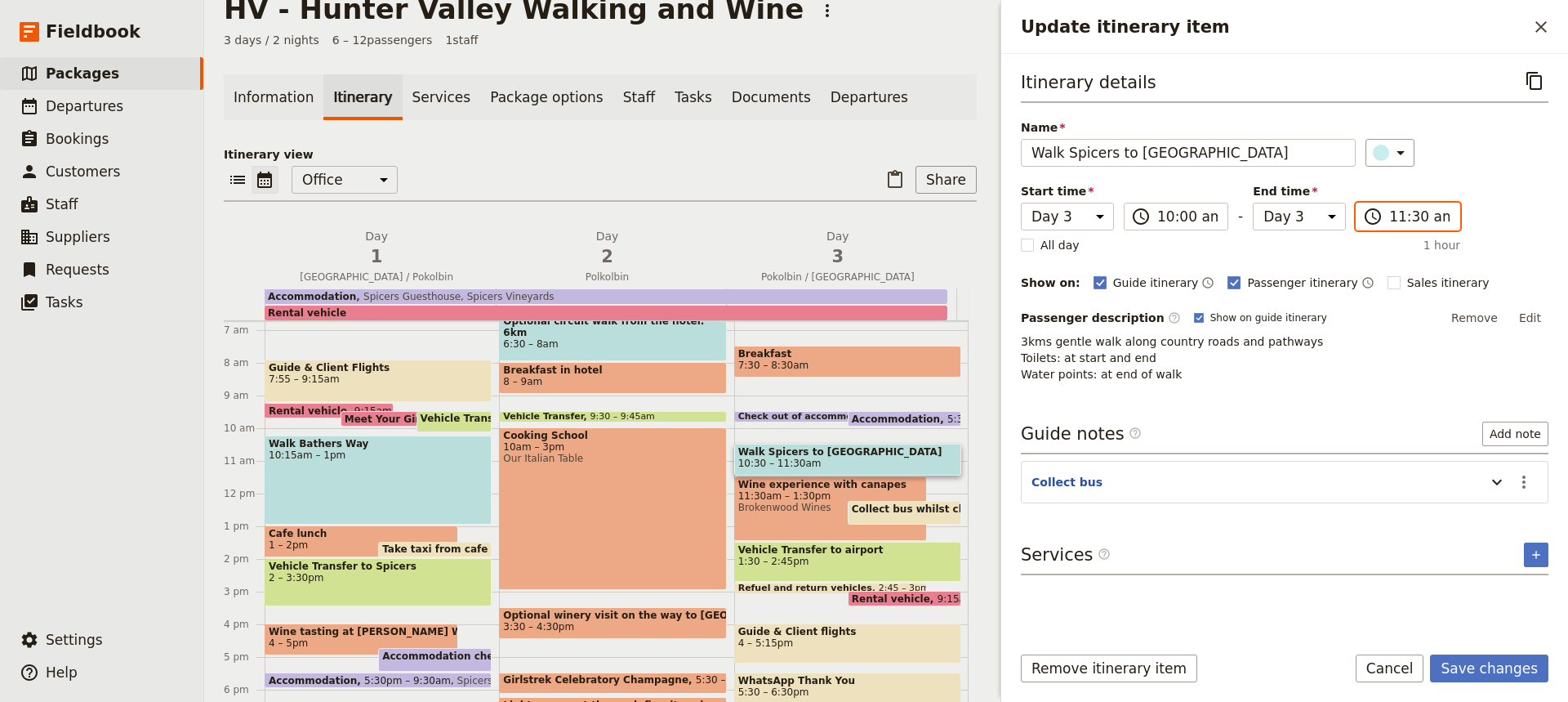
type input "11:00 am"
click at [1479, 669] on button "Save changes" at bounding box center [1488, 669] width 118 height 28
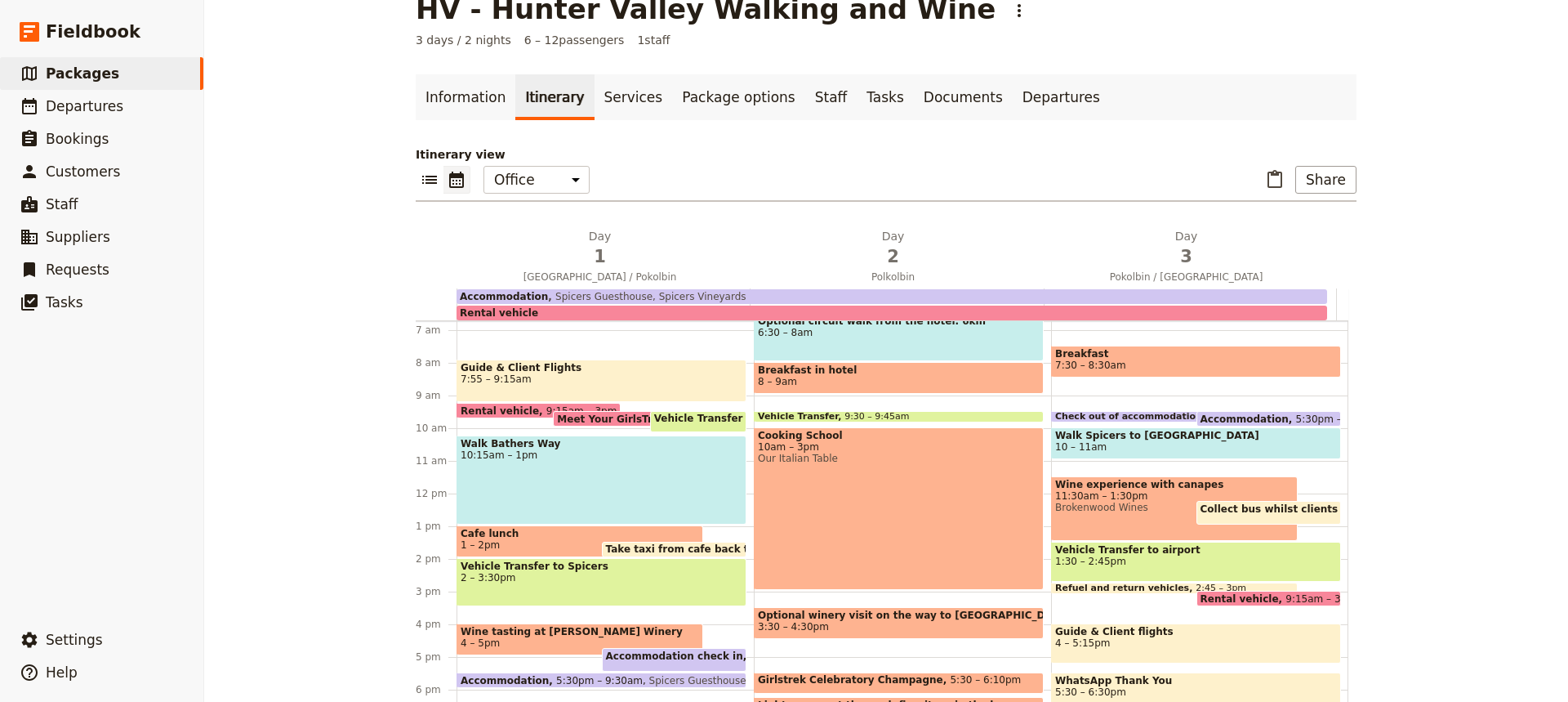
click at [1062, 491] on span "11:30am – 1:30pm" at bounding box center [1175, 496] width 239 height 12
select select "3"
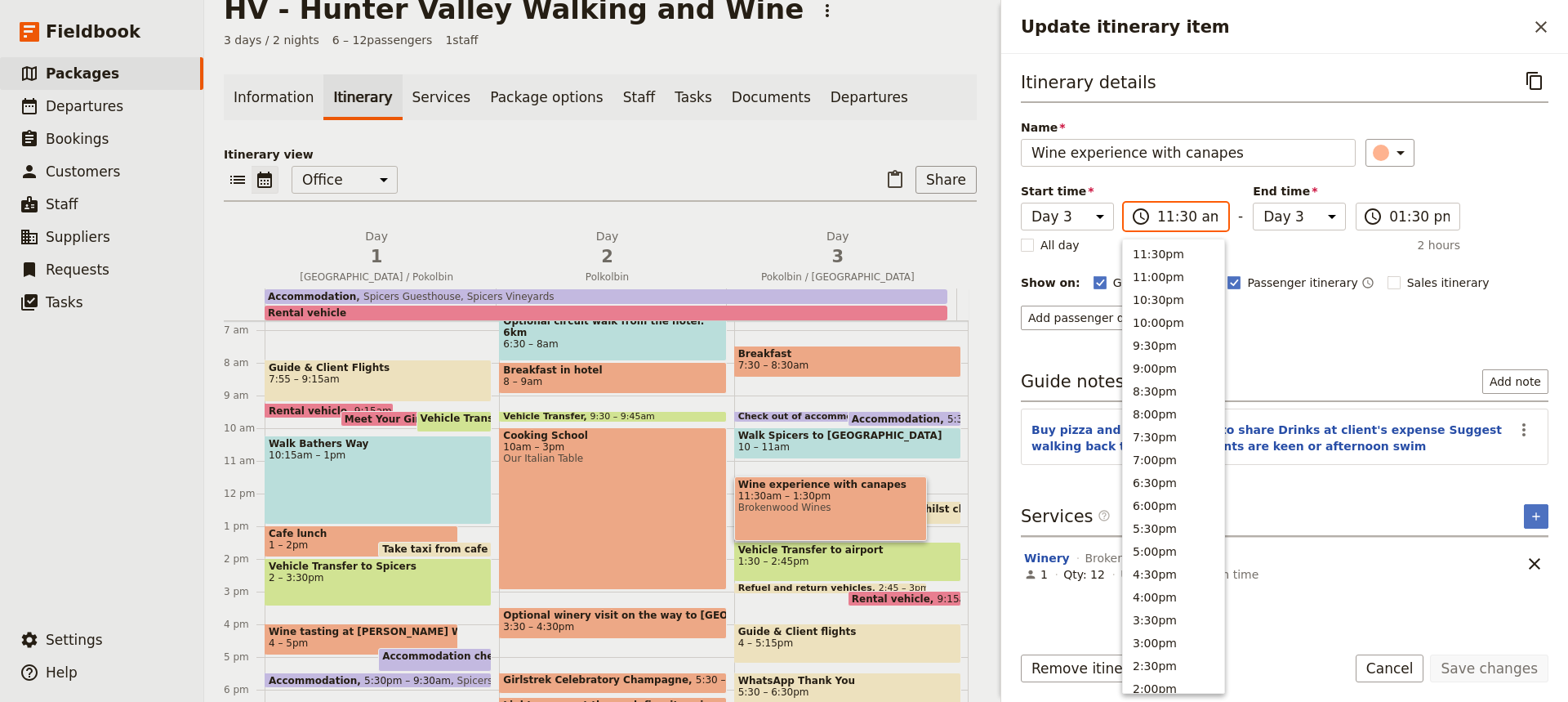
click at [1165, 220] on input "11:30 am" at bounding box center [1187, 216] width 60 height 20
click at [1146, 282] on button "12:00pm" at bounding box center [1174, 285] width 101 height 23
type input "12:00 pm"
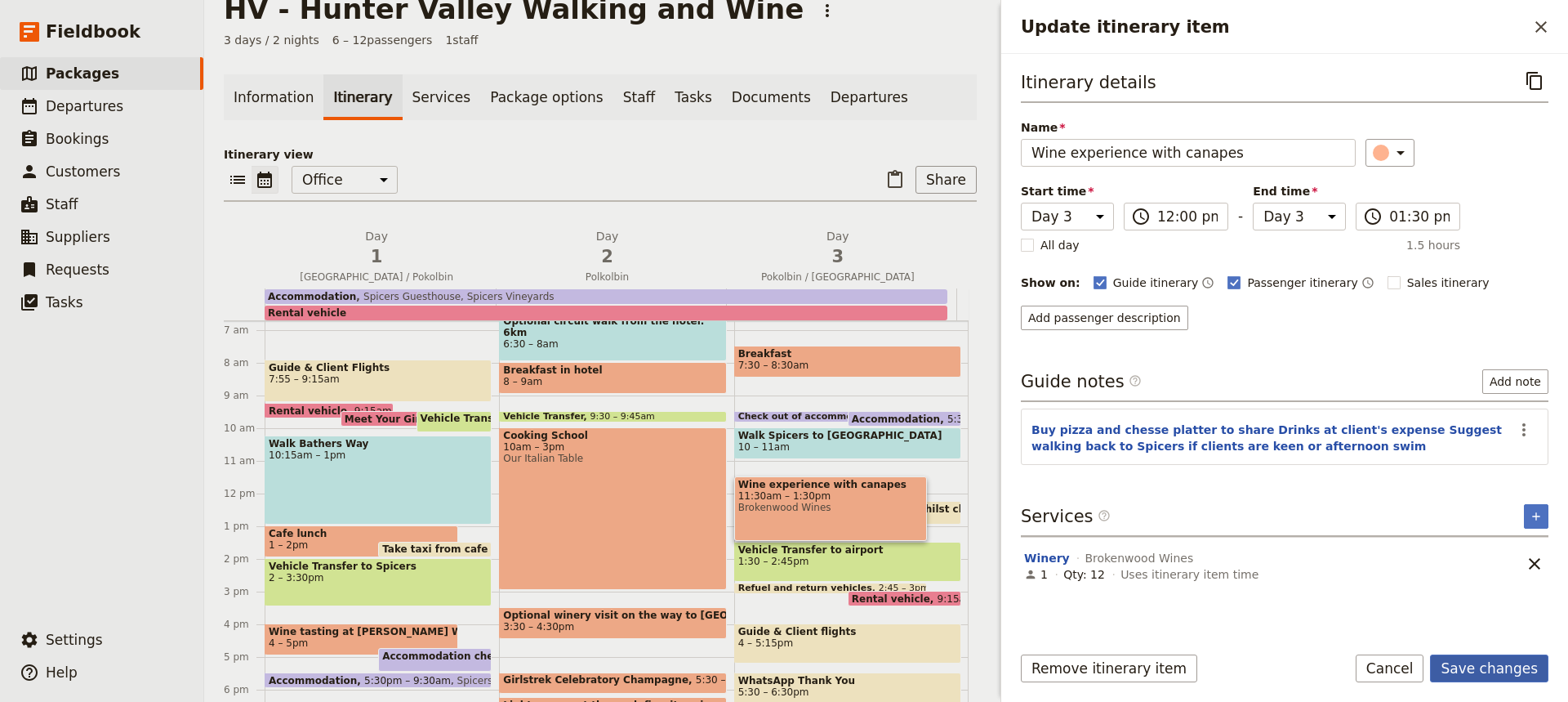
click at [1473, 672] on button "Save changes" at bounding box center [1488, 669] width 118 height 28
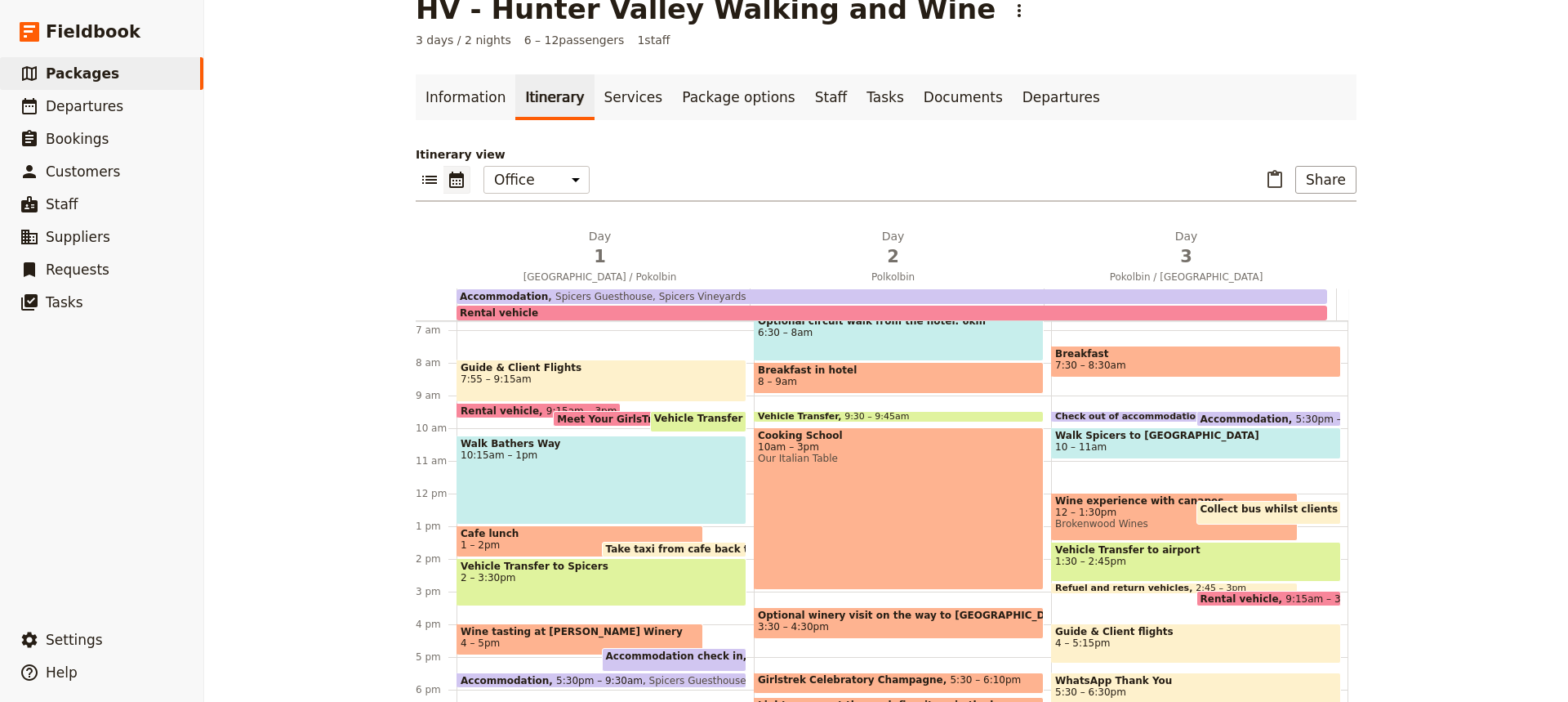
click at [1051, 466] on div "Breakfast 7:30 – 8:30am Check out of accommodation 9:30 – 9:45am Accommodation …" at bounding box center [1199, 493] width 297 height 785
select select "3"
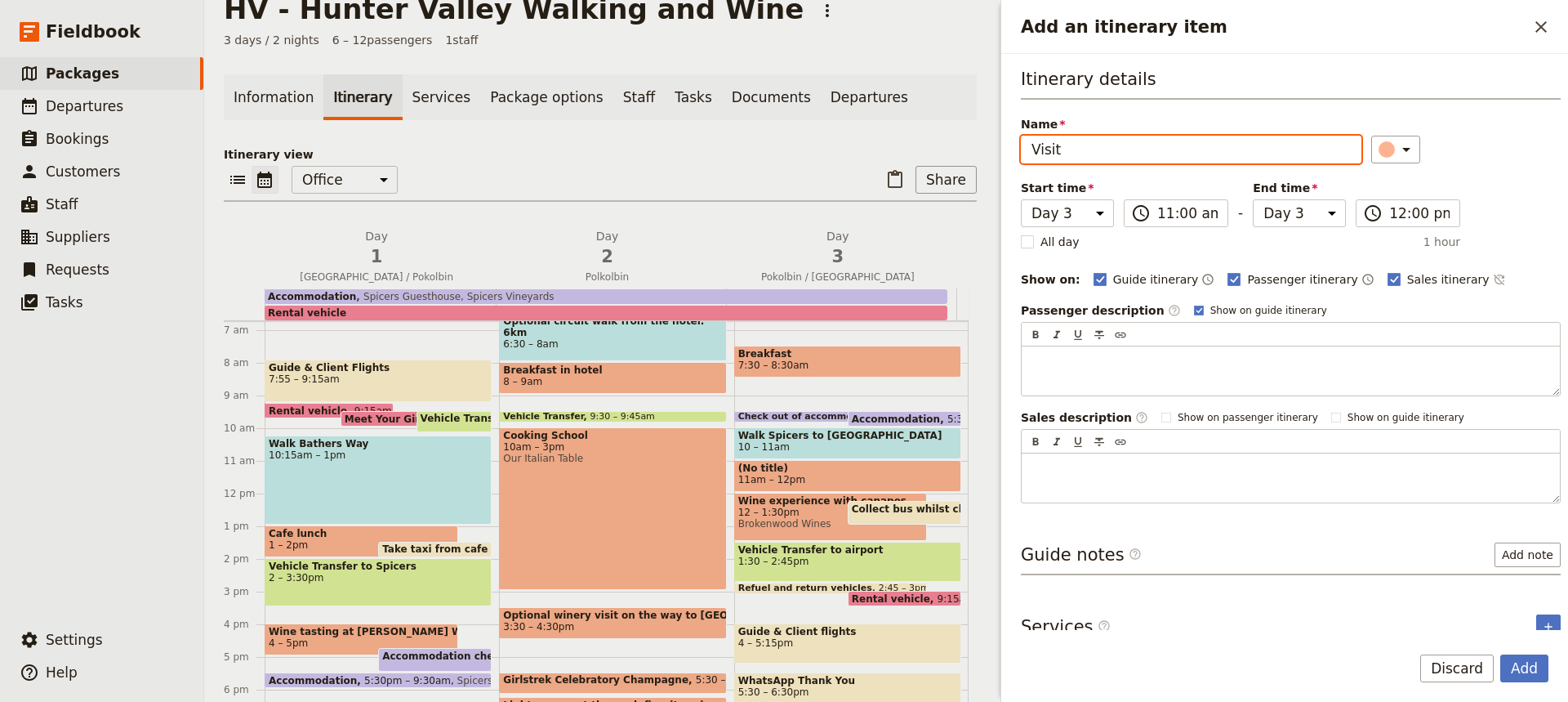
scroll to position [17, 0]
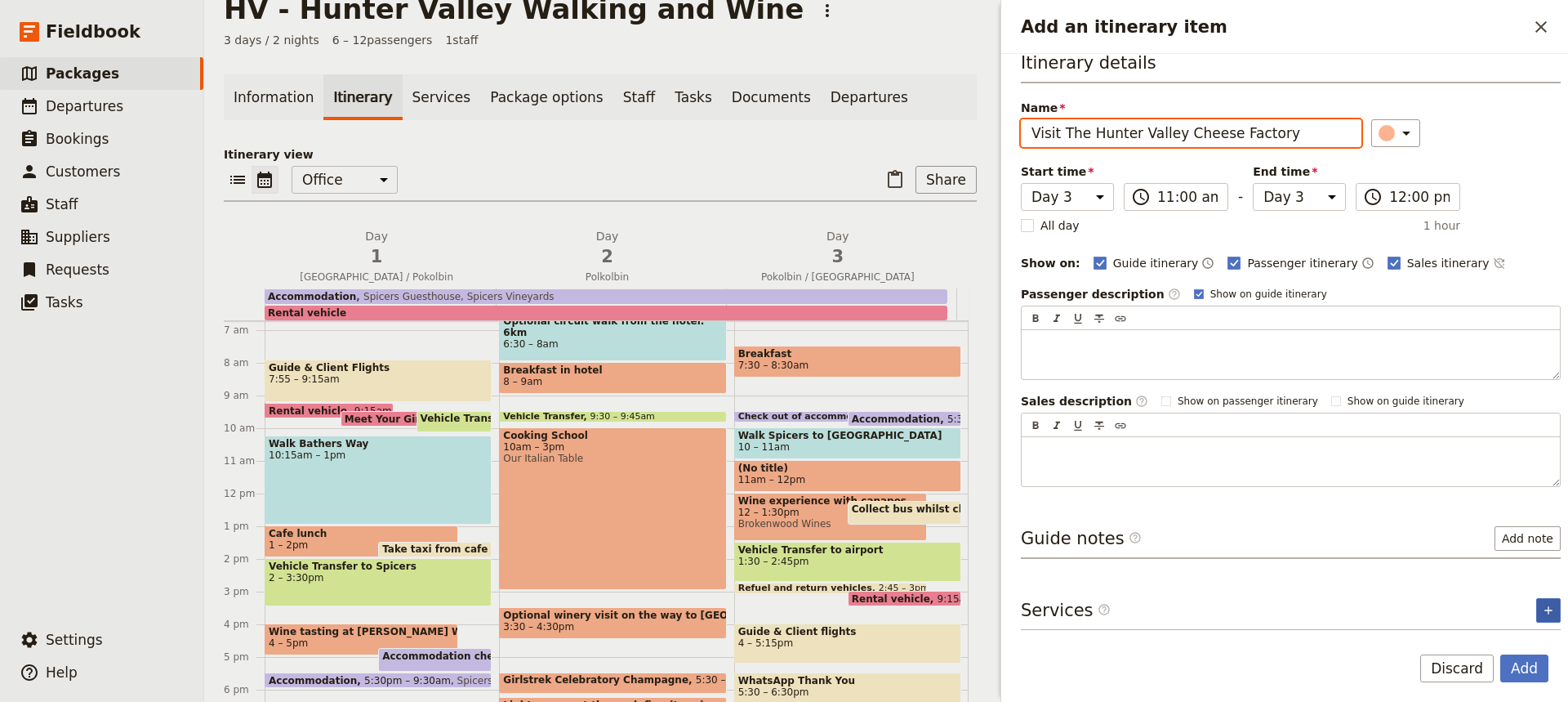
type input "Visit The Hunter Valley Cheese Factory"
click at [1544, 608] on icon "Add service inclusion" at bounding box center [1547, 610] width 7 height 7
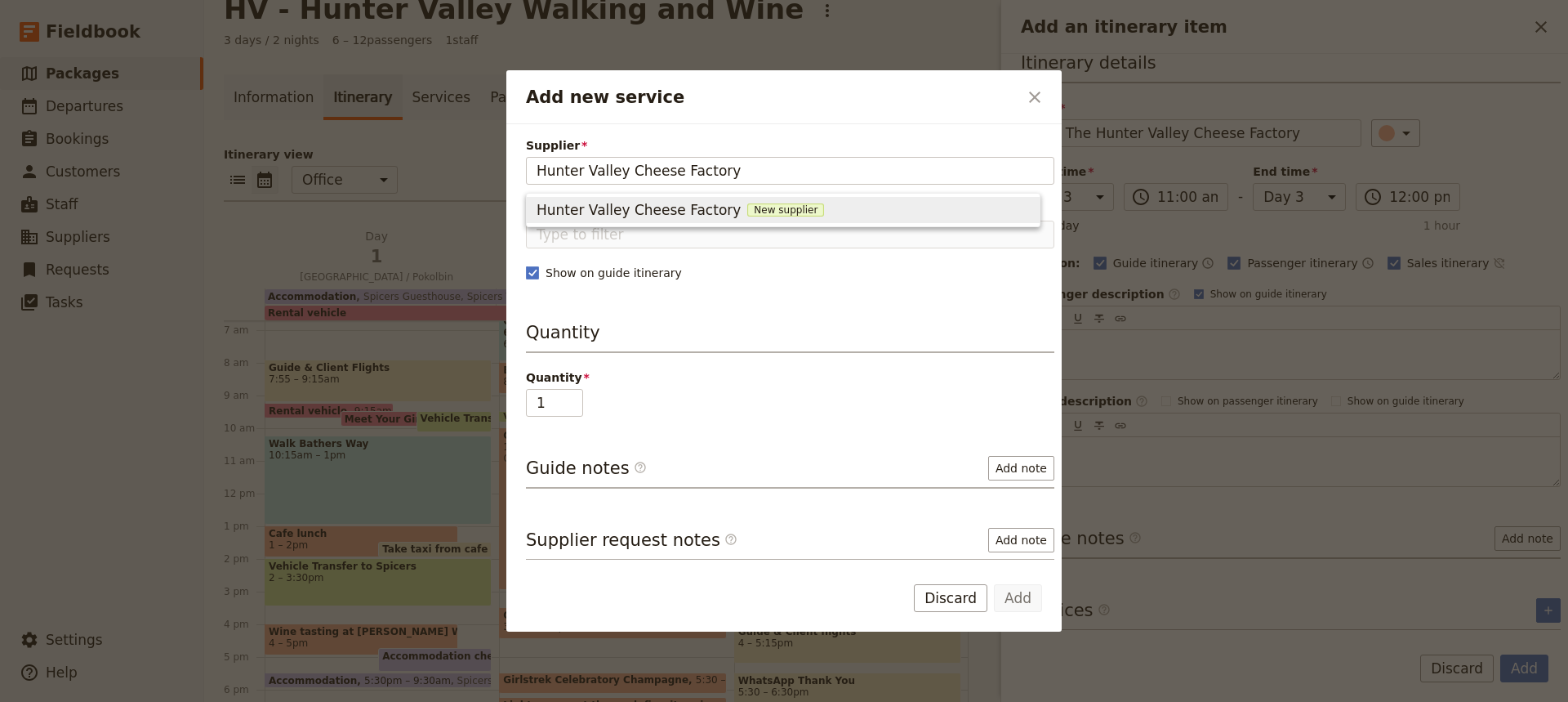
click at [750, 211] on span "New supplier" at bounding box center [785, 211] width 77 height 13
type input "Hunter Valley Cheese Factory"
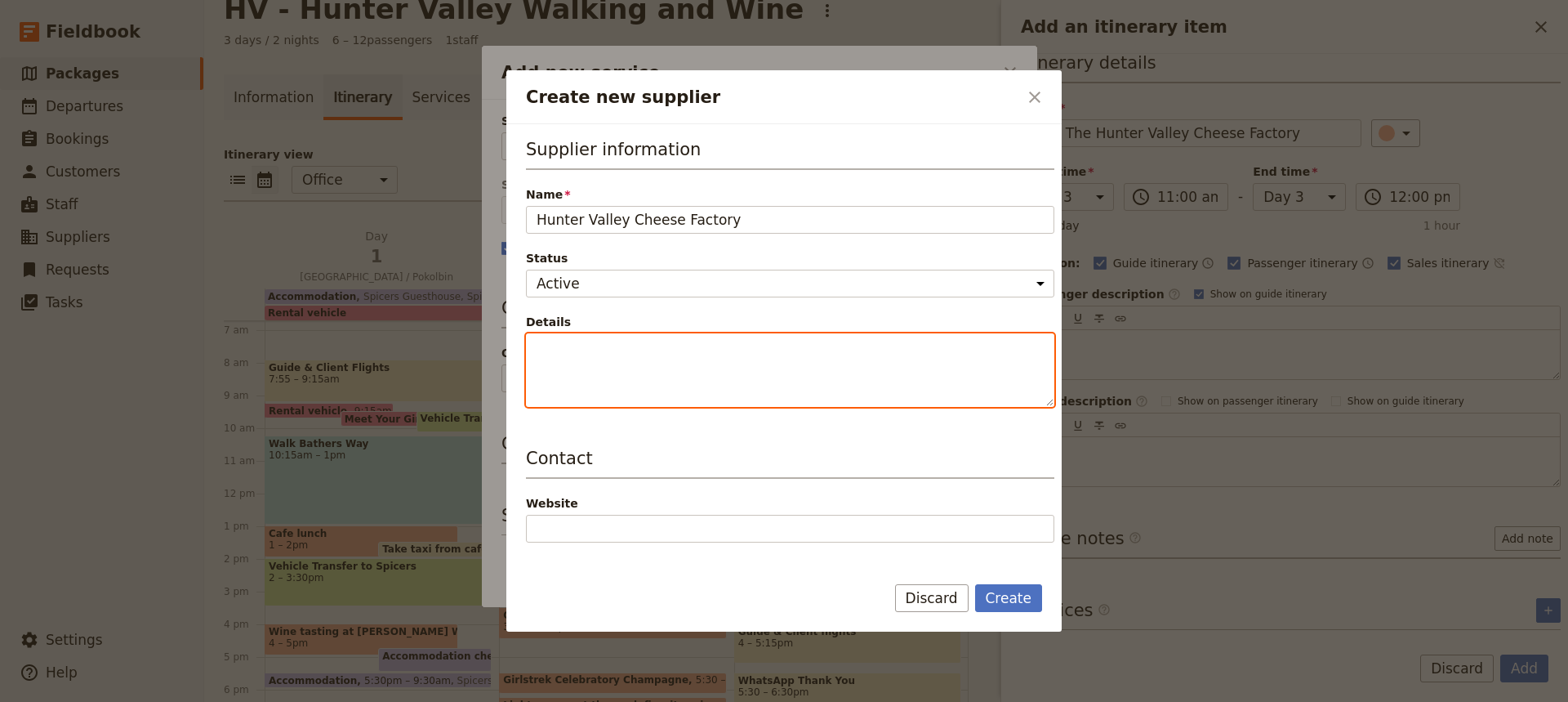
click at [535, 345] on textarea "Details" at bounding box center [790, 370] width 528 height 74
type textarea "Cheese tasting $15.50"
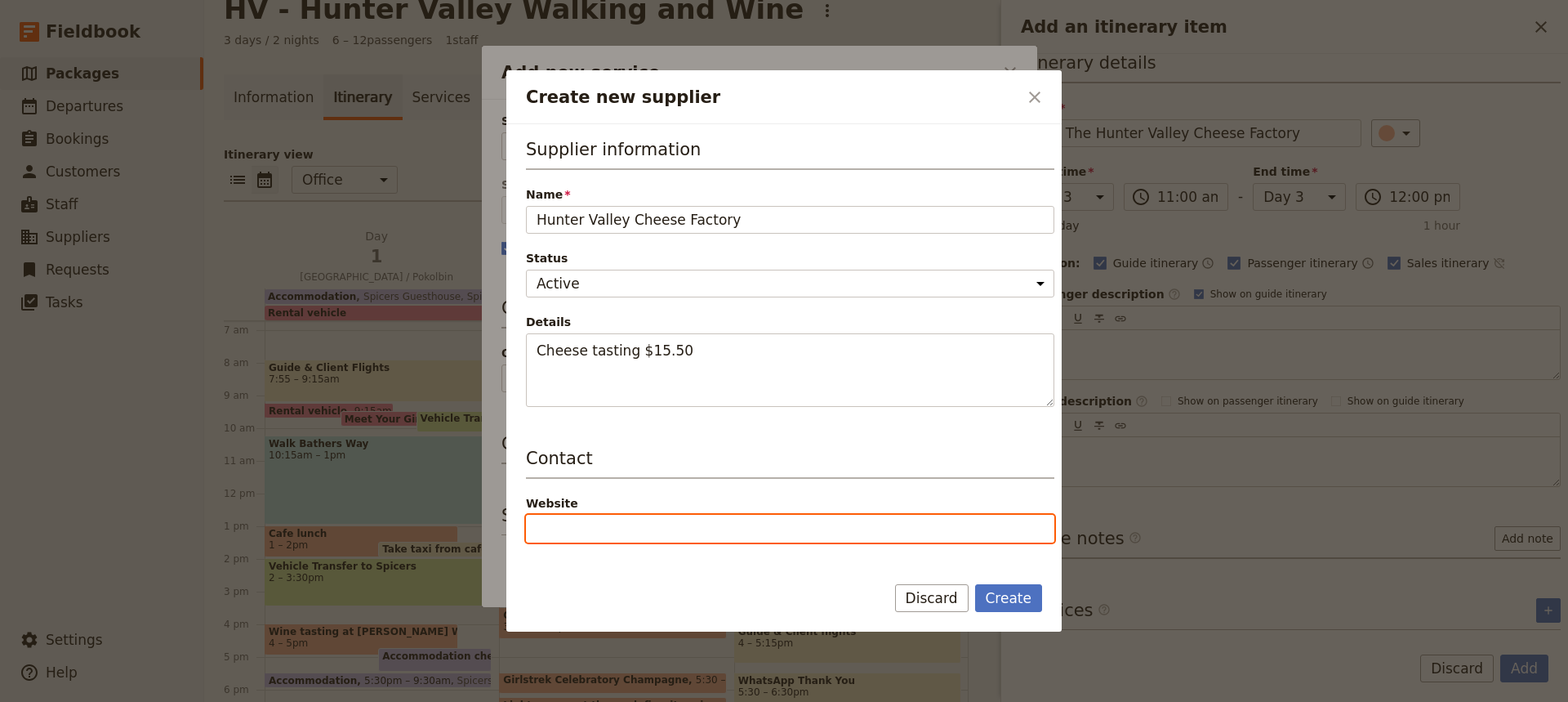
click at [533, 523] on input "Website" at bounding box center [790, 529] width 528 height 28
paste input "[EMAIL_ADDRESS][DOMAIN_NAME]"
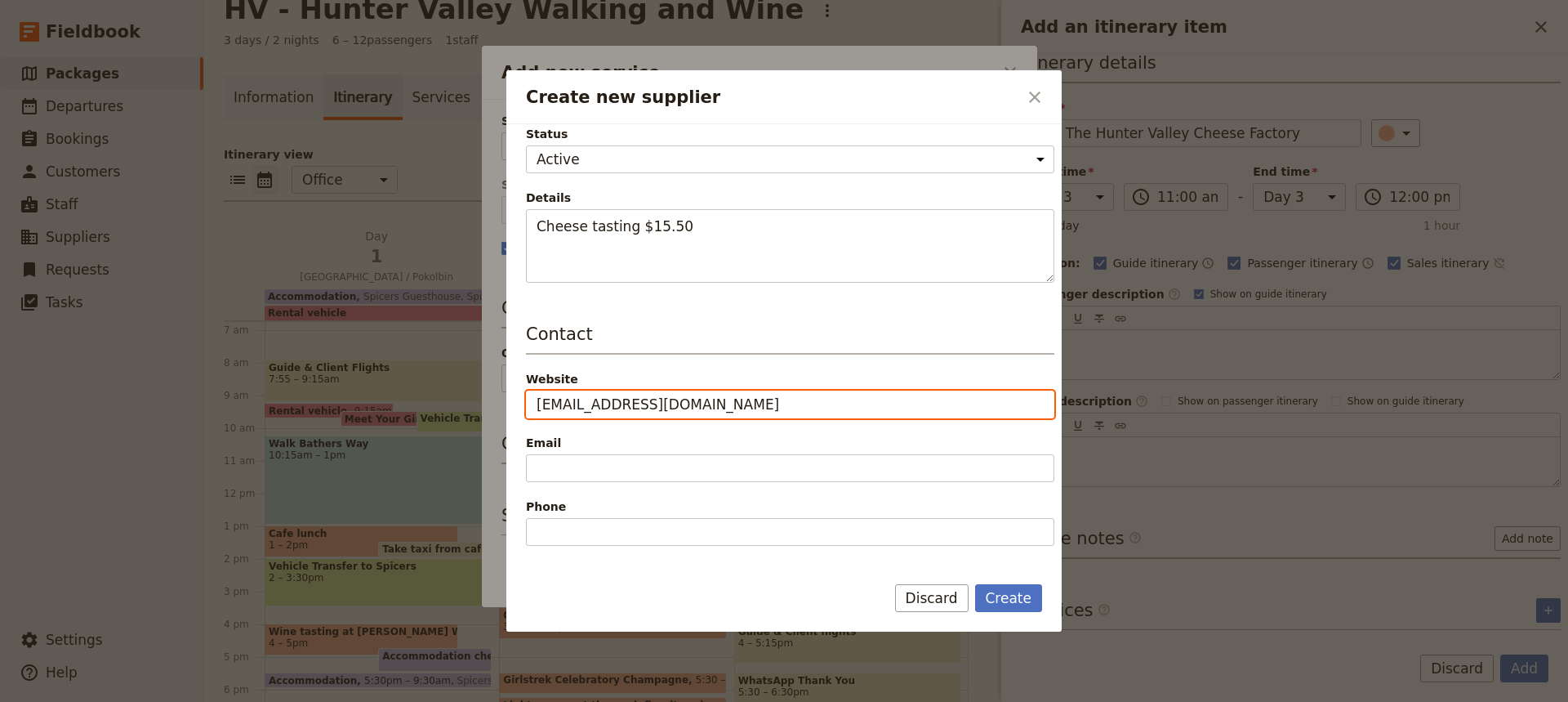
scroll to position [125, 0]
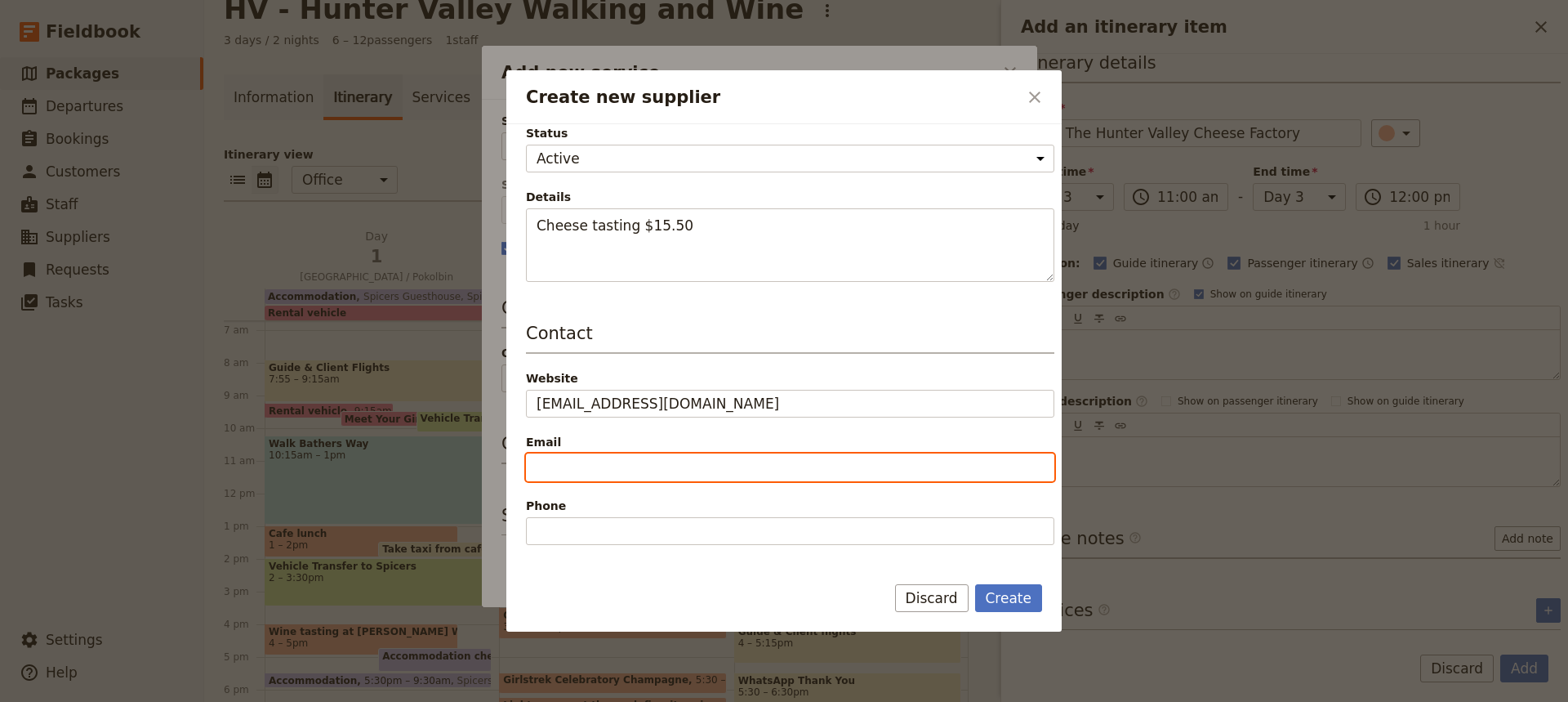
type input "[URL][DOMAIN_NAME]"
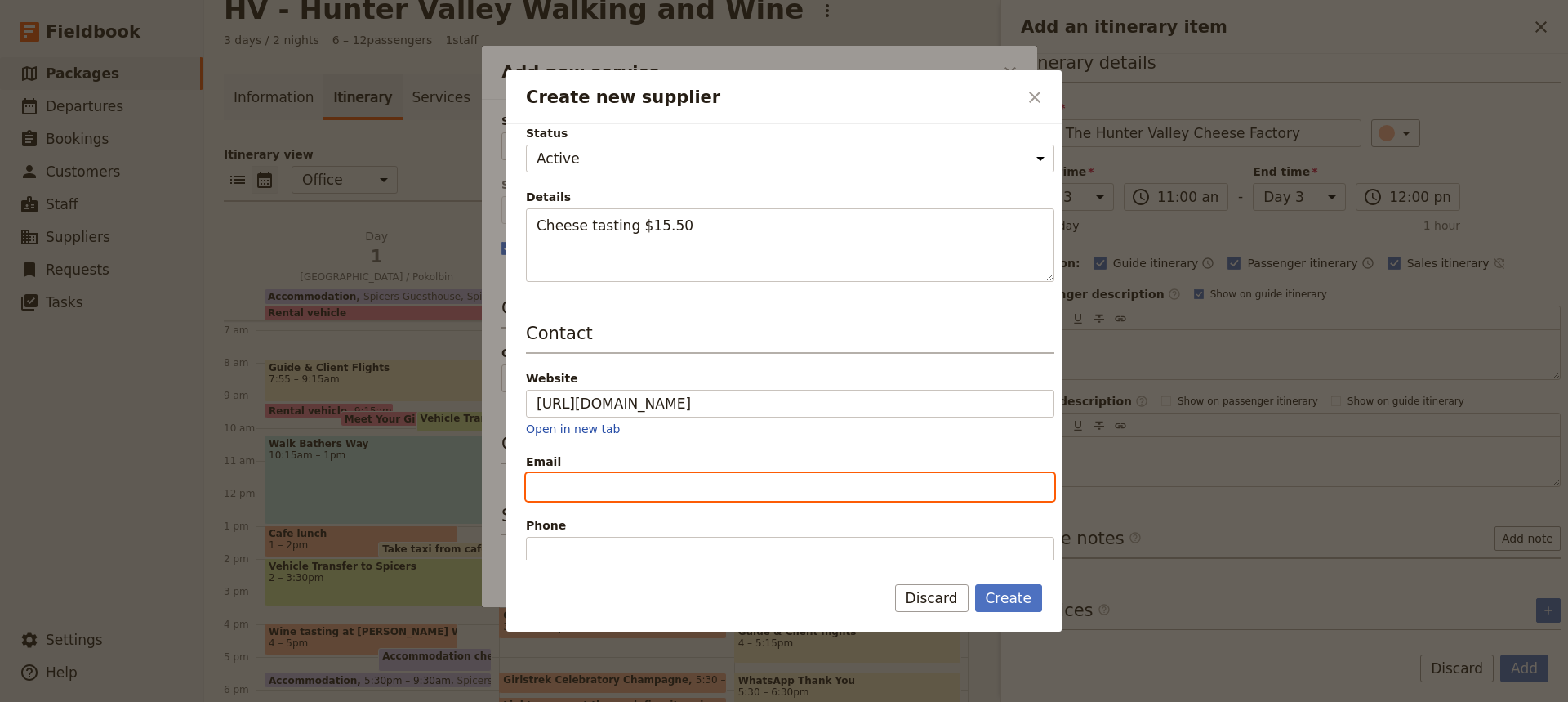
click at [534, 470] on div "Email" at bounding box center [790, 477] width 528 height 47
paste input "[EMAIL_ADDRESS][DOMAIN_NAME]"
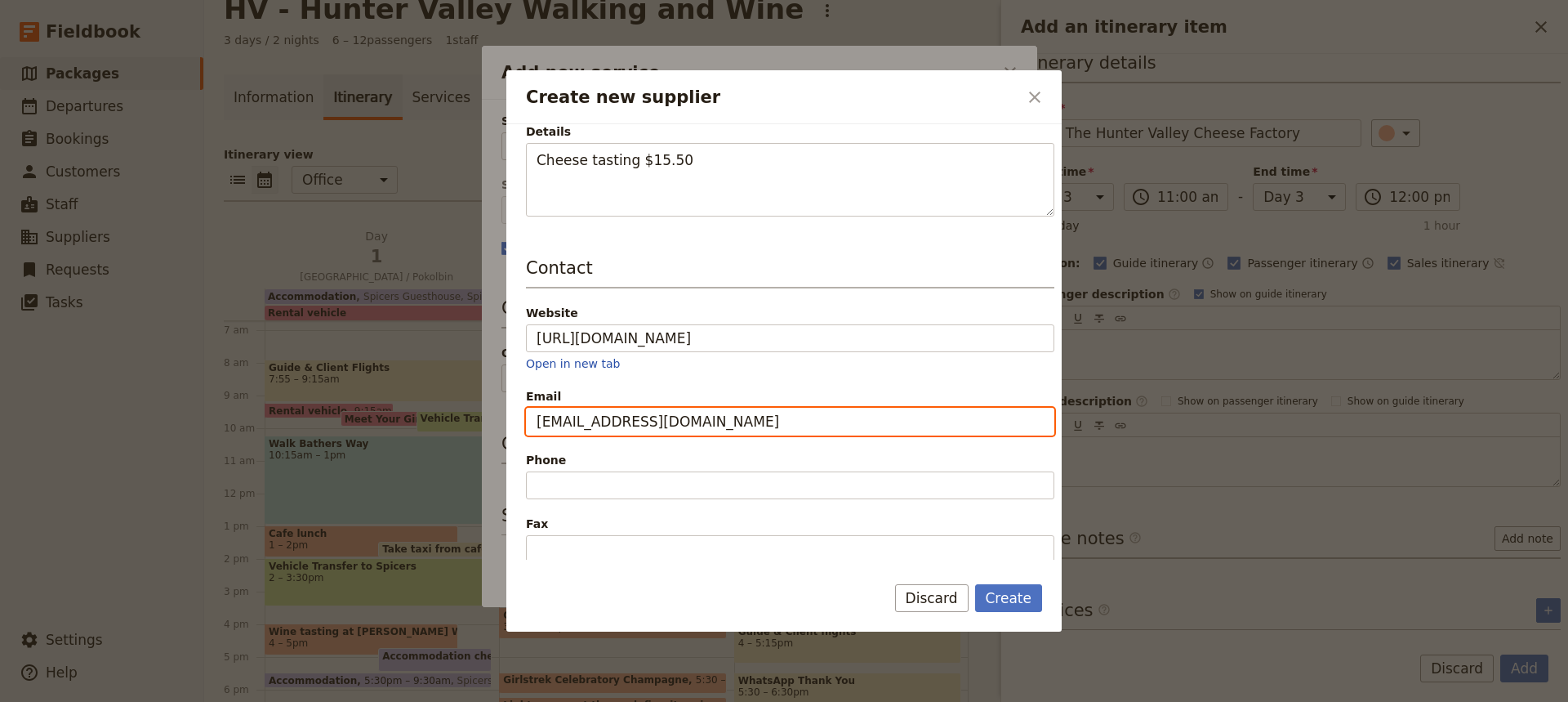
scroll to position [197, 0]
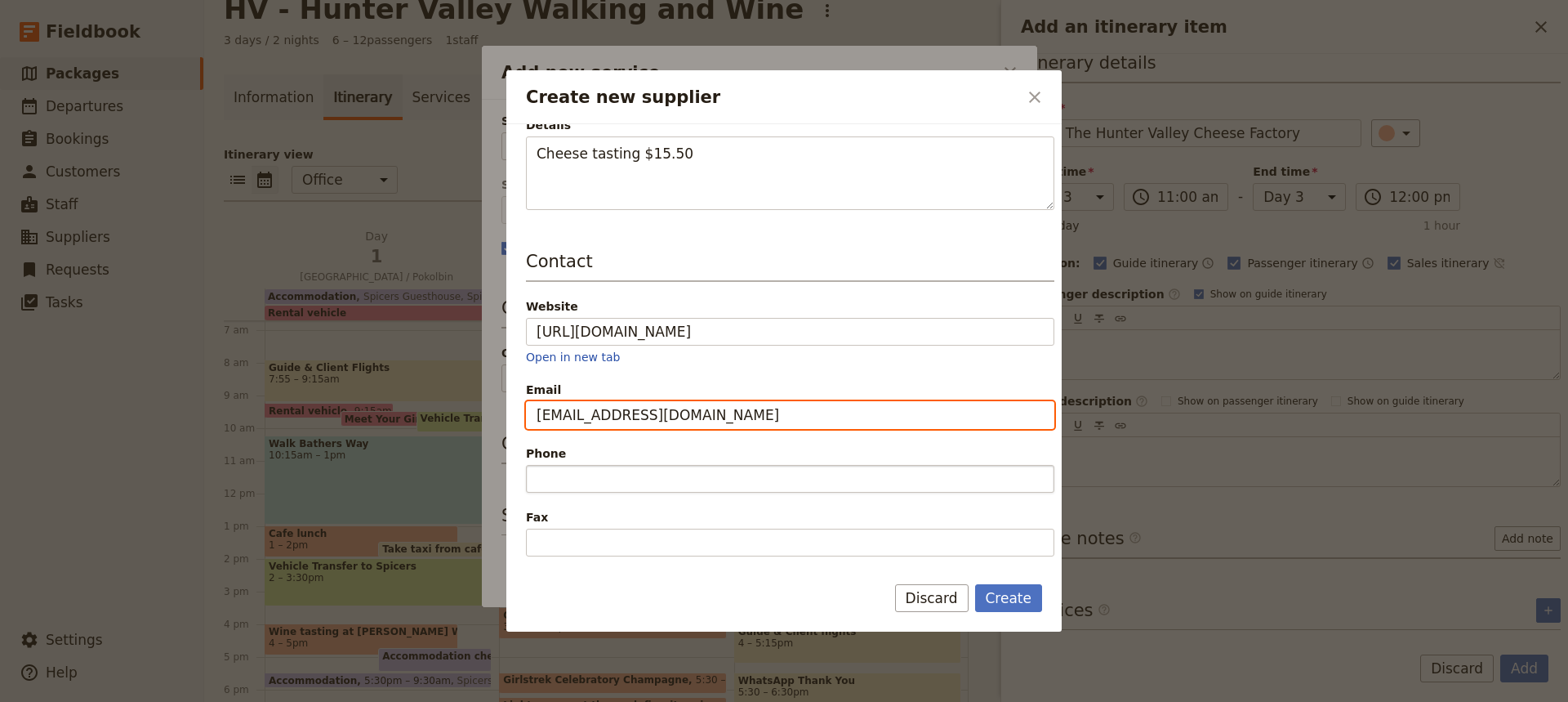
type input "[EMAIL_ADDRESS][DOMAIN_NAME]"
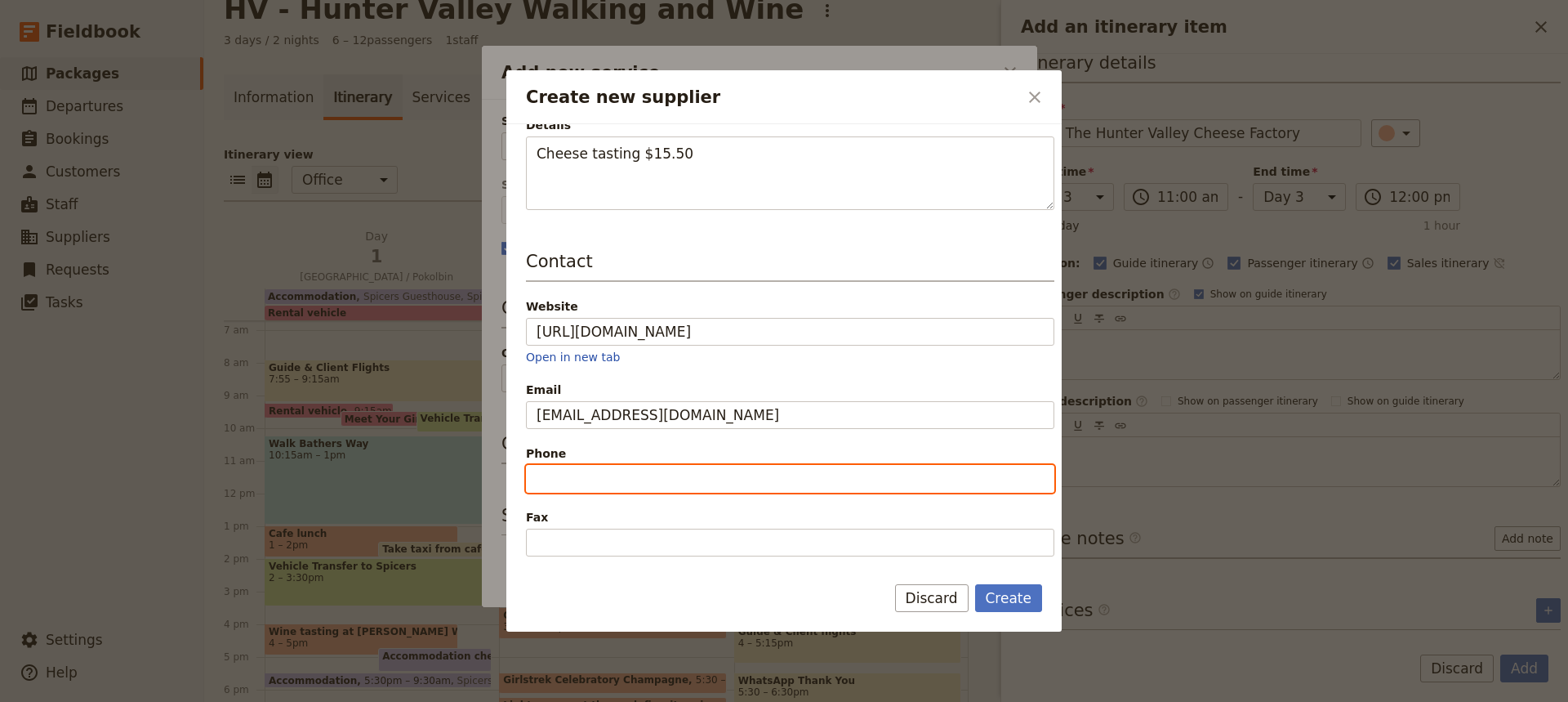
click at [552, 476] on input "Phone" at bounding box center [790, 479] width 528 height 28
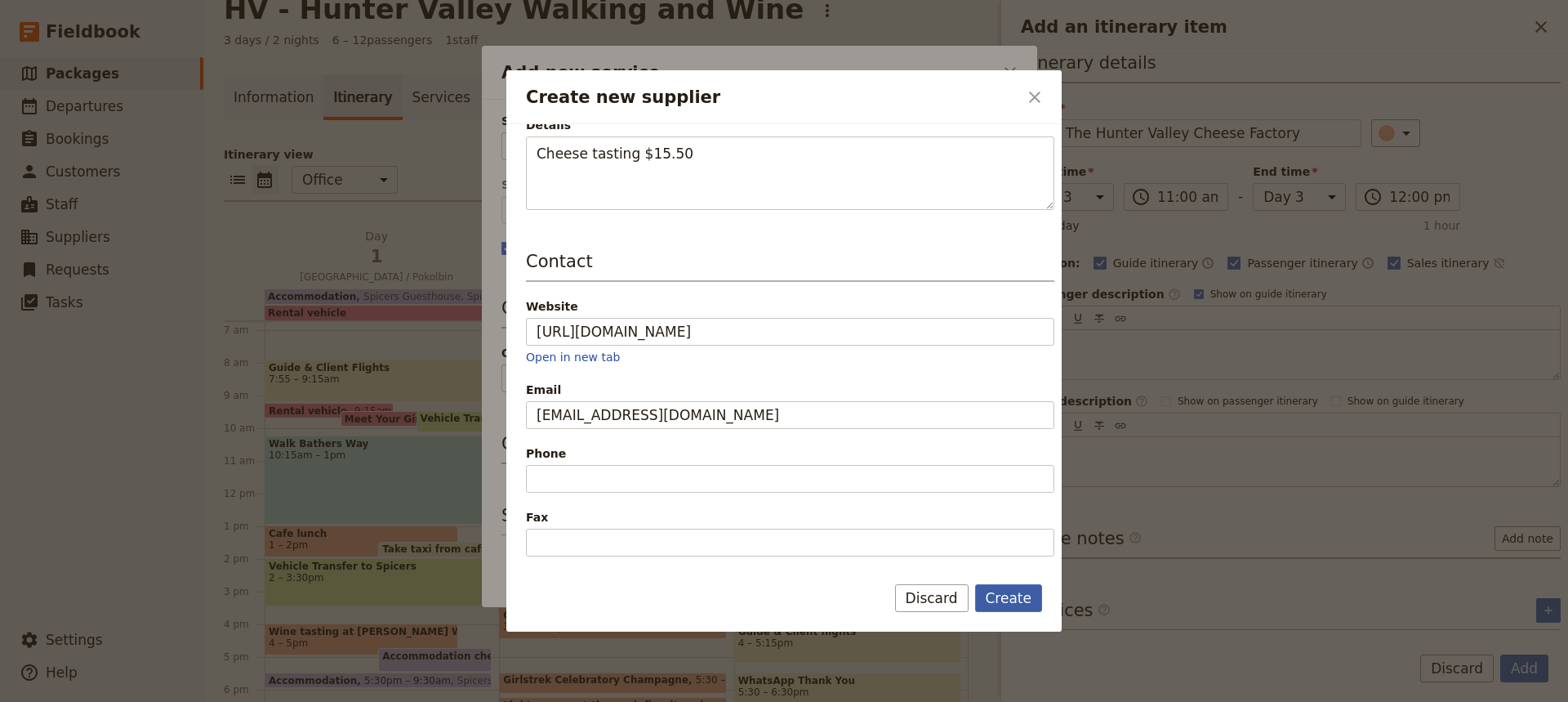
click at [1009, 603] on button "Create" at bounding box center [1009, 598] width 68 height 28
type input "Hunter Valley Cheese Factory"
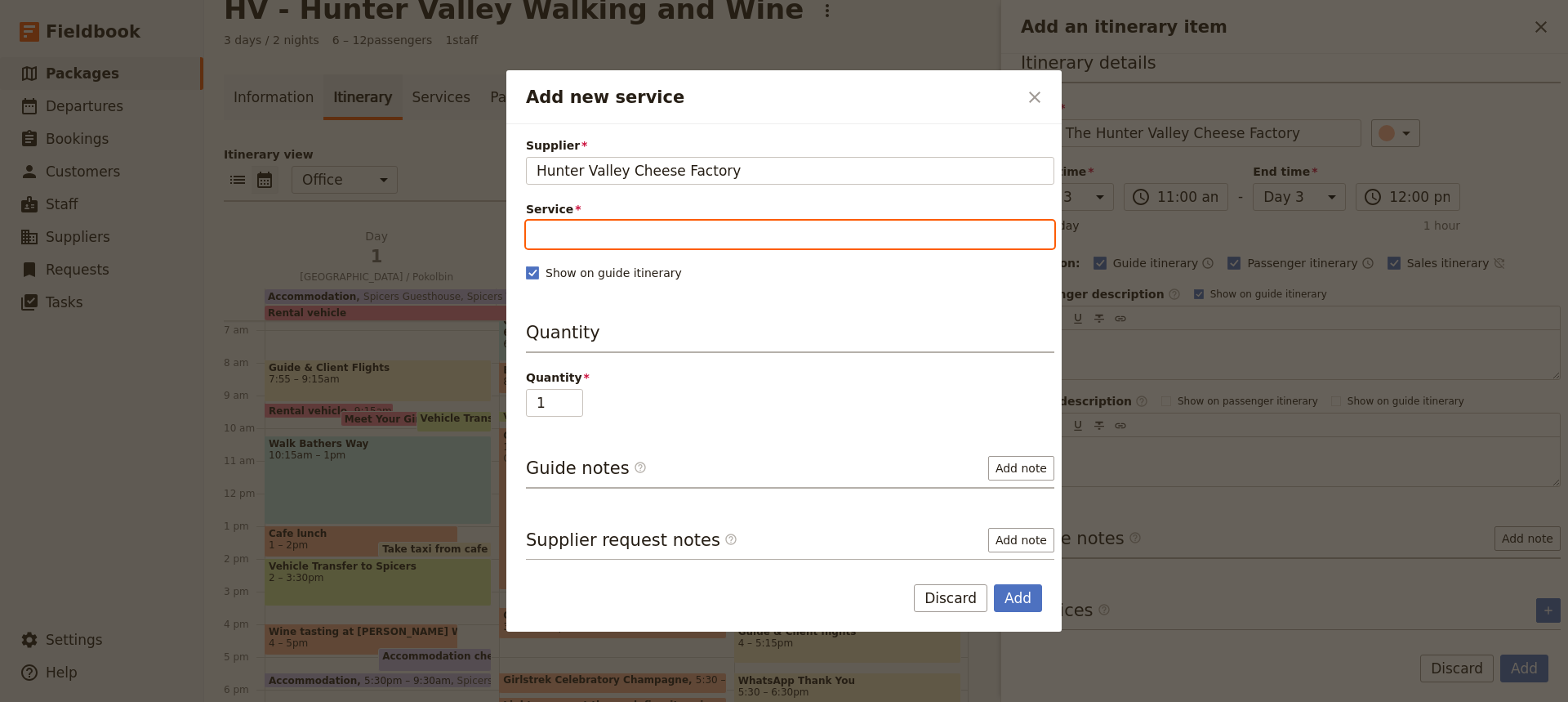
click at [544, 235] on input "Service" at bounding box center [790, 235] width 528 height 28
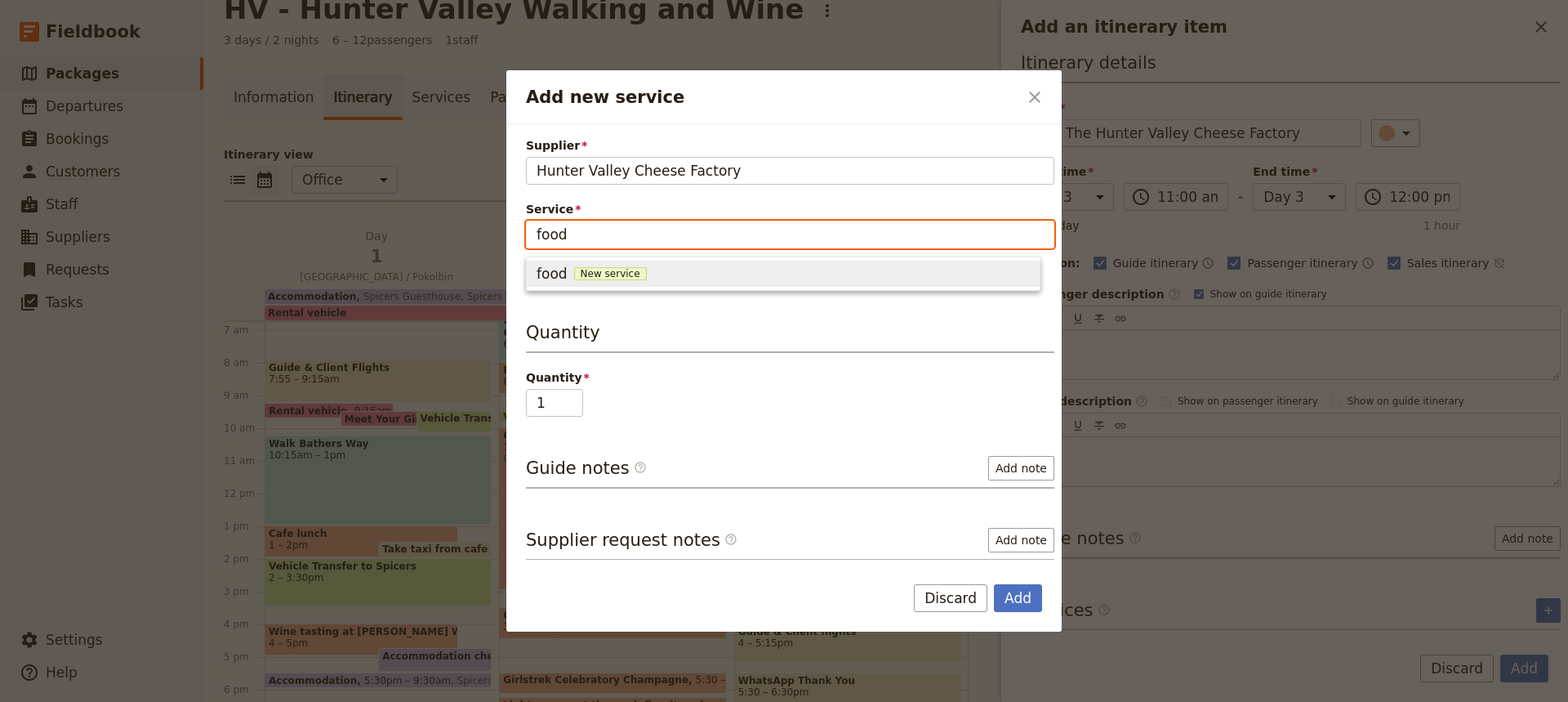
click at [600, 273] on span "New service" at bounding box center [610, 274] width 73 height 13
type input "food"
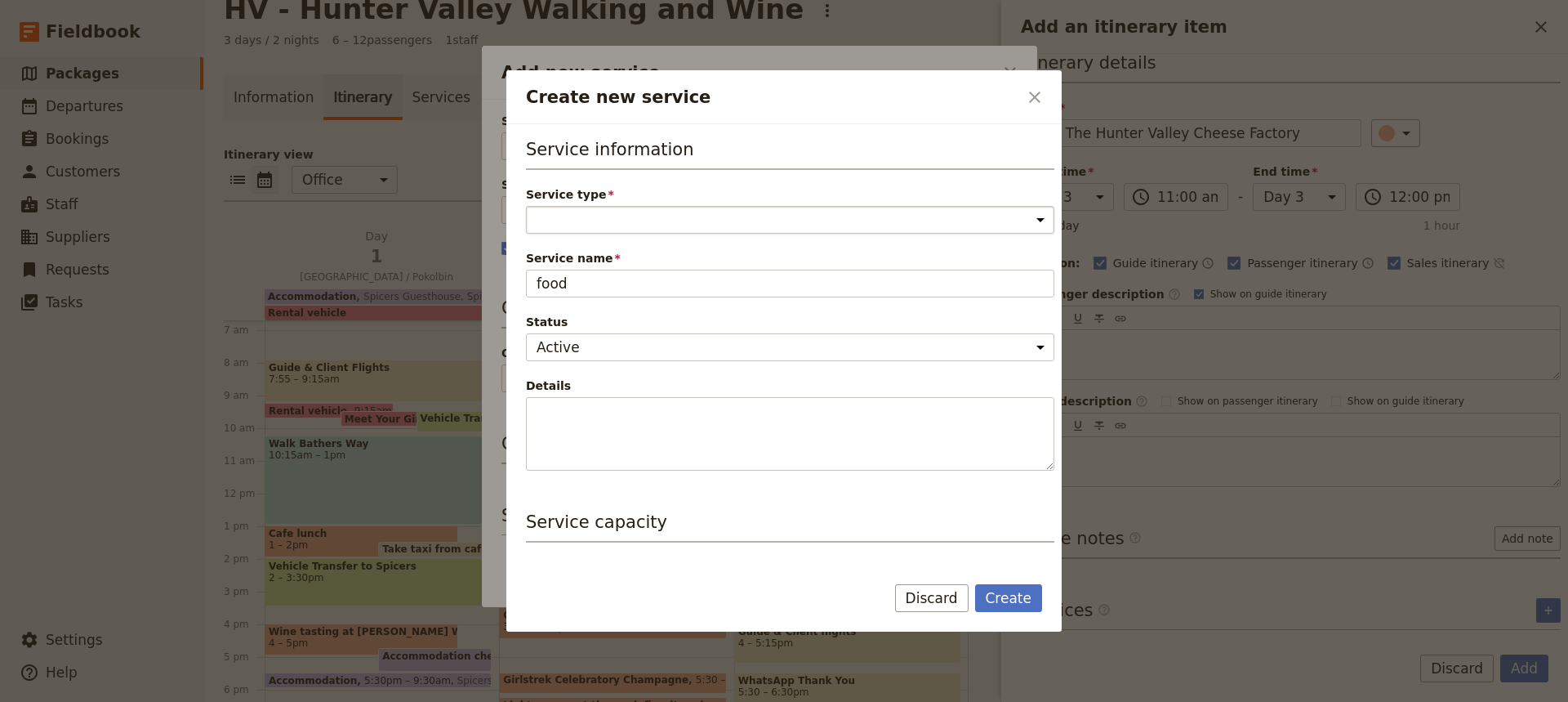
click at [540, 217] on select "Accommodation Activity Transport Flight Food and beverage Other" at bounding box center [790, 220] width 528 height 28
select select "FoodAndBeverageService"
click at [526, 206] on select "Accommodation Activity Transport Flight Food and beverage Other" at bounding box center [790, 220] width 528 height 28
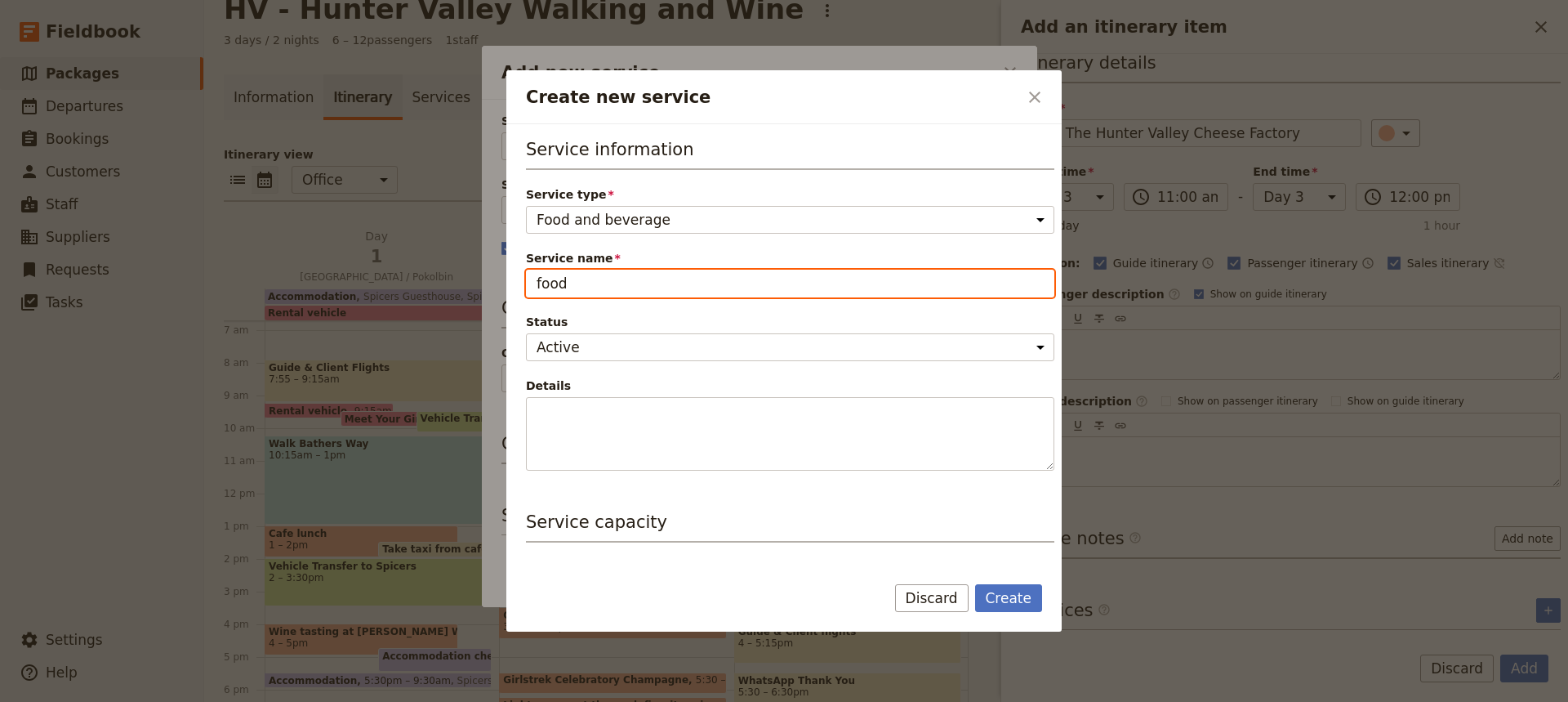
click at [571, 283] on input "food" at bounding box center [790, 283] width 528 height 28
type input "f"
type input "Hunter Valley Cheese Factory"
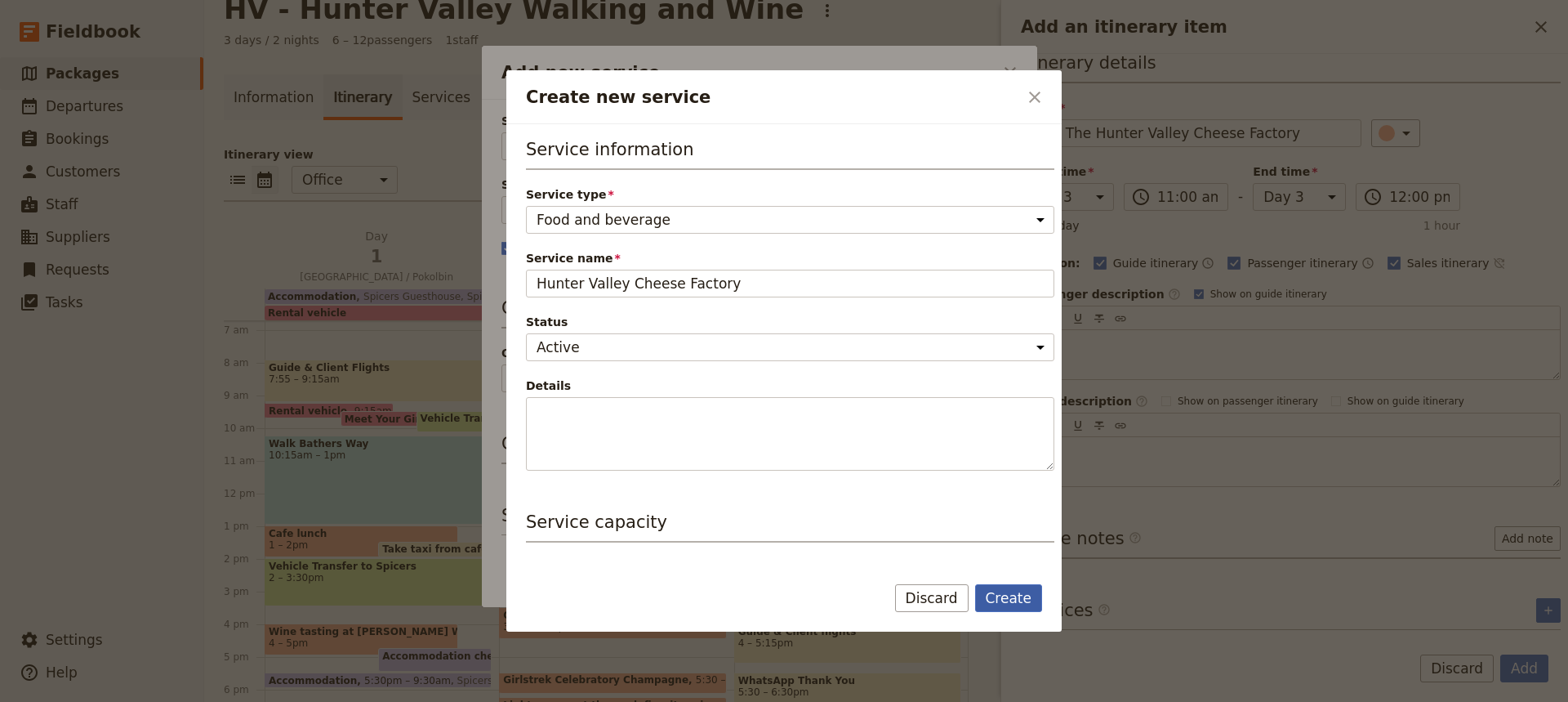
click at [997, 595] on button "Create" at bounding box center [1009, 598] width 68 height 28
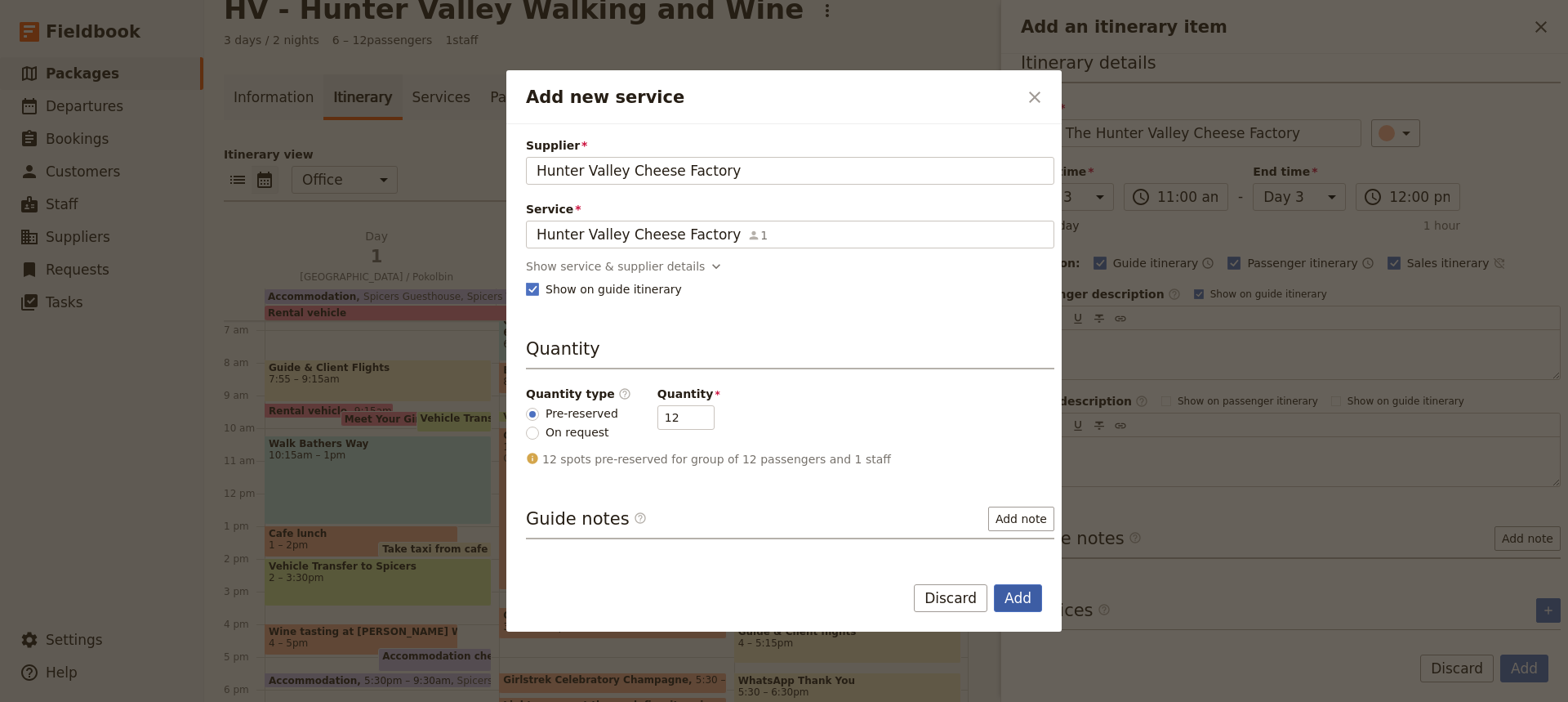
click at [1012, 596] on button "Add" at bounding box center [1018, 598] width 48 height 28
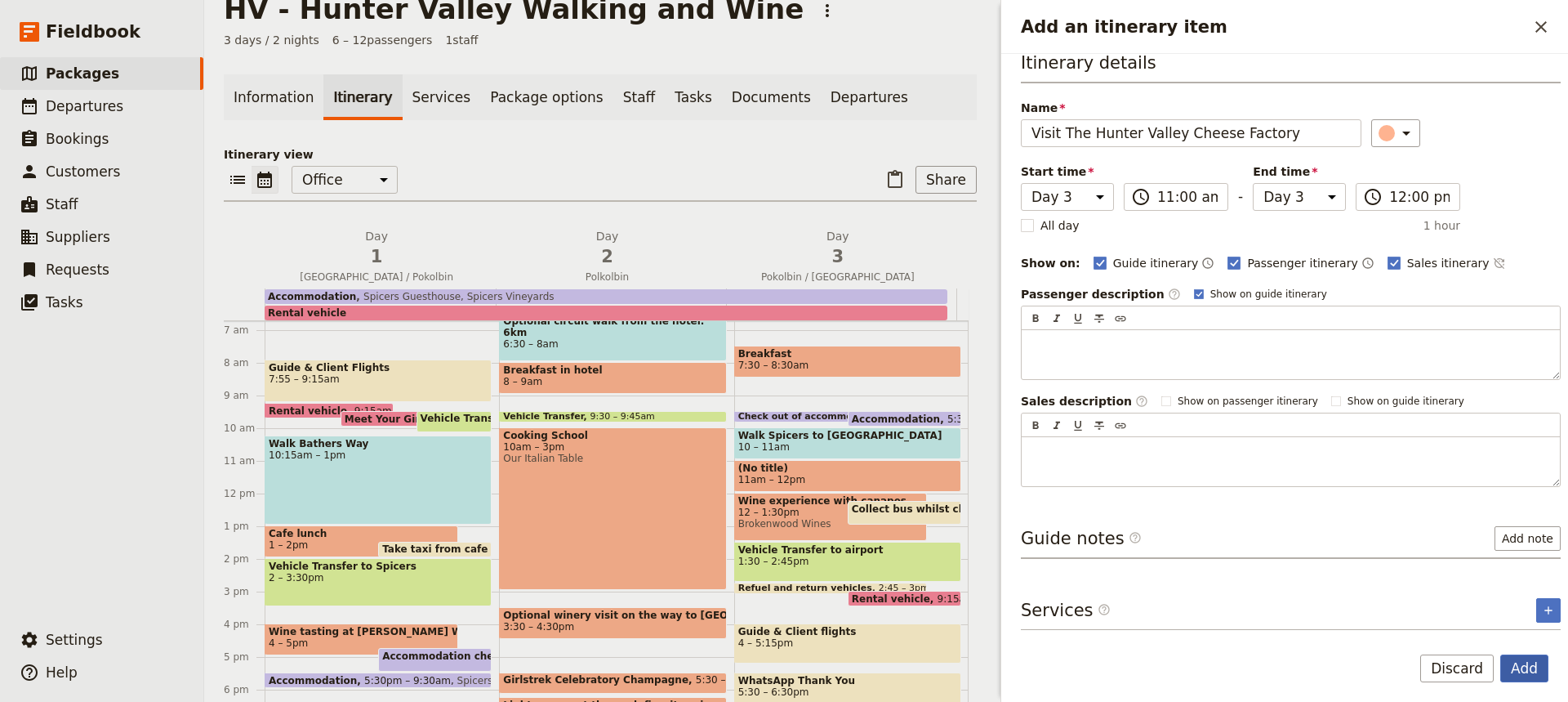
click at [1527, 669] on button "Add" at bounding box center [1524, 669] width 48 height 28
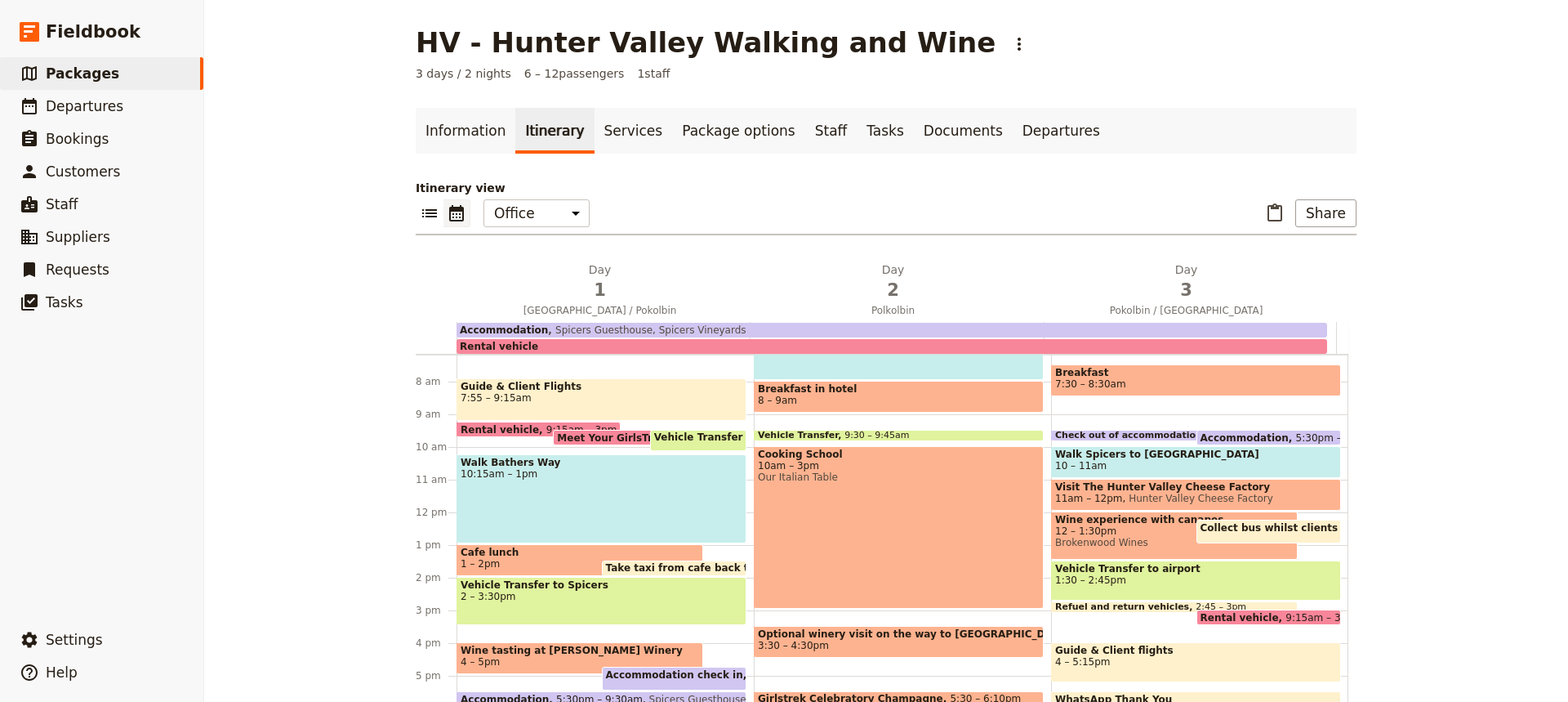
scroll to position [232, 0]
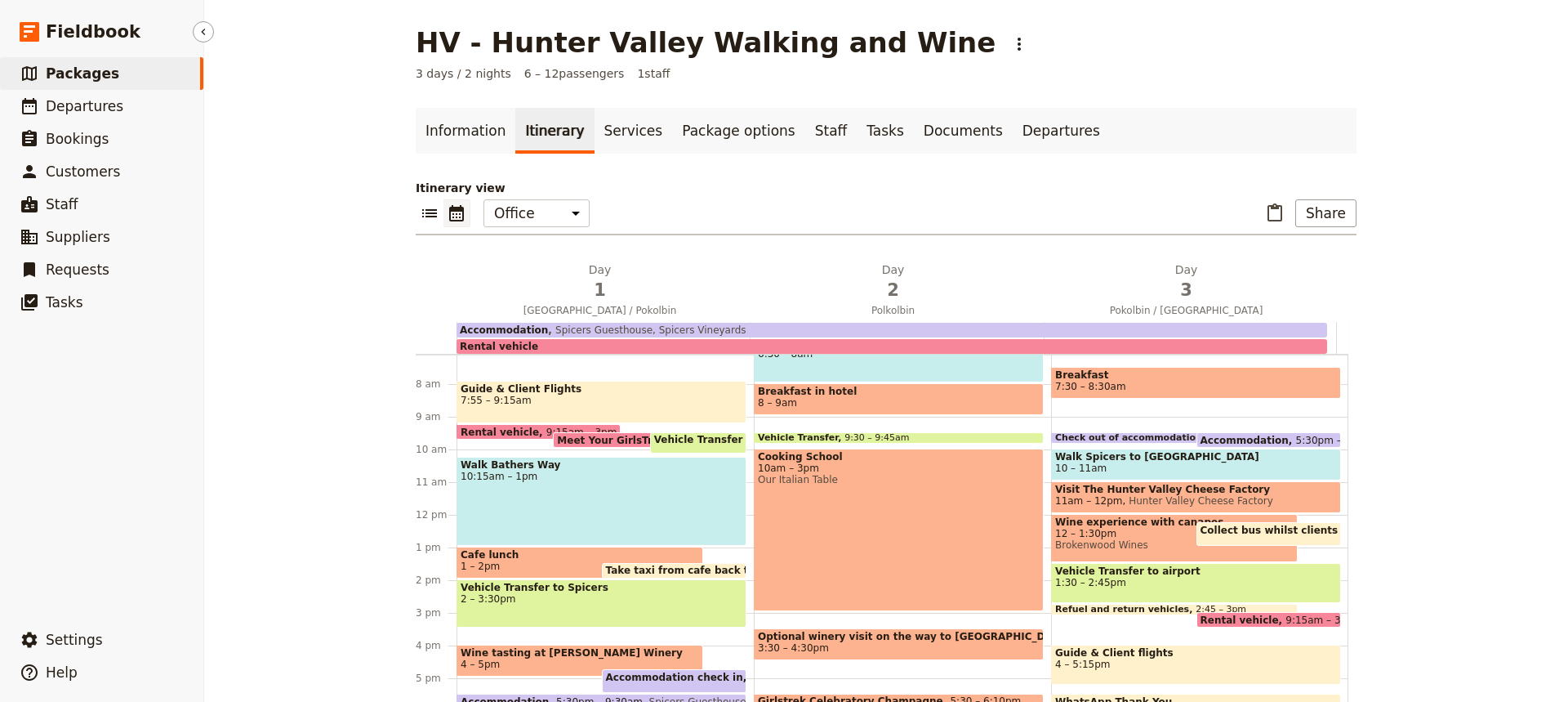
click at [88, 73] on span "Packages" at bounding box center [82, 74] width 74 height 17
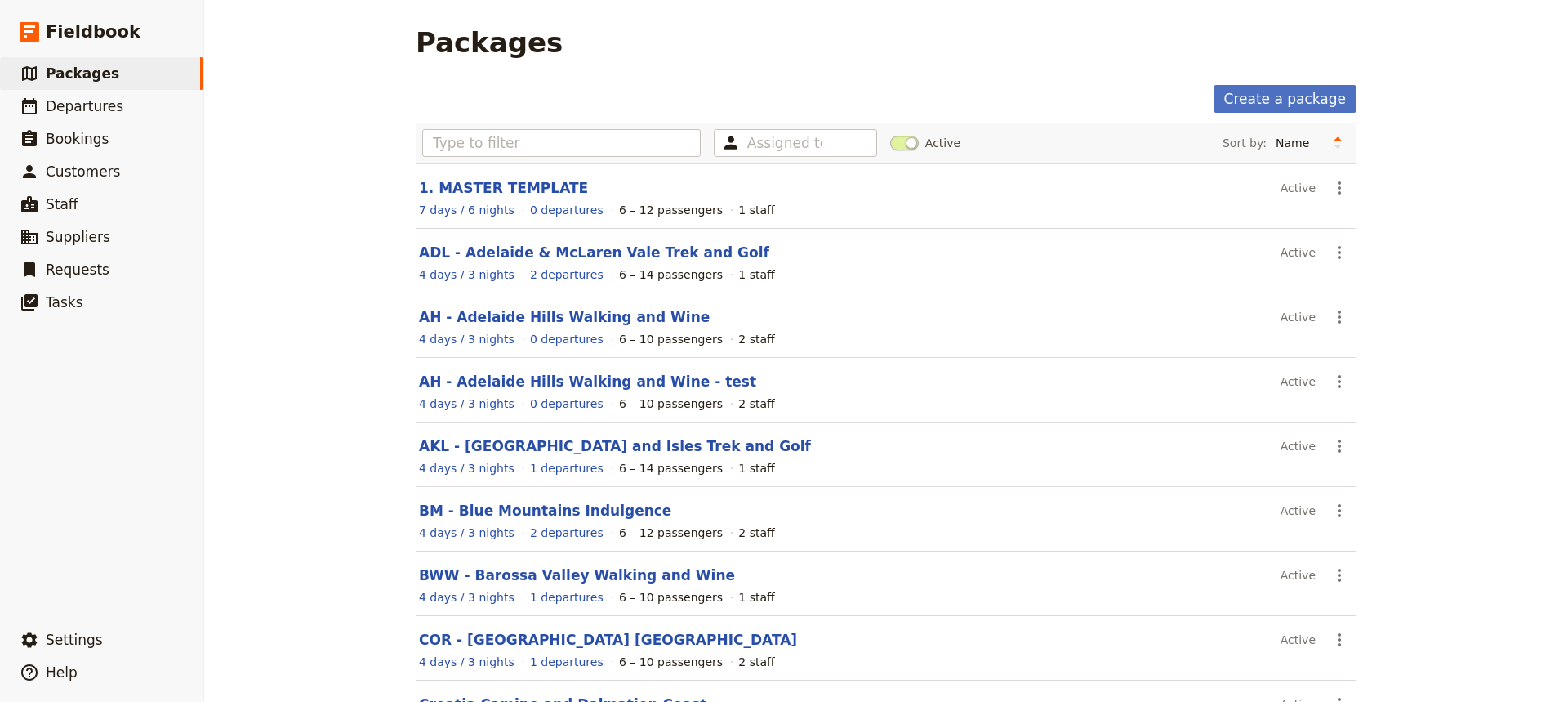
scroll to position [188, 0]
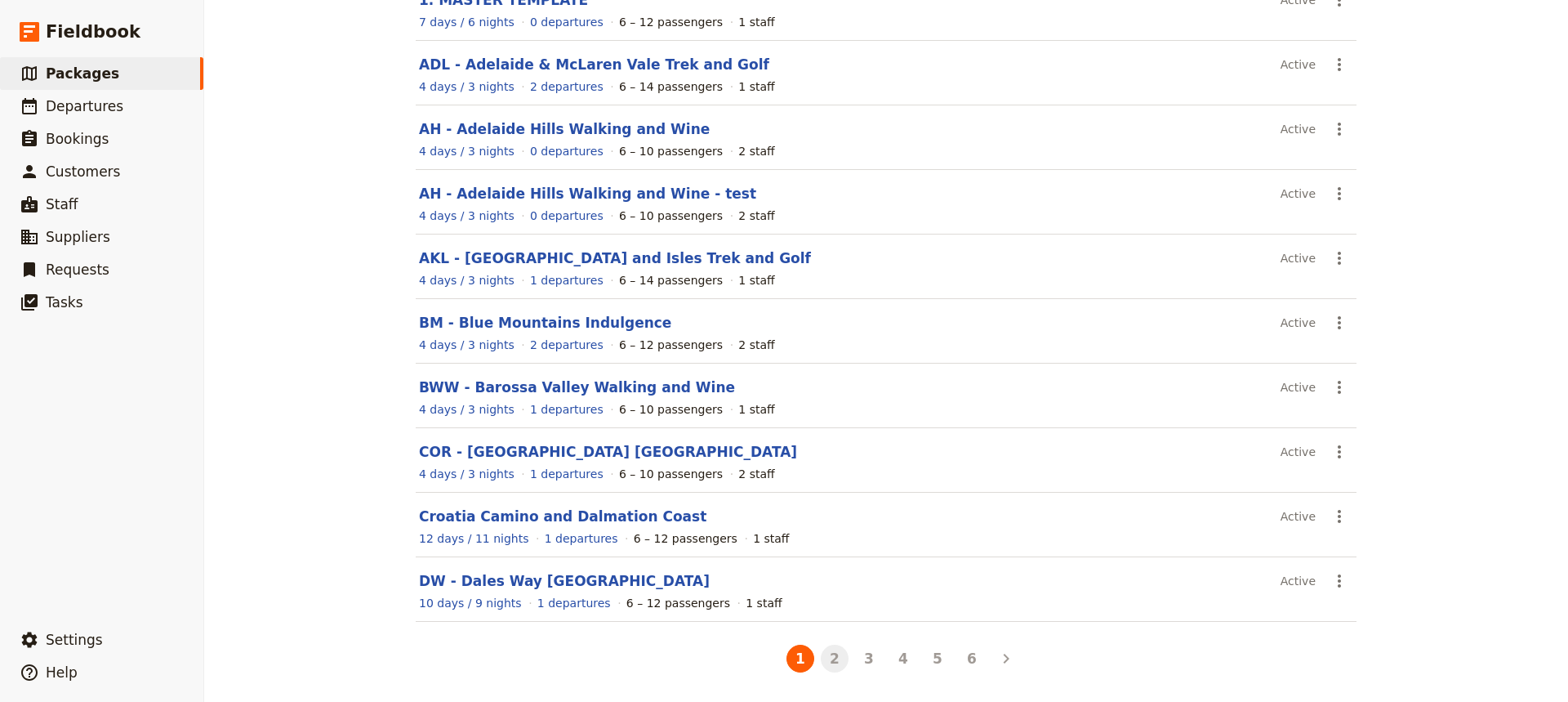
click at [830, 659] on button "2" at bounding box center [835, 659] width 28 height 28
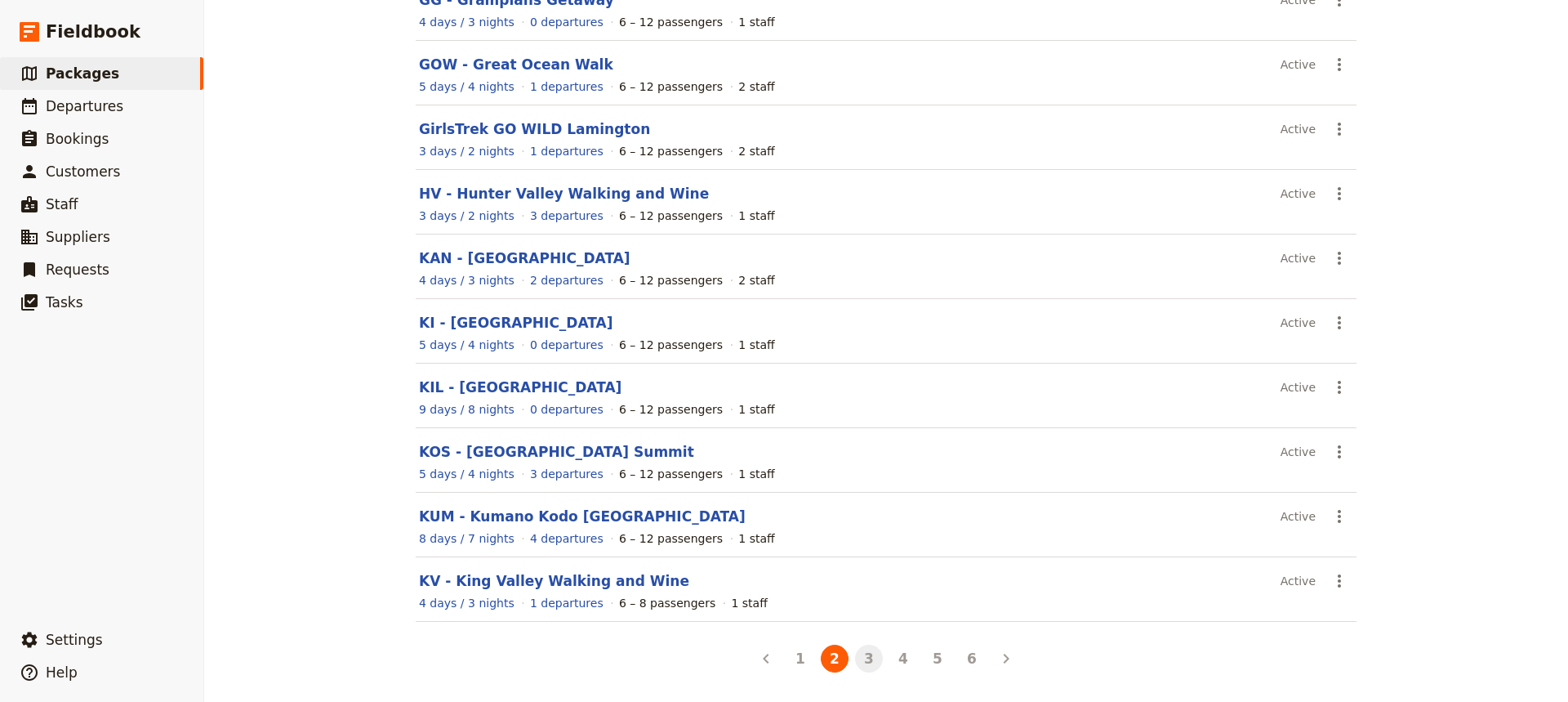
click at [864, 655] on button "3" at bounding box center [869, 659] width 28 height 28
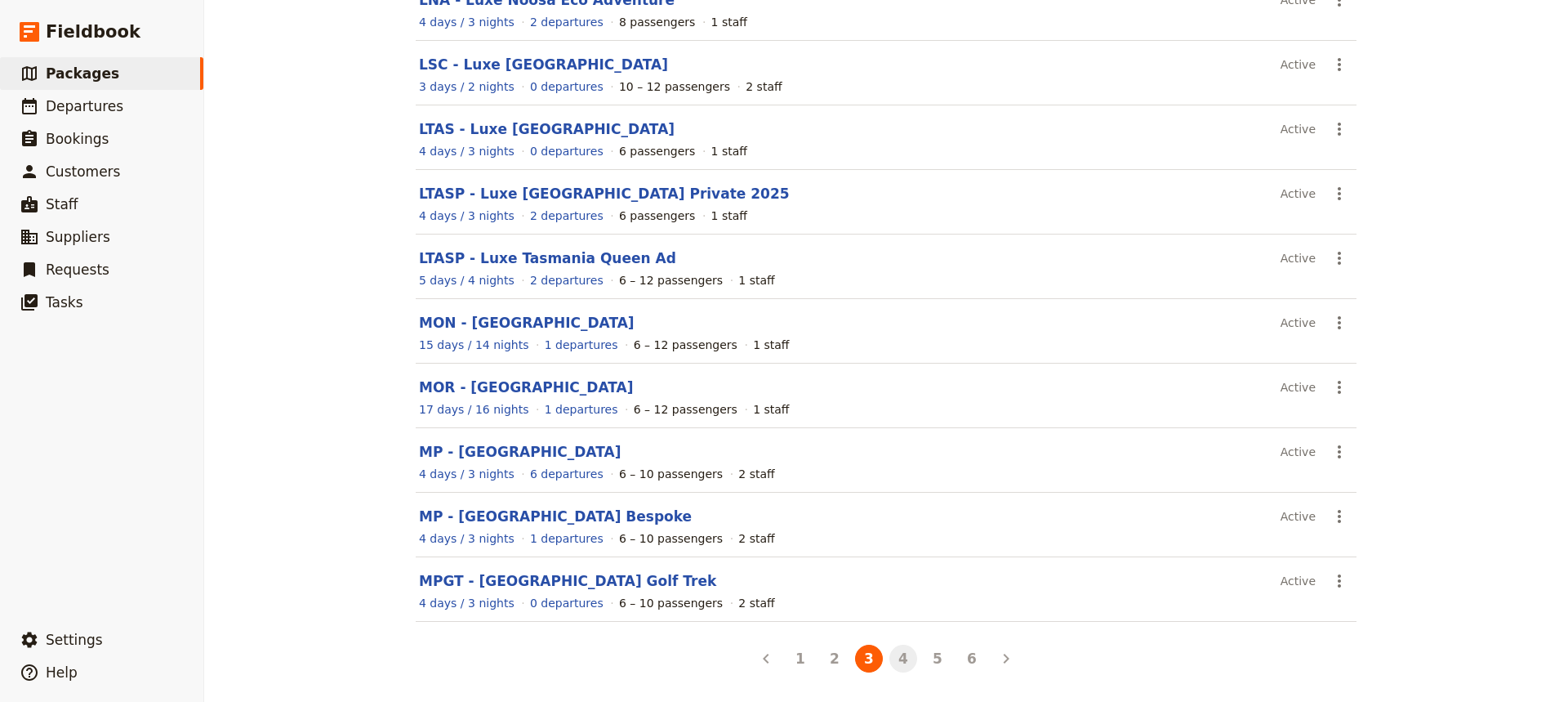
click at [897, 663] on button "4" at bounding box center [904, 659] width 28 height 28
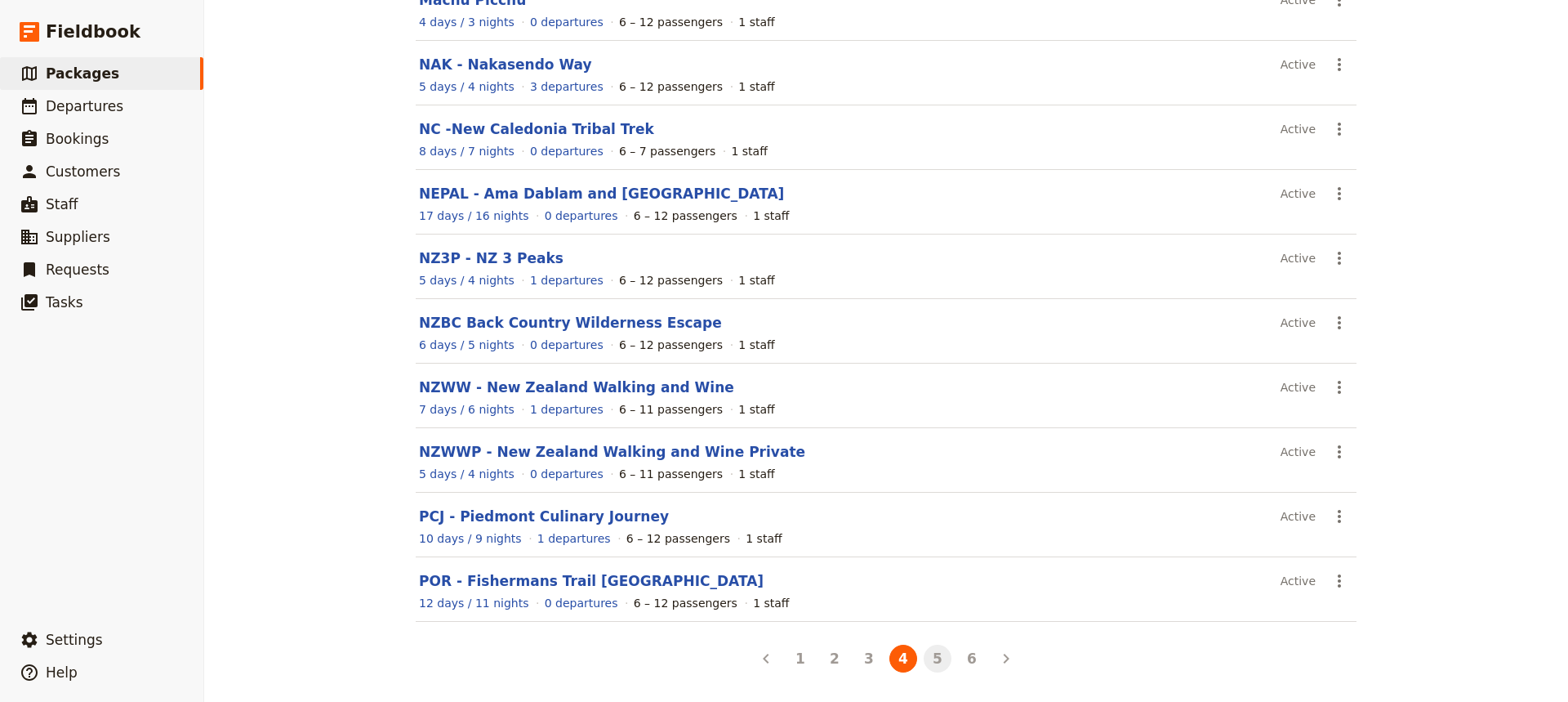
click at [934, 662] on button "5" at bounding box center [938, 659] width 28 height 28
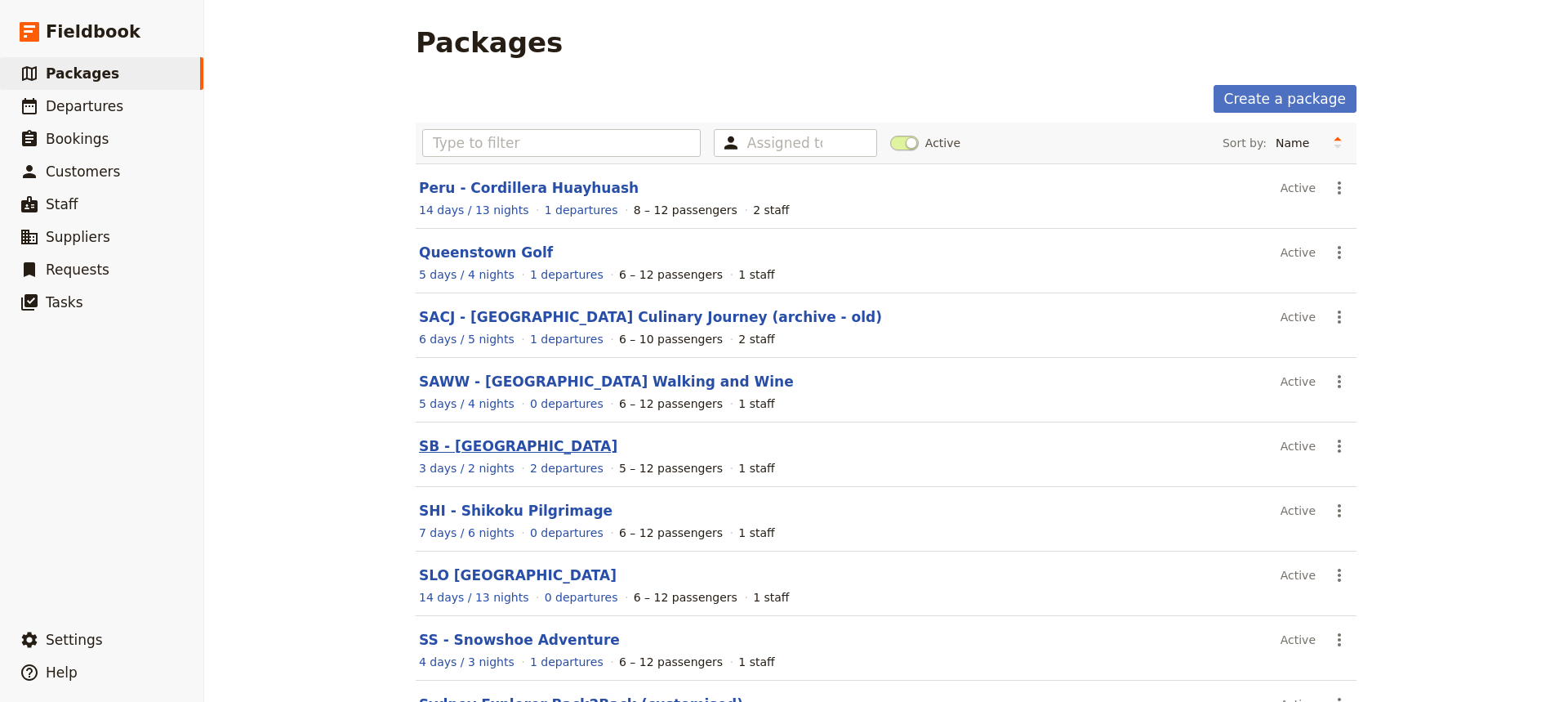
click at [509, 448] on link "SB - [GEOGRAPHIC_DATA]" at bounding box center [519, 446] width 199 height 17
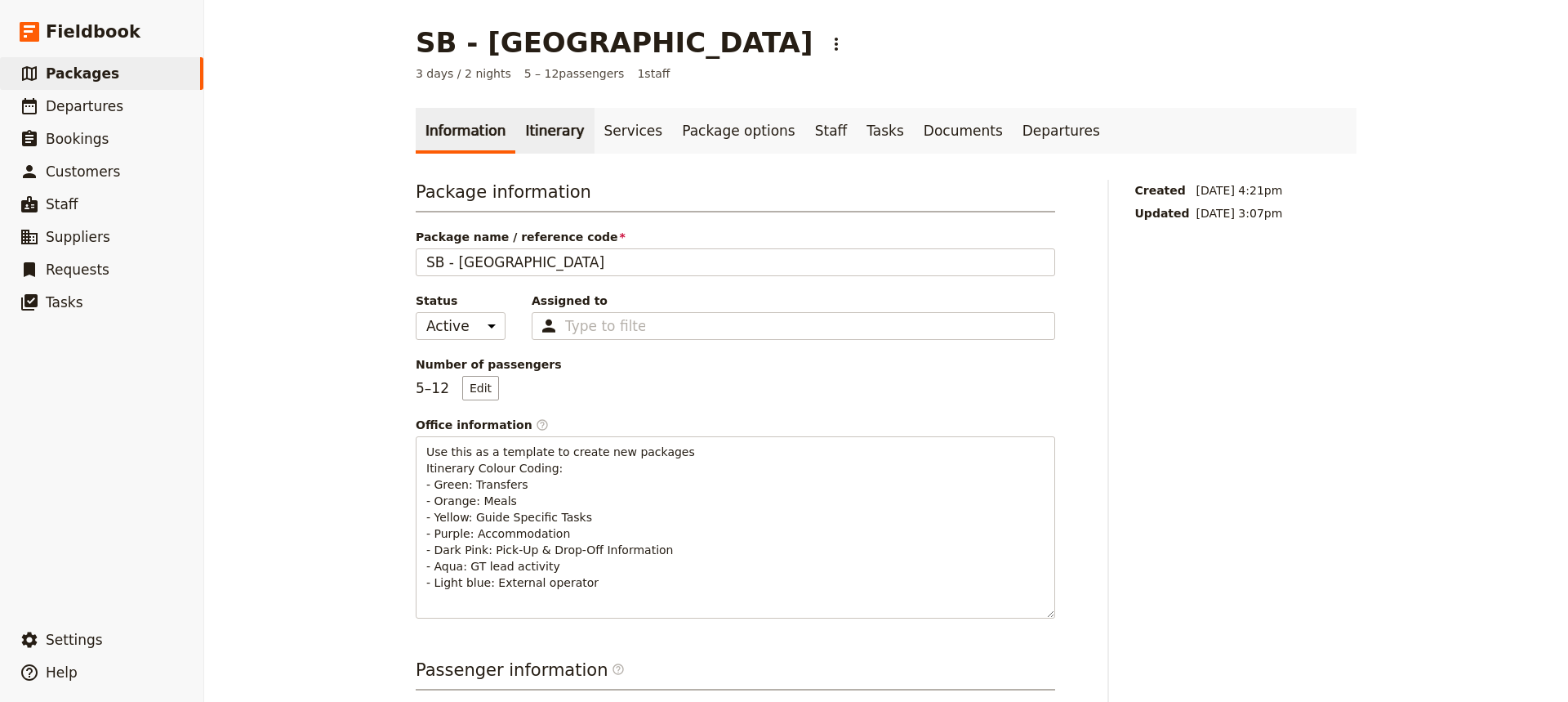
click at [538, 131] on link "Itinerary" at bounding box center [554, 130] width 79 height 46
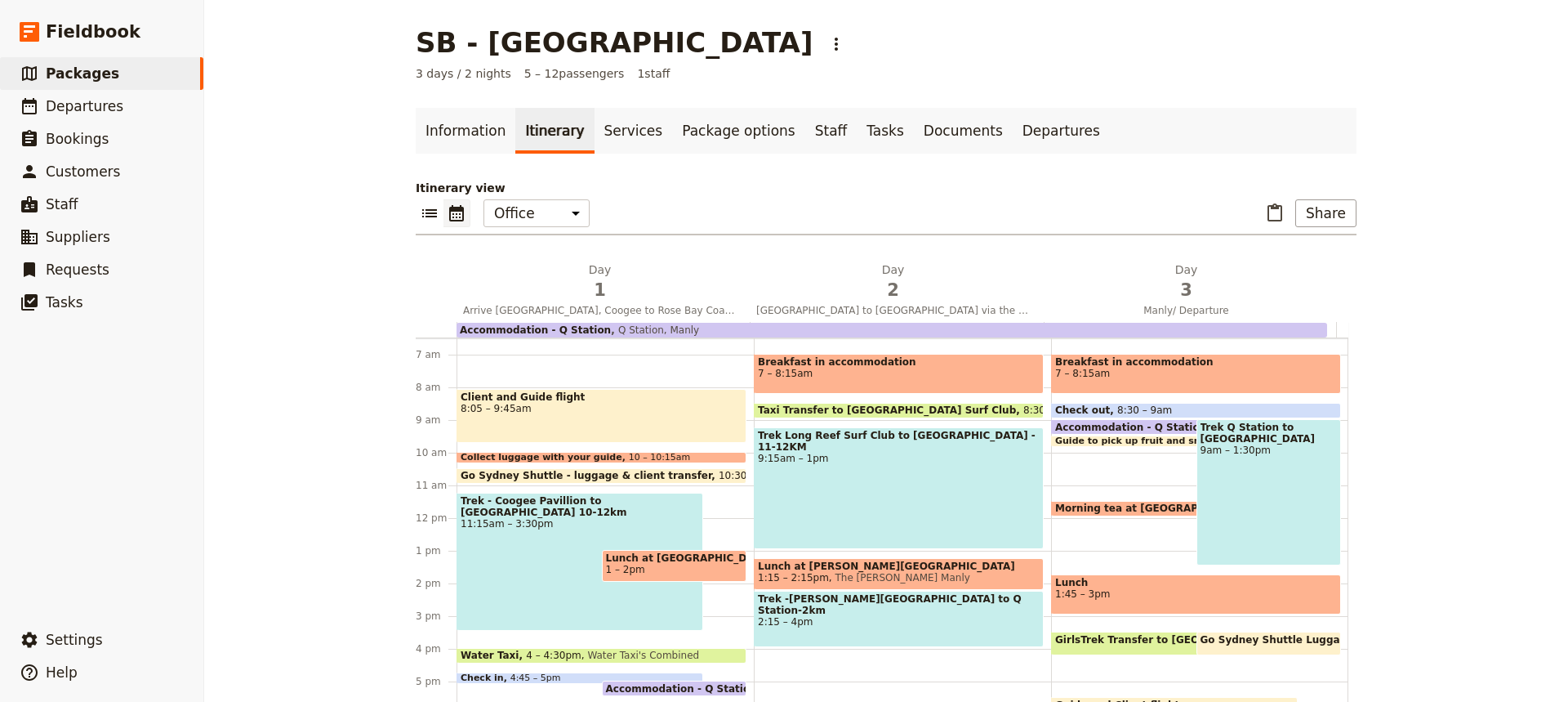
scroll to position [215, 0]
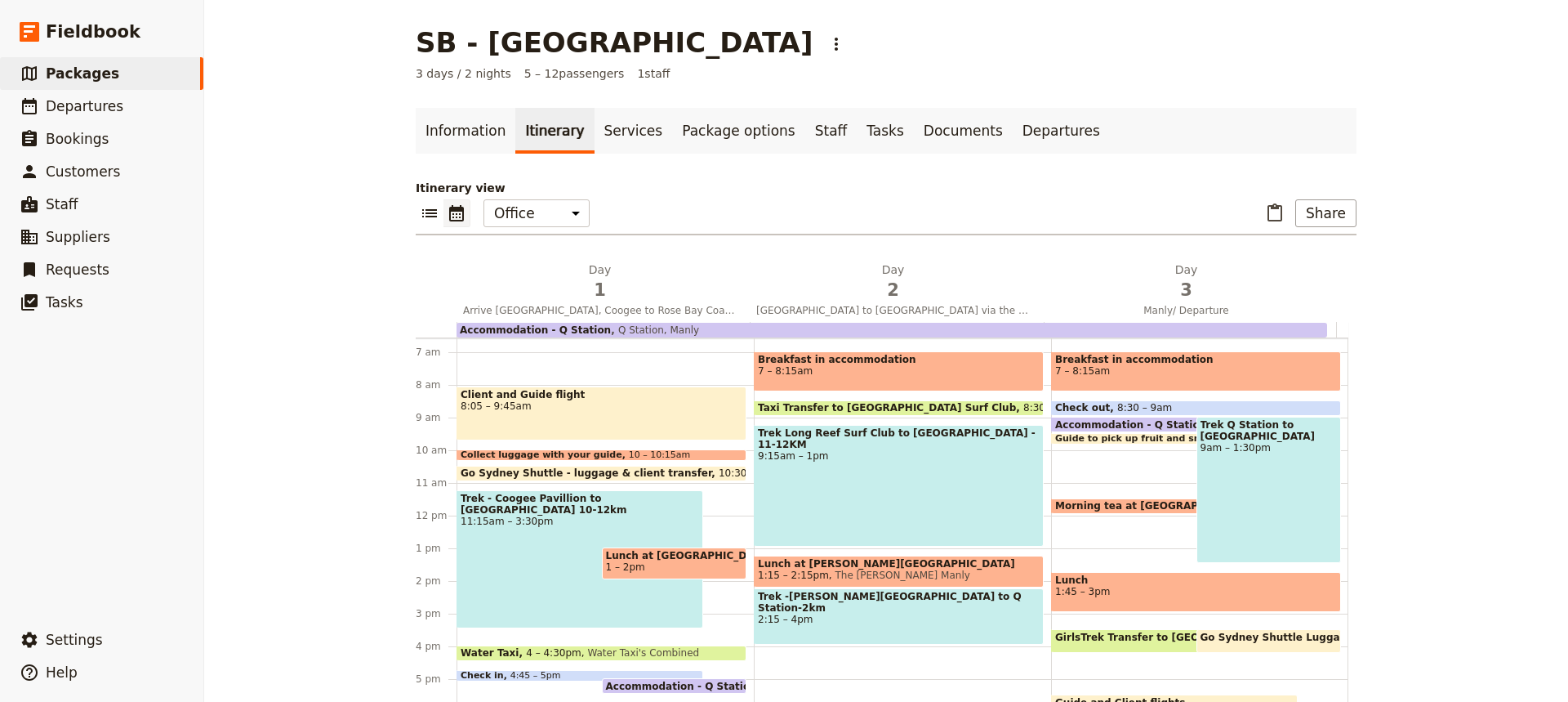
click at [1108, 593] on span "1:45 – 3pm" at bounding box center [1196, 592] width 282 height 12
select select "3"
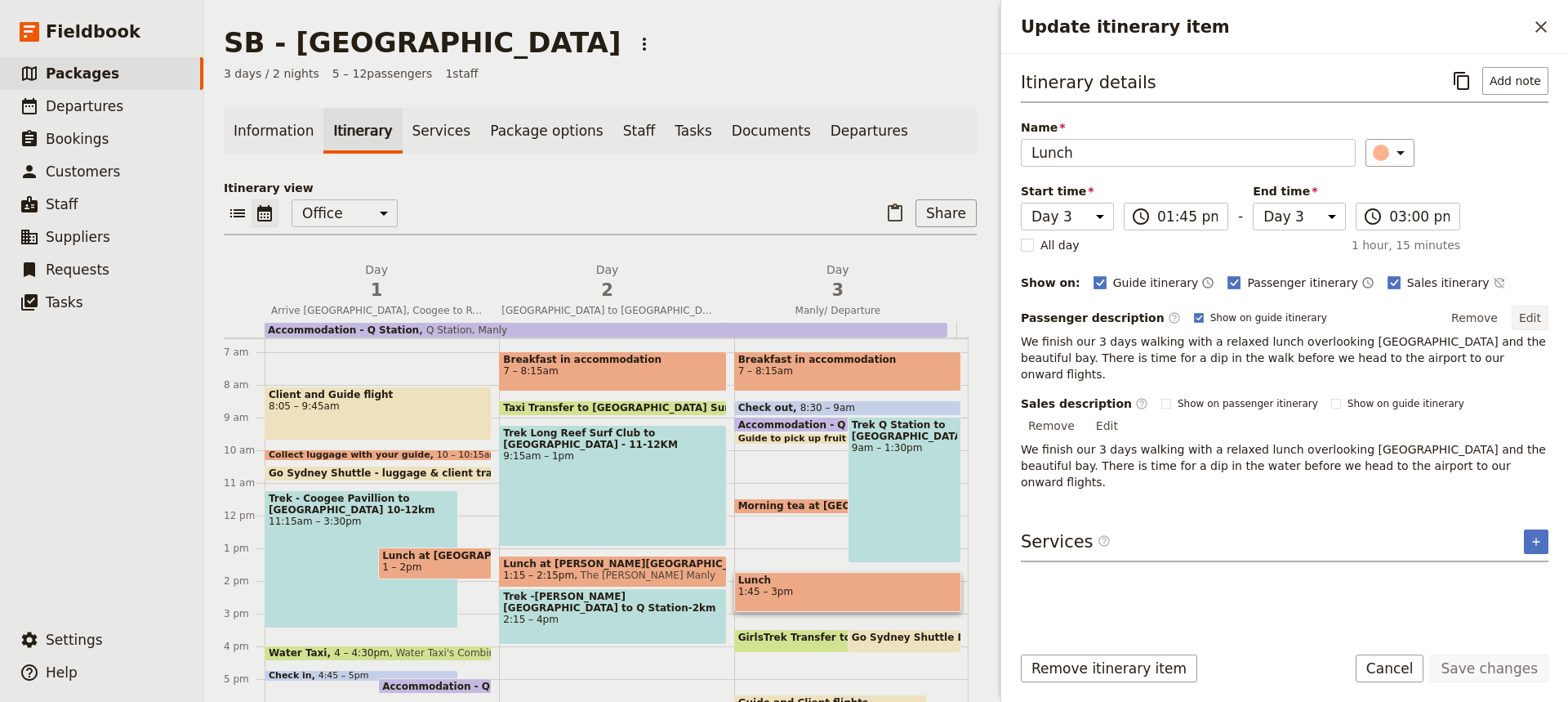
click at [1529, 318] on button "Edit" at bounding box center [1530, 318] width 36 height 25
click at [1082, 151] on input "Lunch" at bounding box center [1188, 153] width 335 height 28
click at [1536, 535] on icon "Add service inclusion" at bounding box center [1537, 542] width 13 height 13
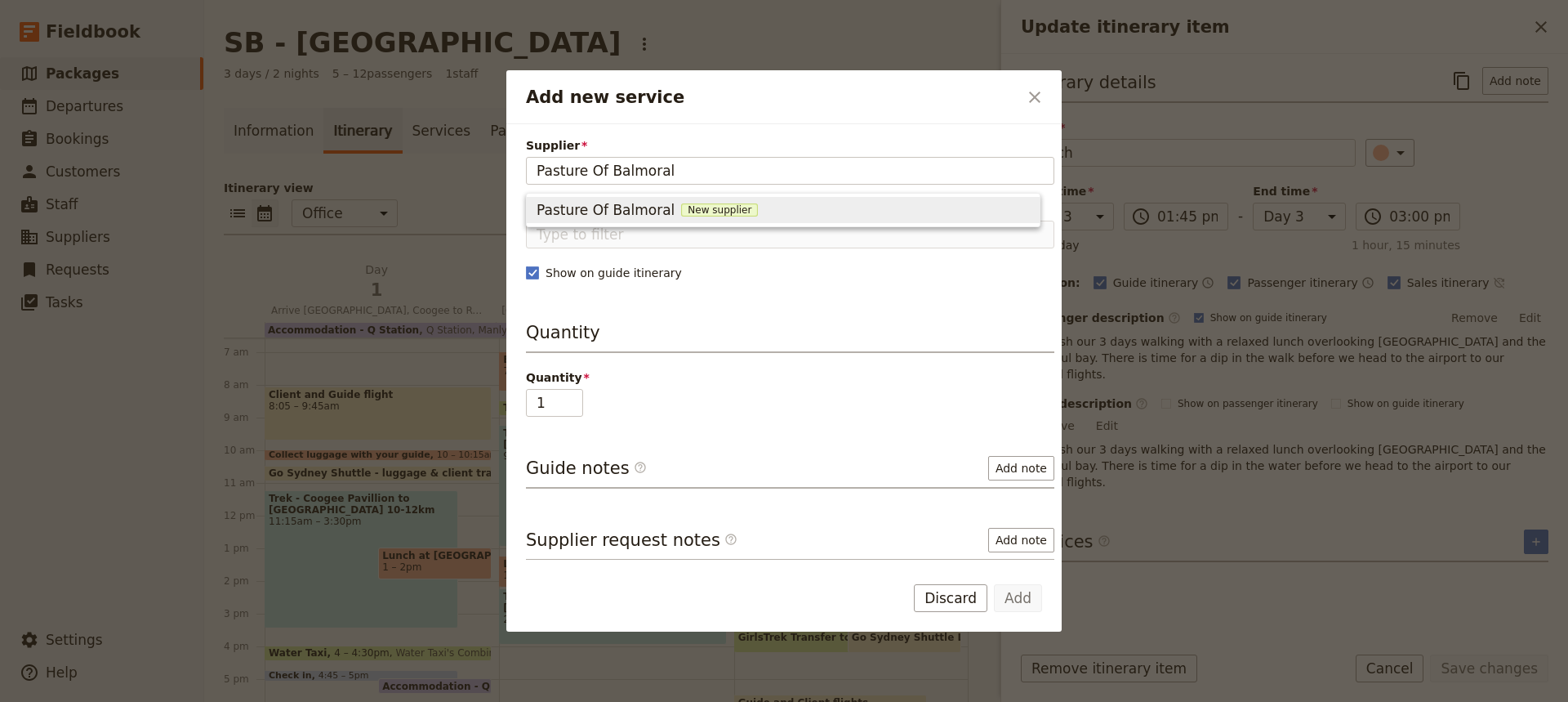
click at [708, 213] on span "New supplier" at bounding box center [719, 211] width 77 height 13
type input "Pasture Of Balmoral"
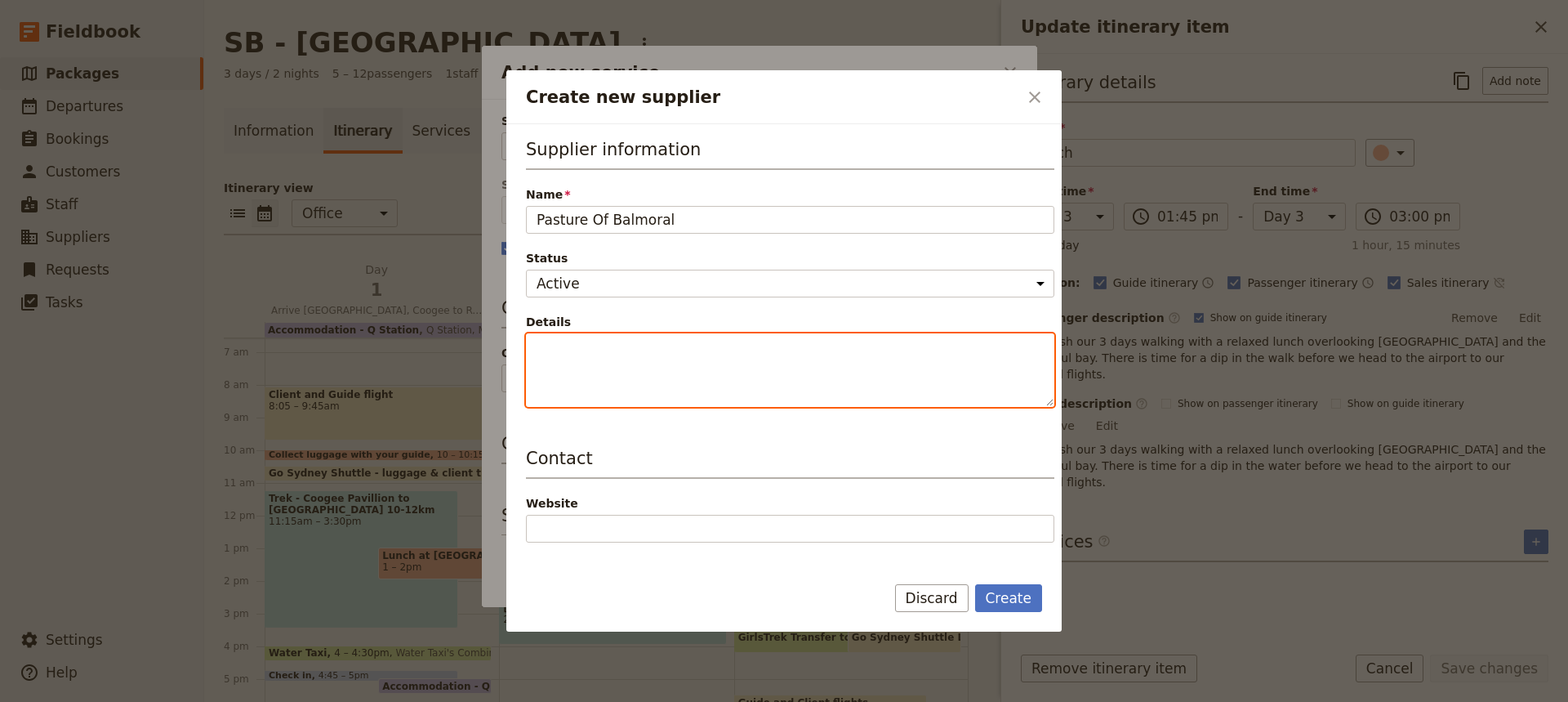
click at [542, 348] on textarea "Details" at bounding box center [790, 370] width 528 height 74
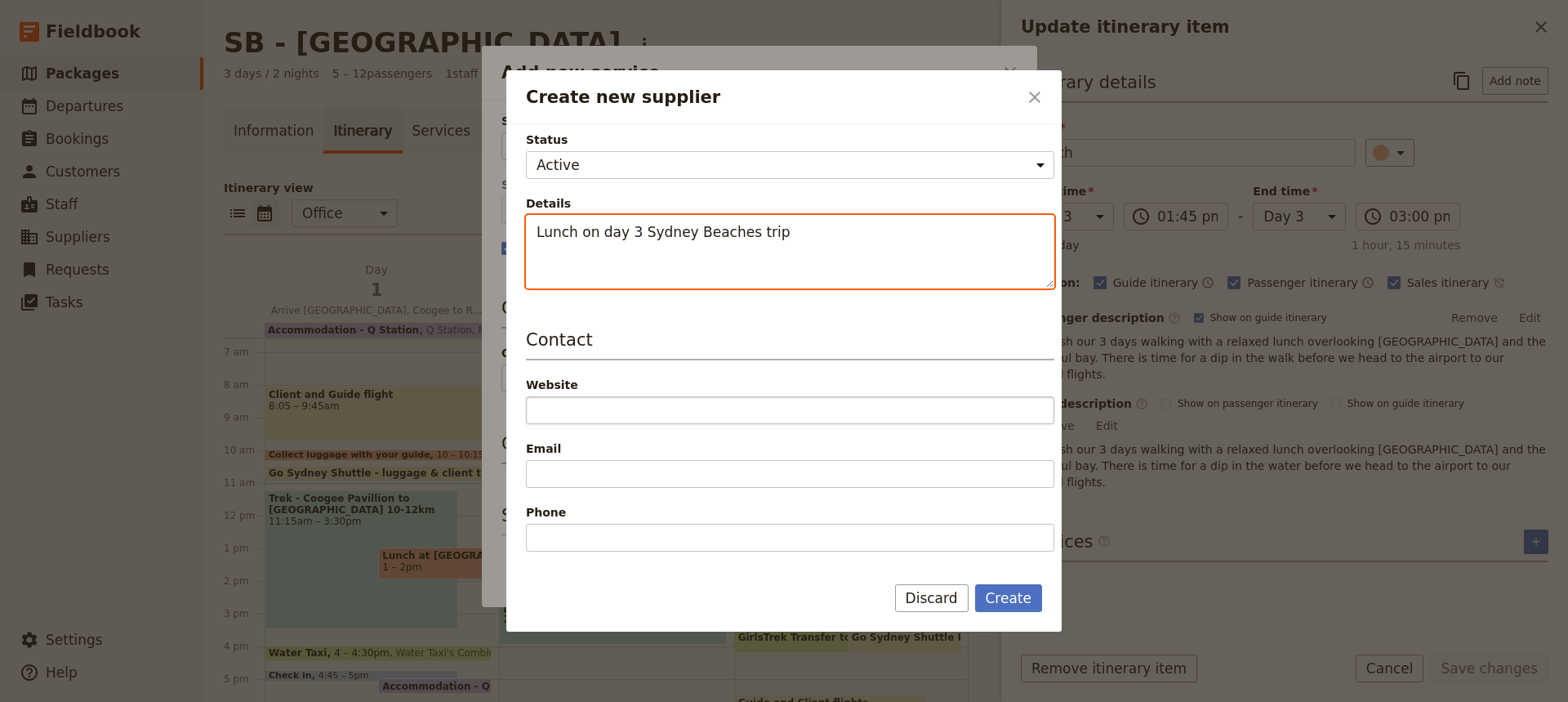
scroll to position [119, 0]
type textarea "Lunch on day 3 Sydney Beaches trip"
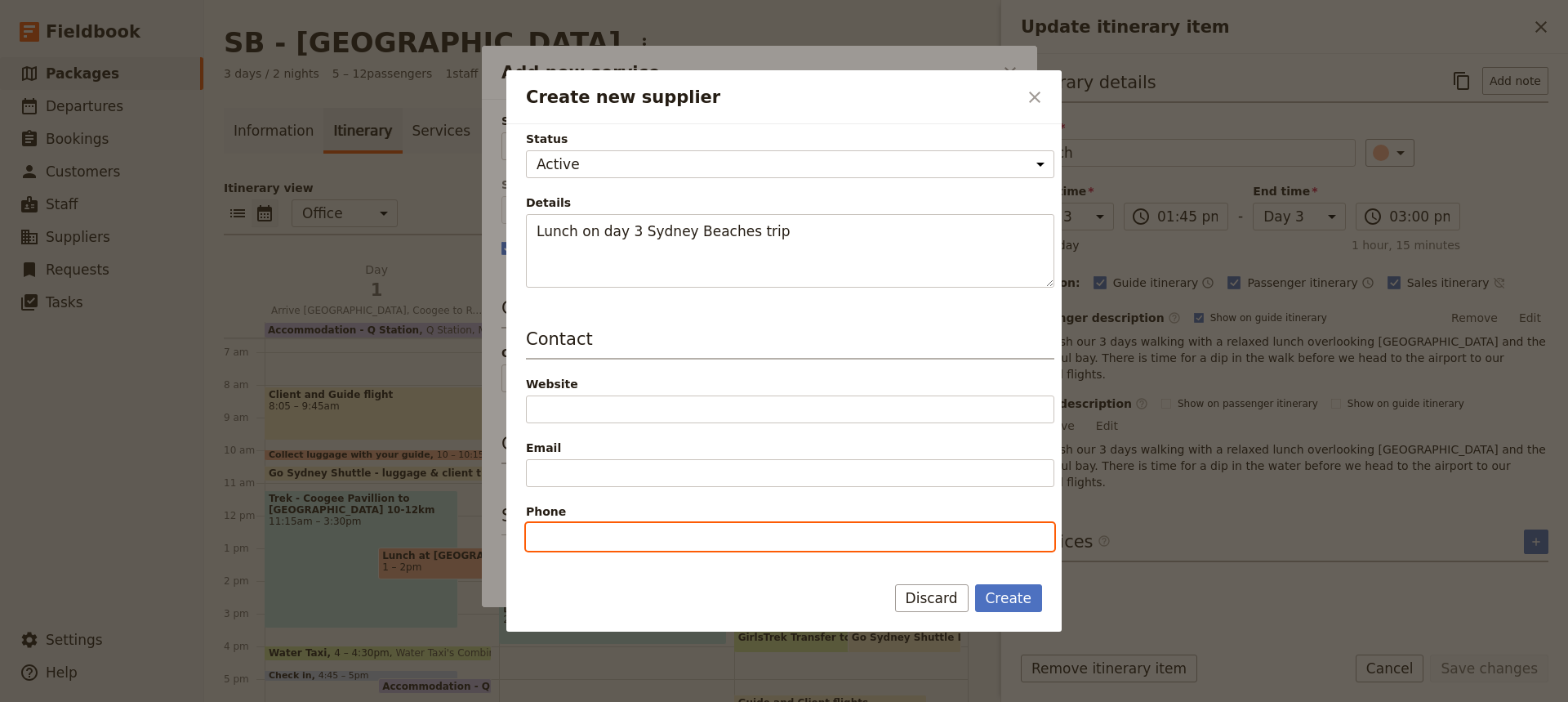
click at [533, 540] on input "Phone" at bounding box center [790, 537] width 528 height 28
click at [594, 540] on input "02 90904547" at bounding box center [790, 537] width 528 height 28
click at [572, 538] on input "02 90904 547" at bounding box center [790, 537] width 528 height 28
click at [559, 537] on input "02 90 904 547" at bounding box center [790, 537] width 528 height 28
click at [557, 538] on input "02 90 904 547" at bounding box center [790, 537] width 528 height 28
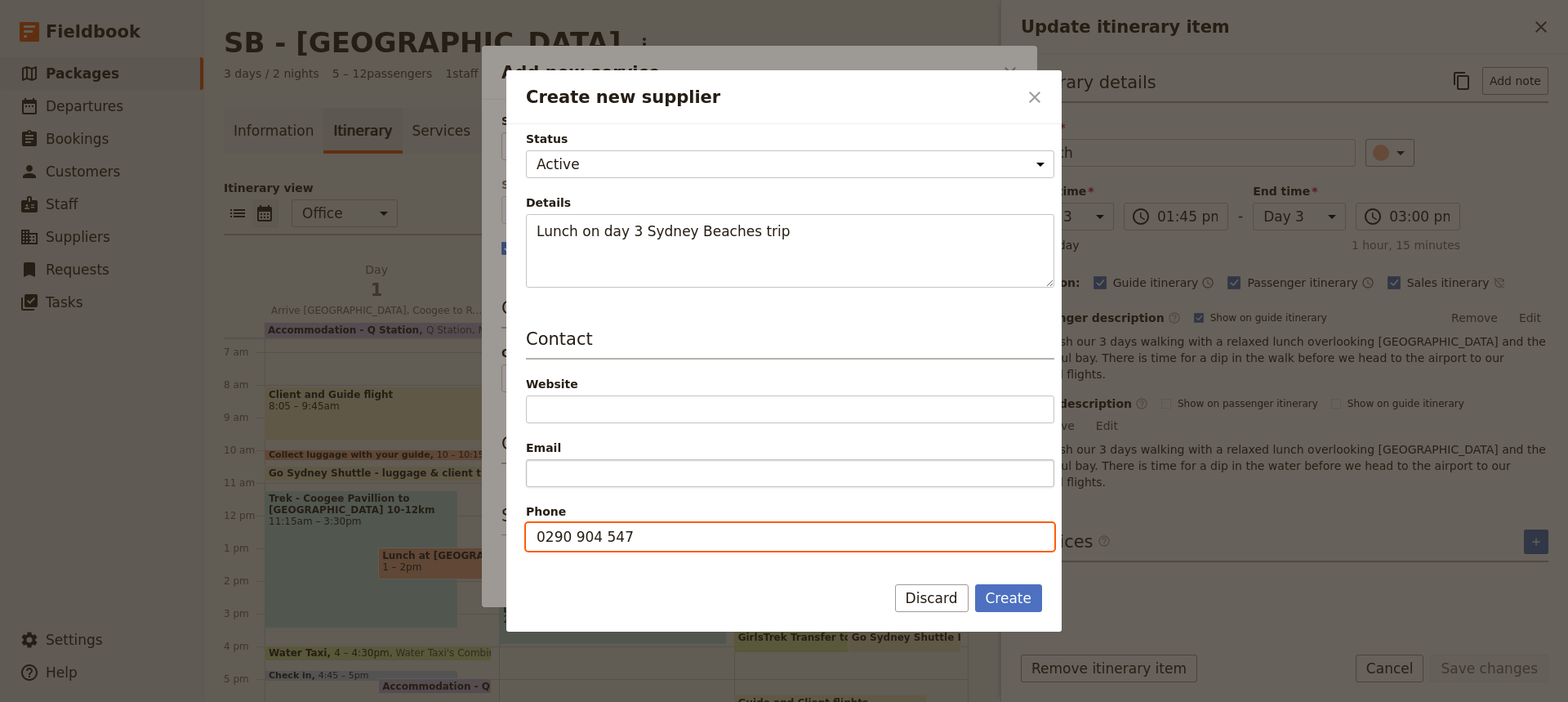
type input "0290 904 547"
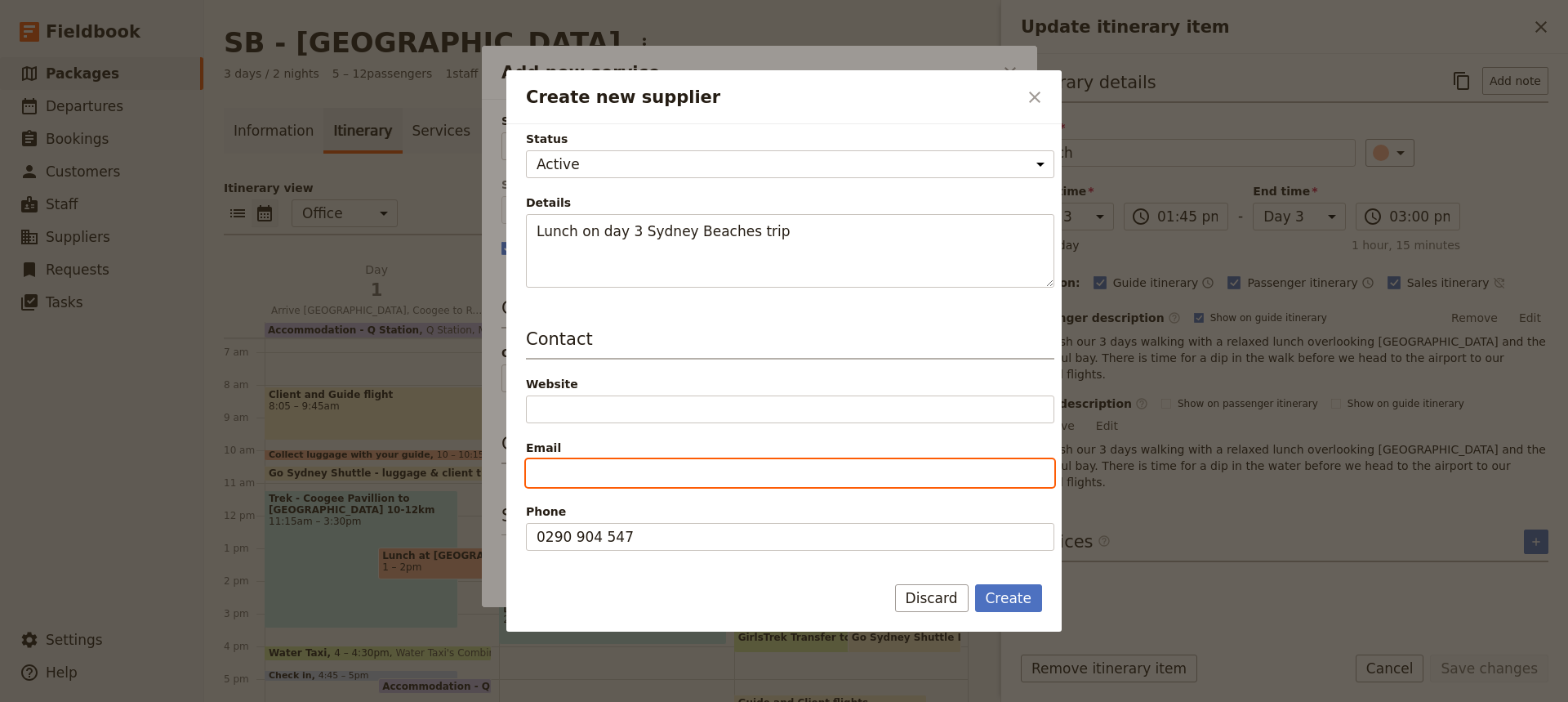
click at [538, 474] on input "Email" at bounding box center [790, 473] width 528 height 28
type input "[EMAIL_ADDRESS][DOMAIN_NAME]"
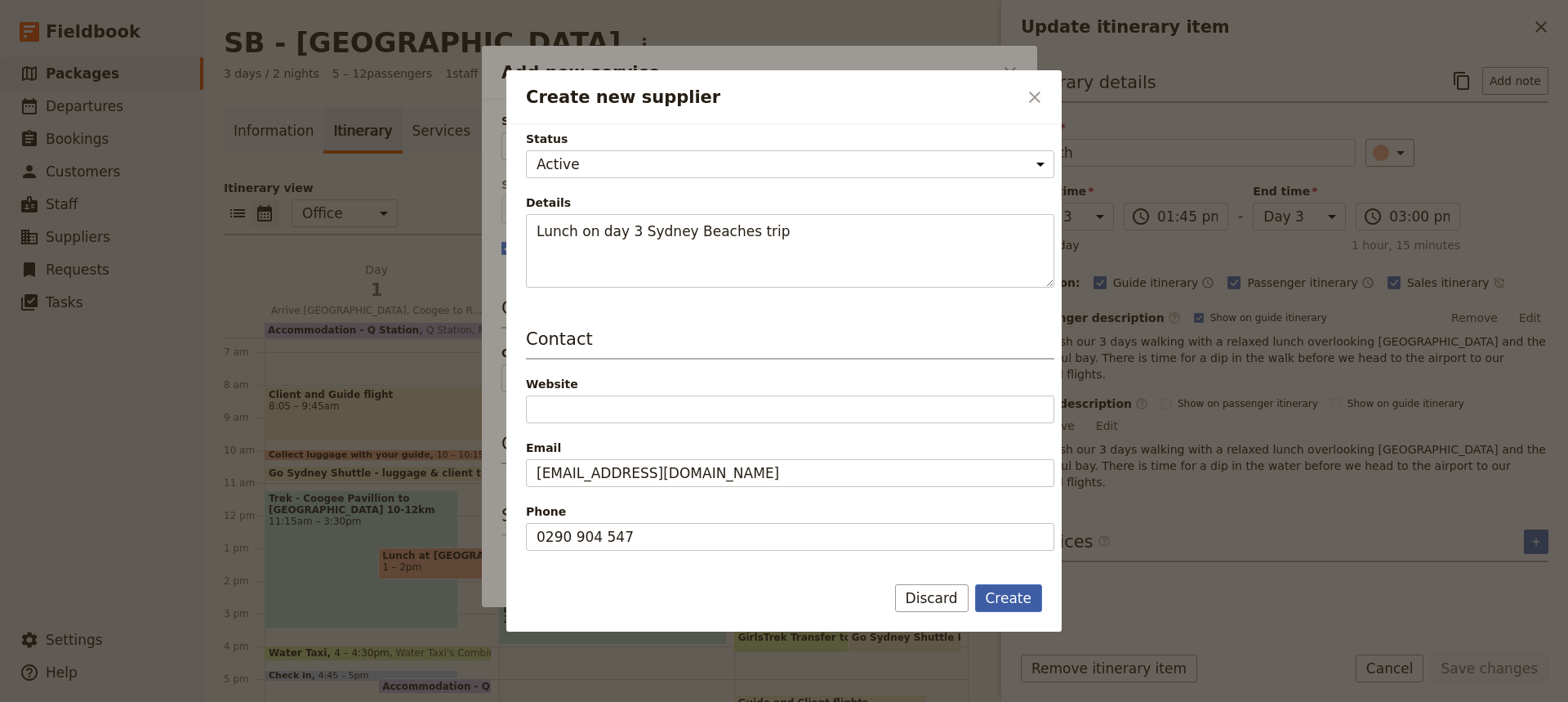
click at [1012, 598] on button "Create" at bounding box center [1009, 598] width 68 height 28
type input "Pasture Of Balmoral"
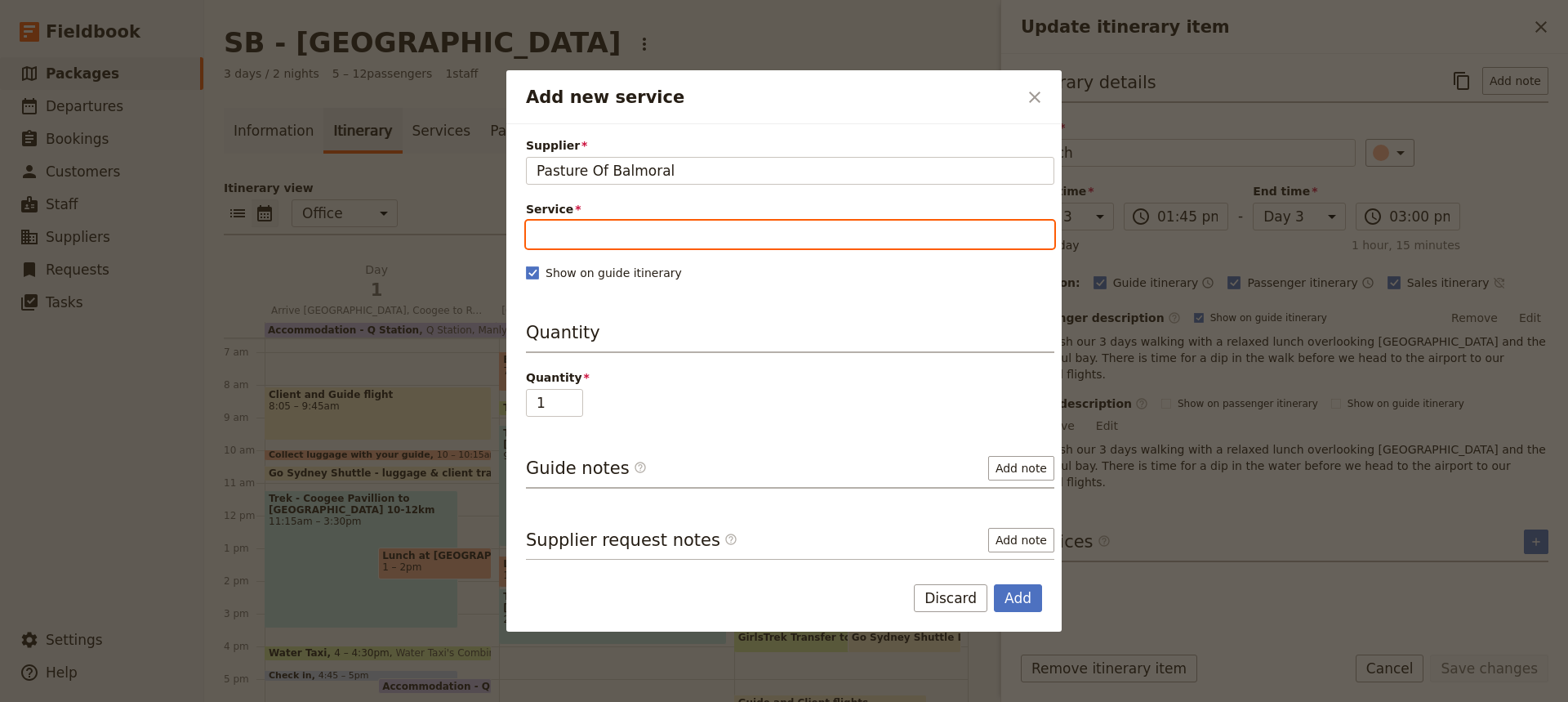
click at [555, 235] on input "Service" at bounding box center [790, 235] width 528 height 28
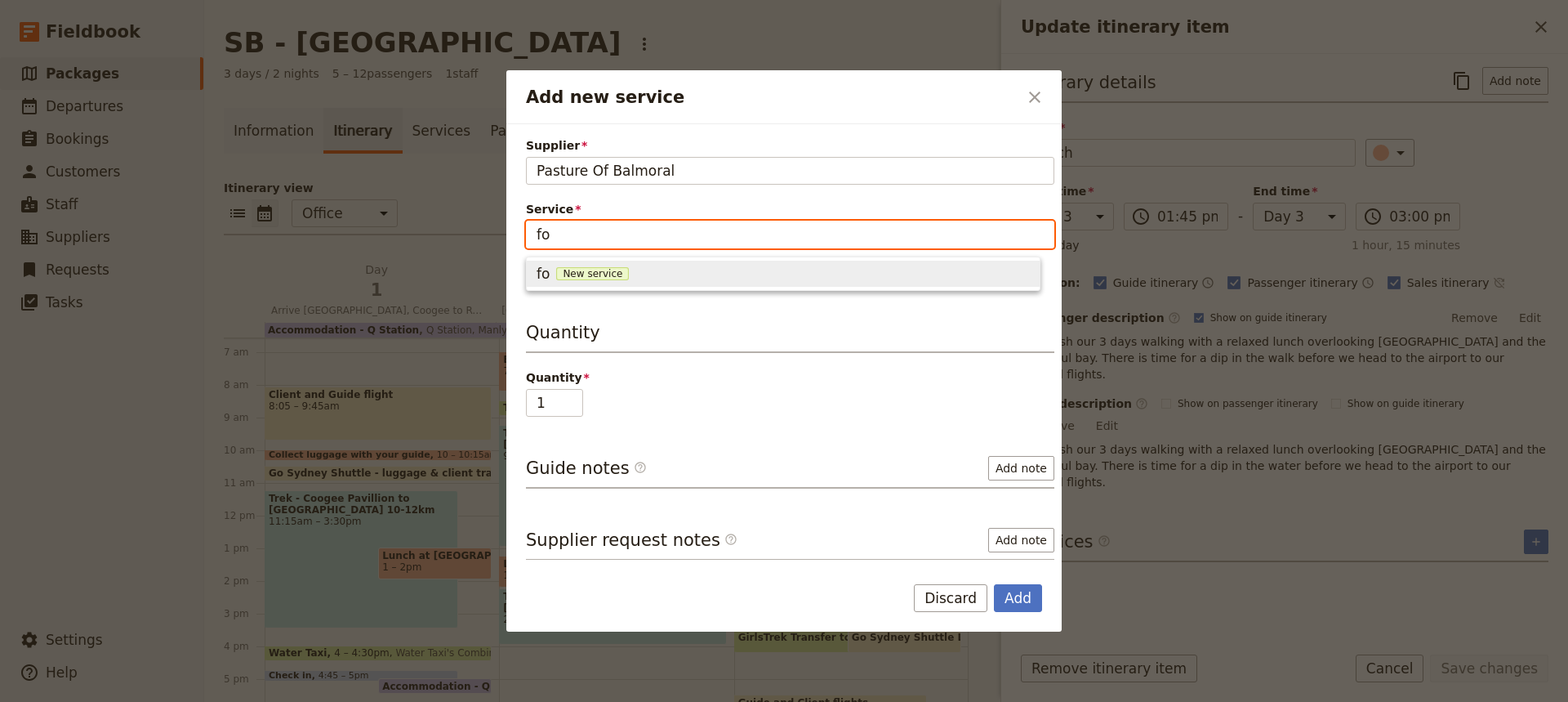
type input "f"
click at [689, 274] on span "New service" at bounding box center [715, 274] width 73 height 13
type input "Pasture of Balmoral"
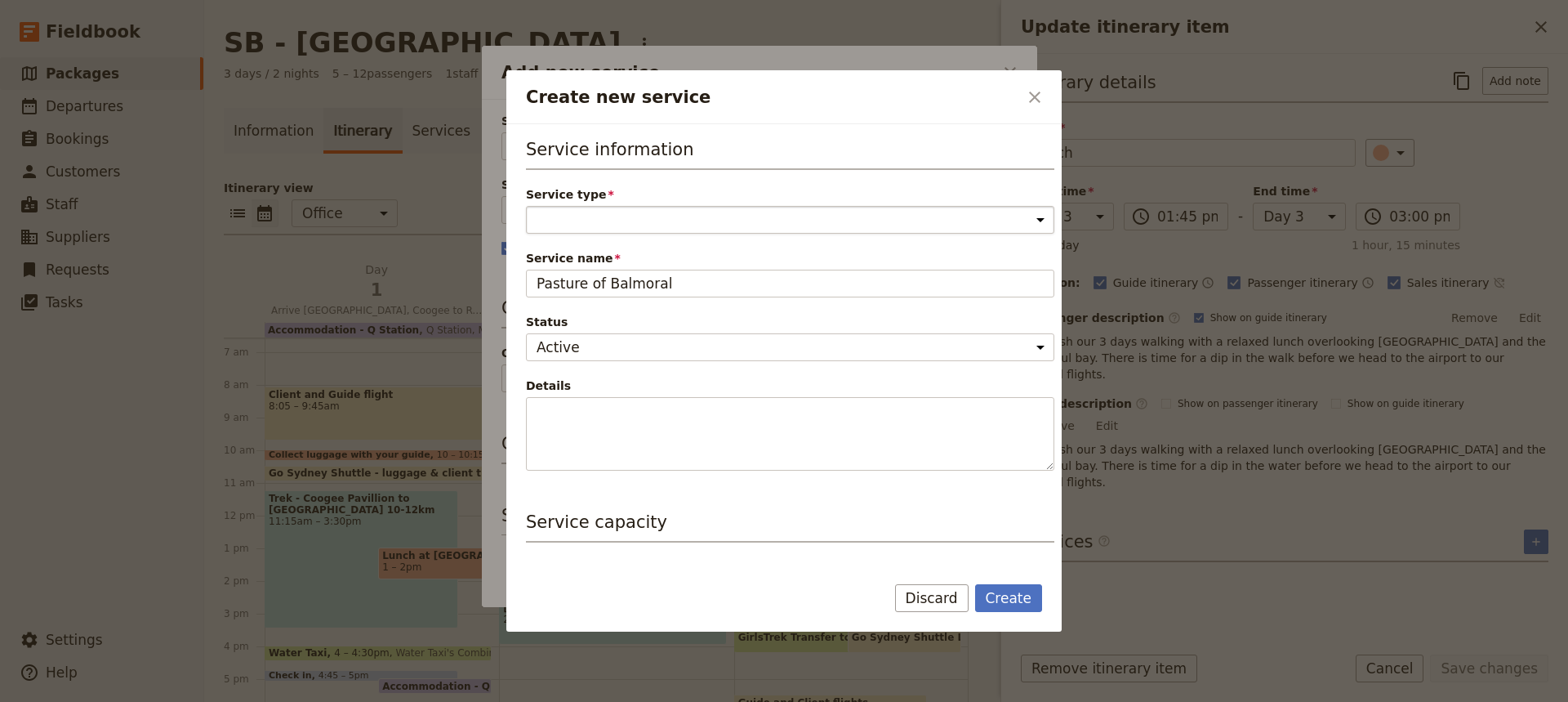
click at [553, 211] on select "Accommodation Activity Transport Flight Food and beverage Other" at bounding box center [790, 220] width 528 height 28
select select "FoodAndBeverageService"
click at [526, 206] on select "Accommodation Activity Transport Flight Food and beverage Other" at bounding box center [790, 220] width 528 height 28
click at [1002, 591] on button "Create" at bounding box center [1009, 598] width 68 height 28
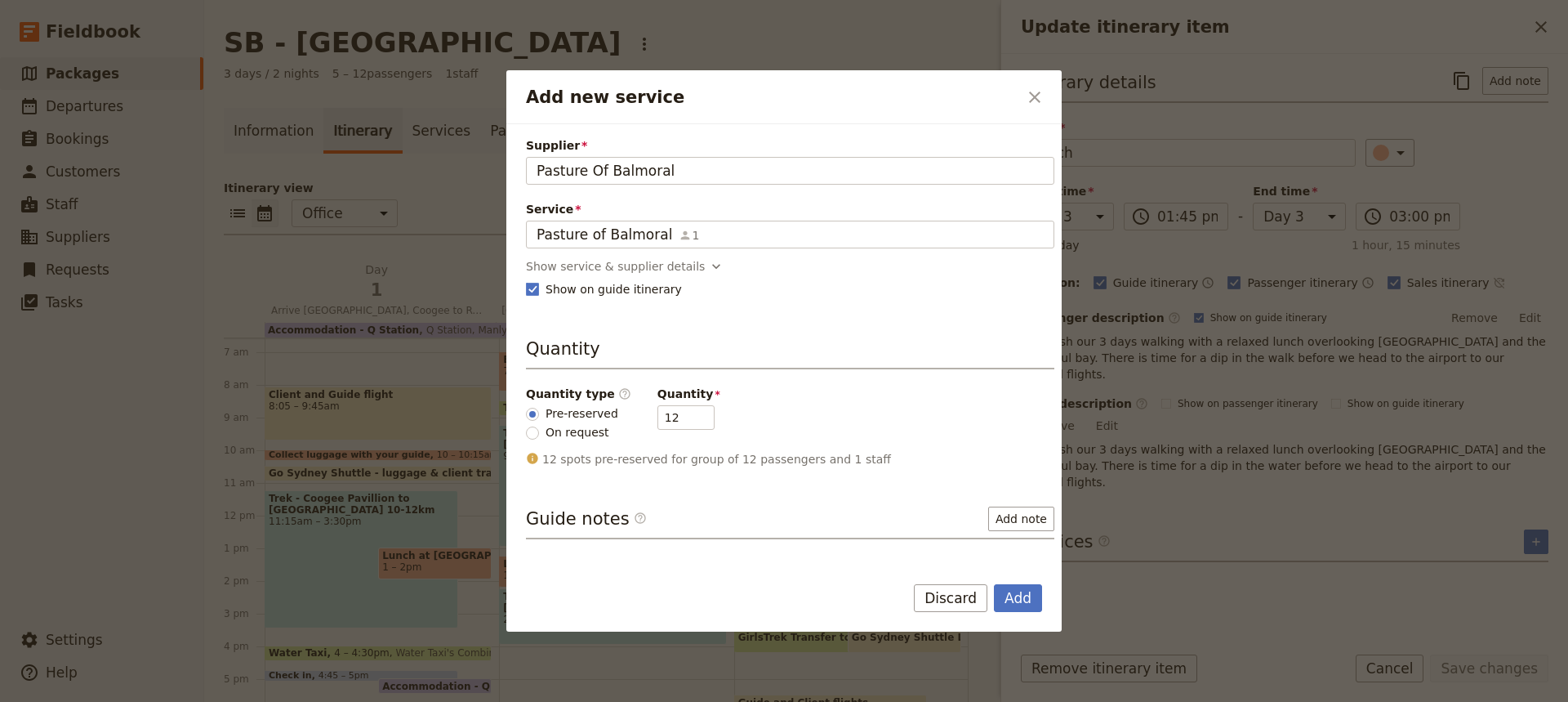
click at [1002, 591] on button "Add" at bounding box center [1018, 598] width 48 height 28
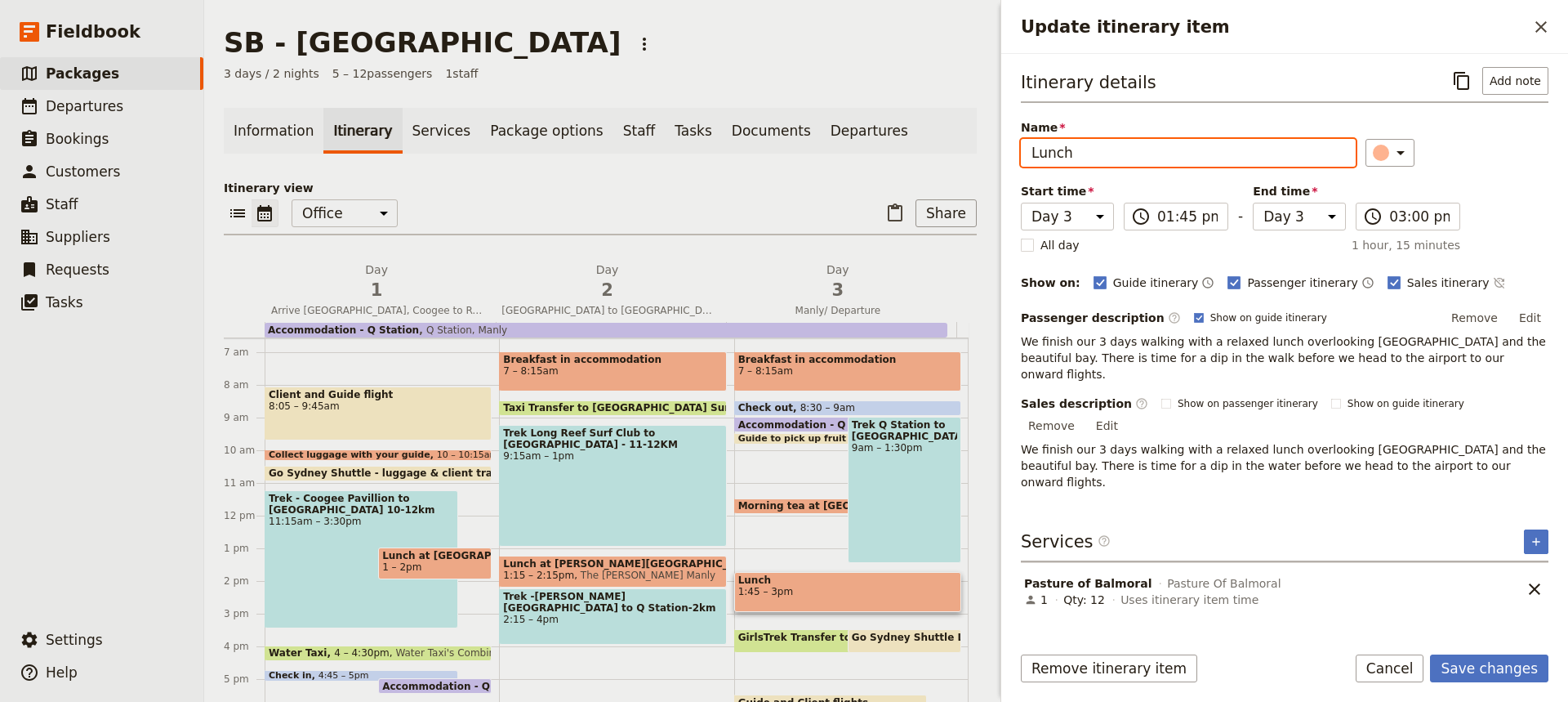
click at [1078, 152] on input "Lunch" at bounding box center [1188, 153] width 335 height 28
type input "Lunch at Pasture of [GEOGRAPHIC_DATA]"
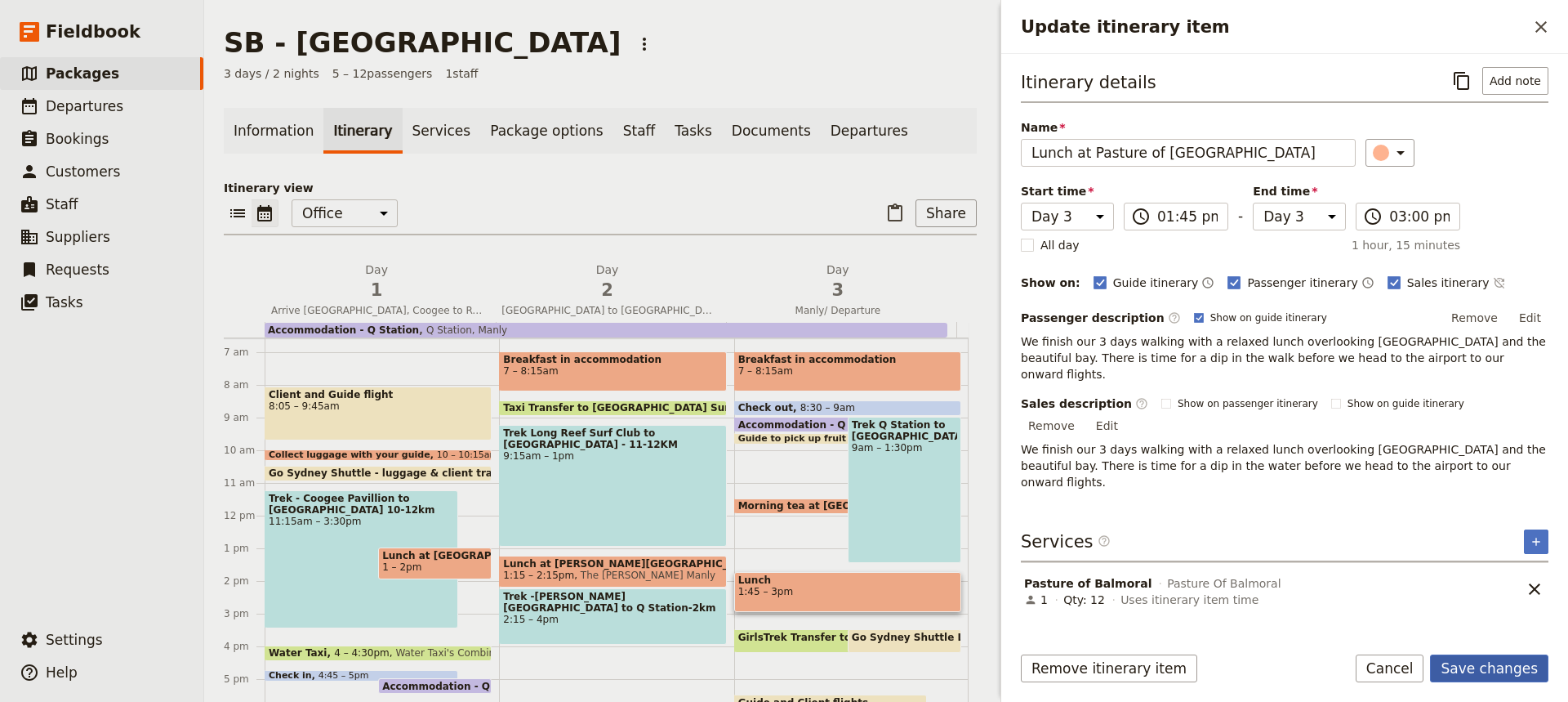
click at [1465, 666] on button "Save changes" at bounding box center [1488, 669] width 118 height 28
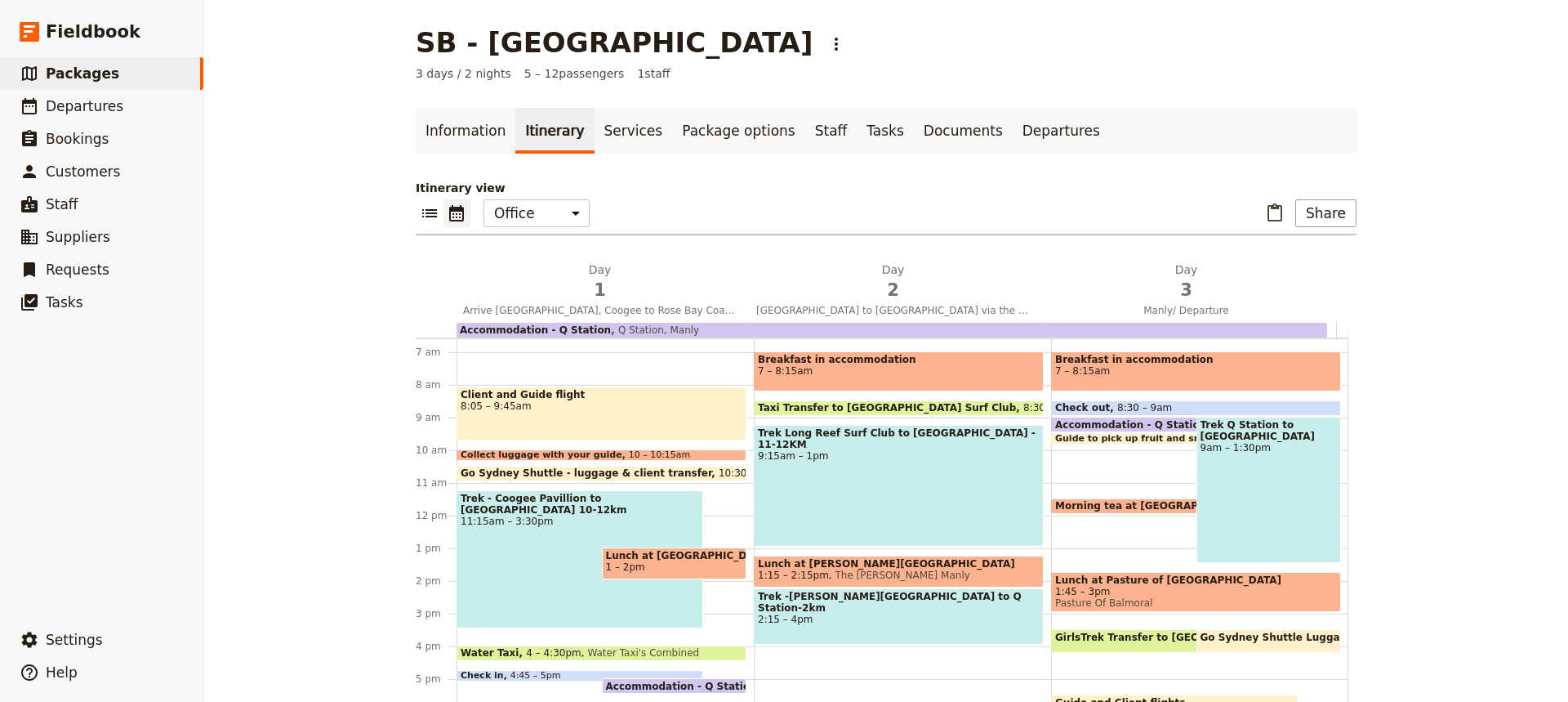
click at [1155, 580] on span "Lunch at Pasture of [GEOGRAPHIC_DATA]" at bounding box center [1196, 580] width 282 height 12
select select "3"
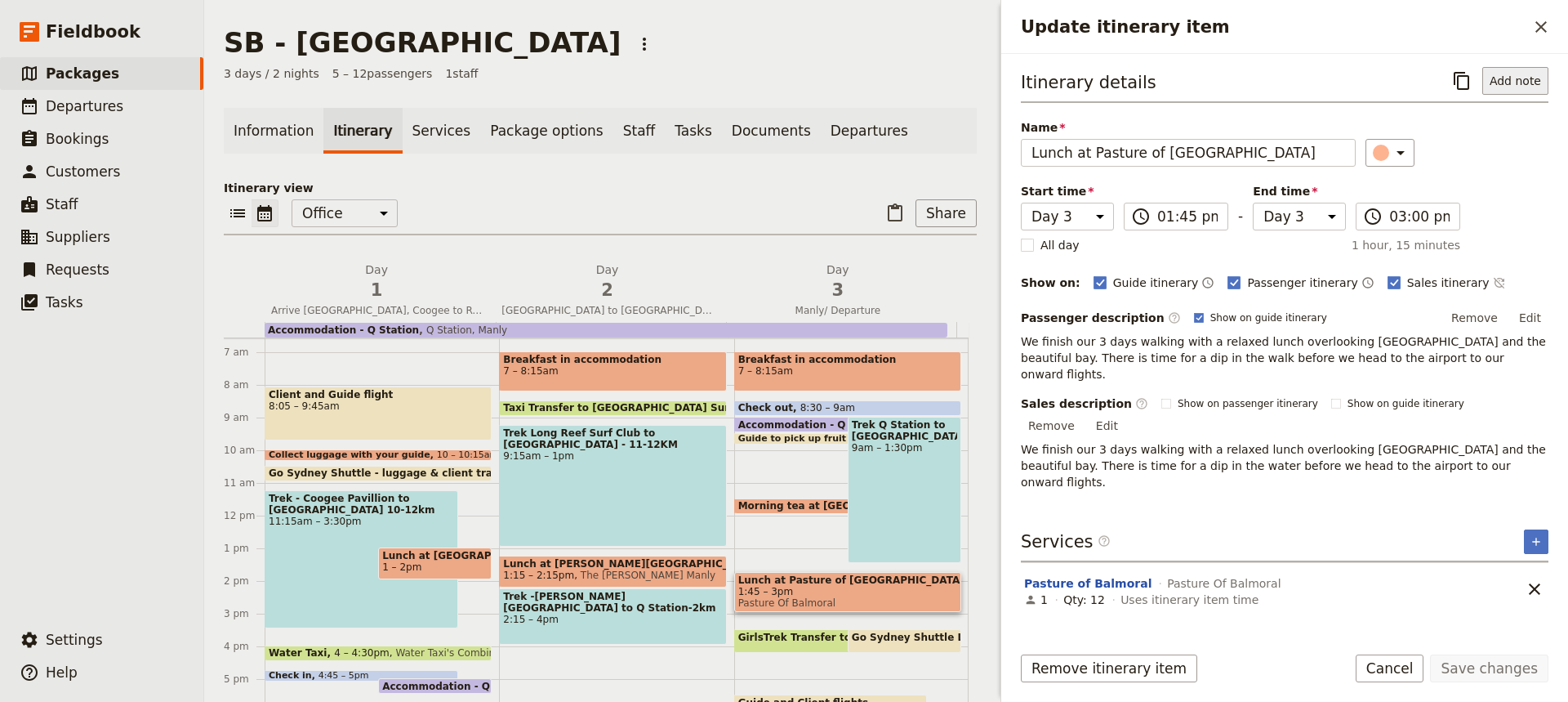
click at [1515, 85] on button "Add note" at bounding box center [1515, 81] width 66 height 28
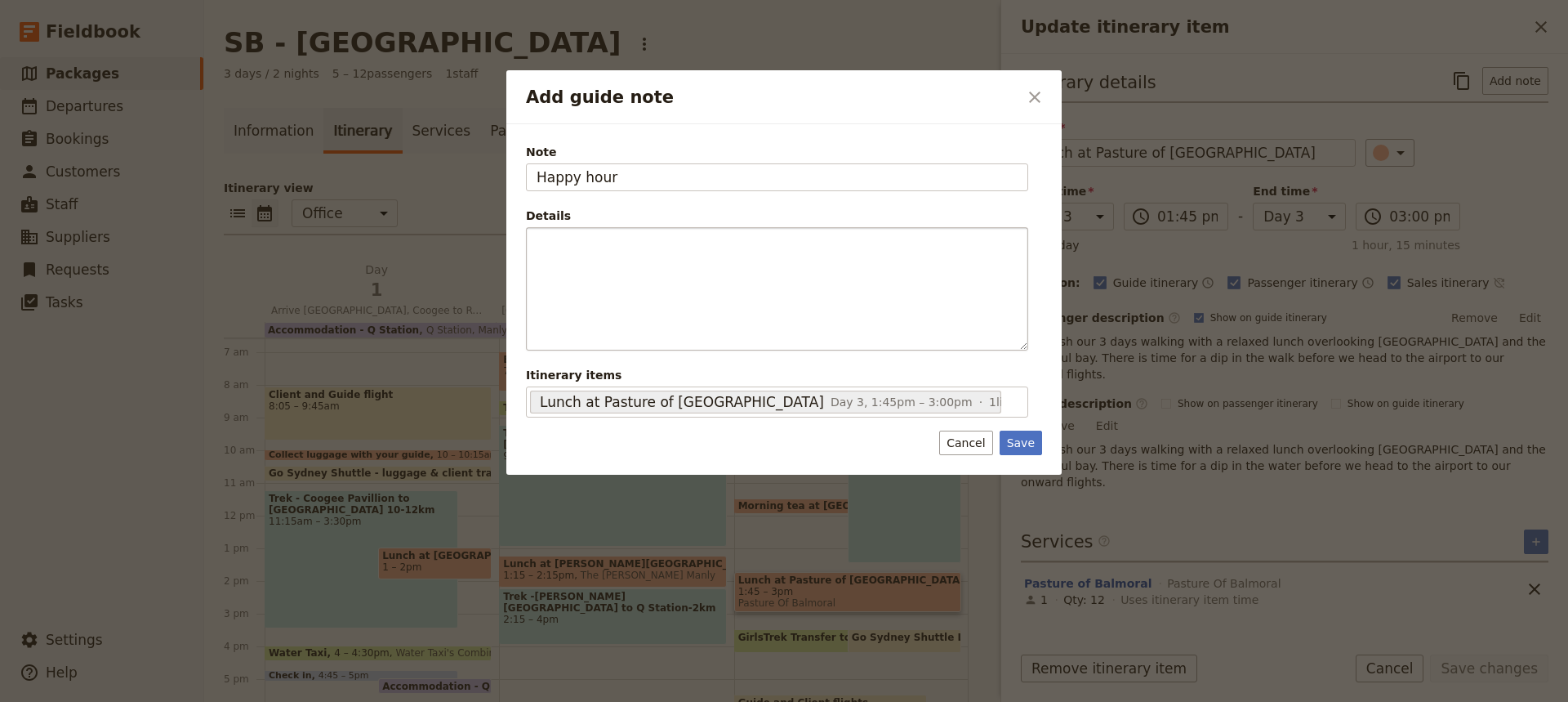
type input "Happy hour"
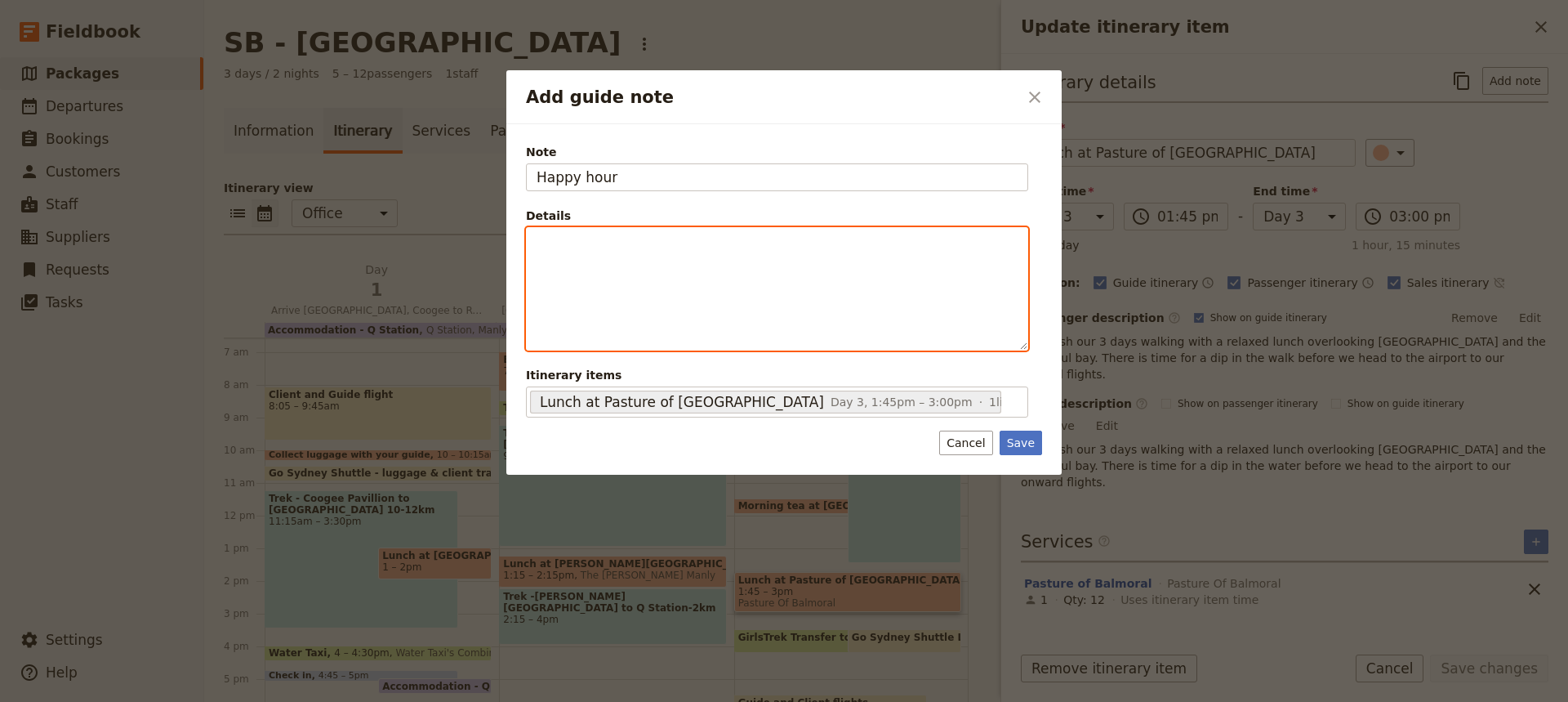
click at [536, 242] on div "Add guide note" at bounding box center [777, 288] width 500 height 122
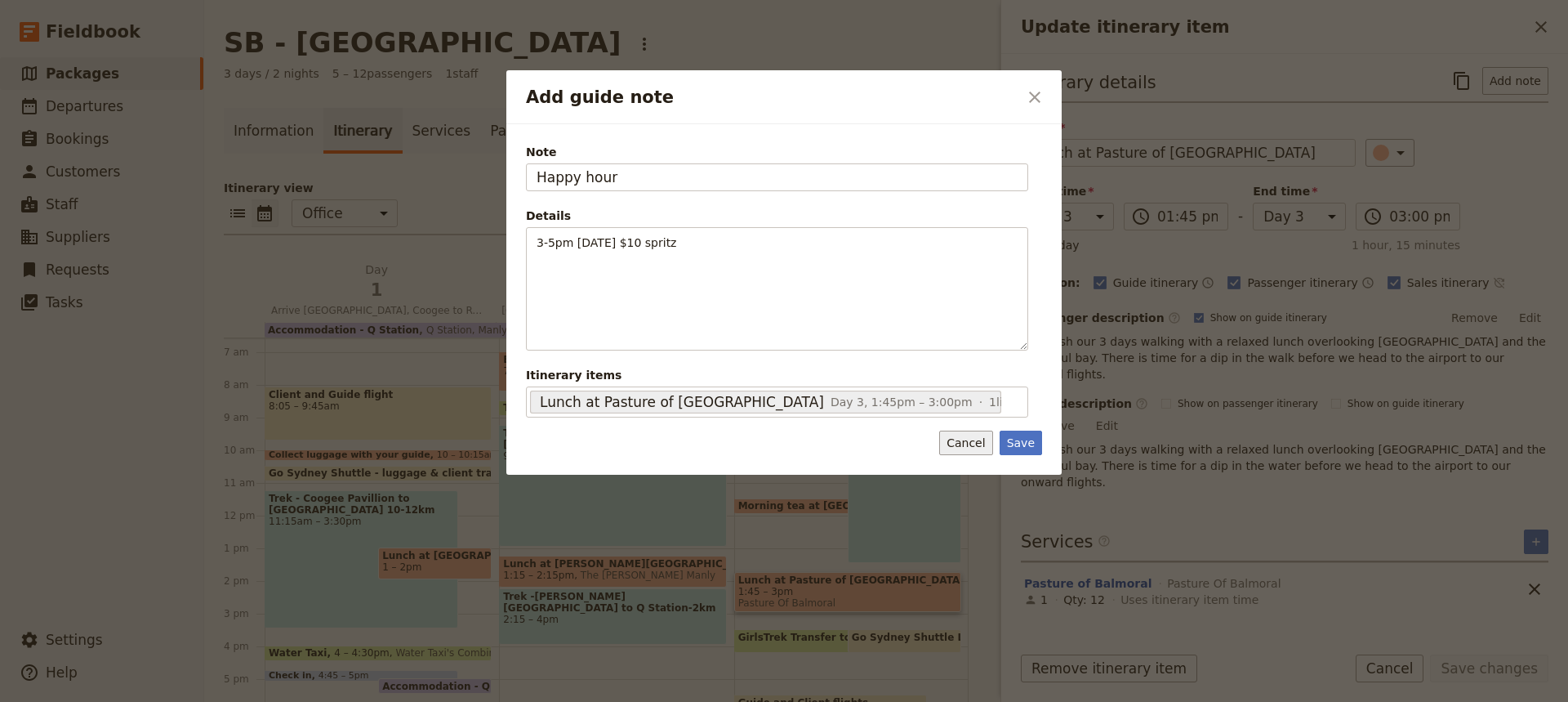
click at [970, 442] on button "Cancel" at bounding box center [966, 443] width 53 height 25
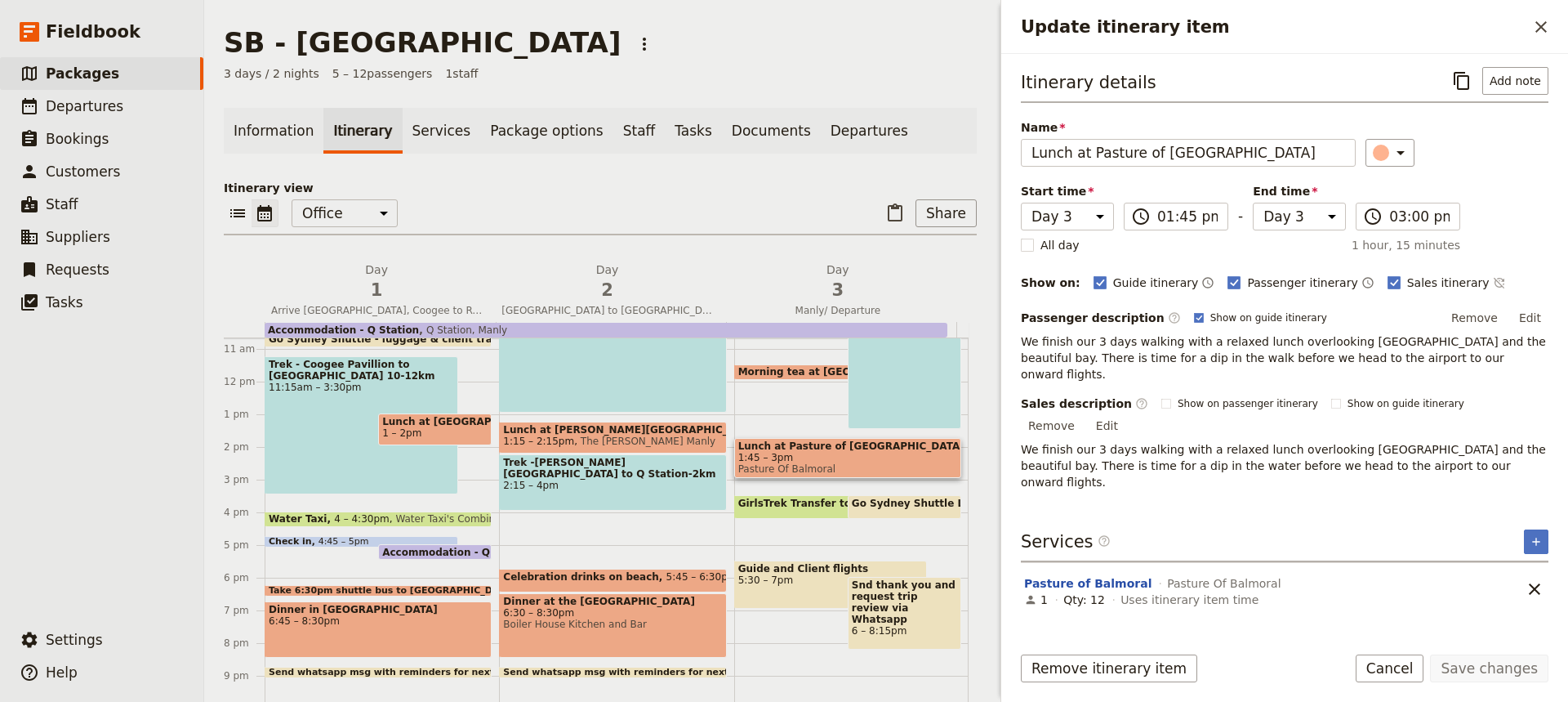
scroll to position [350, 0]
click at [390, 612] on span "Dinner in [GEOGRAPHIC_DATA]" at bounding box center [378, 609] width 219 height 12
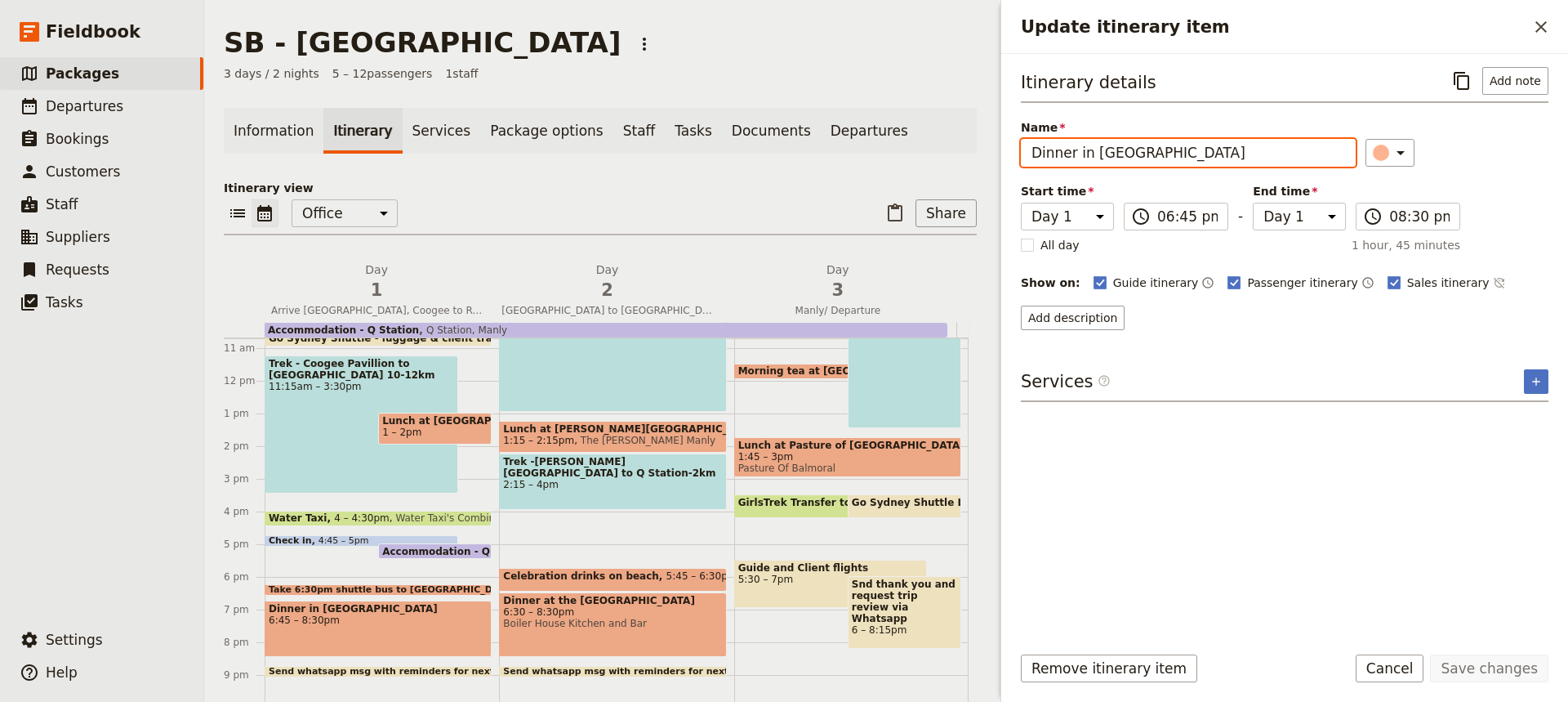
click at [1192, 153] on input "Dinner in [GEOGRAPHIC_DATA]" at bounding box center [1188, 153] width 335 height 28
type input "Dinner in Manly Pavilion Bistro"
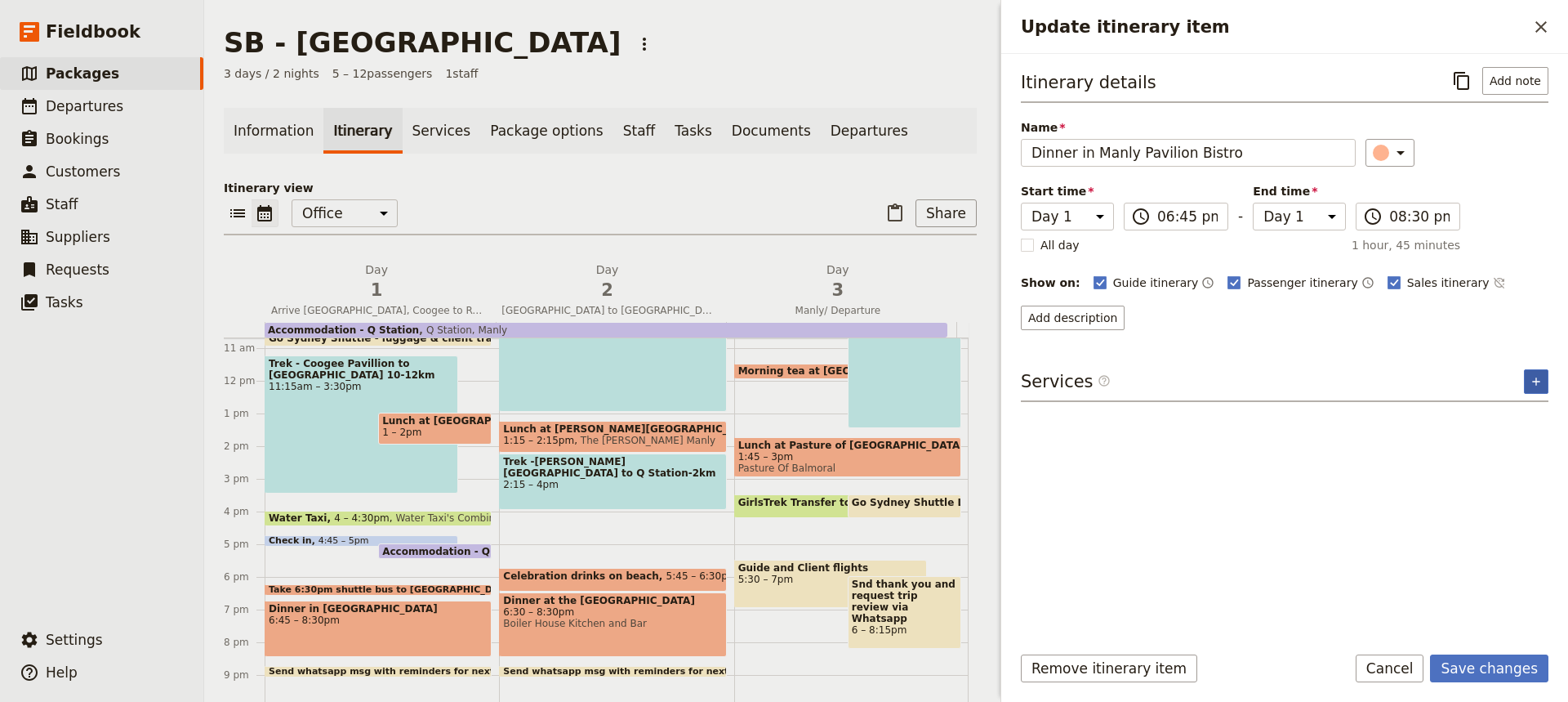
click at [1532, 376] on icon "Add service inclusion" at bounding box center [1537, 382] width 13 height 13
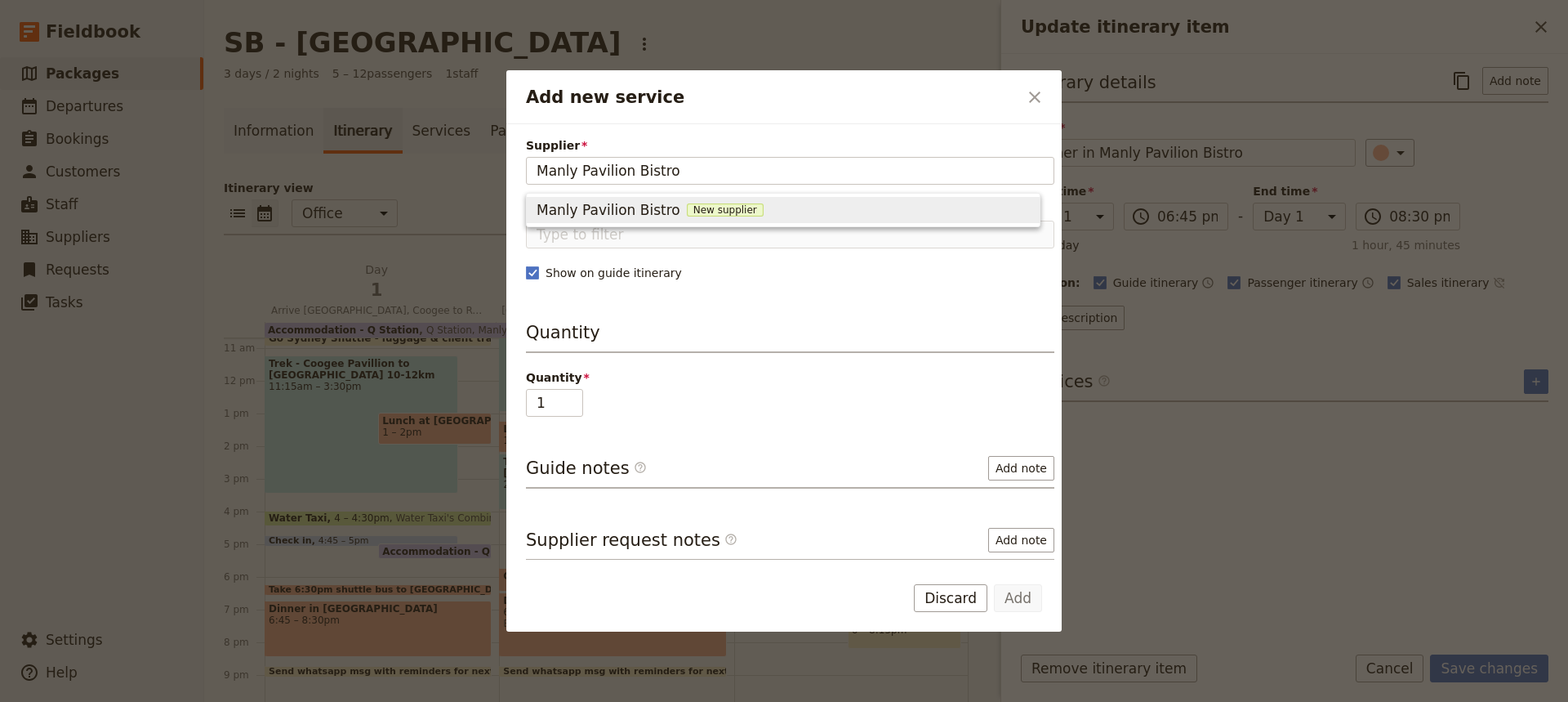
click at [707, 212] on span "New supplier" at bounding box center [725, 211] width 77 height 13
type input "Manly Pavilion Bistro"
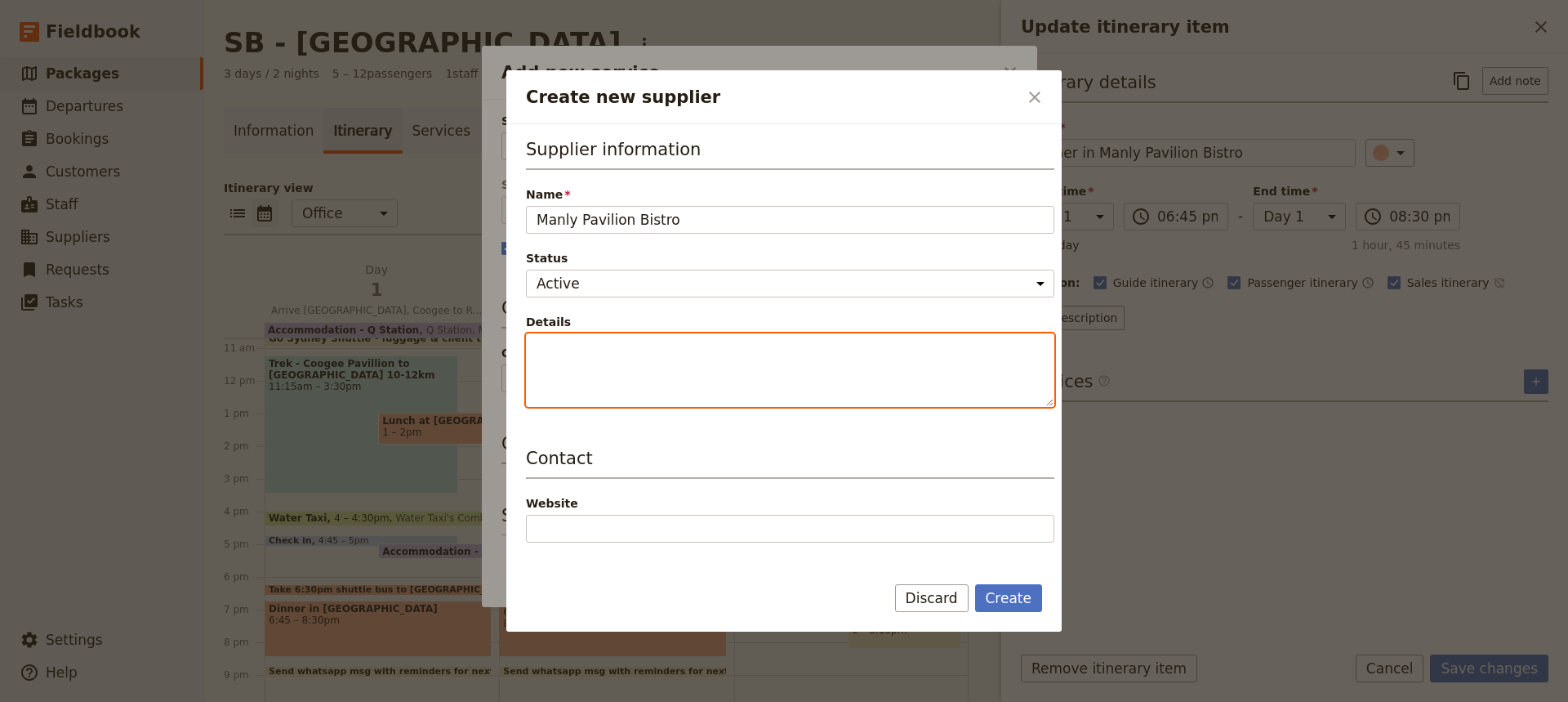
click at [537, 345] on textarea "Details" at bounding box center [790, 370] width 528 height 74
type textarea "Dinner on day 1"
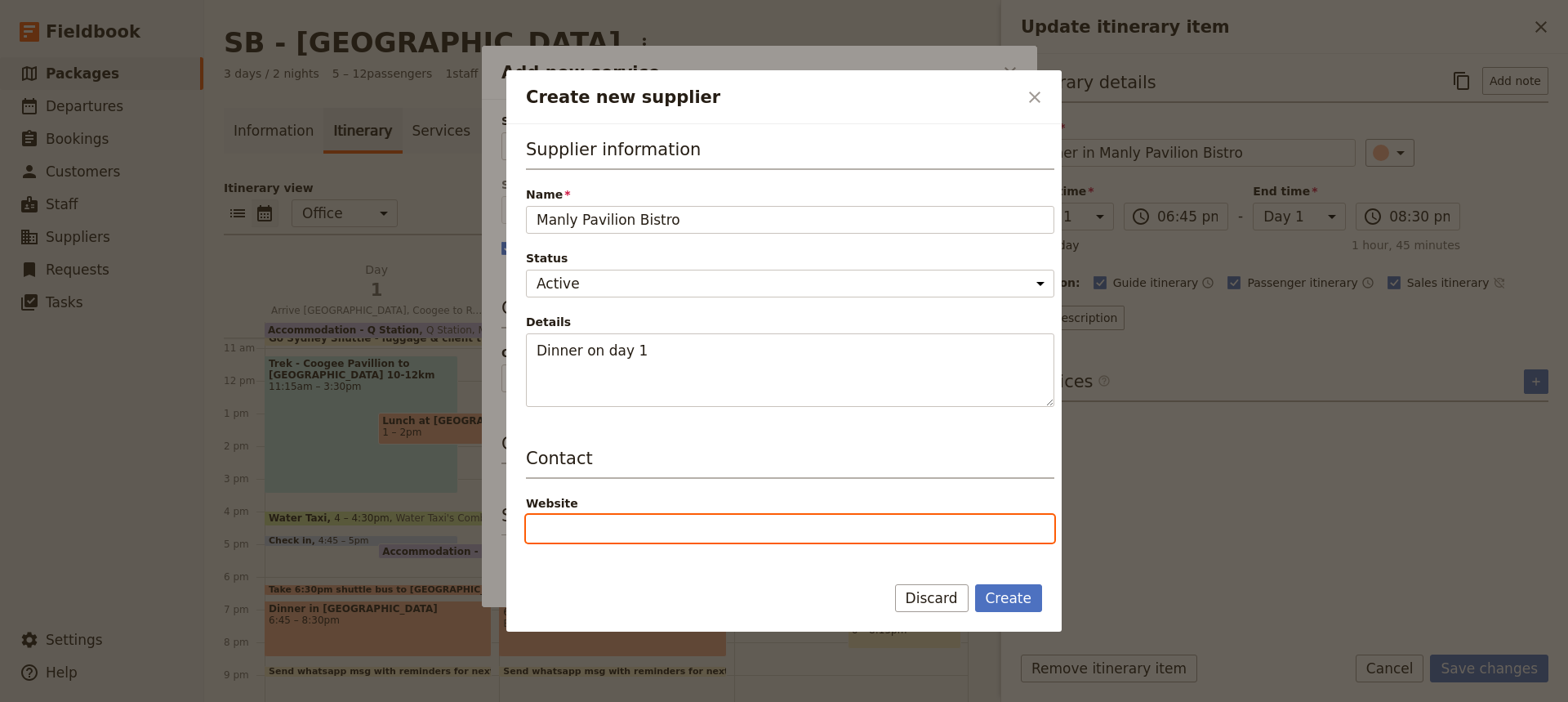
click at [538, 529] on input "Website" at bounding box center [790, 529] width 528 height 28
paste input "[URL][DOMAIN_NAME]"
type input "[URL][DOMAIN_NAME]"
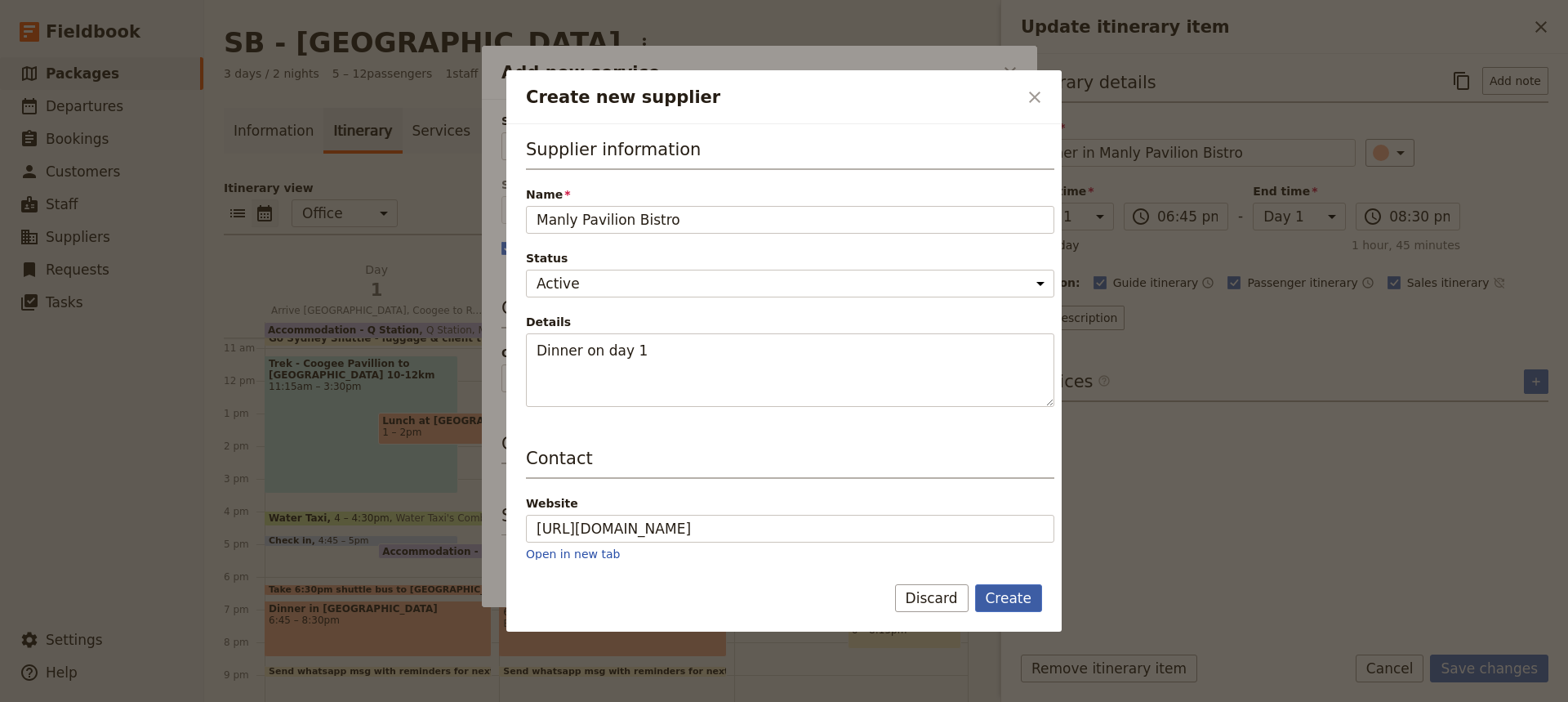
click at [1001, 594] on button "Create" at bounding box center [1009, 598] width 68 height 28
type input "Manly Pavilion Bistro"
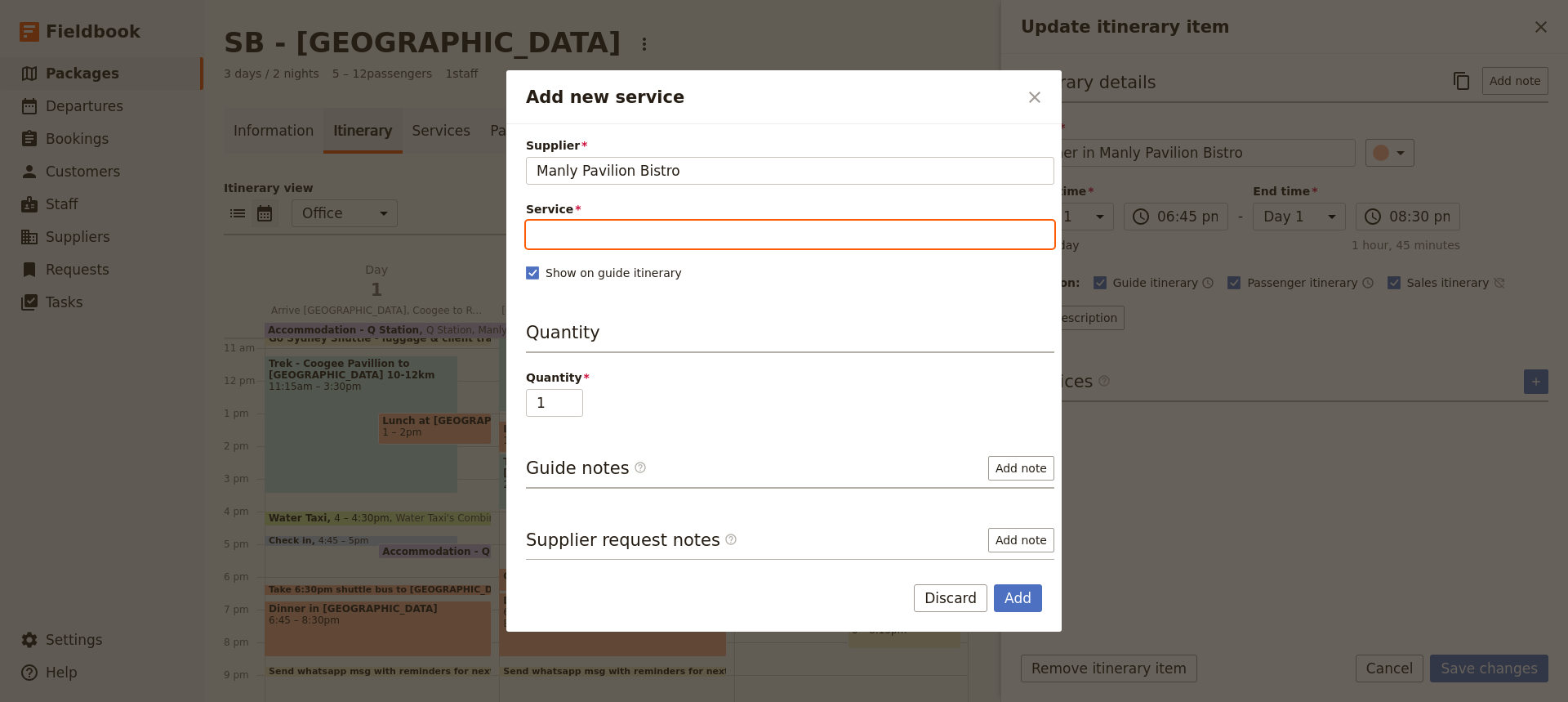
click at [549, 235] on input "Service" at bounding box center [790, 235] width 528 height 28
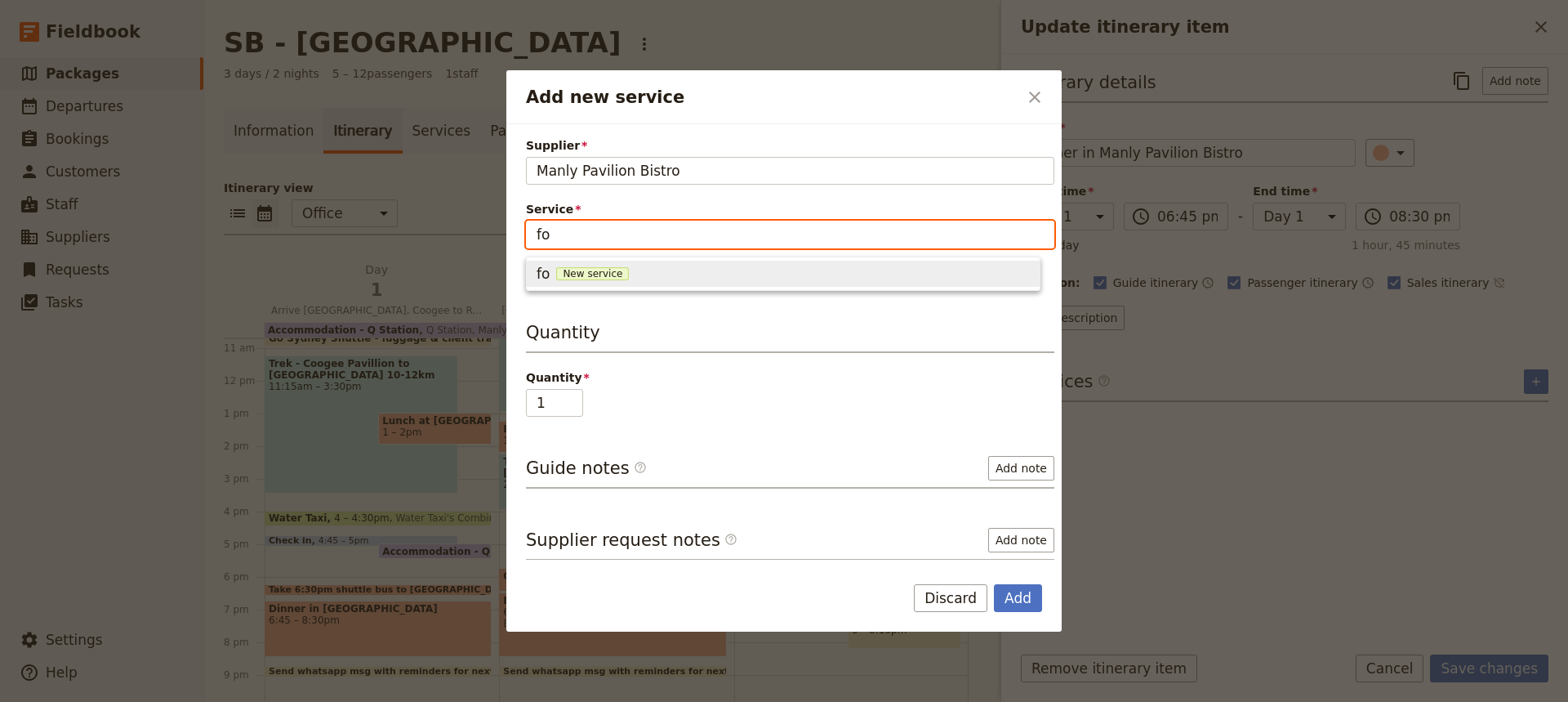
type input "f"
click at [606, 275] on span "New service" at bounding box center [613, 274] width 73 height 13
type input "Food"
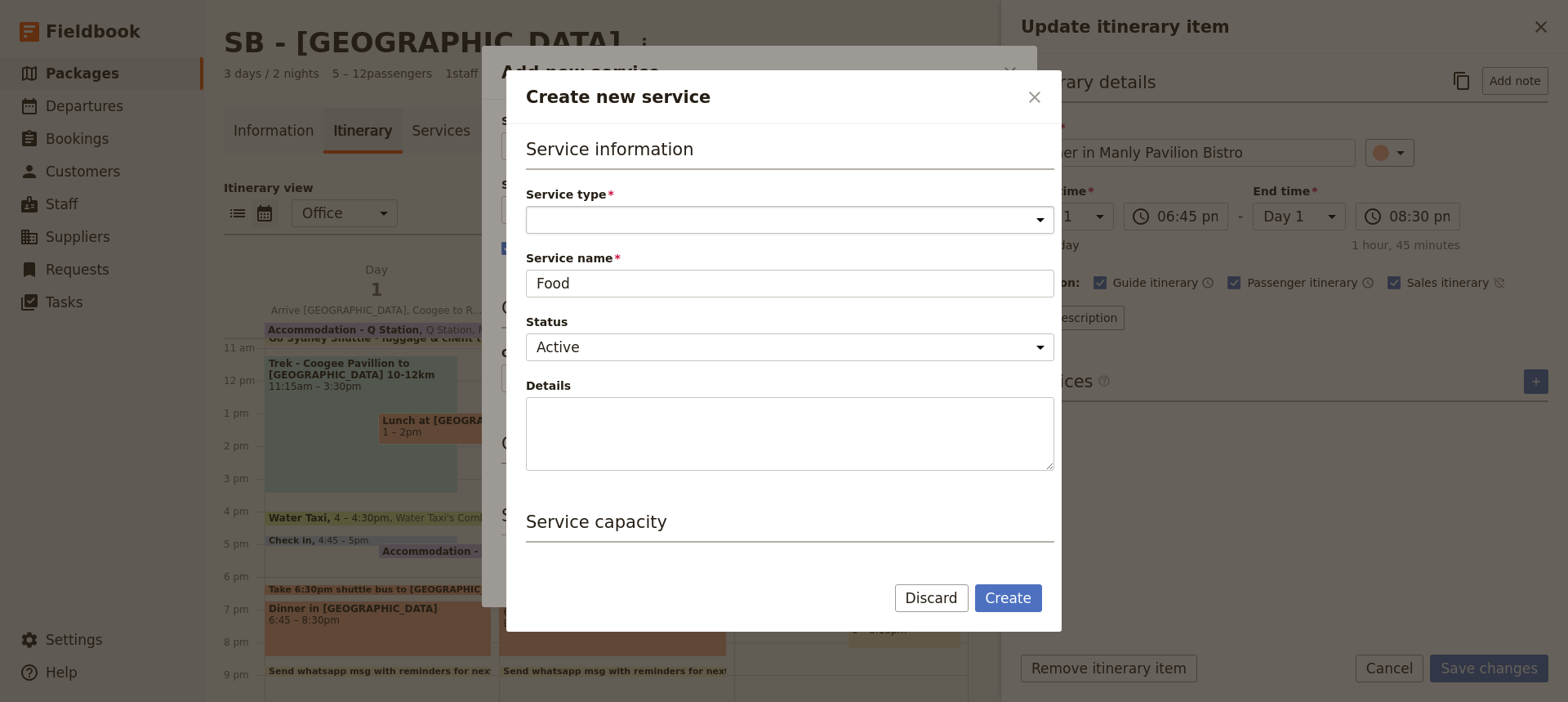
click at [540, 216] on select "Accommodation Activity Transport Flight Food and beverage Other" at bounding box center [790, 220] width 528 height 28
select select "FoodAndBeverageService"
click at [526, 206] on select "Accommodation Activity Transport Flight Food and beverage Other" at bounding box center [790, 220] width 528 height 28
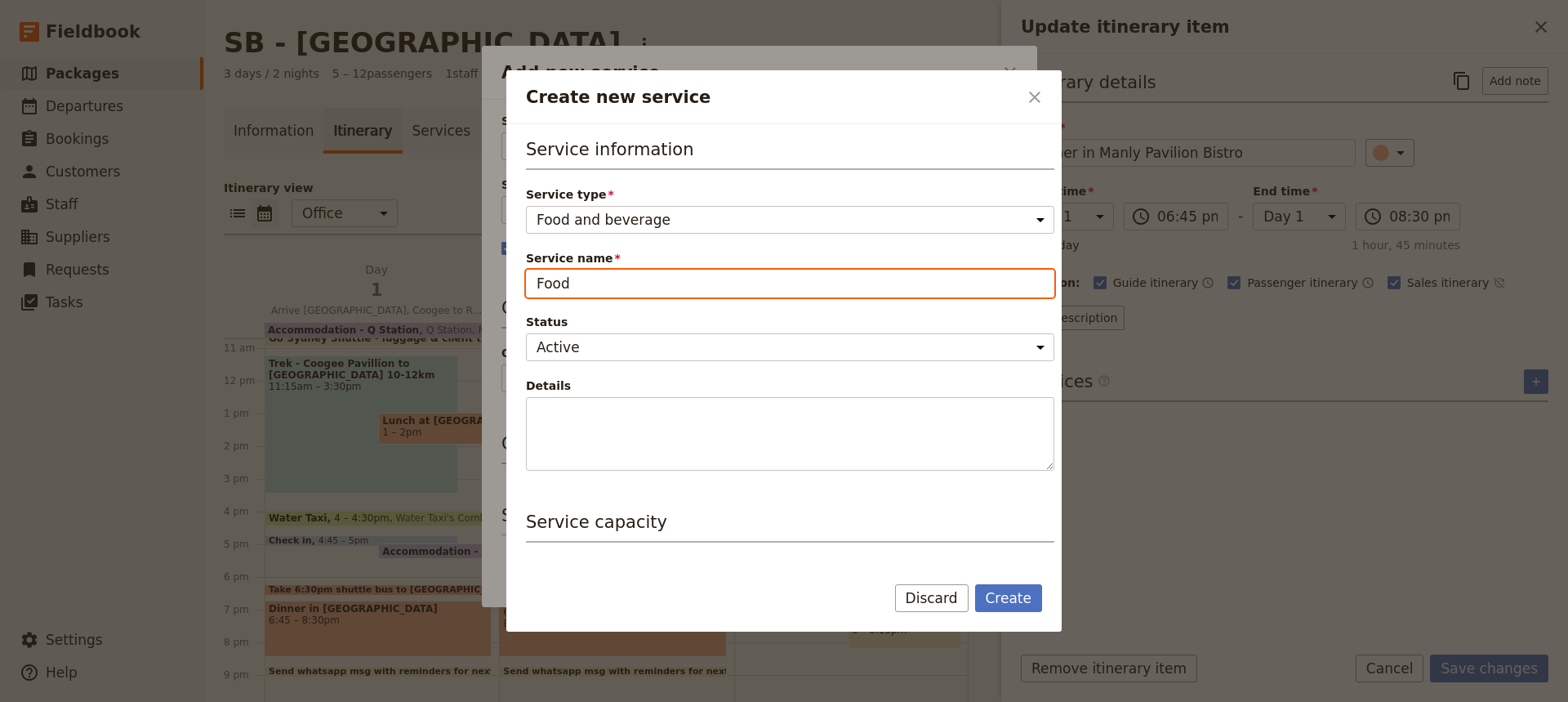
click at [575, 283] on input "Food" at bounding box center [790, 283] width 528 height 28
type input "F"
type input "Manly Pavilion Bistro"
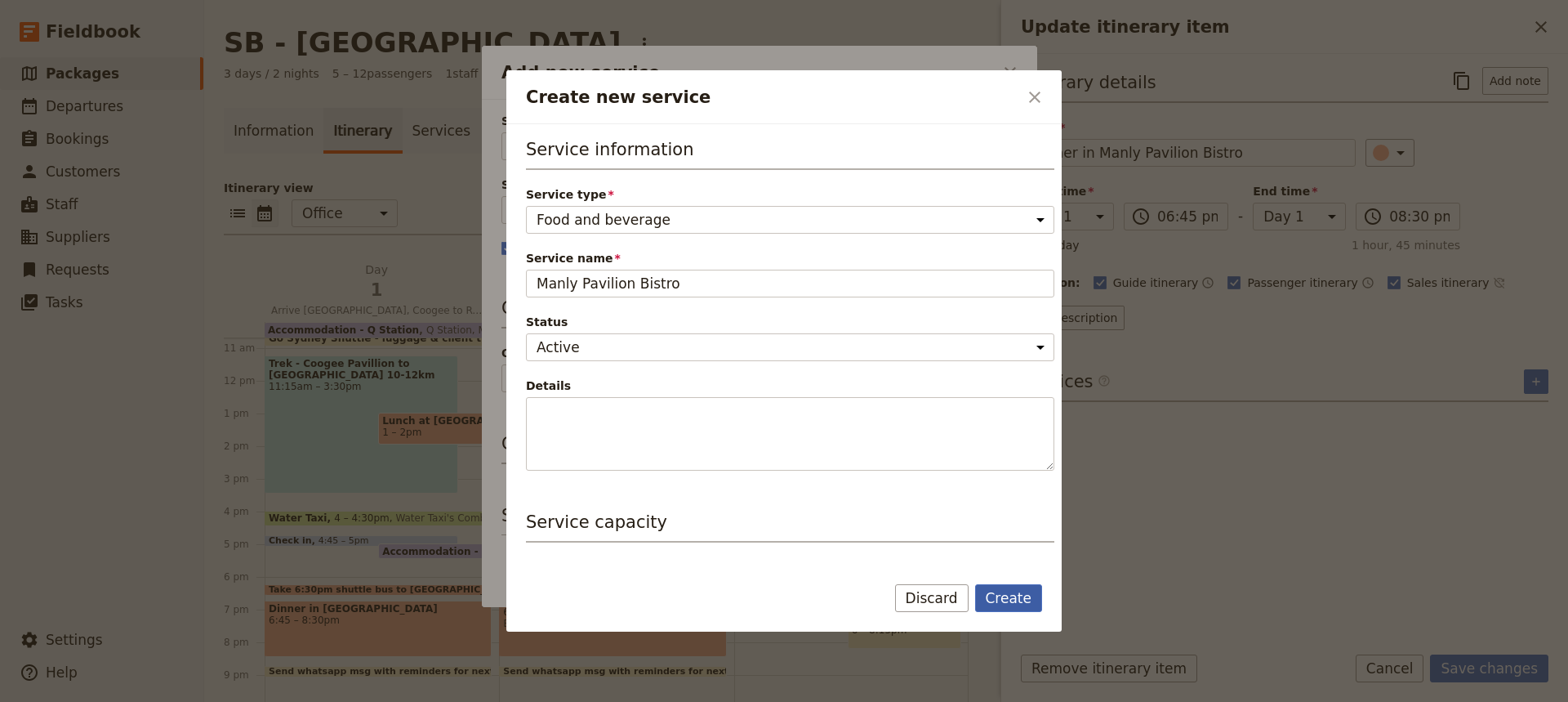
click at [1011, 600] on button "Create" at bounding box center [1009, 598] width 68 height 28
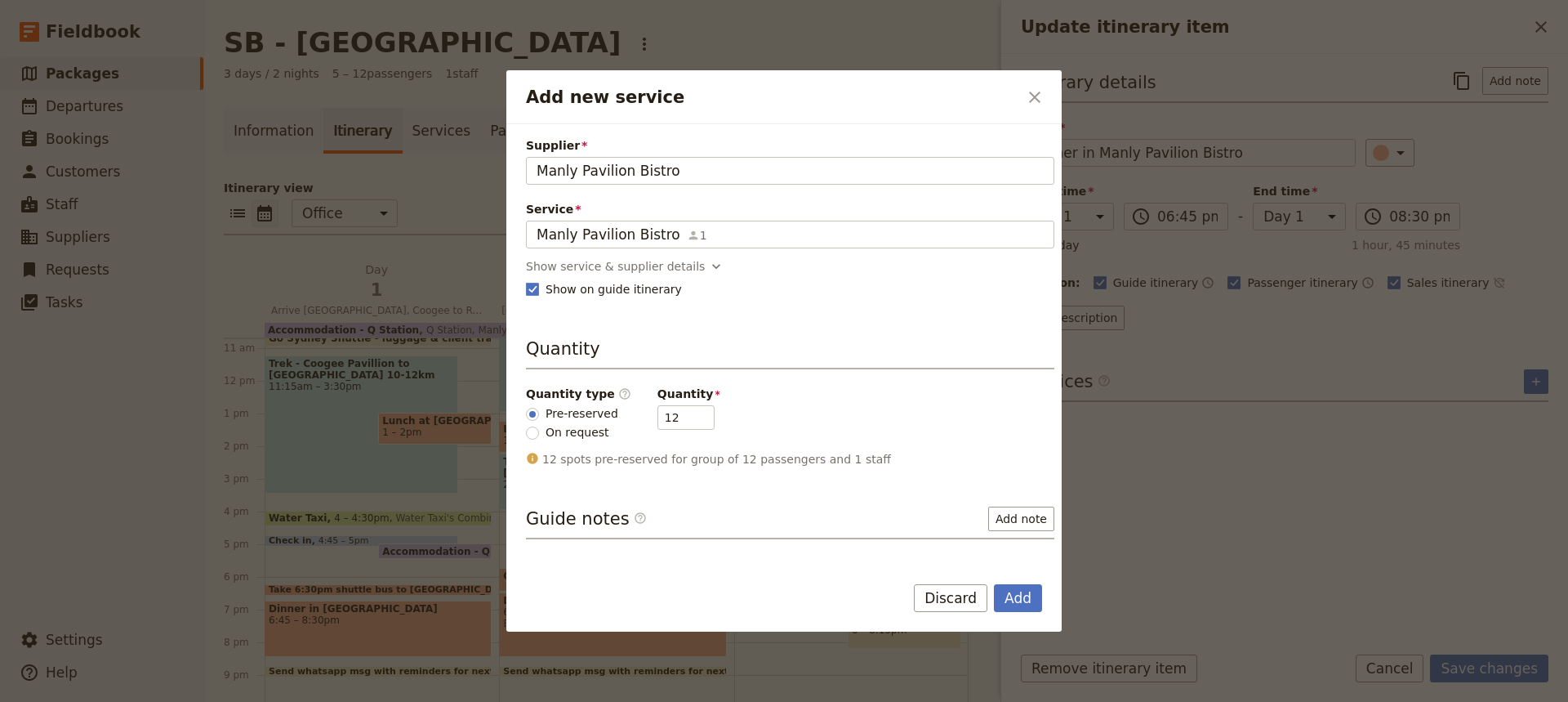
click at [1011, 600] on button "Add" at bounding box center [1018, 598] width 48 height 28
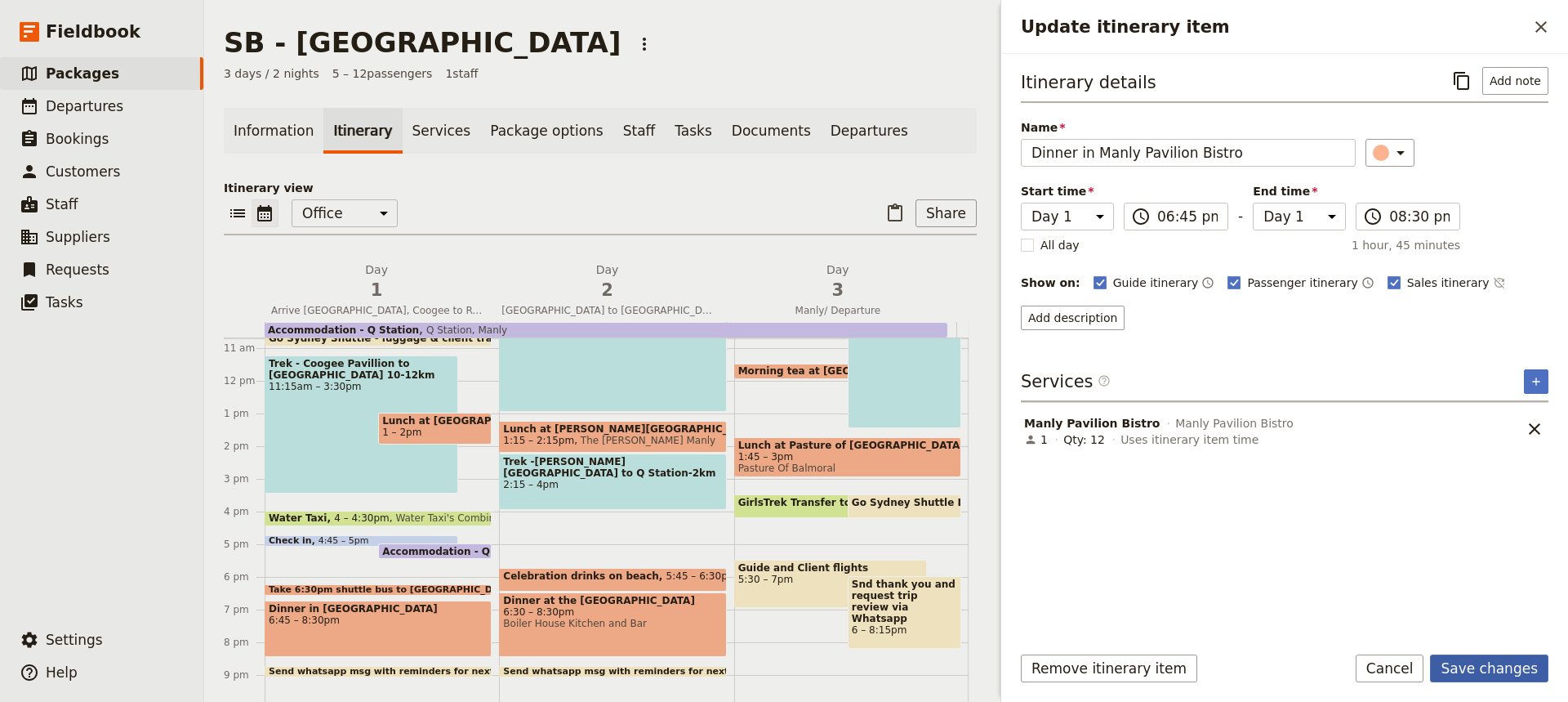
click at [1479, 668] on button "Save changes" at bounding box center [1488, 669] width 118 height 28
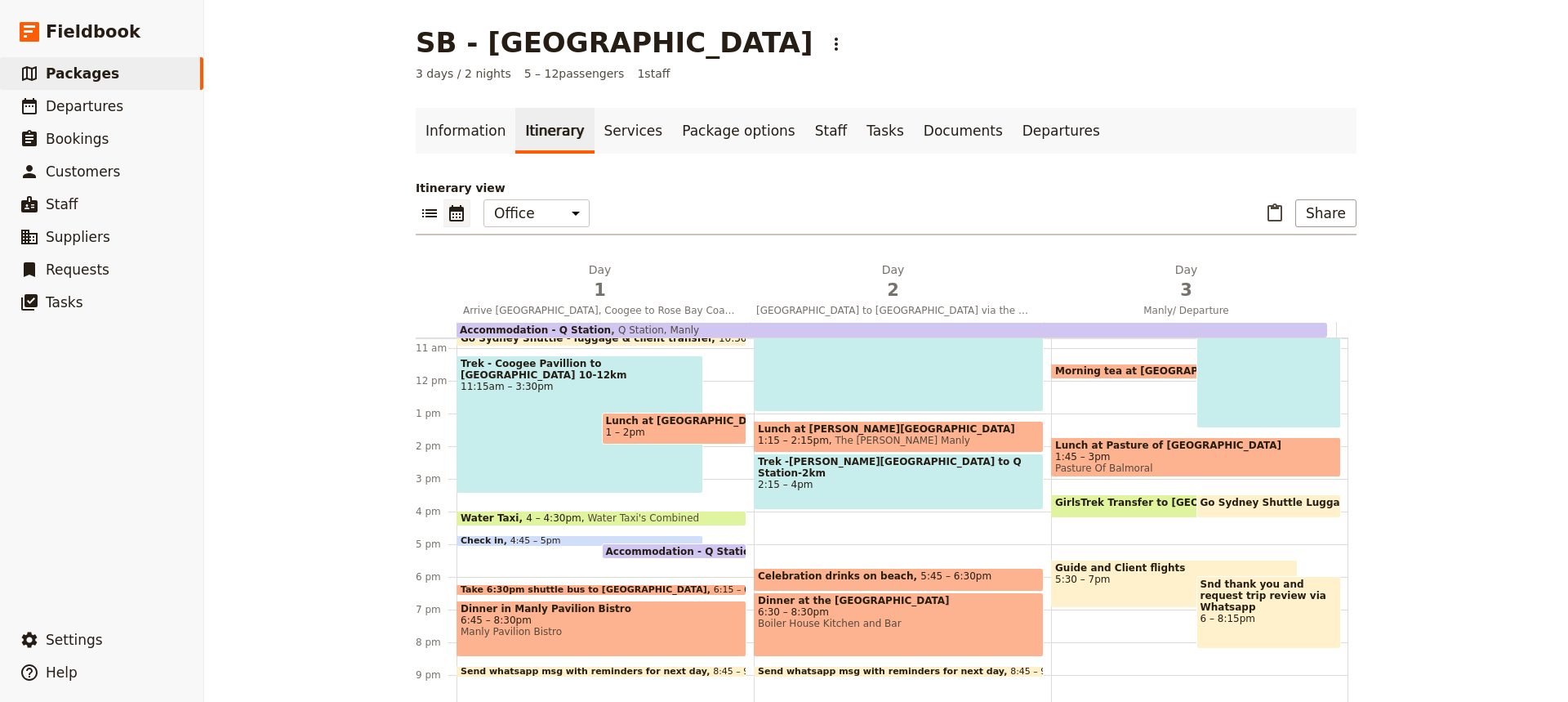
click at [863, 577] on span "Celebration drinks on beach" at bounding box center [839, 576] width 162 height 12
select select "2"
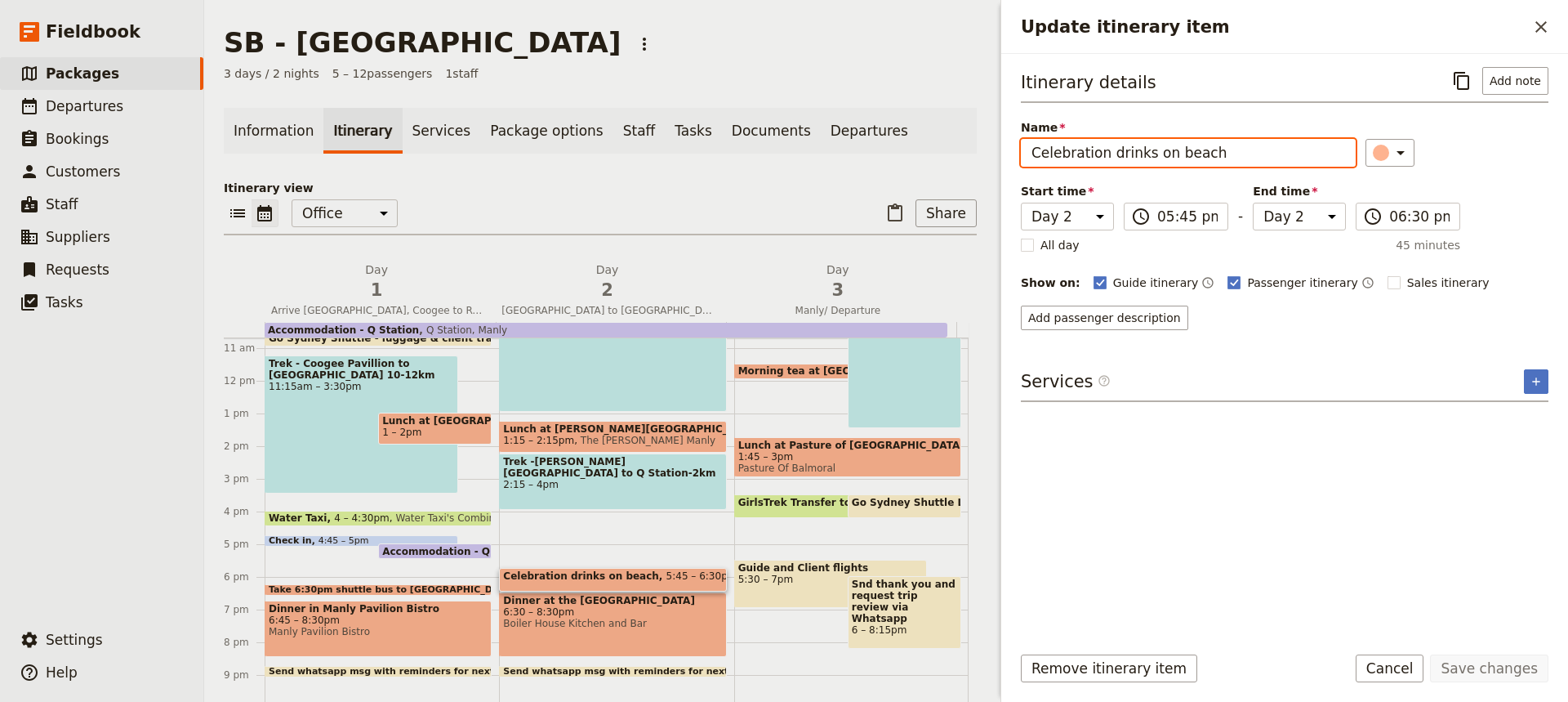
click at [1211, 153] on input "Celebration drinks on beach" at bounding box center [1188, 153] width 335 height 28
click at [1517, 76] on button "Add note" at bounding box center [1515, 81] width 66 height 28
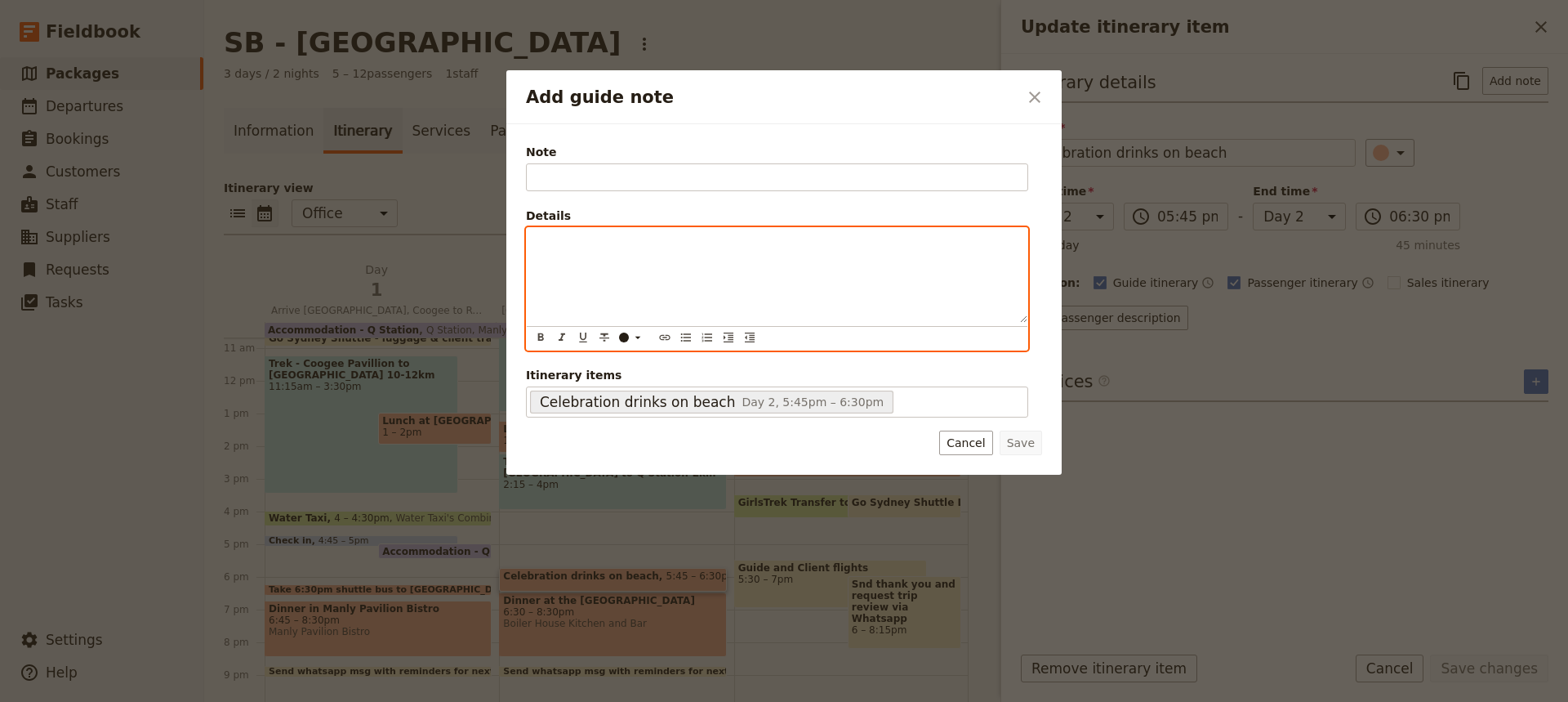
click at [533, 238] on div "Add guide note" at bounding box center [777, 275] width 500 height 94
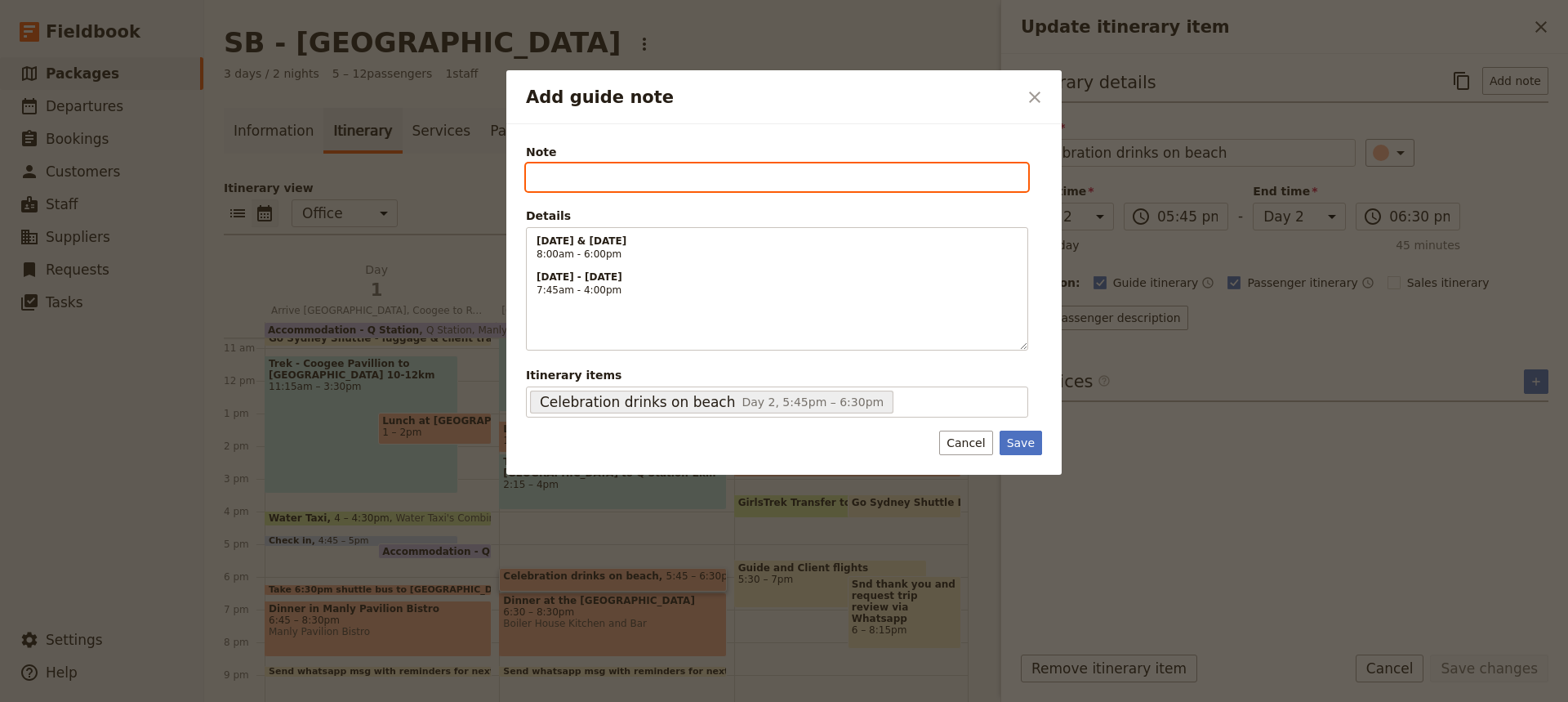
click at [538, 177] on input "Note" at bounding box center [777, 177] width 502 height 28
type input "Opening hours"
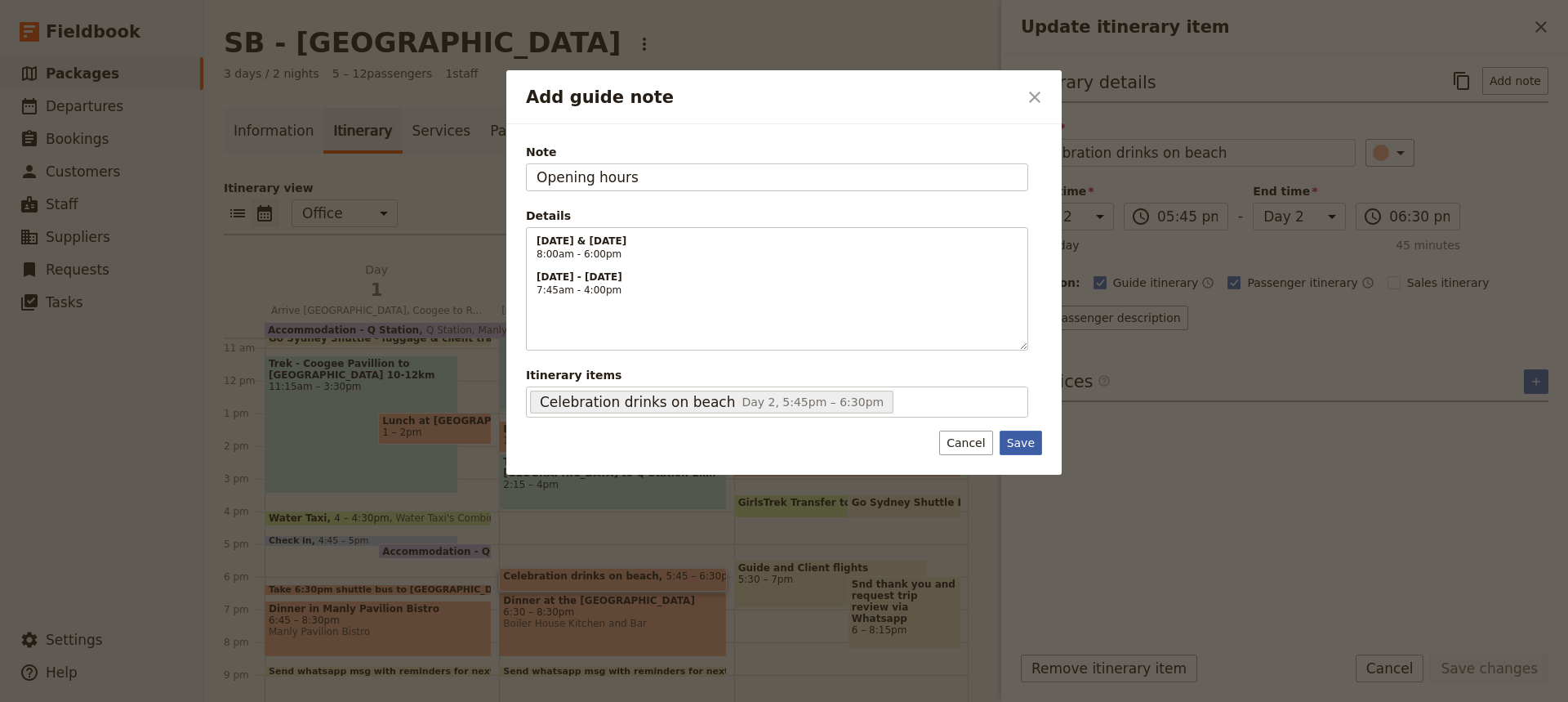
click at [1026, 442] on button "Save" at bounding box center [1020, 443] width 42 height 25
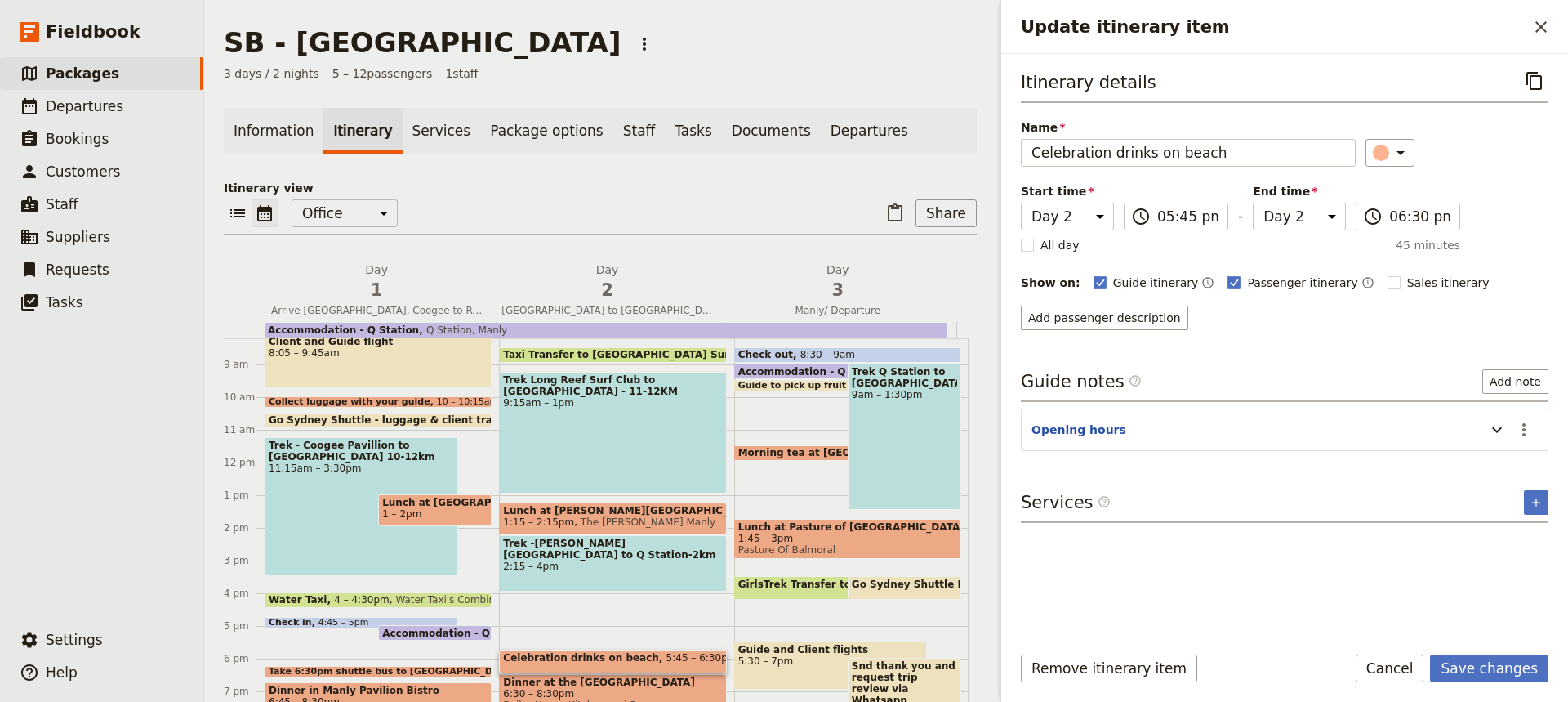
scroll to position [257, 0]
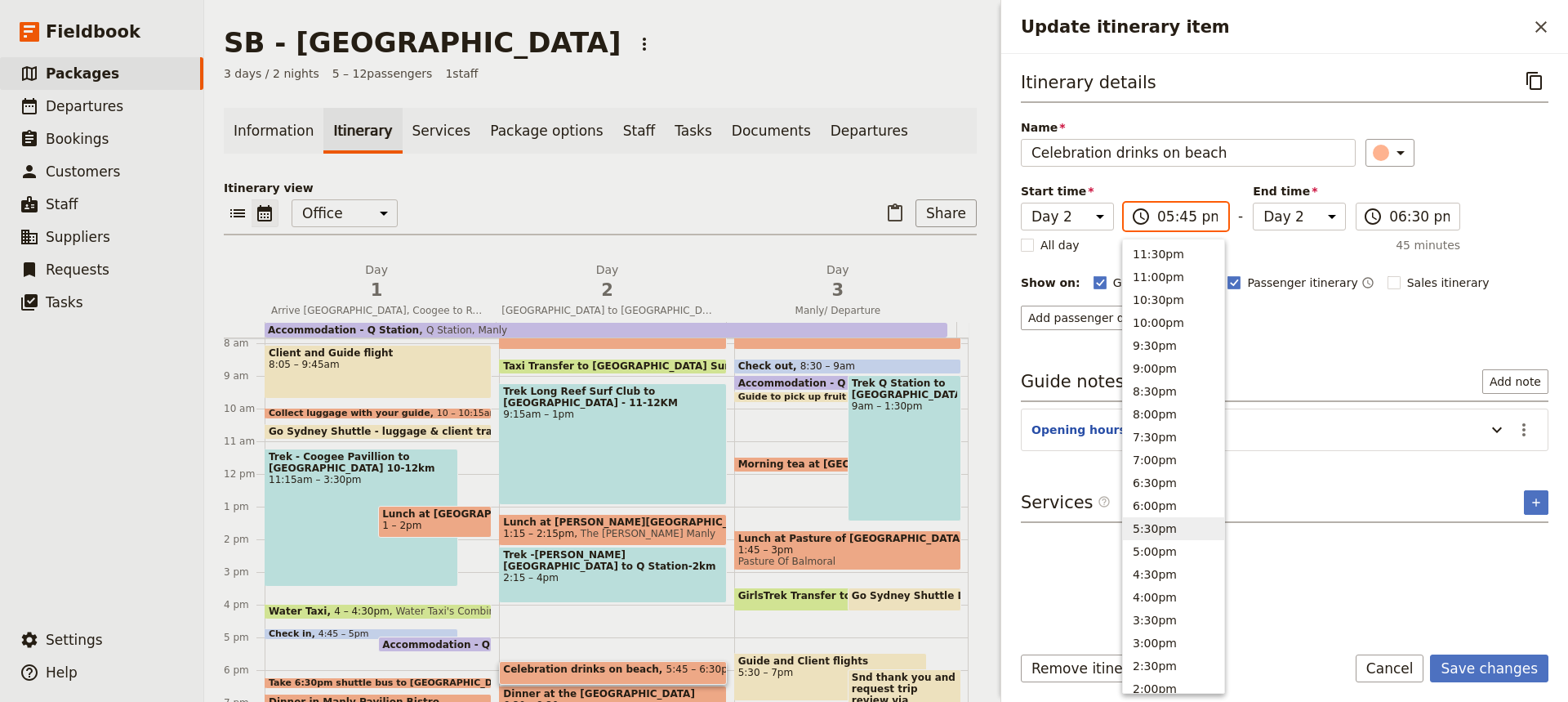
click at [1180, 215] on input "05:45 pm" at bounding box center [1187, 216] width 60 height 20
click at [1145, 545] on button "5:00pm" at bounding box center [1174, 552] width 101 height 23
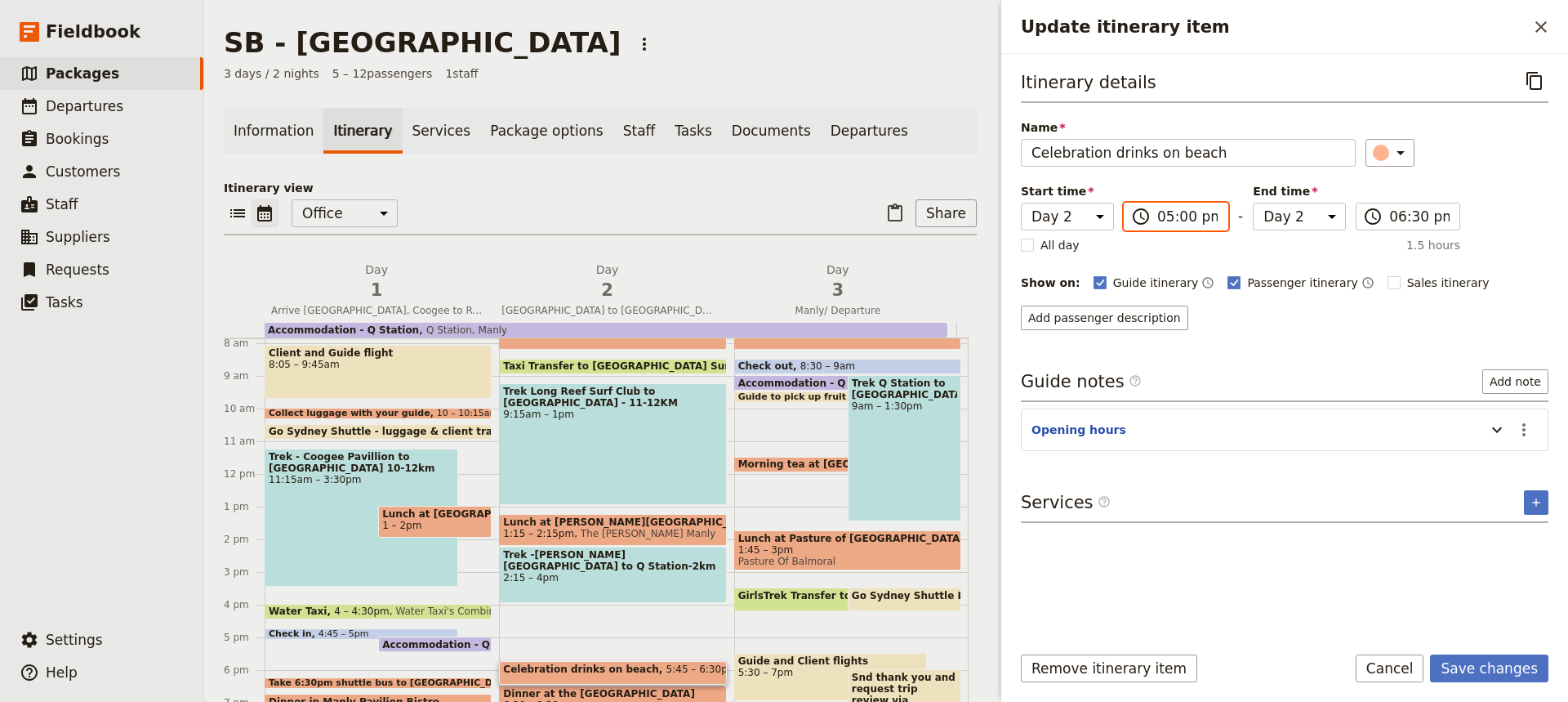
click at [1172, 220] on input "05:00 pm" at bounding box center [1187, 216] width 60 height 20
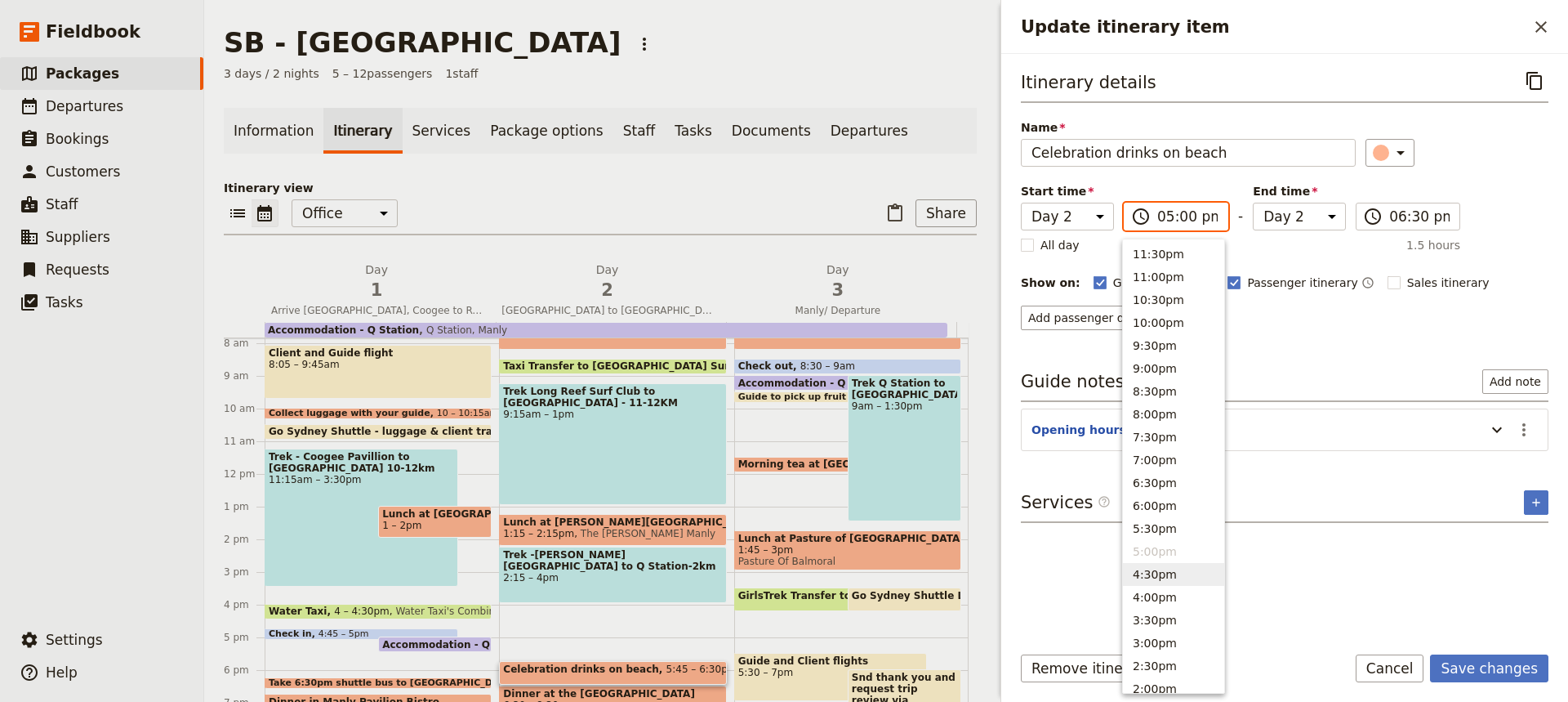
click at [1146, 568] on button "4:30pm" at bounding box center [1174, 574] width 101 height 23
type input "04:30 pm"
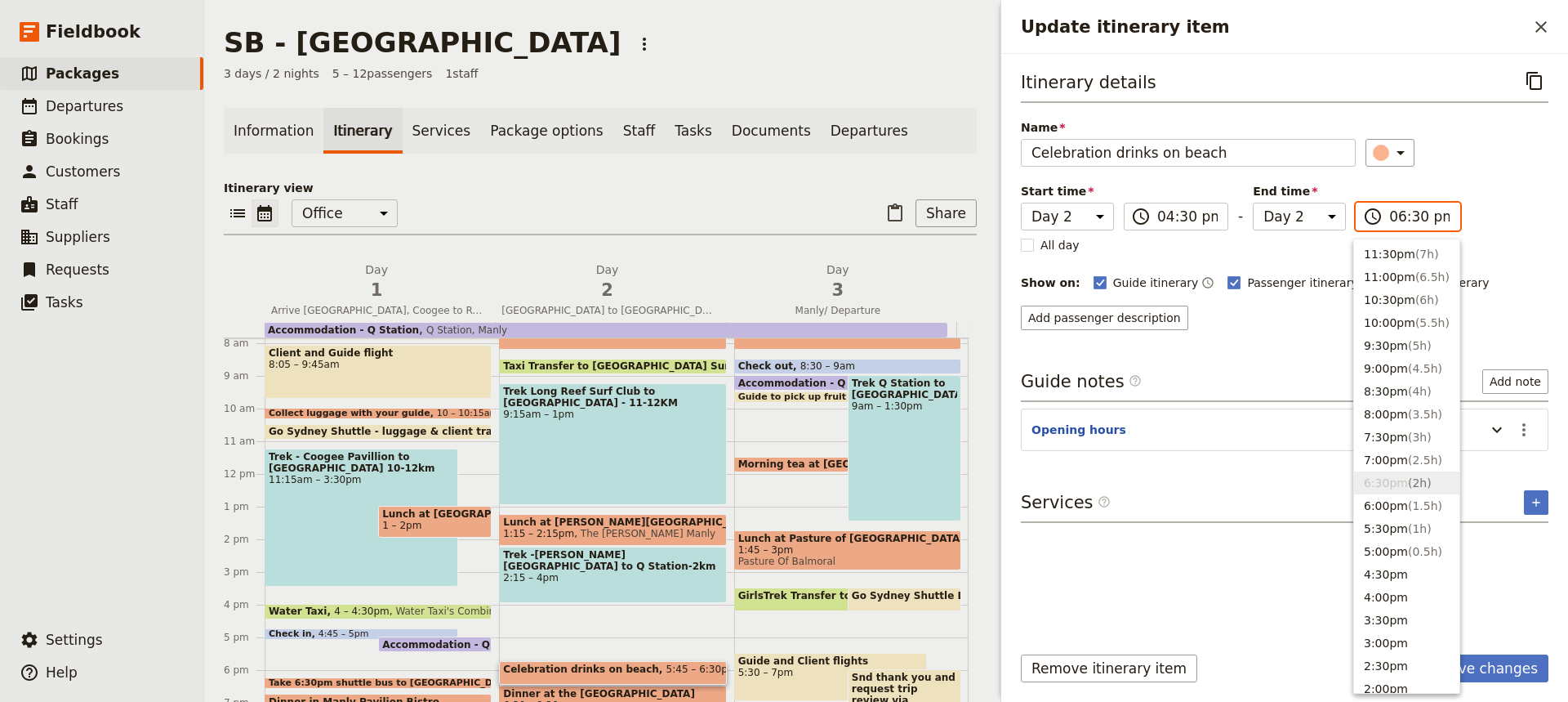
click at [1399, 219] on input "06:30 pm" at bounding box center [1419, 216] width 60 height 20
click at [1376, 522] on button "5:30pm ( 1h )" at bounding box center [1406, 529] width 105 height 23
type input "05:30 pm"
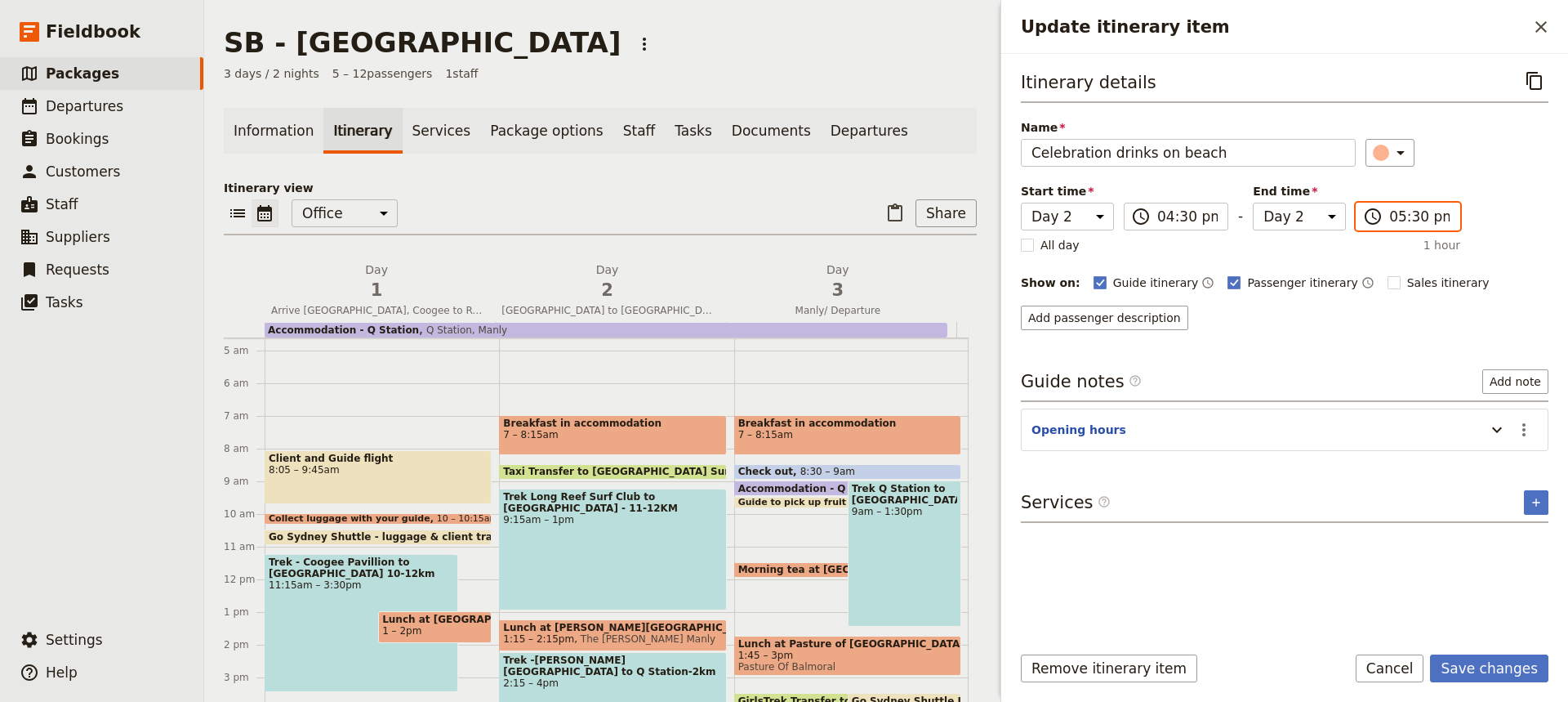
scroll to position [150, 0]
click at [626, 444] on div "Breakfast in accommodation 7 – 8:15am" at bounding box center [612, 436] width 227 height 40
select select "2"
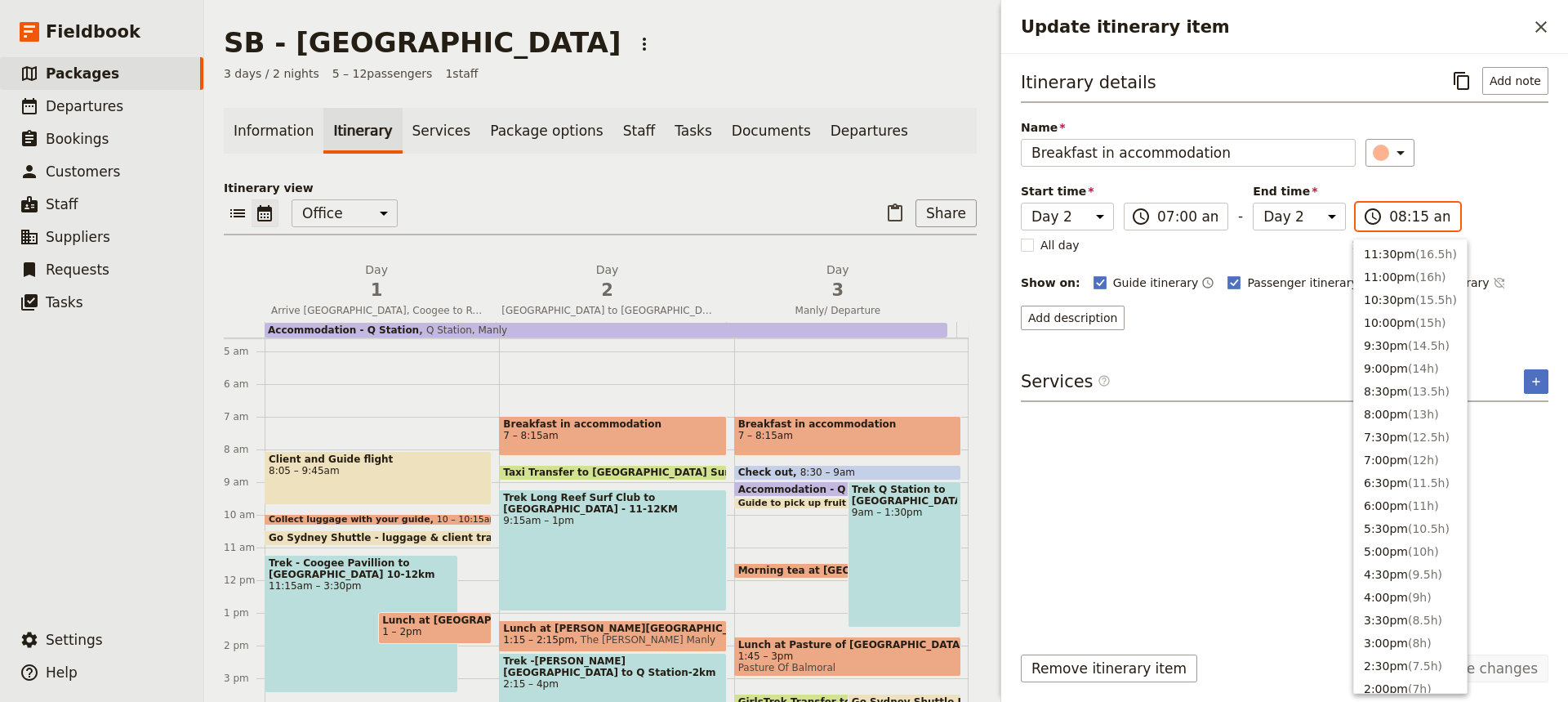
scroll to position [651, 0]
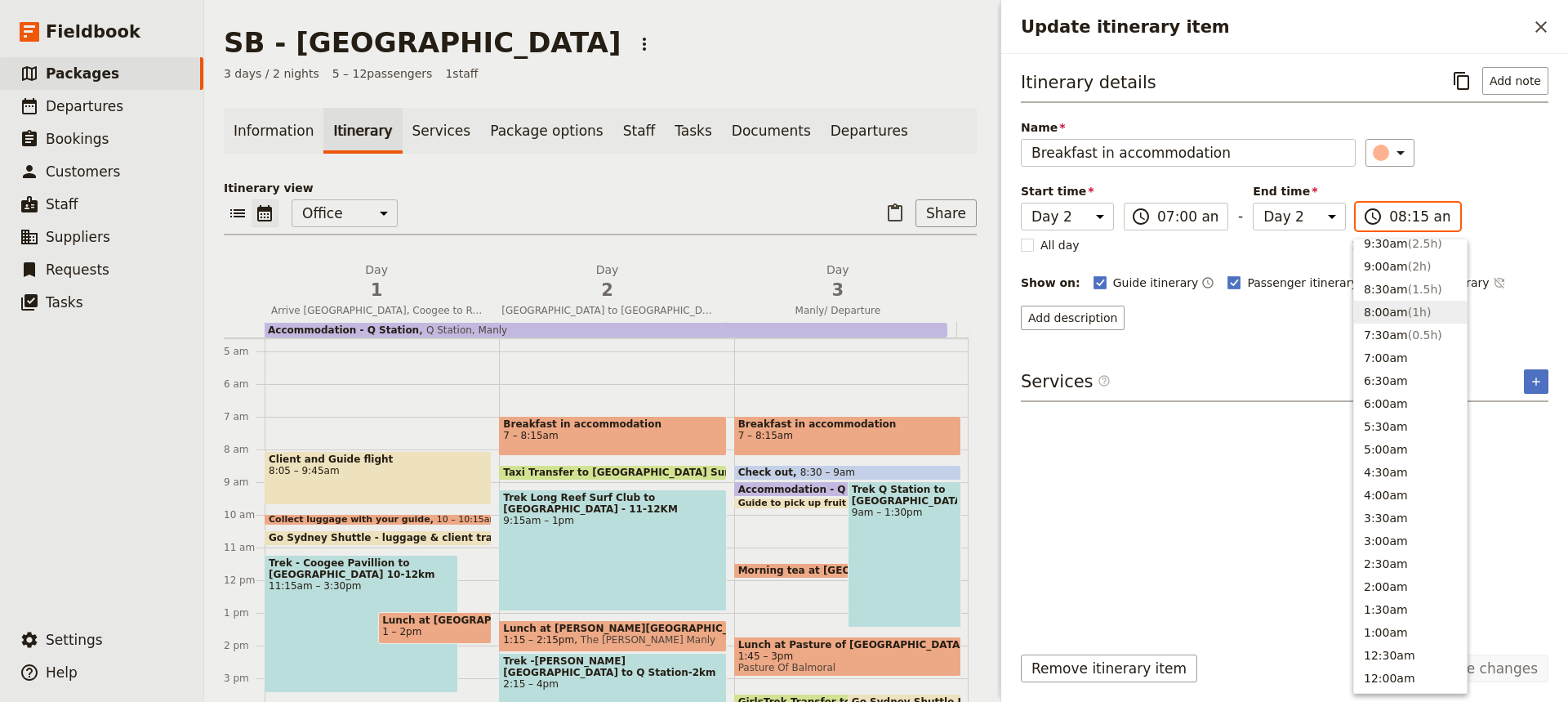
click at [1416, 221] on input "08:15 am" at bounding box center [1419, 216] width 60 height 20
click at [1409, 220] on input "08:15 am" at bounding box center [1419, 216] width 60 height 20
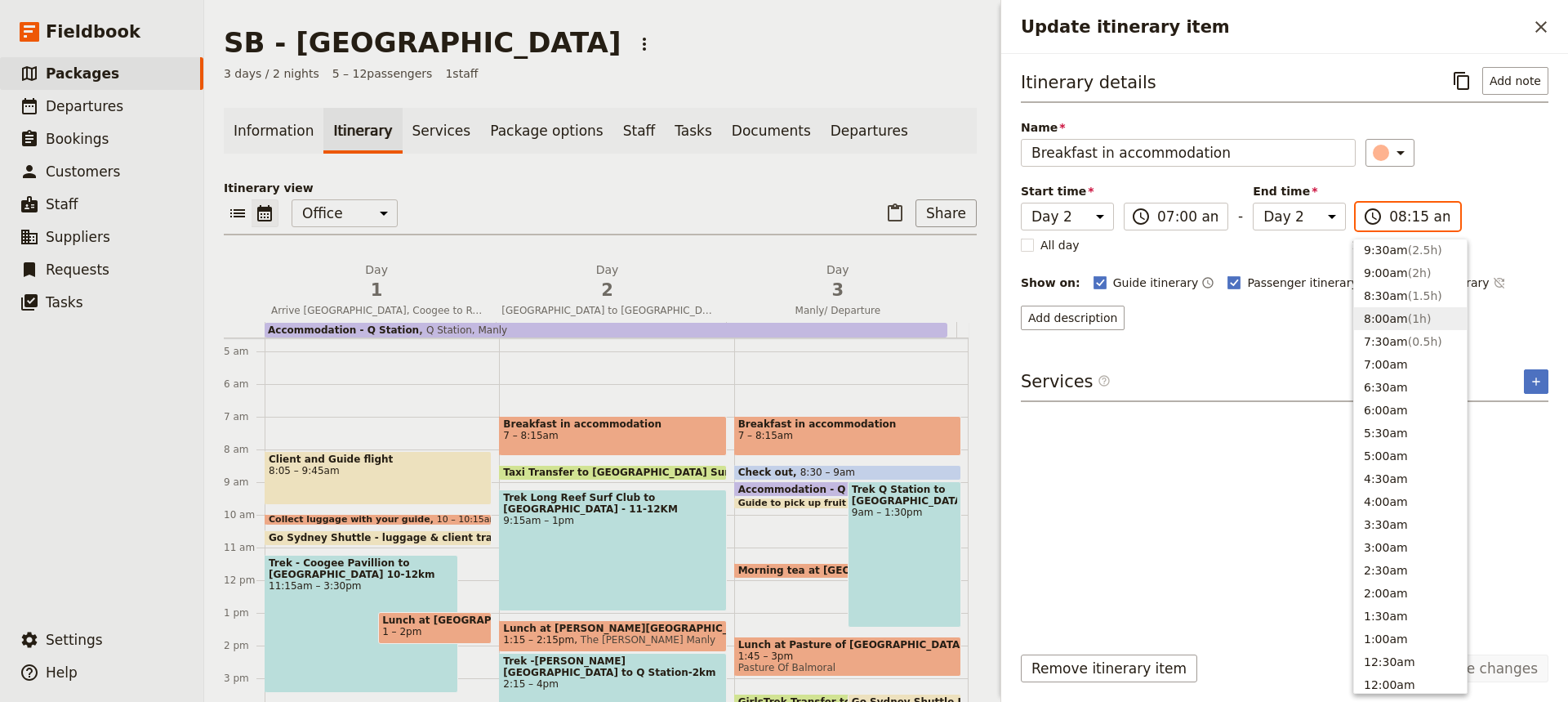
click at [1379, 316] on button "8:00am ( 1h )" at bounding box center [1411, 319] width 113 height 23
type input "08:00 am"
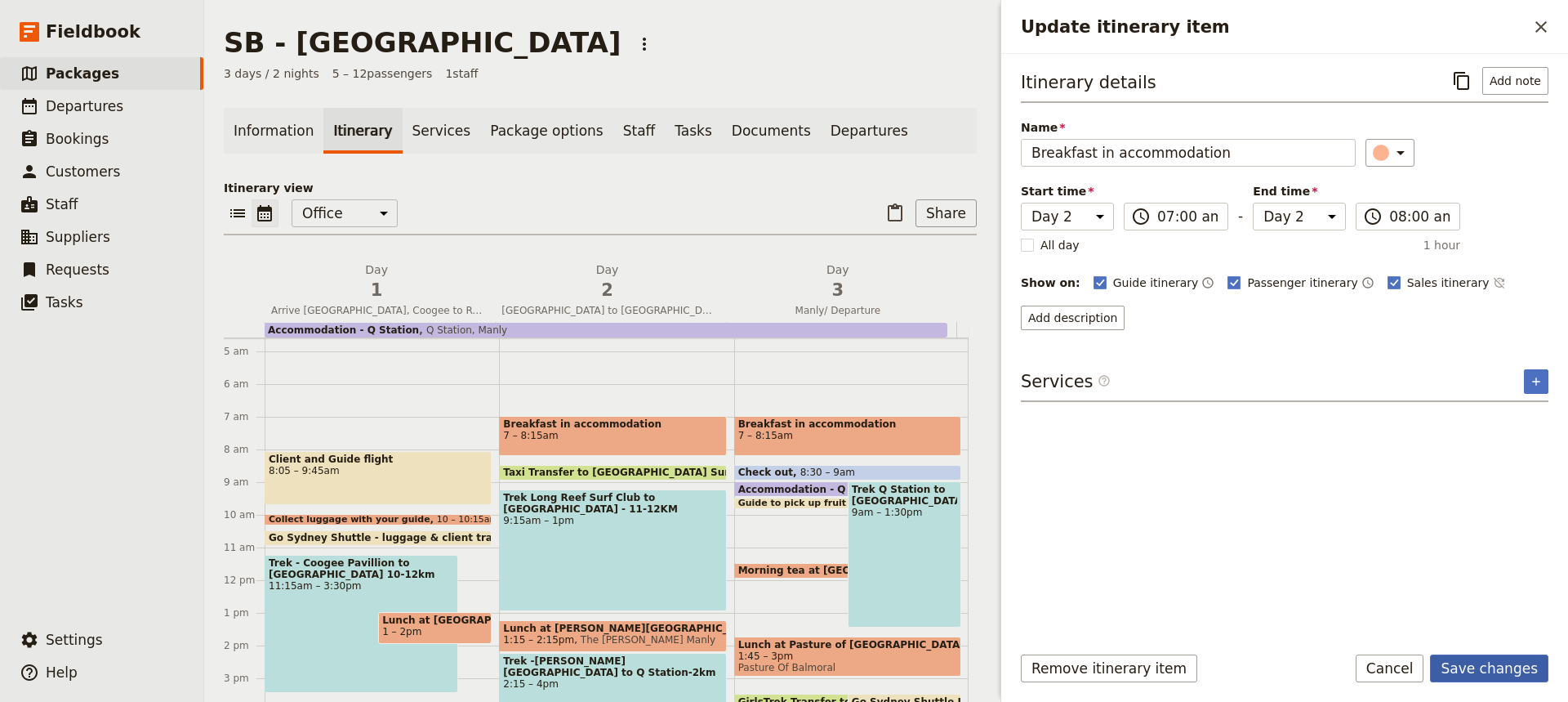
click at [1473, 663] on button "Save changes" at bounding box center [1488, 669] width 118 height 28
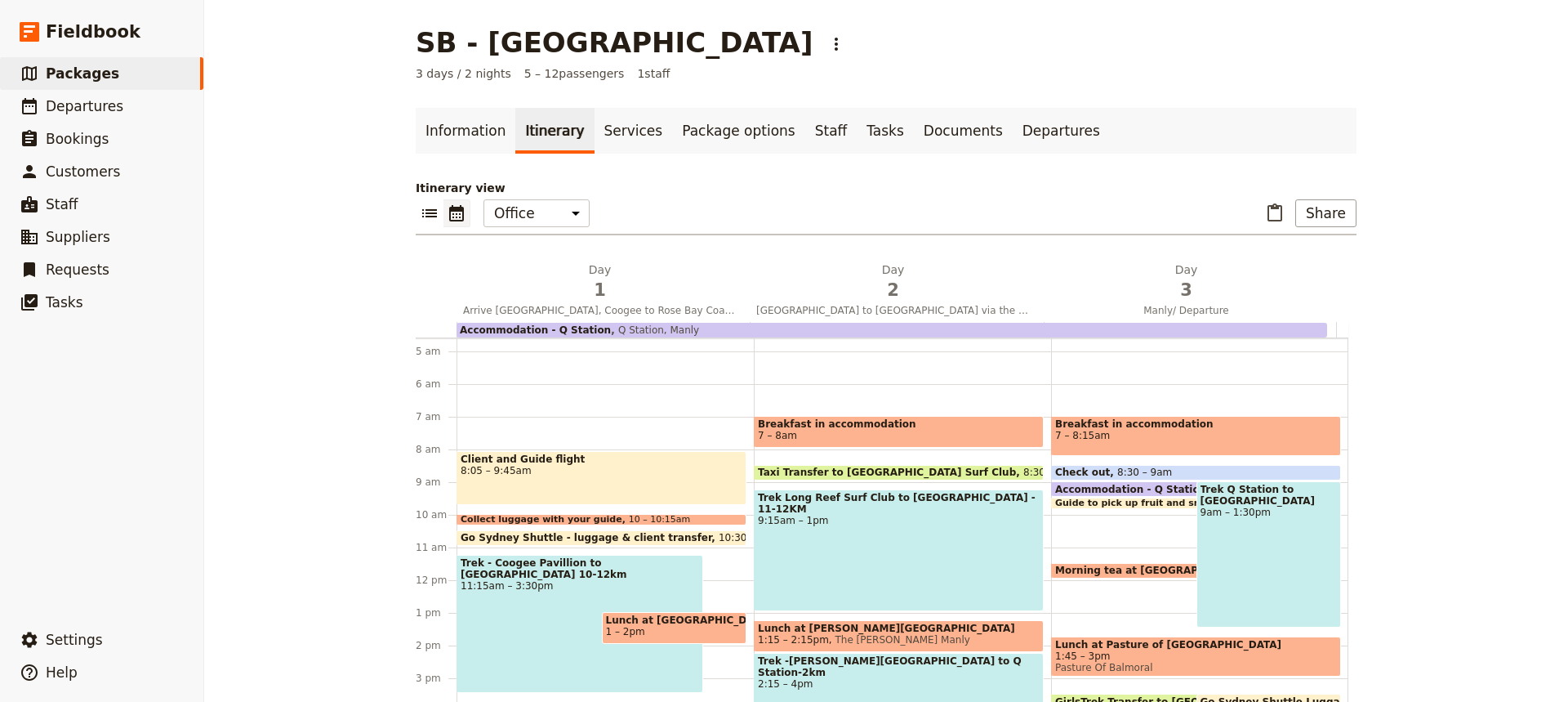
click at [889, 473] on span at bounding box center [899, 477] width 288 height 7
select select "2"
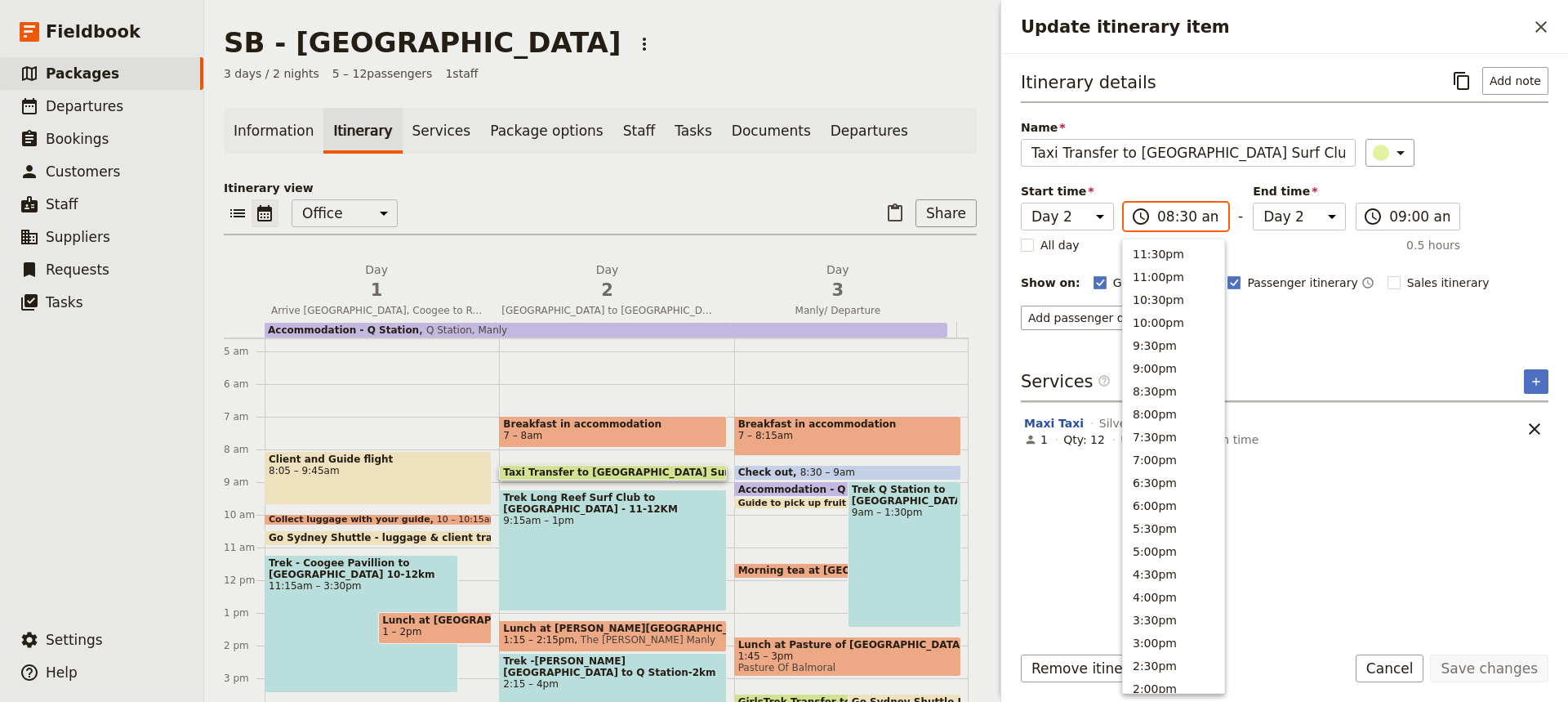
click at [1181, 221] on input "08:30 am" at bounding box center [1187, 216] width 60 height 20
type input "08:15 am"
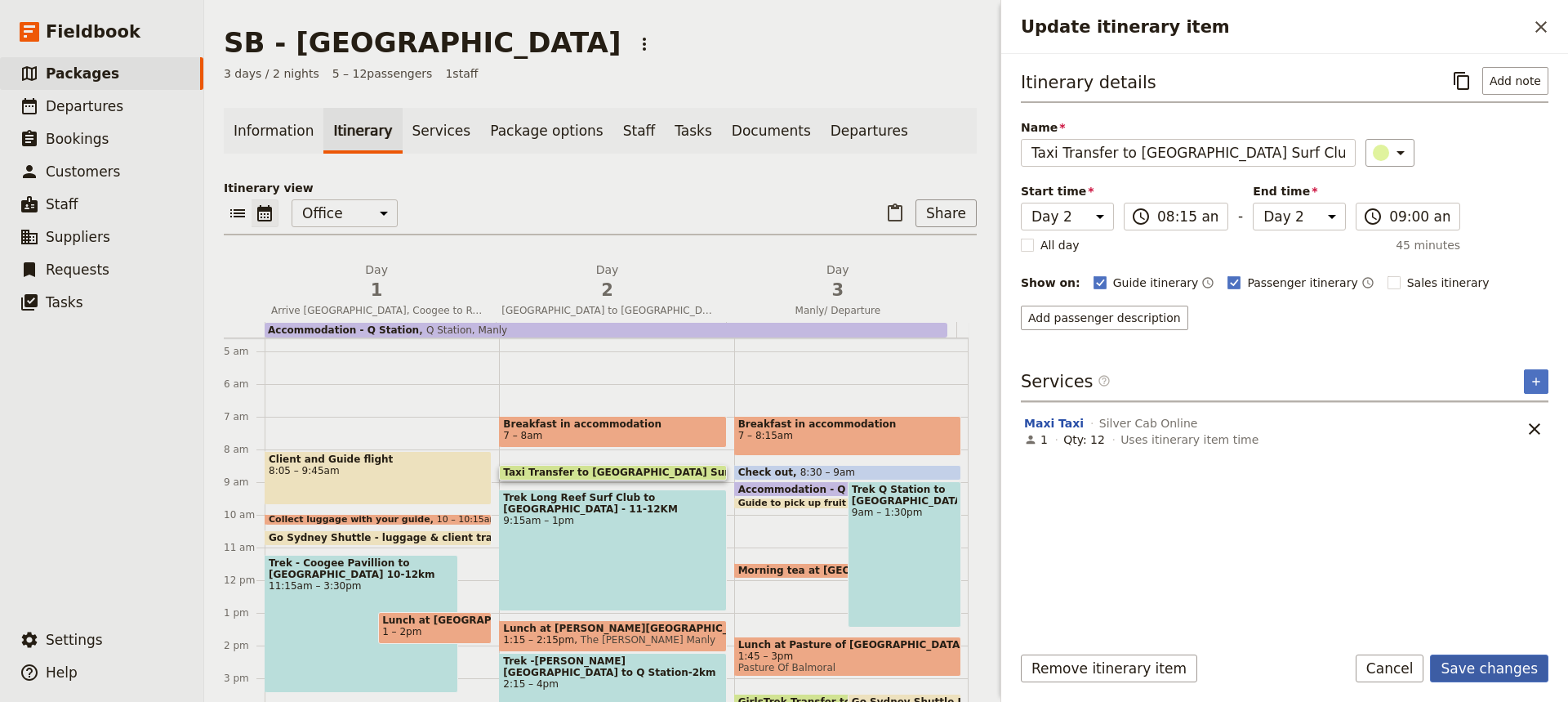
click at [1478, 666] on button "Save changes" at bounding box center [1488, 669] width 118 height 28
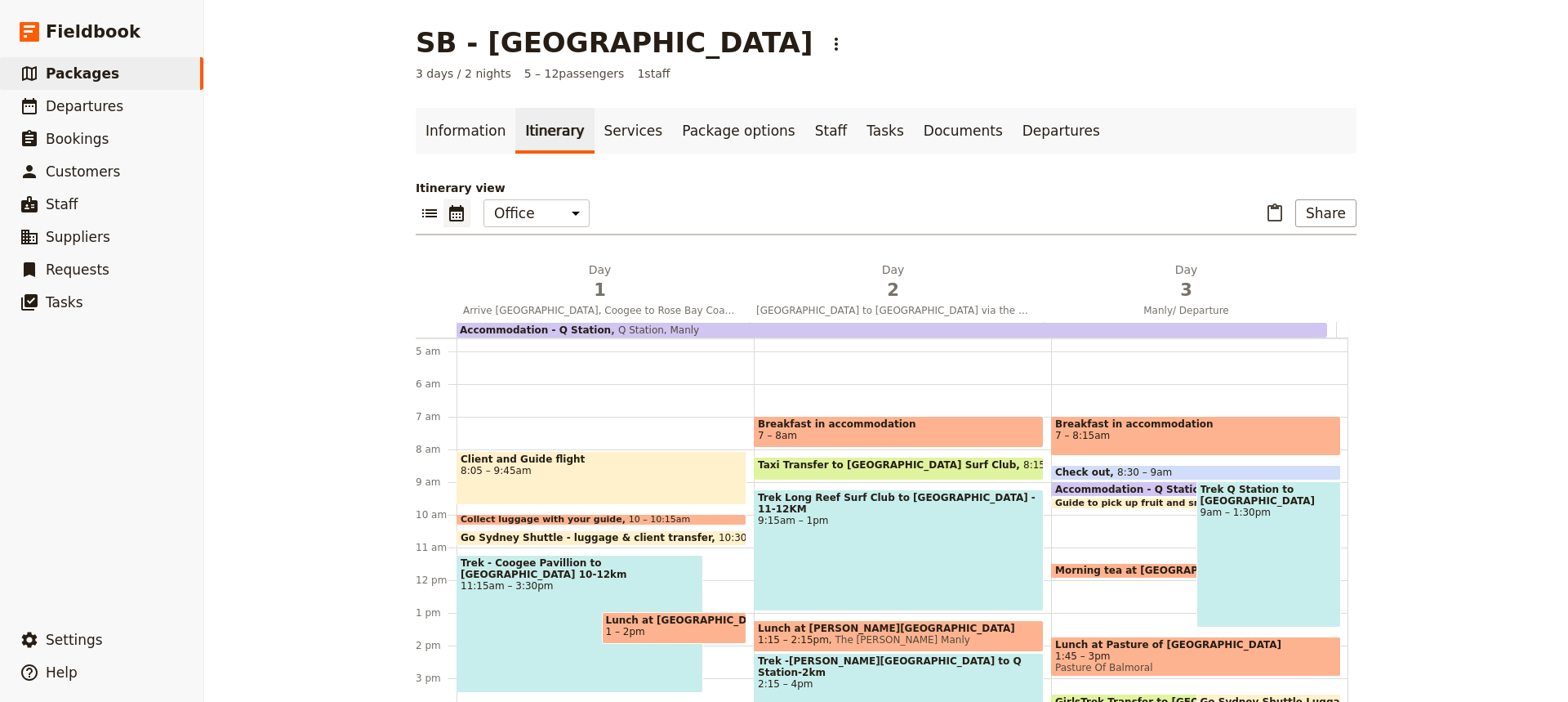
click at [846, 637] on span "The [PERSON_NAME] Manly" at bounding box center [900, 640] width 142 height 12
select select "2"
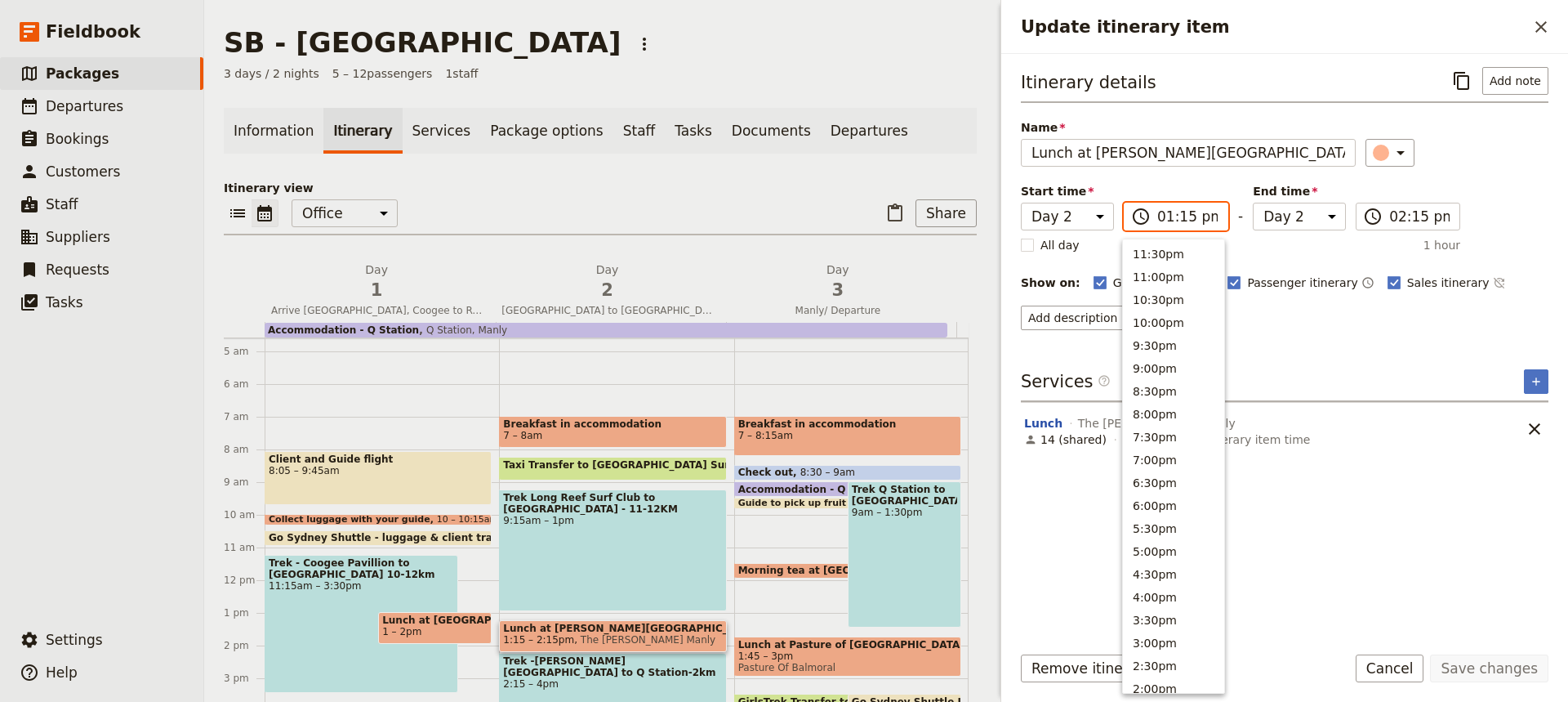
click at [1180, 220] on input "01:15 pm" at bounding box center [1187, 216] width 60 height 20
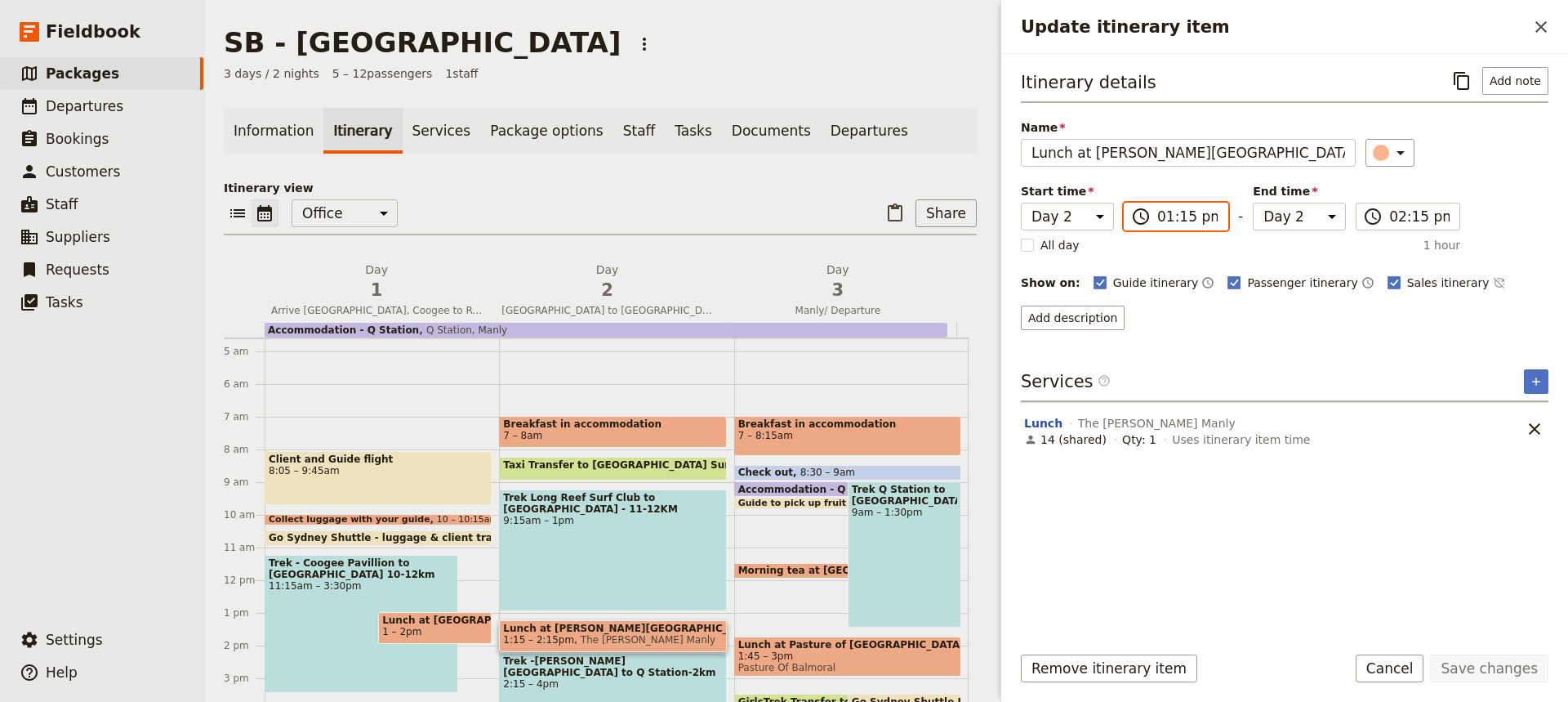
type input "01:00 pm"
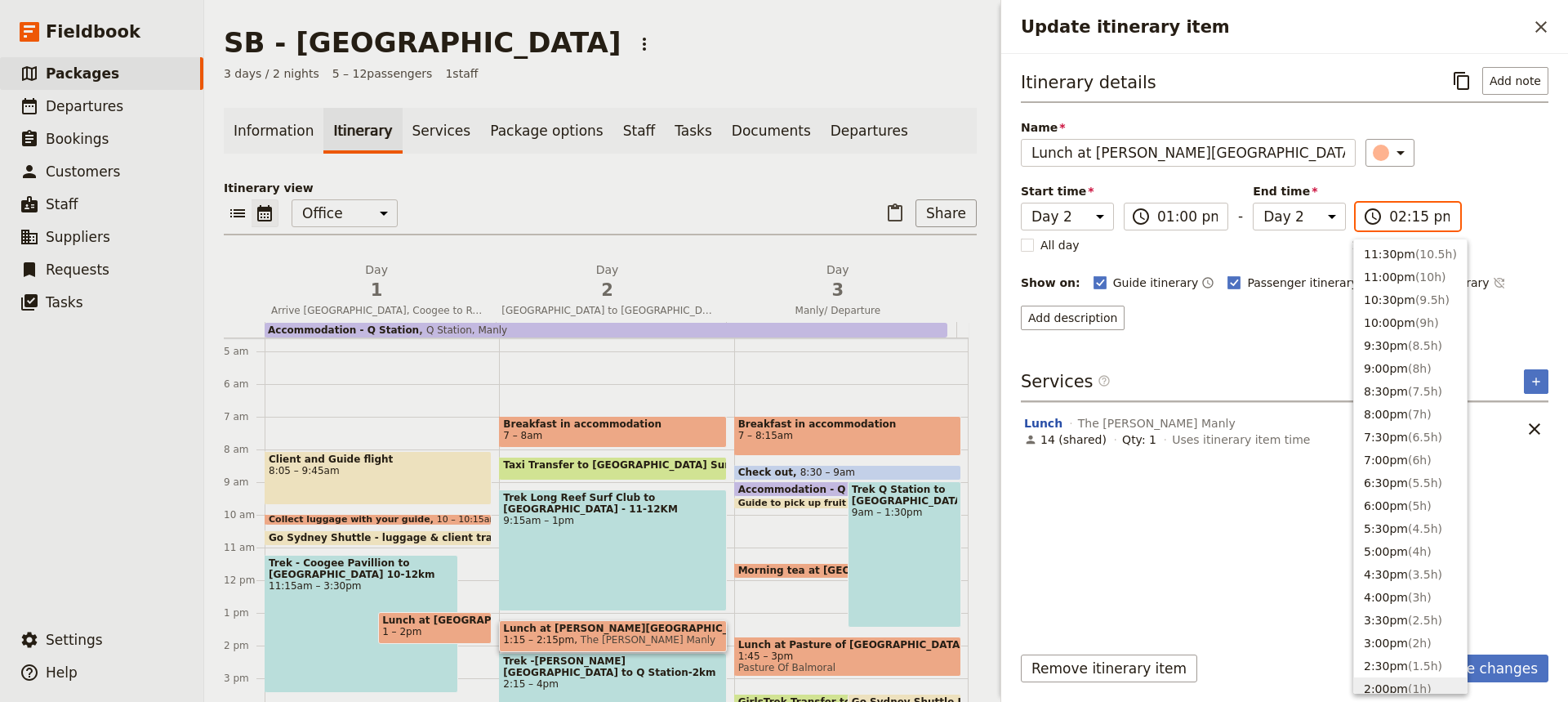
click at [1411, 217] on input "02:15 pm" at bounding box center [1419, 216] width 60 height 20
type input "02:00 pm"
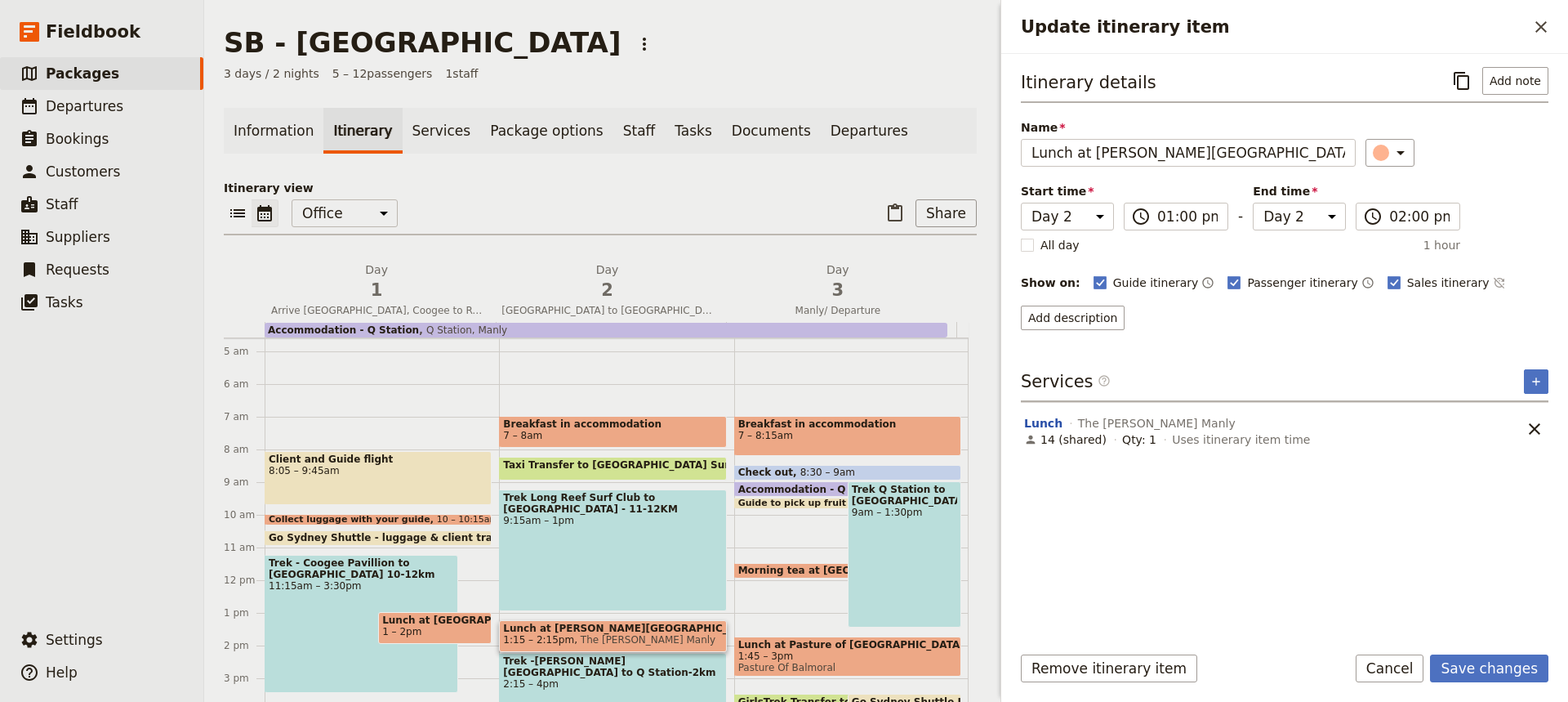
click at [1488, 204] on div "Itinerary details ​ Add note Name Lunch at [PERSON_NAME][GEOGRAPHIC_DATA] ​ Sta…" at bounding box center [1284, 198] width 528 height 263
click at [1494, 661] on button "Save changes" at bounding box center [1488, 669] width 118 height 28
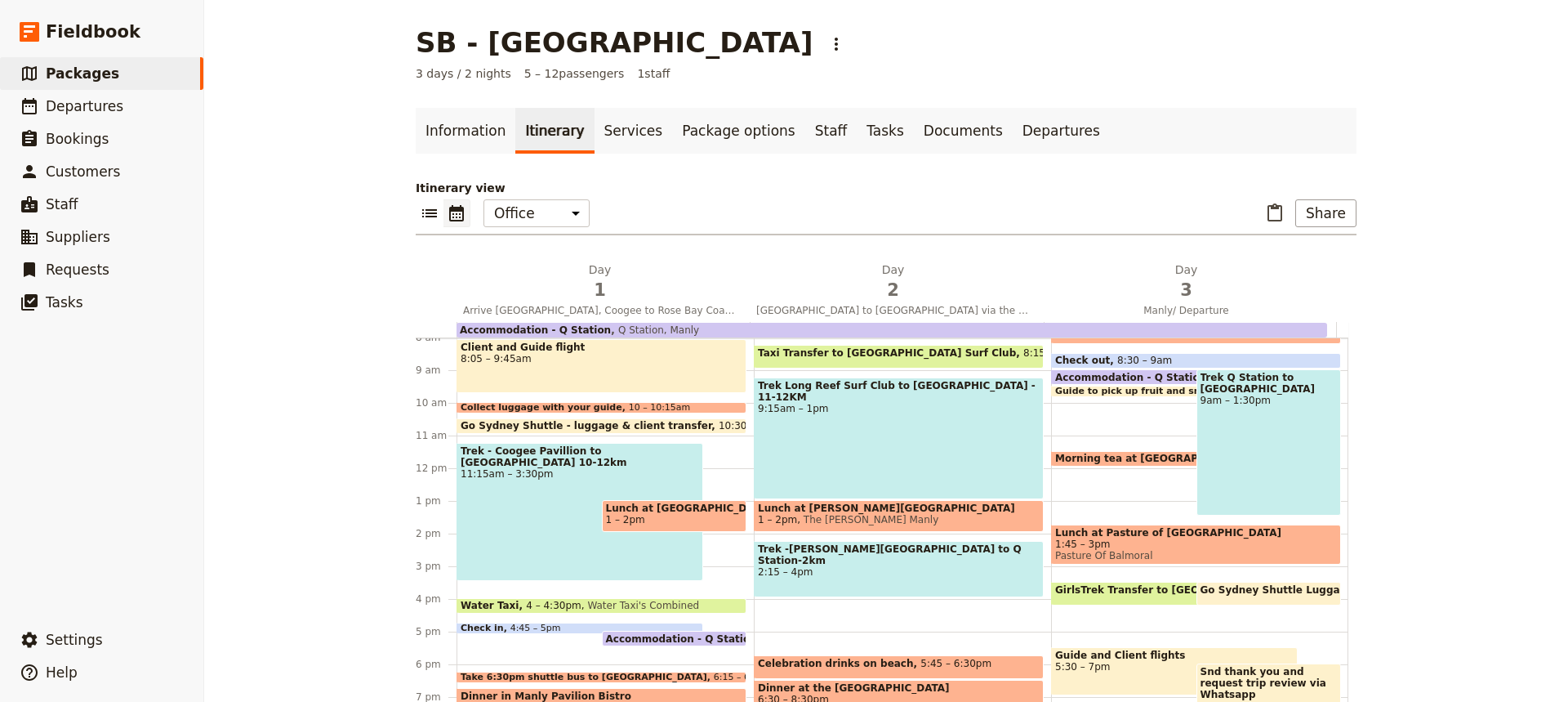
scroll to position [270, 0]
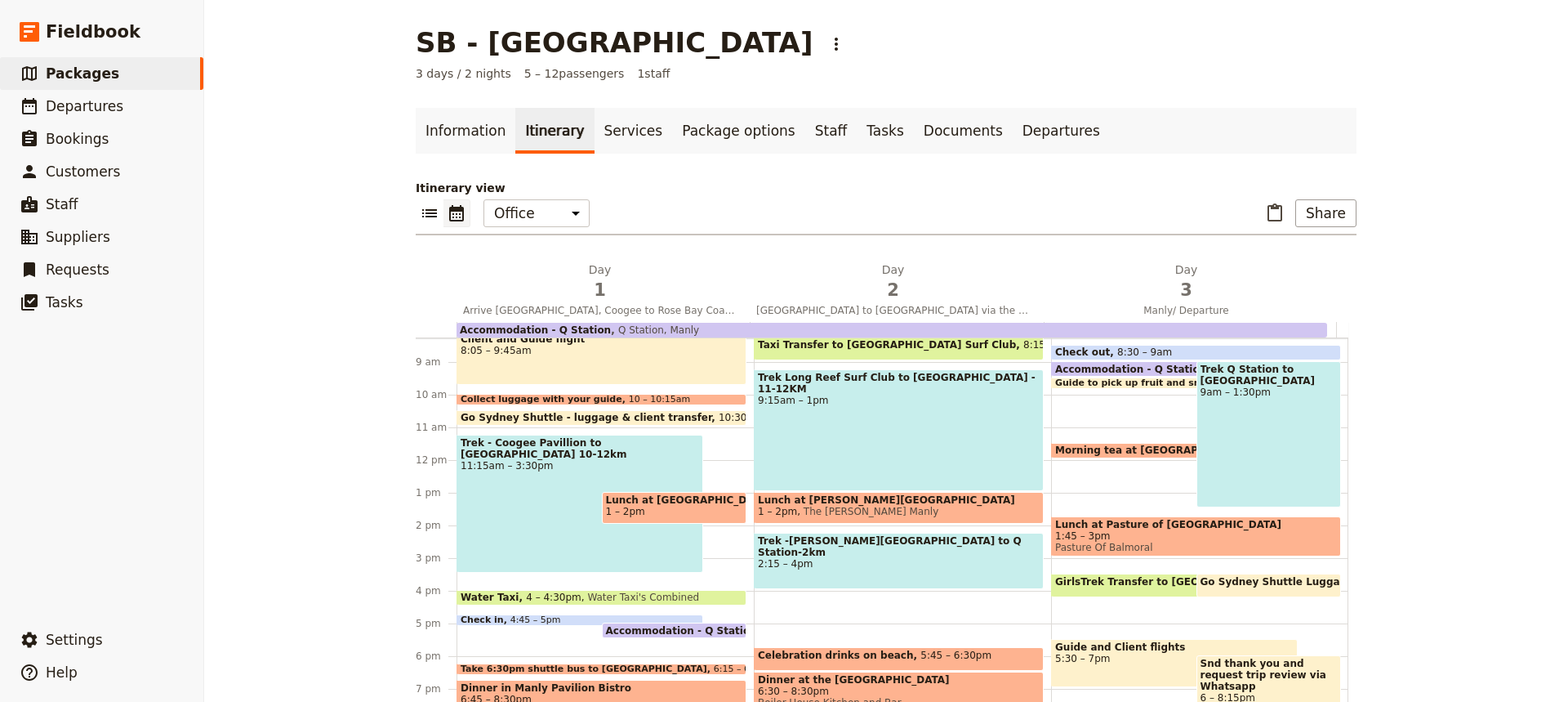
click at [854, 558] on span "2:15 – 4pm" at bounding box center [899, 564] width 282 height 12
select select "2"
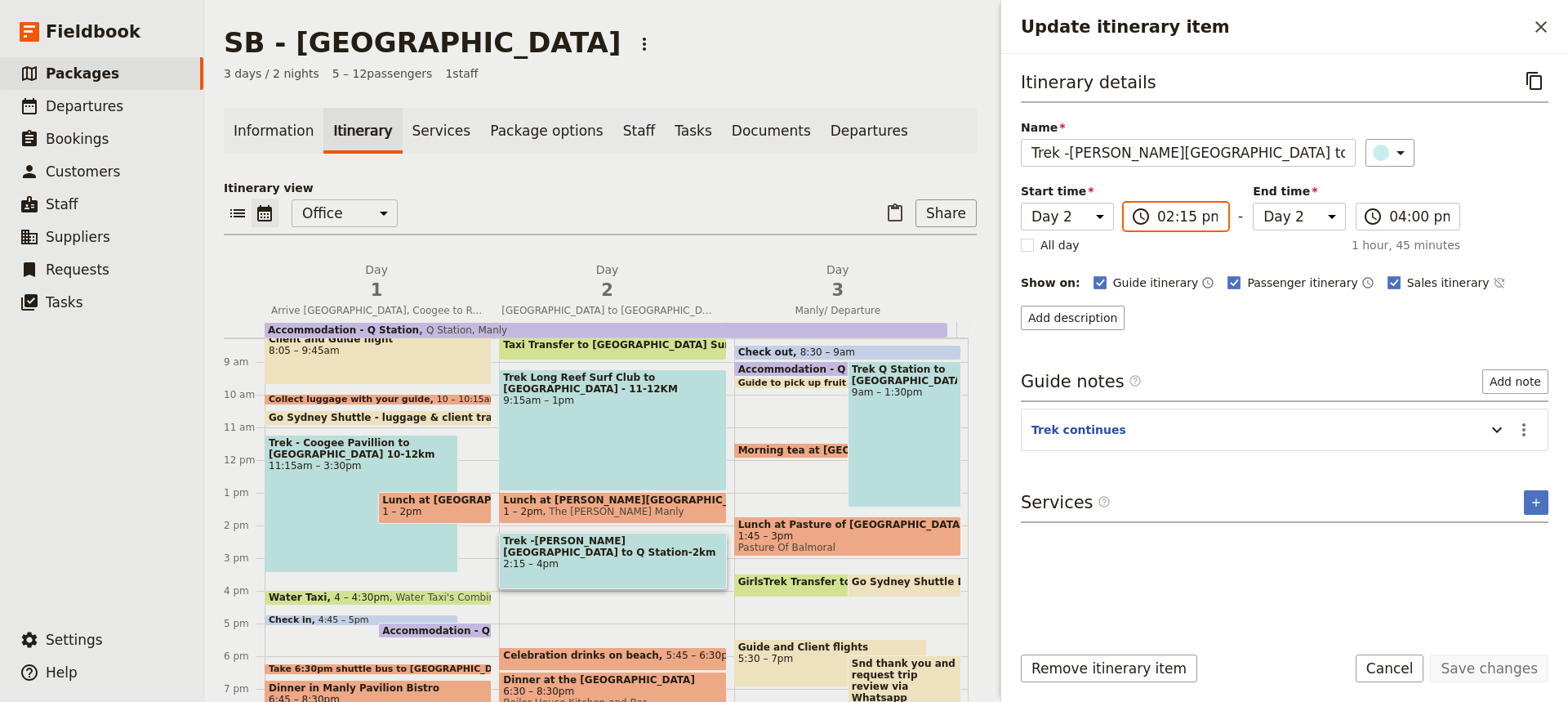
click at [1184, 220] on input "02:15 pm" at bounding box center [1187, 216] width 60 height 20
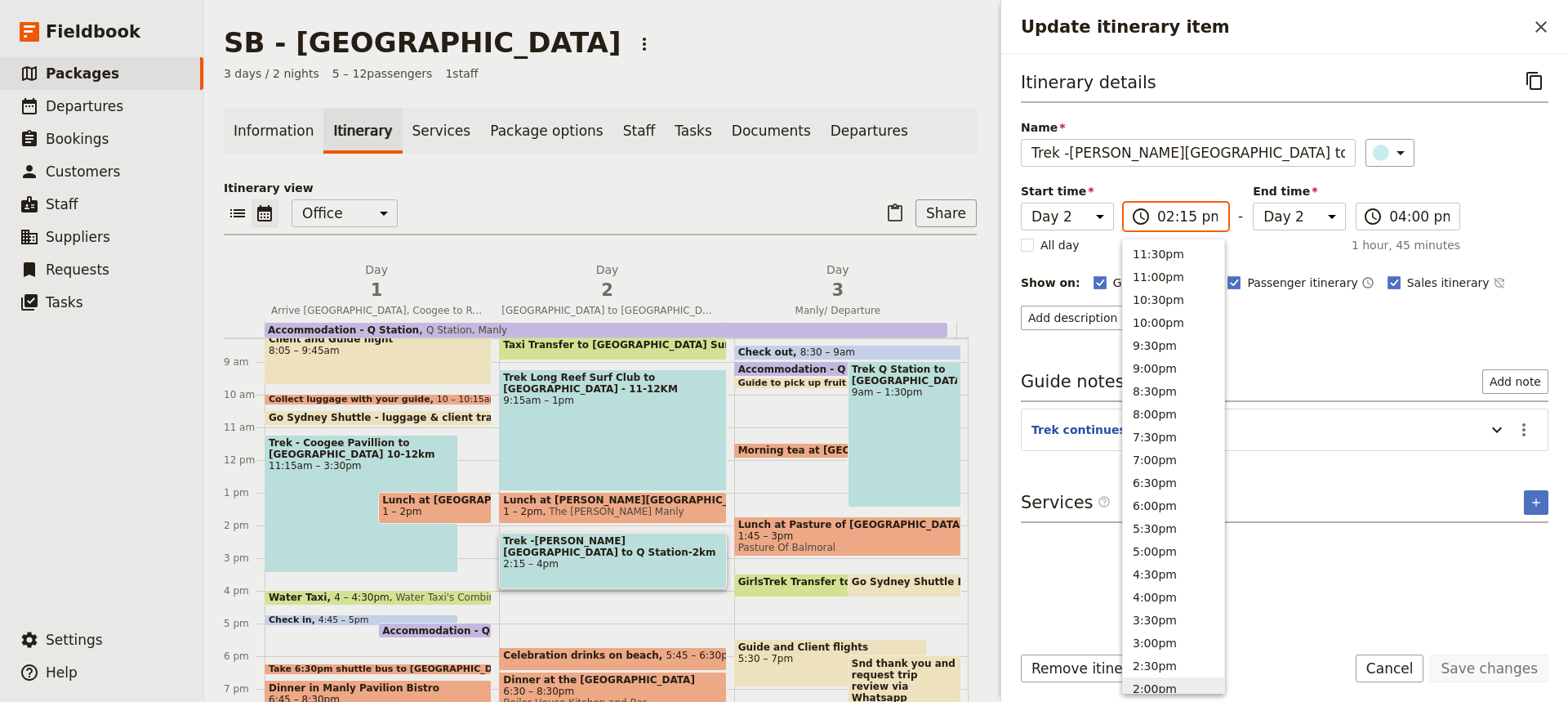
scroll to position [438, 0]
click at [1184, 220] on input "02:15 pm" at bounding box center [1187, 216] width 60 height 20
type input "02:00 pm"
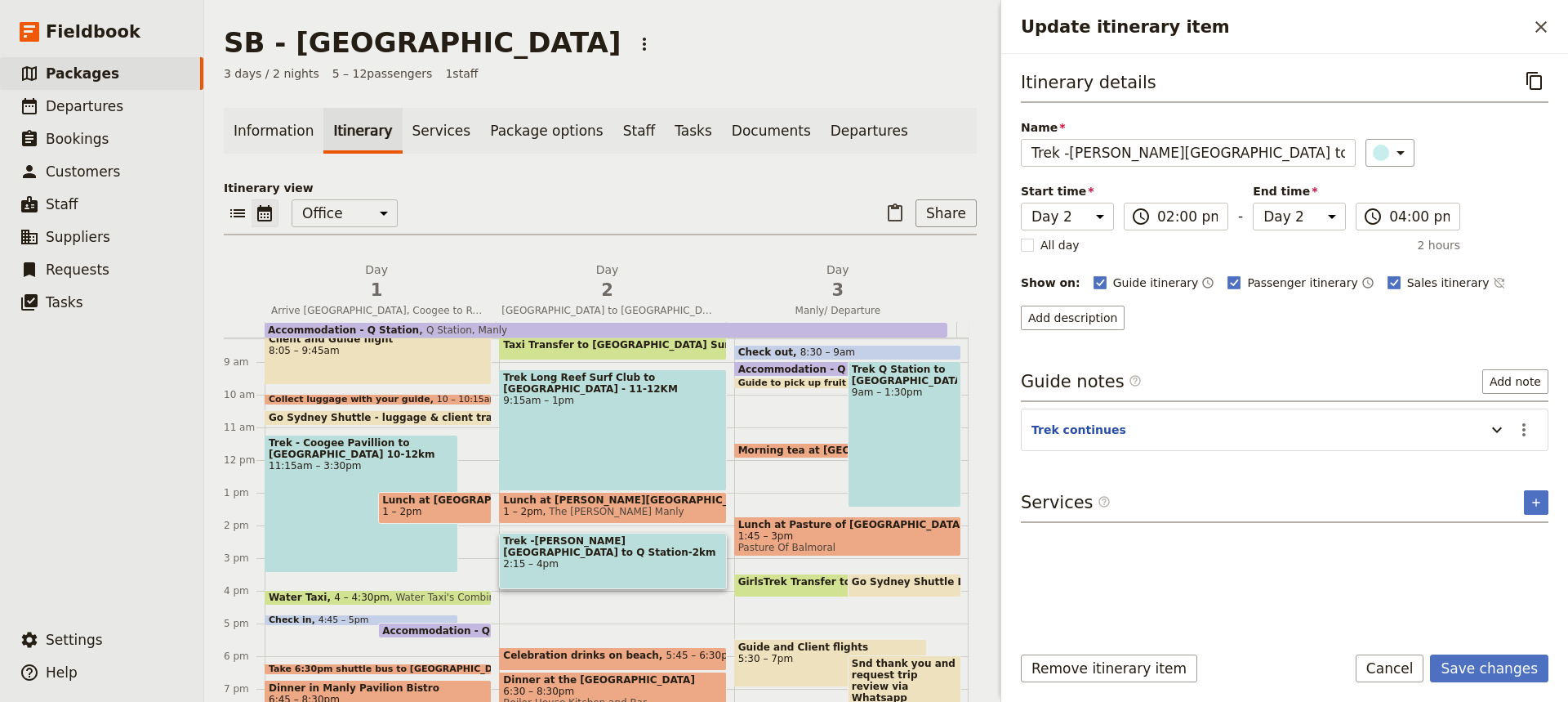
click at [1346, 347] on div "Itinerary details ​ Name Trek -[PERSON_NAME][GEOGRAPHIC_DATA] to Q Station-2km …" at bounding box center [1284, 347] width 528 height 561
